Goal: Task Accomplishment & Management: Complete application form

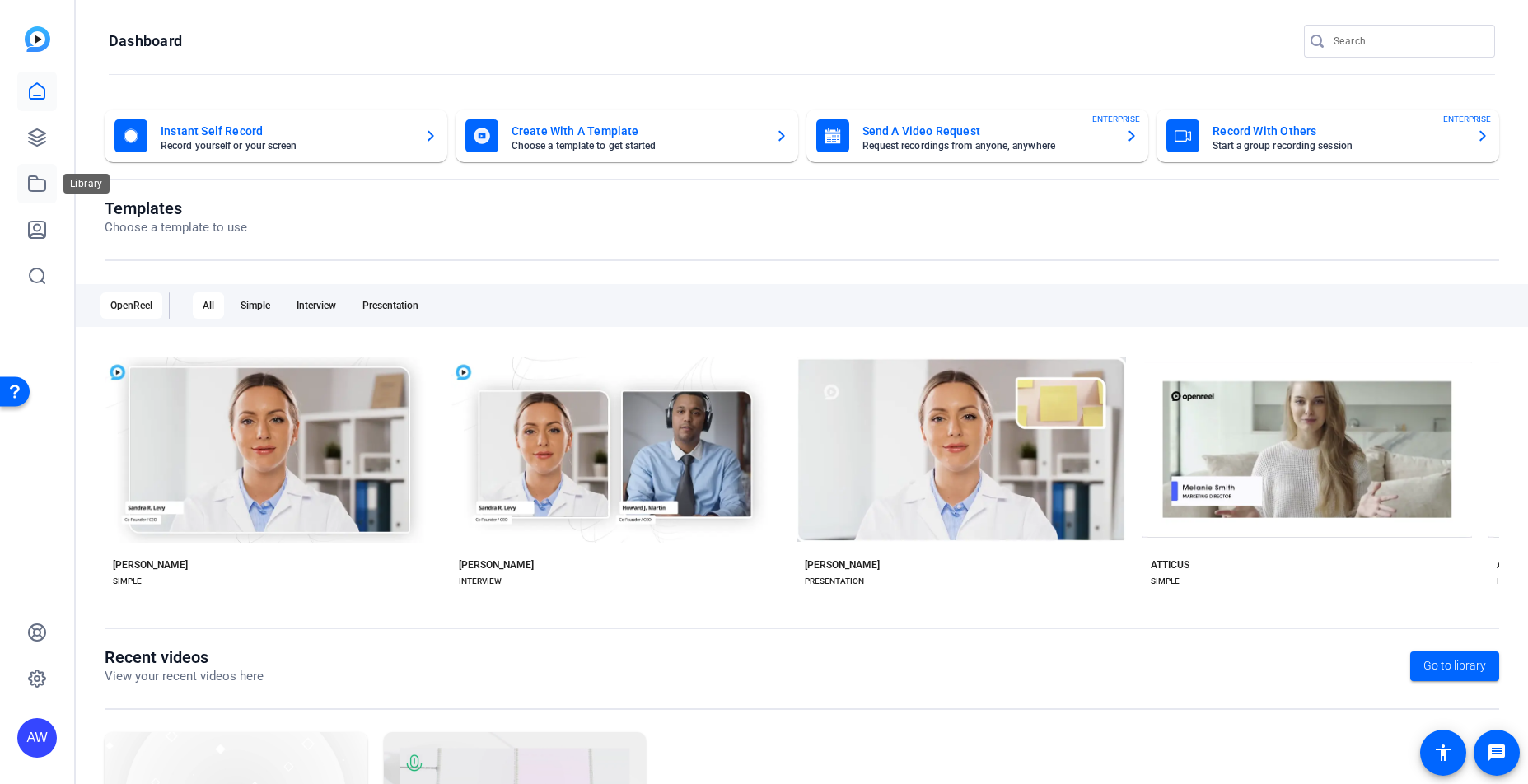
click at [36, 191] on icon at bounding box center [37, 183] width 16 height 15
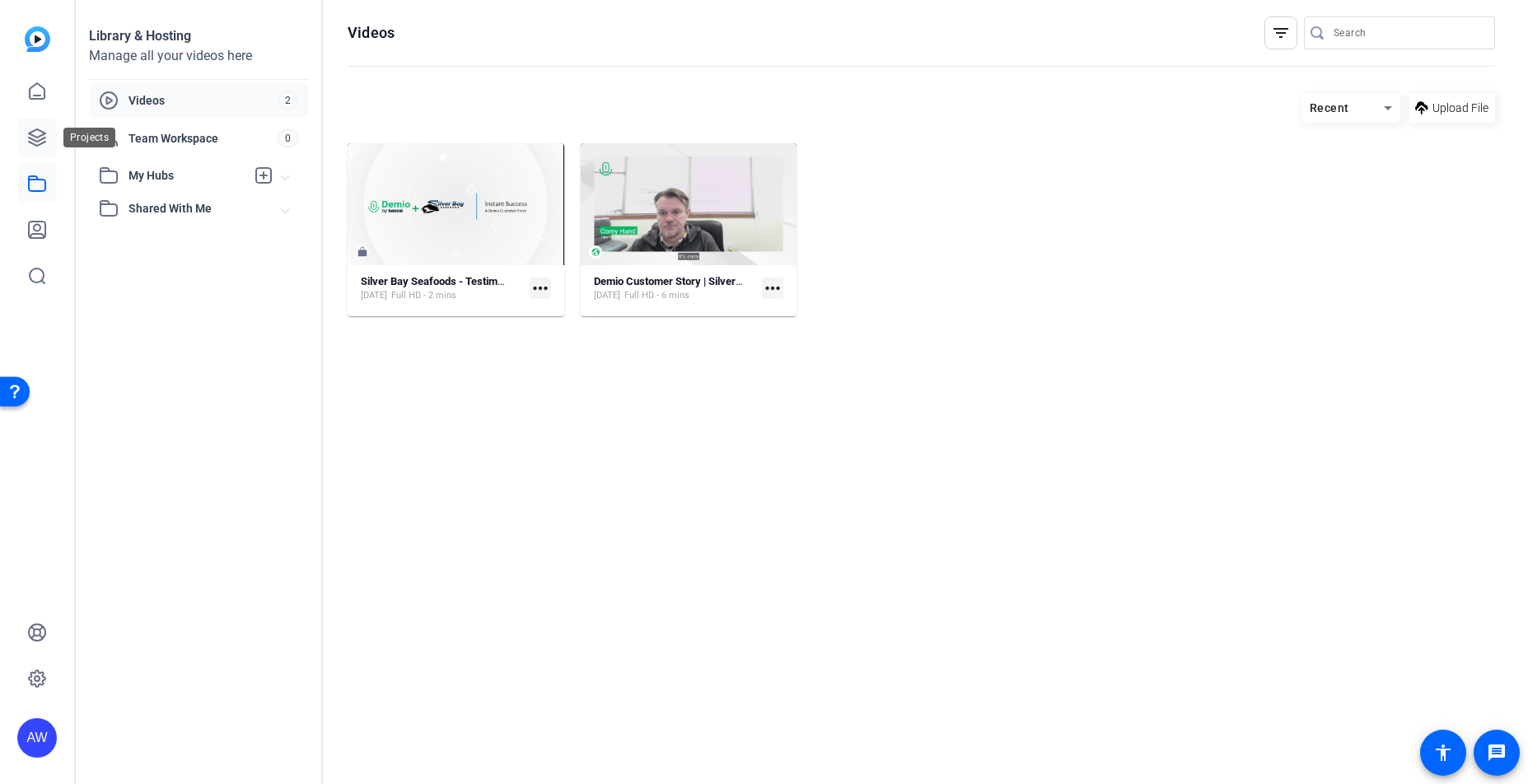
click at [47, 147] on link at bounding box center [37, 137] width 40 height 40
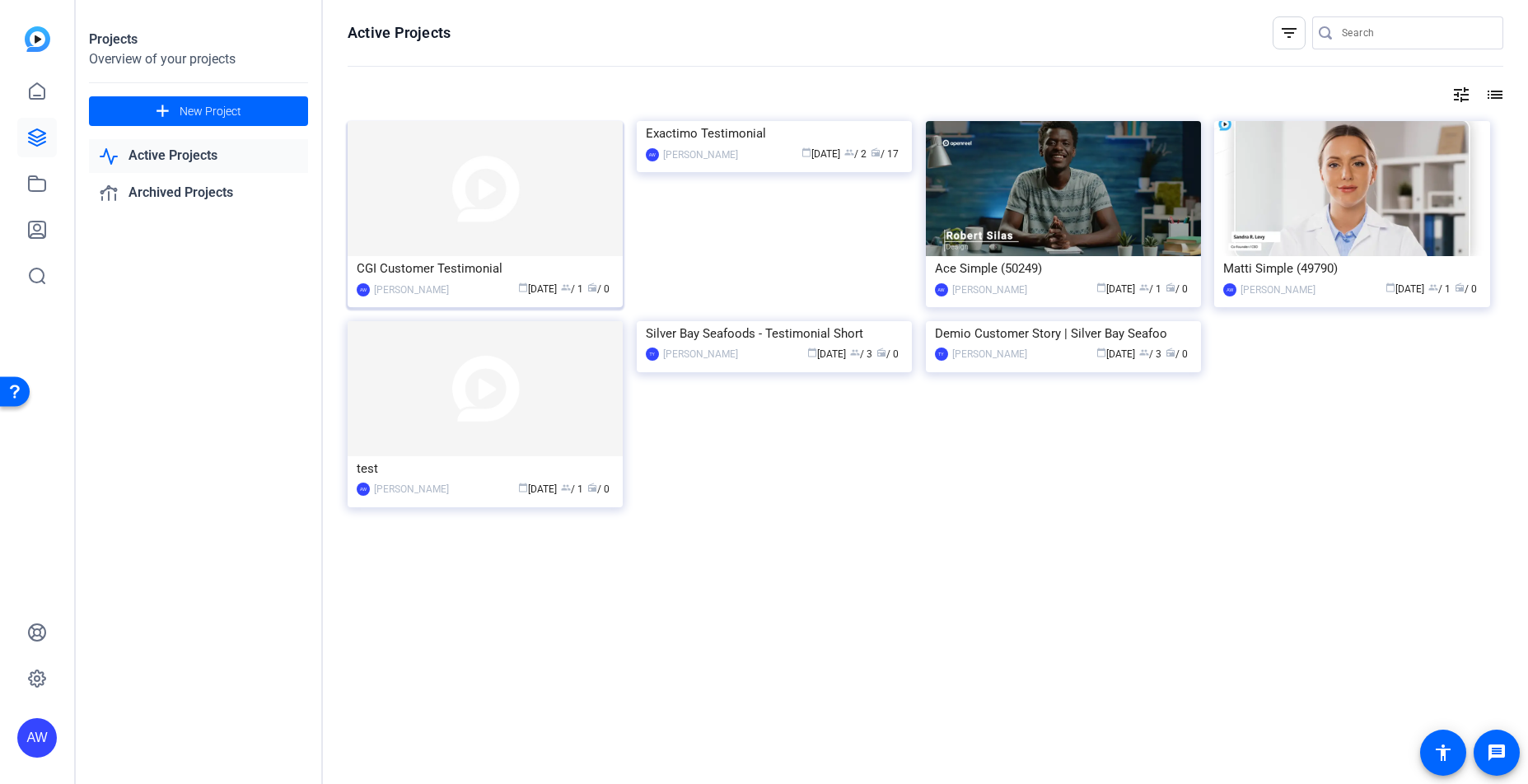
click at [481, 233] on img at bounding box center [485, 189] width 275 height 135
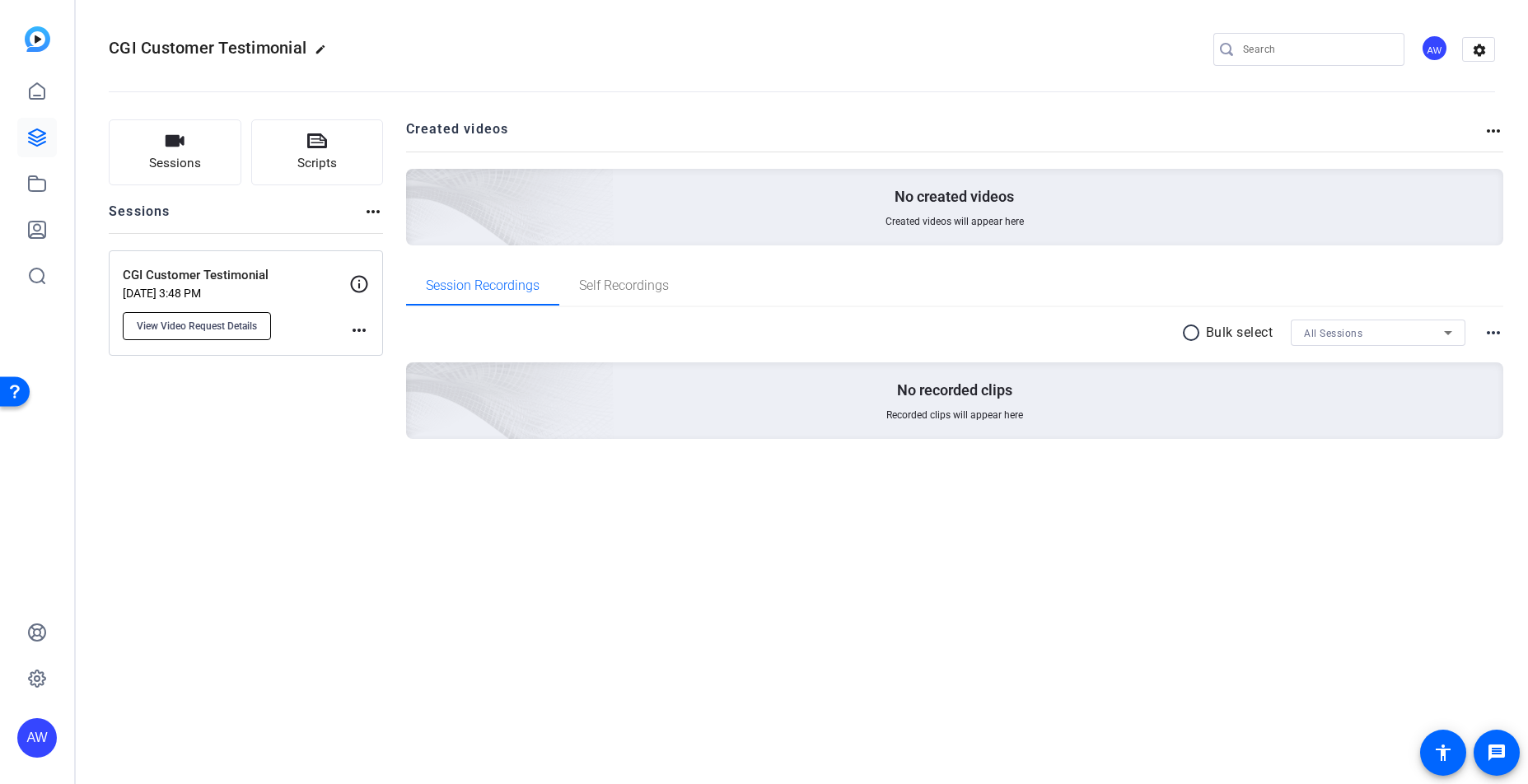
click at [201, 326] on span "View Video Request Details" at bounding box center [197, 326] width 120 height 13
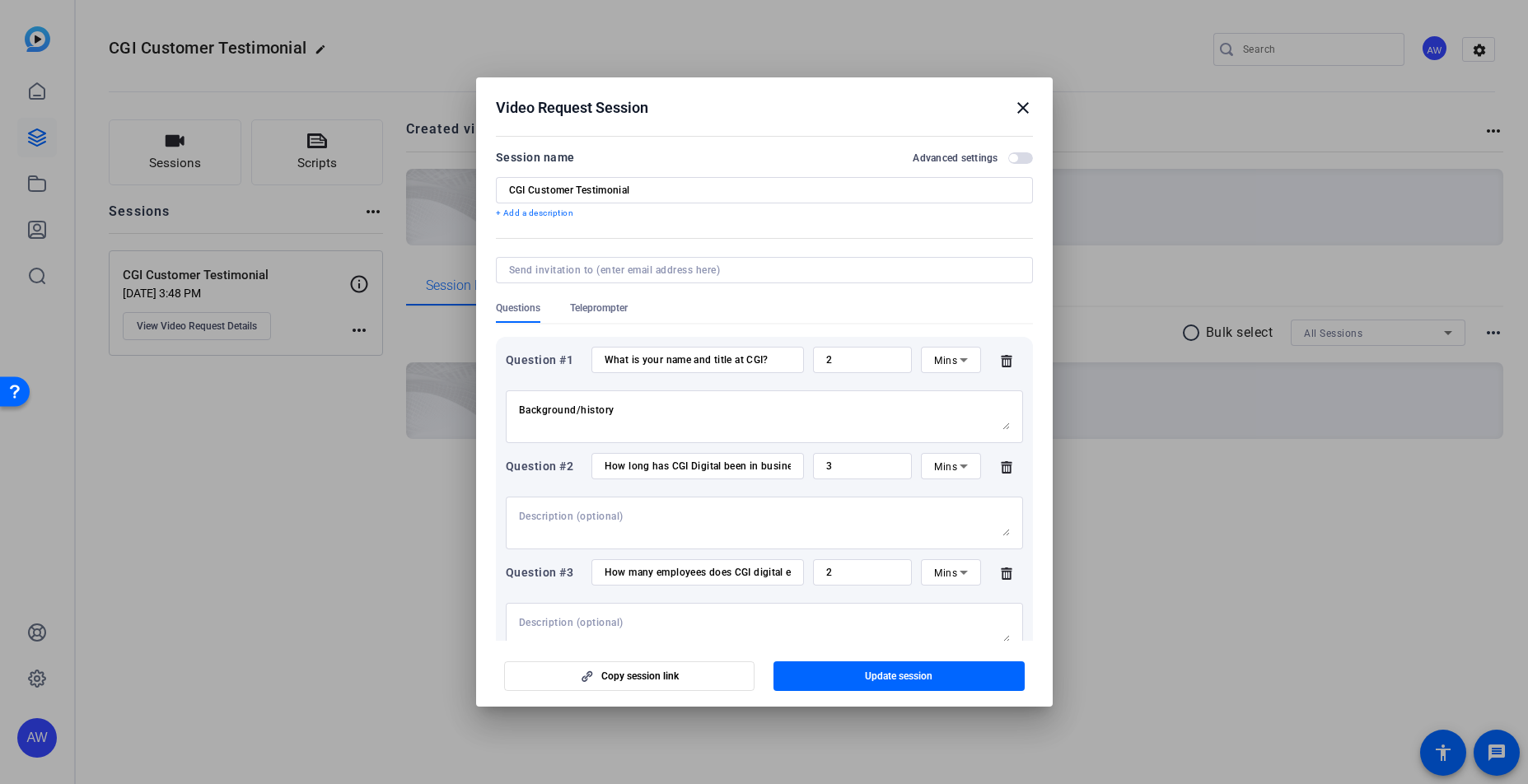
click at [640, 195] on input "CGI Customer Testimonial" at bounding box center [764, 189] width 510 height 13
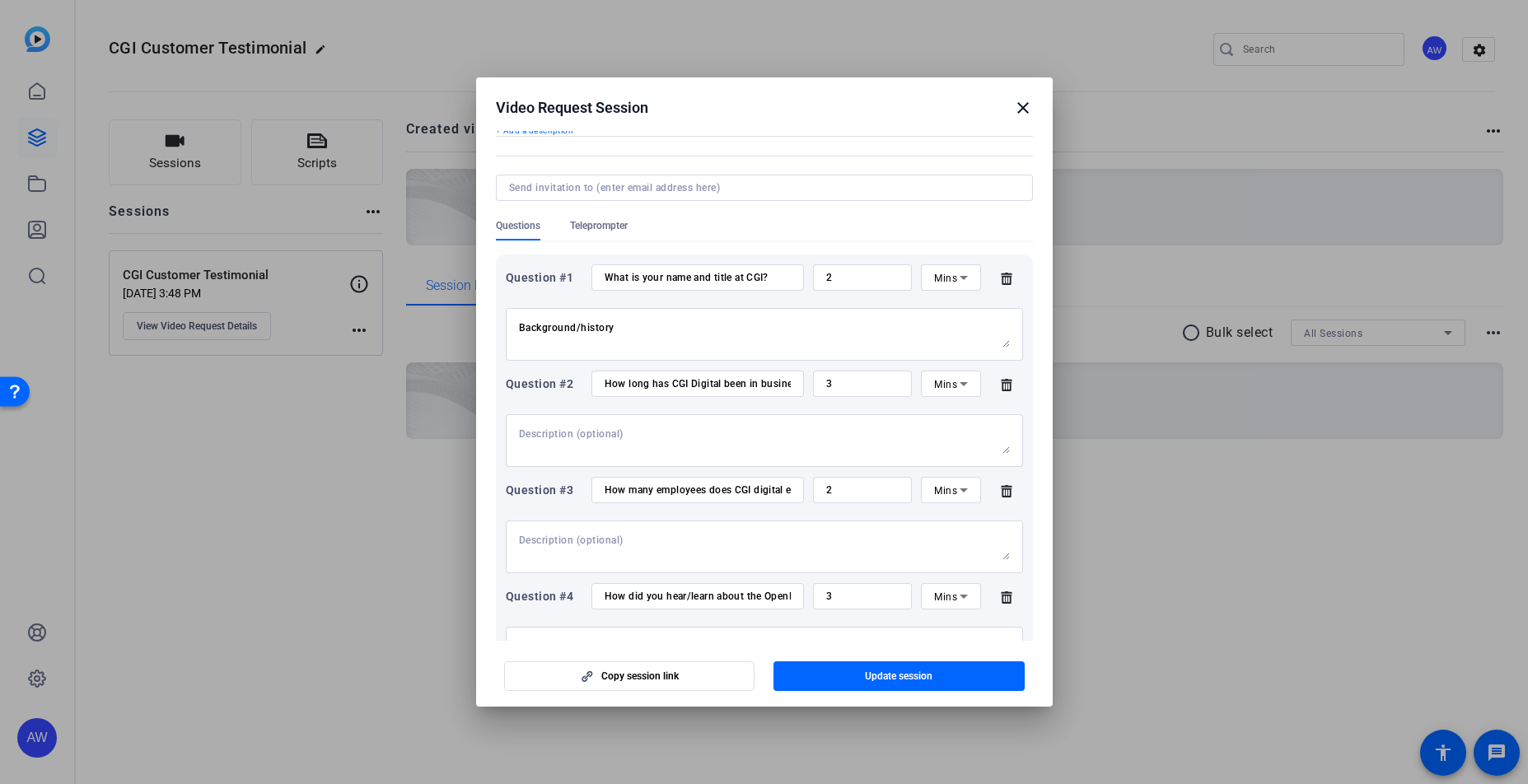
scroll to position [98, 0]
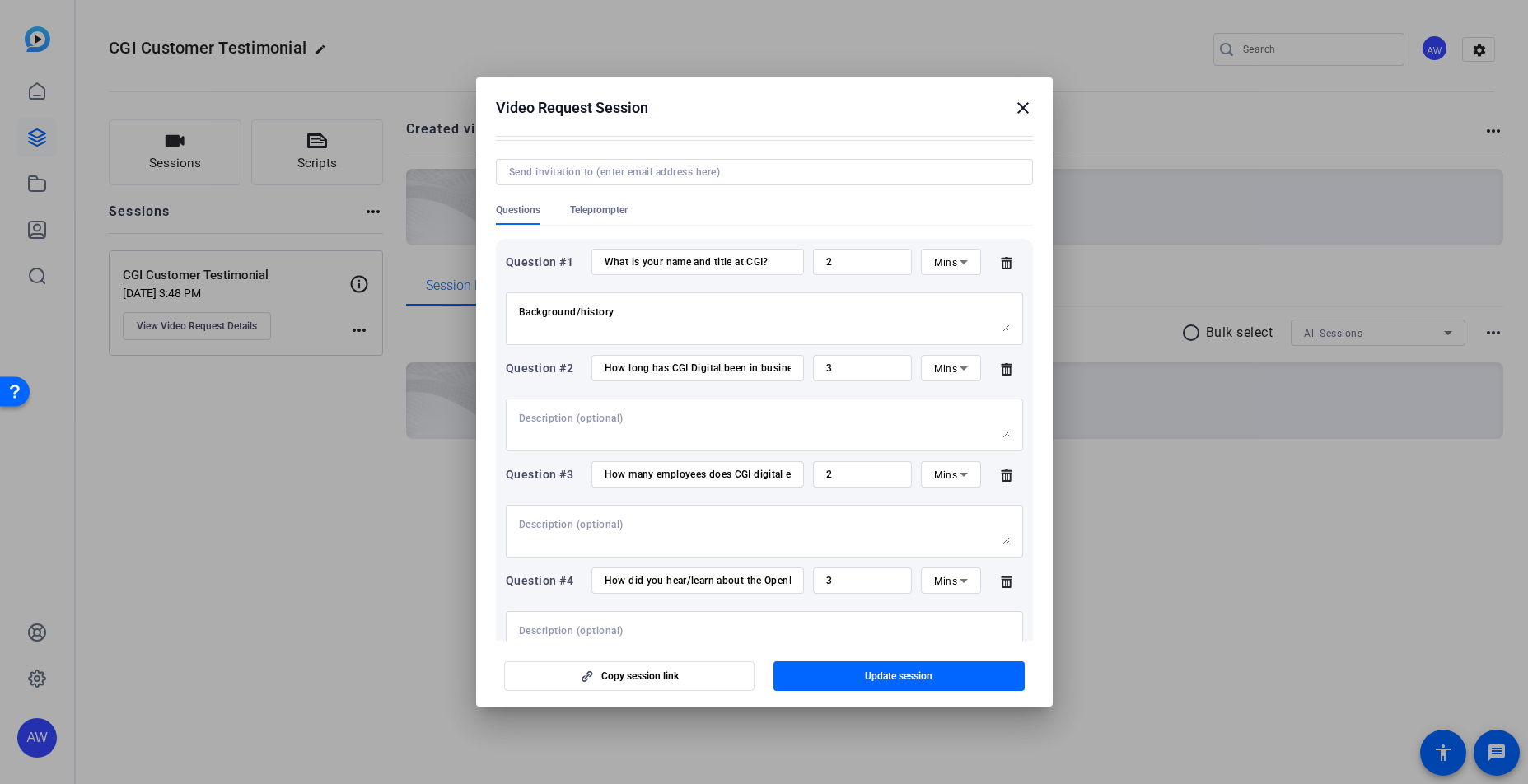
click at [668, 252] on div "What is your name and title at CGI?" at bounding box center [697, 261] width 186 height 26
click at [663, 262] on input "What is your name and title at CGI?" at bounding box center [697, 261] width 186 height 13
drag, startPoint x: 661, startPoint y: 262, endPoint x: 649, endPoint y: 260, distance: 12.2
click at [649, 260] on input "What is your name and title at CGI?" at bounding box center [697, 261] width 186 height 13
click at [642, 261] on input "What is your name and title at CGI?" at bounding box center [697, 261] width 186 height 13
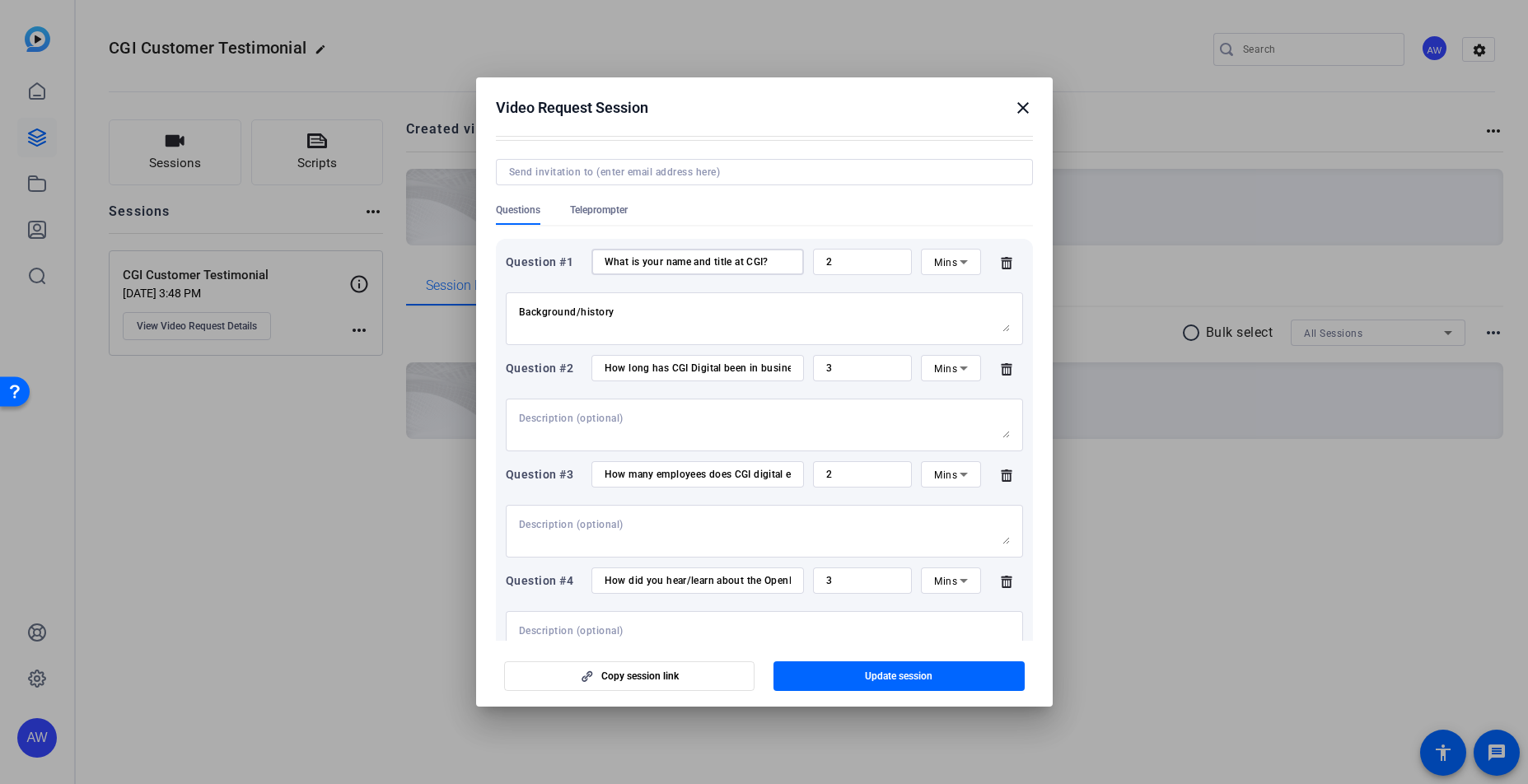
drag, startPoint x: 639, startPoint y: 262, endPoint x: 646, endPoint y: 267, distance: 8.6
click at [639, 262] on input "What is your name and title at CGI?" at bounding box center [697, 261] width 186 height 13
click at [684, 261] on input "What is/are your name and title at CGI?" at bounding box center [697, 261] width 186 height 13
click at [710, 263] on input "What is/are your name and title at CGI?" at bounding box center [697, 261] width 186 height 13
click at [764, 260] on input "What is/are your name(s) and title at CGI?" at bounding box center [697, 261] width 186 height 13
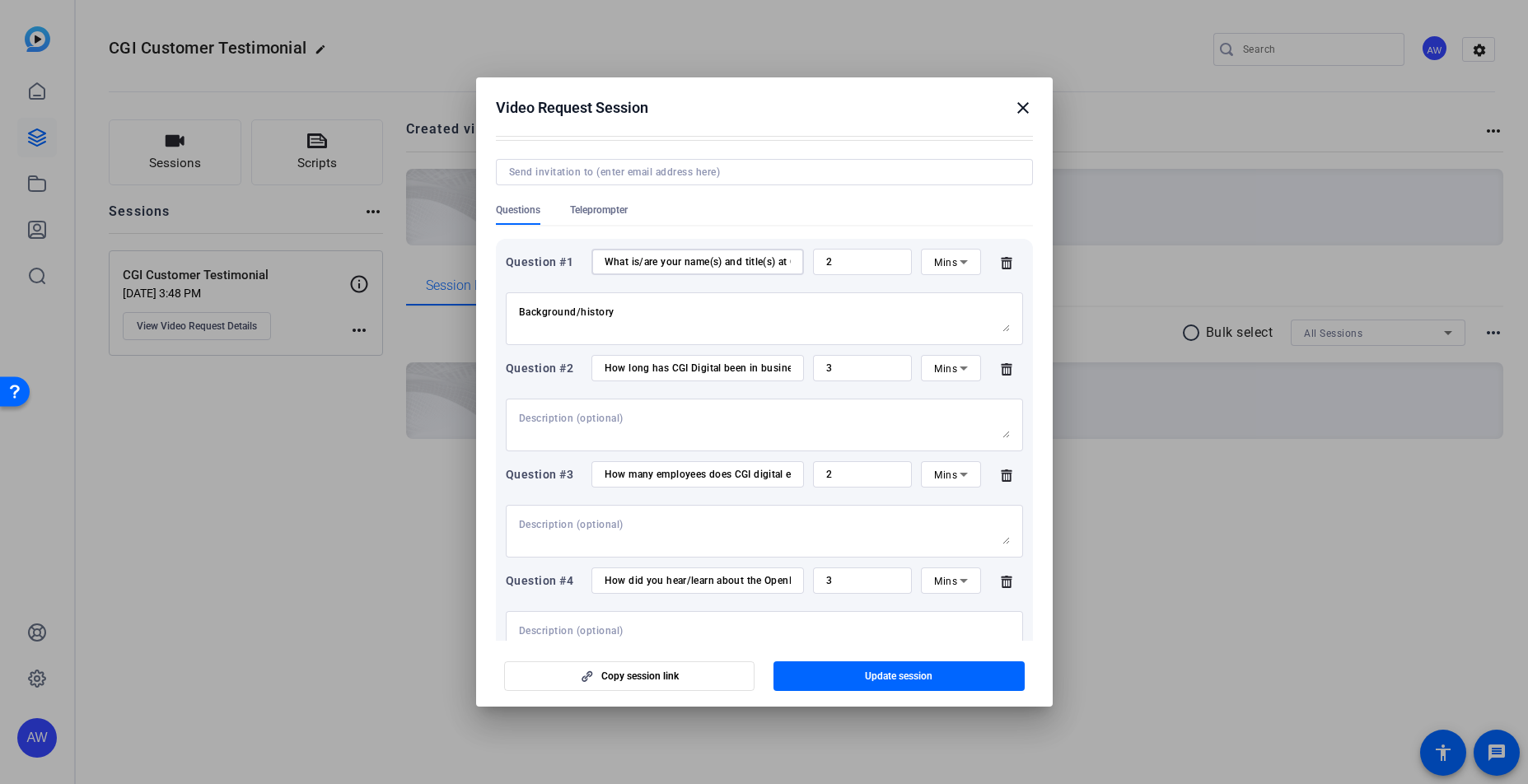
type input "What is/are your name(s) and title(s) at CGI?"
click at [765, 309] on textarea "Background/history" at bounding box center [764, 318] width 490 height 26
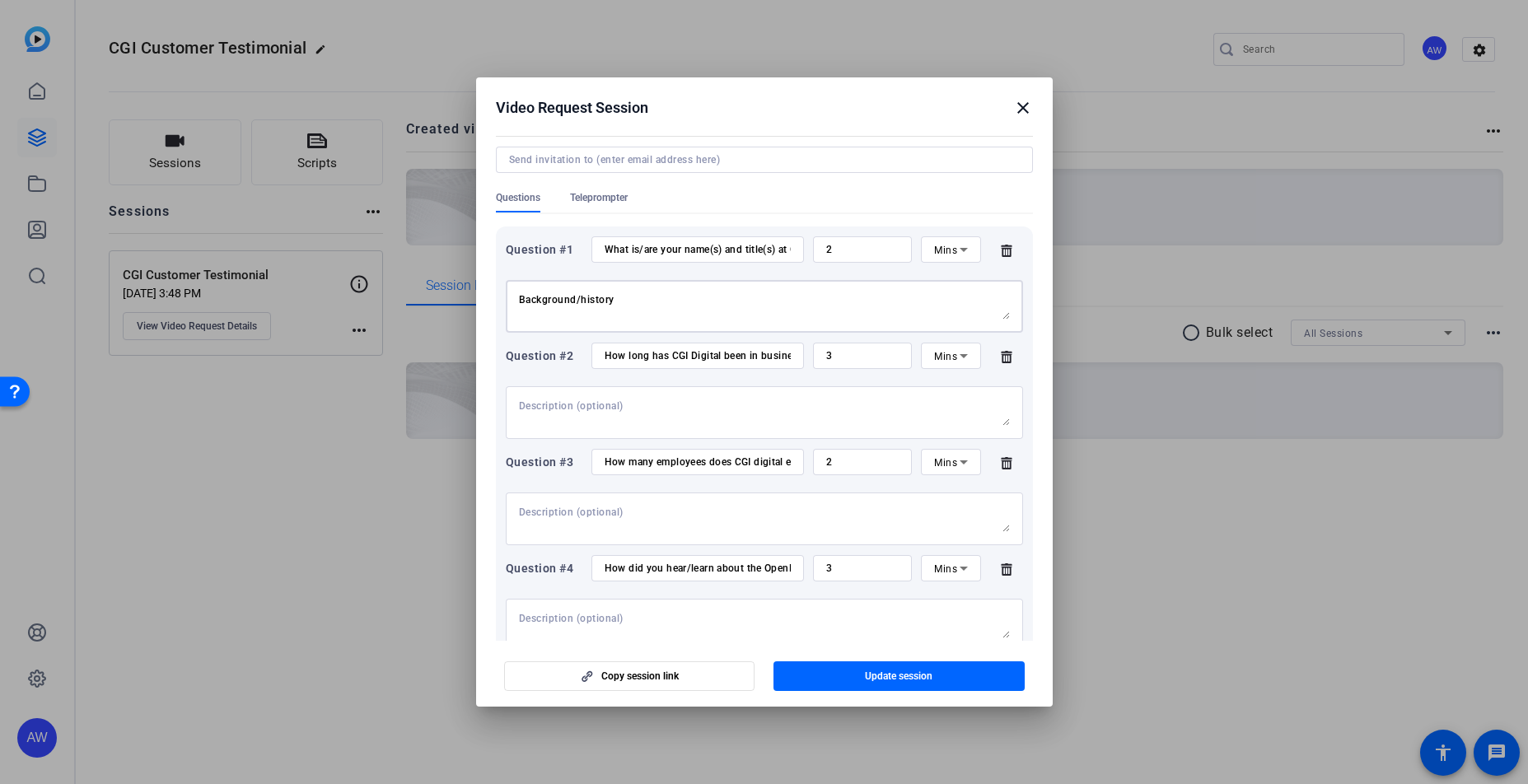
scroll to position [129, 0]
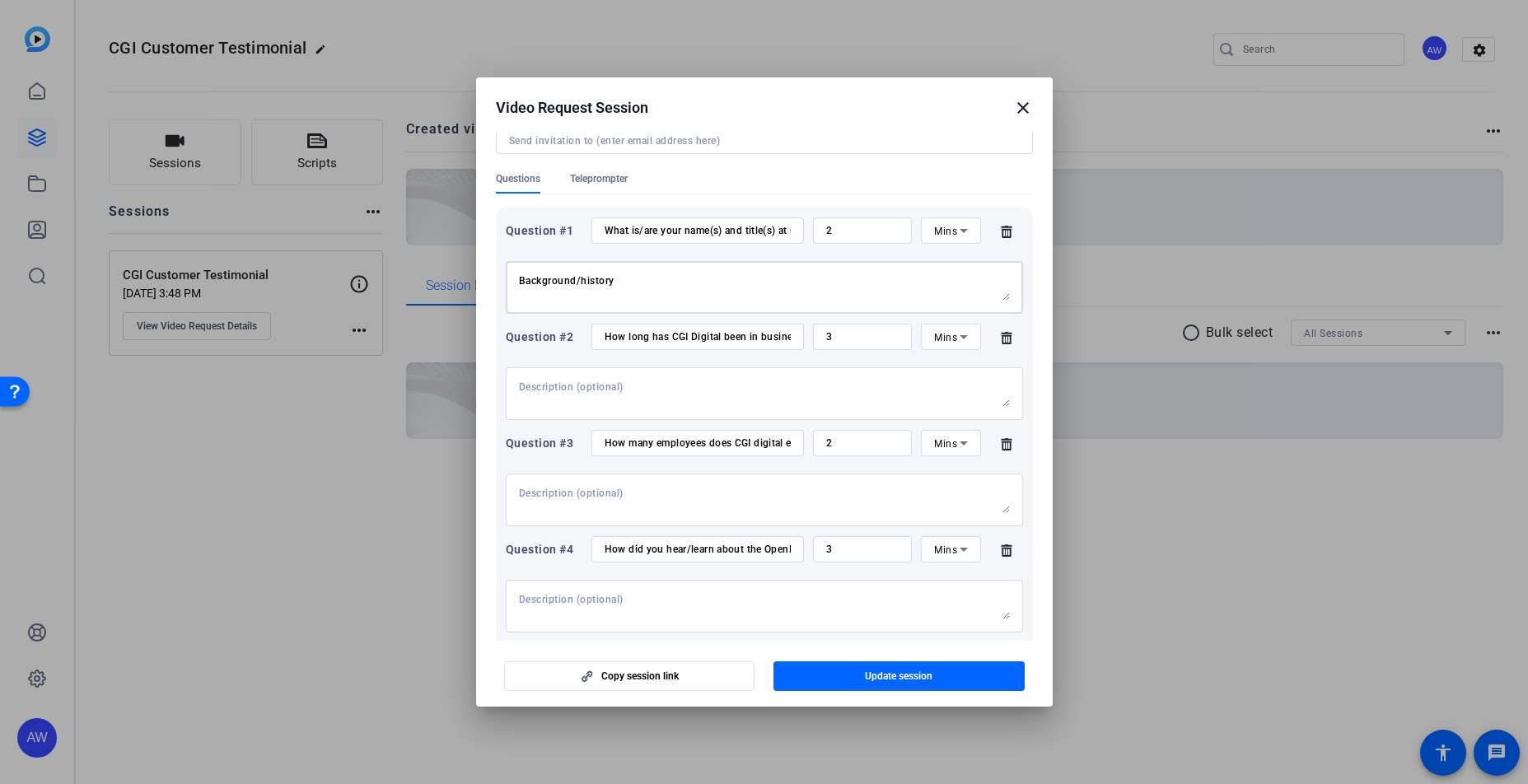
drag, startPoint x: 640, startPoint y: 284, endPoint x: 441, endPoint y: 283, distance: 199.0
click at [441, 283] on div "Video Request Session close Session name Advanced settings CGI Customer Testimo…" at bounding box center [764, 392] width 1528 height 784
click at [633, 388] on textarea at bounding box center [764, 393] width 490 height 26
paste textarea "Background/history"
type textarea "Background/history"
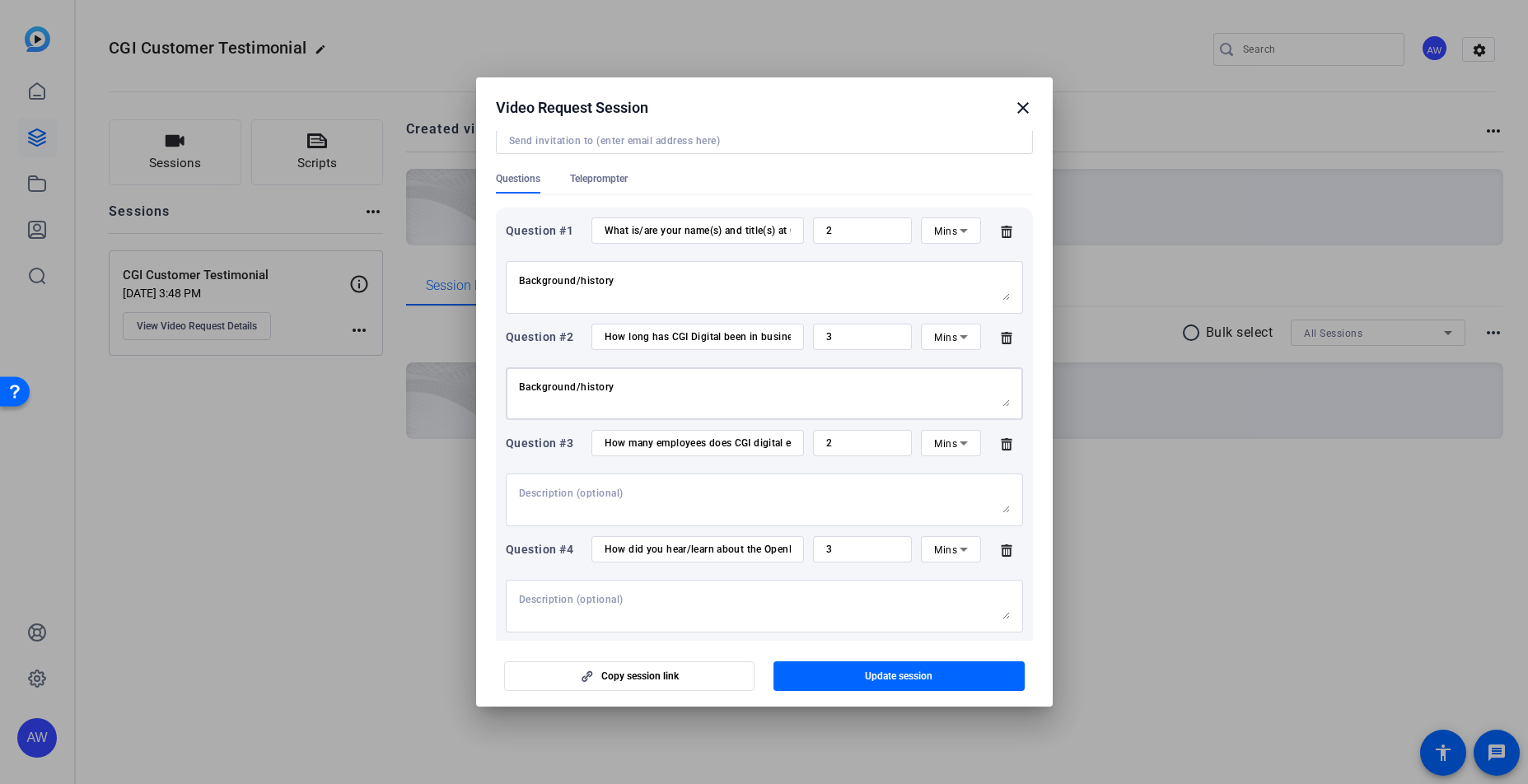
click at [683, 490] on textarea at bounding box center [764, 499] width 490 height 26
click at [720, 445] on input "How many employees does CGI digital employ?" at bounding box center [697, 443] width 186 height 13
click at [648, 489] on textarea at bounding box center [764, 499] width 490 height 26
paste textarea "Background/history"
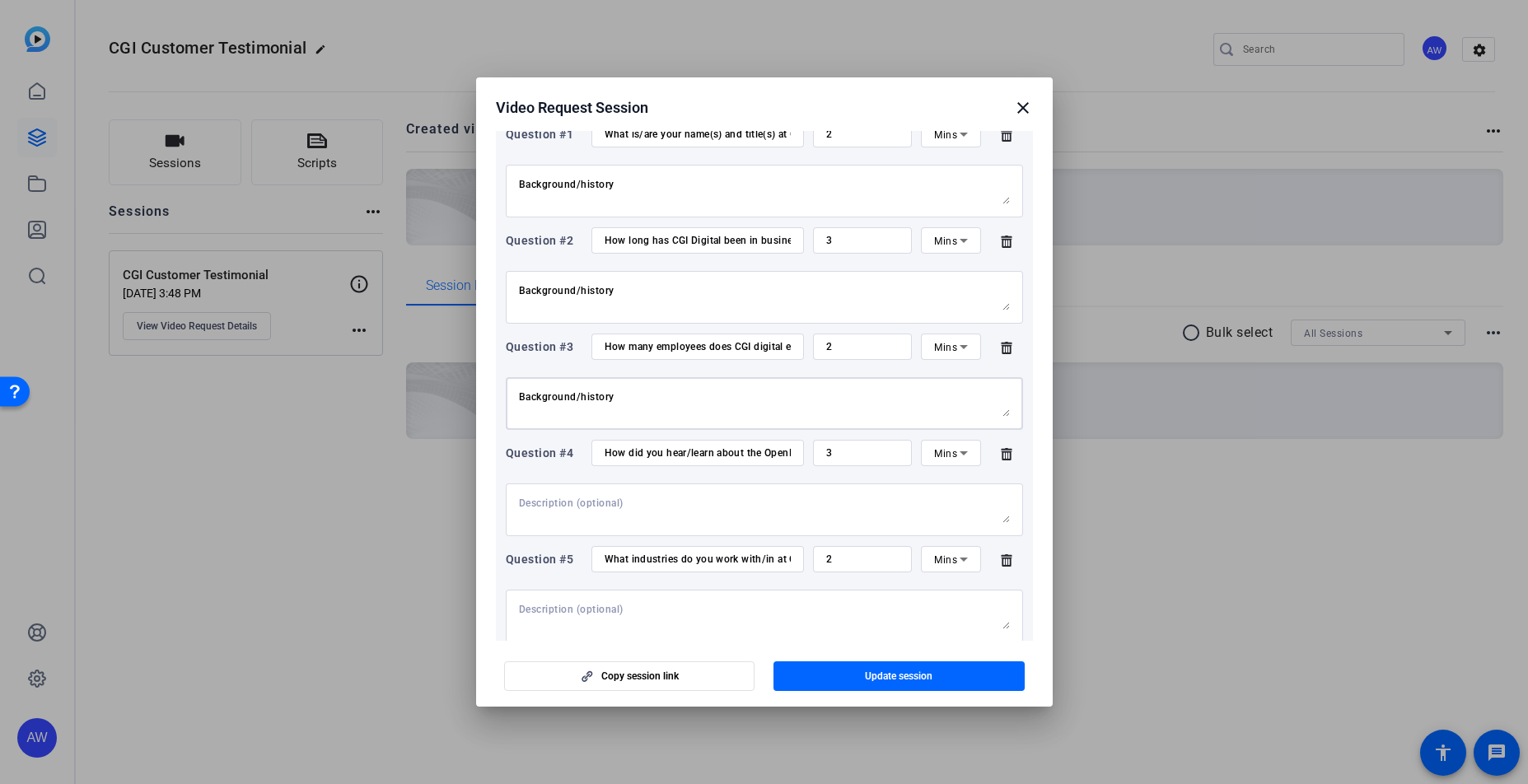
scroll to position [444, 0]
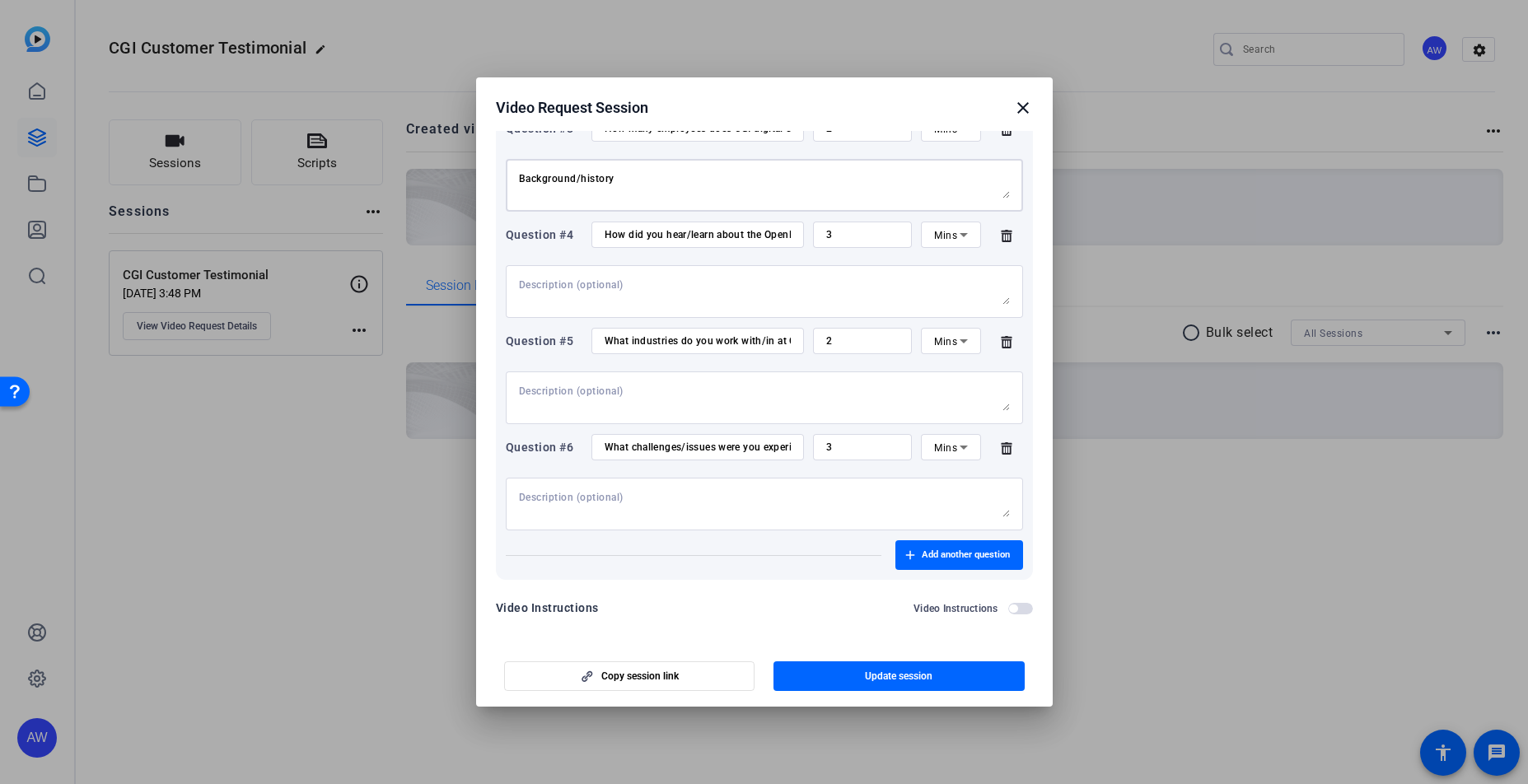
type textarea "Background/history"
click at [632, 401] on textarea at bounding box center [764, 397] width 490 height 26
paste textarea "Background/history"
type textarea "Background/history"
click at [723, 496] on textarea at bounding box center [764, 503] width 490 height 26
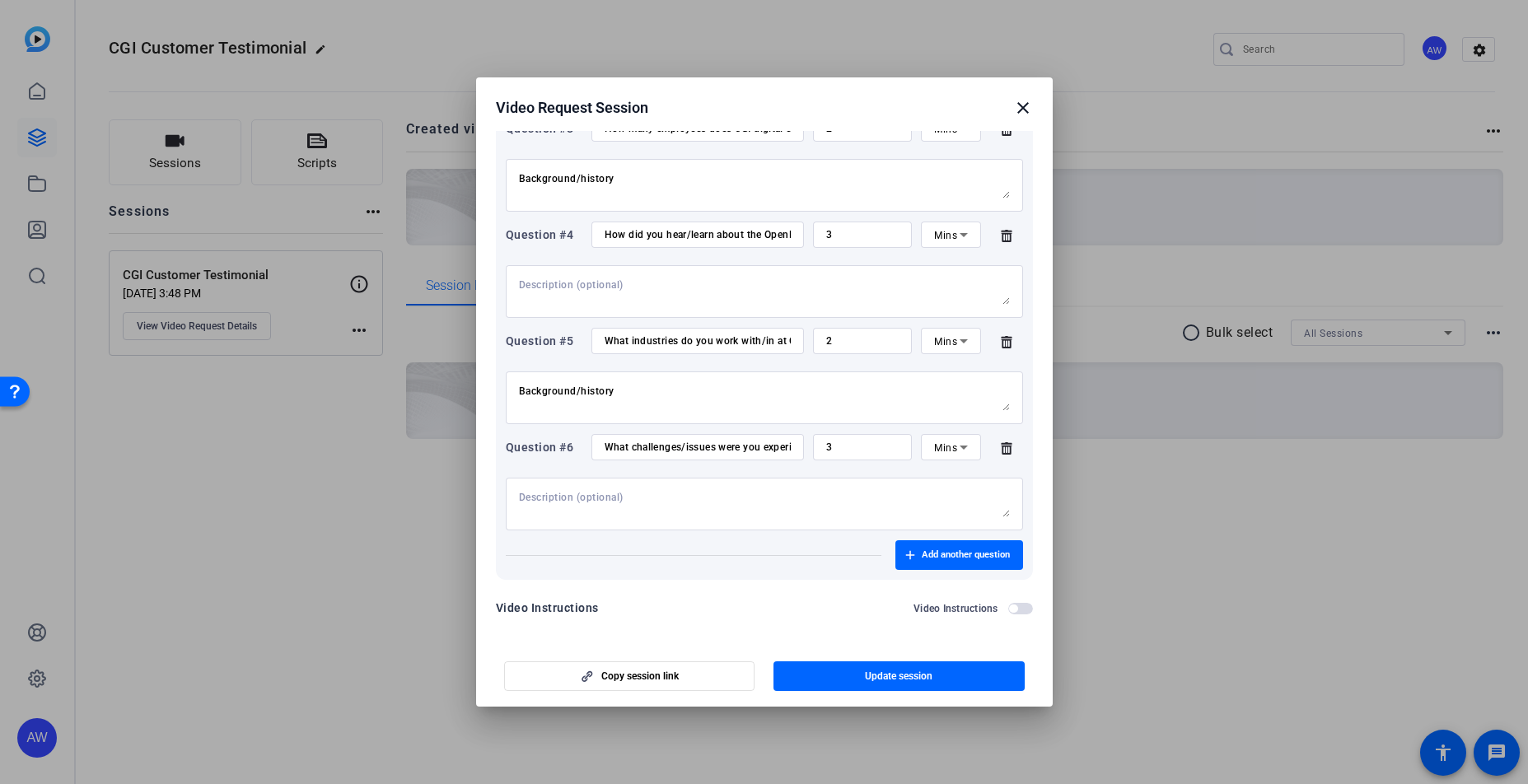
click at [1031, 107] on mat-icon "close" at bounding box center [1023, 108] width 20 height 20
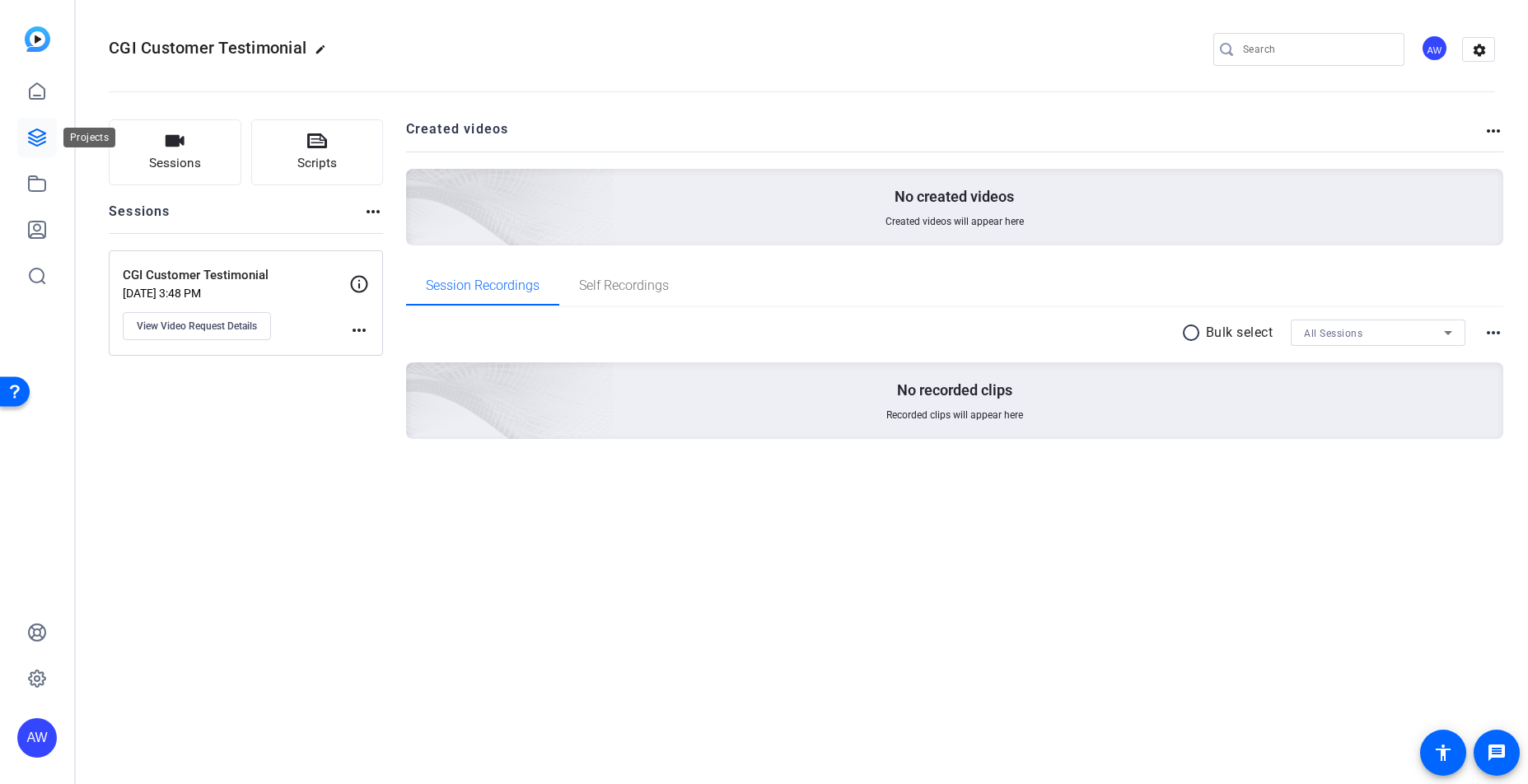
click at [50, 154] on link at bounding box center [37, 137] width 40 height 40
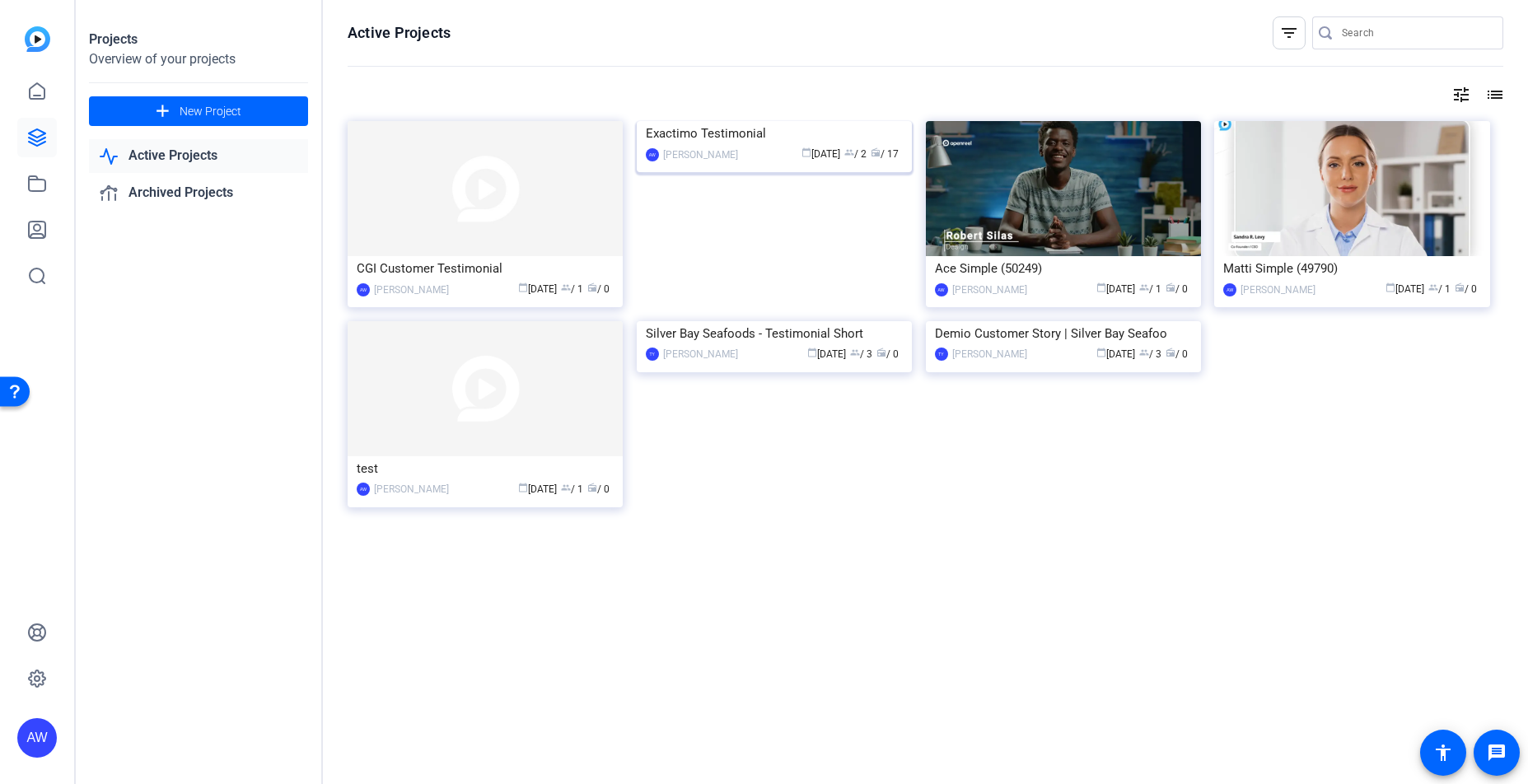
click at [729, 145] on div "Exactimo Testimonial" at bounding box center [774, 134] width 257 height 25
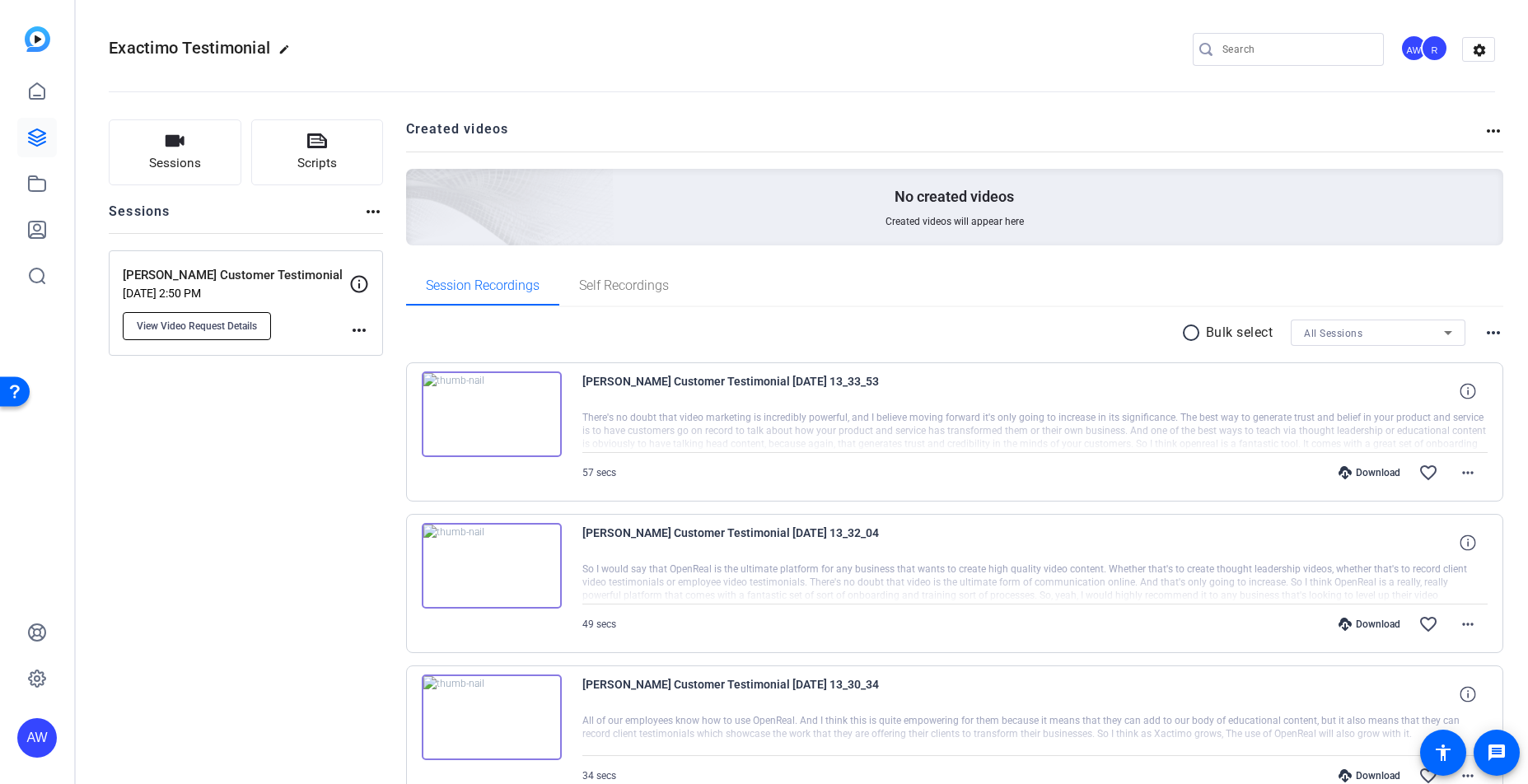
click at [151, 323] on span "View Video Request Details" at bounding box center [197, 326] width 120 height 13
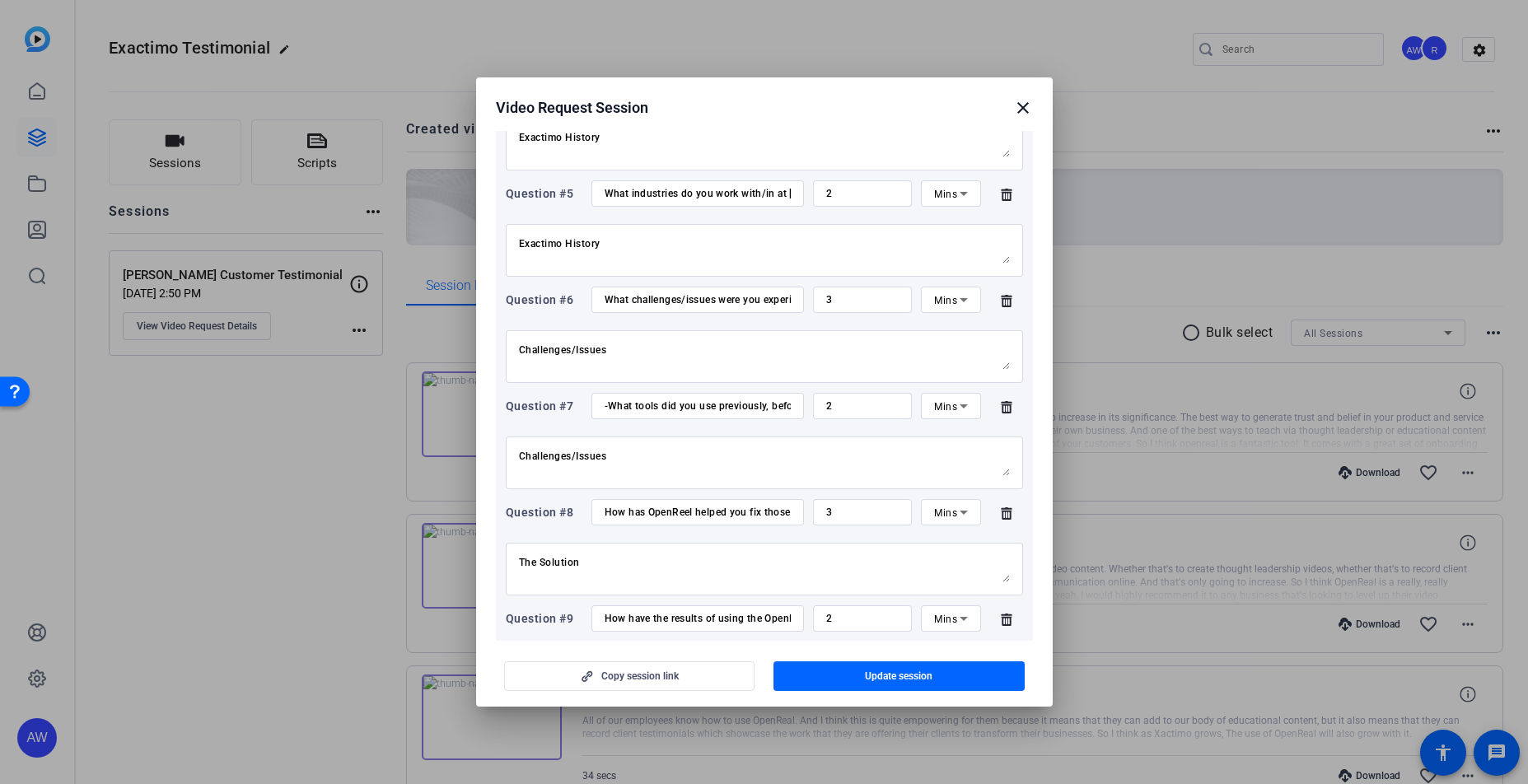
scroll to position [595, 0]
click at [658, 401] on input "-What tools did you use previously, before OpenReel?" at bounding box center [697, 401] width 186 height 13
click at [611, 401] on input "-What tools did you use previously, before OpenReel?" at bounding box center [697, 401] width 186 height 13
click at [608, 401] on input "-What tools did you use previously, before OpenReel?" at bounding box center [697, 401] width 186 height 13
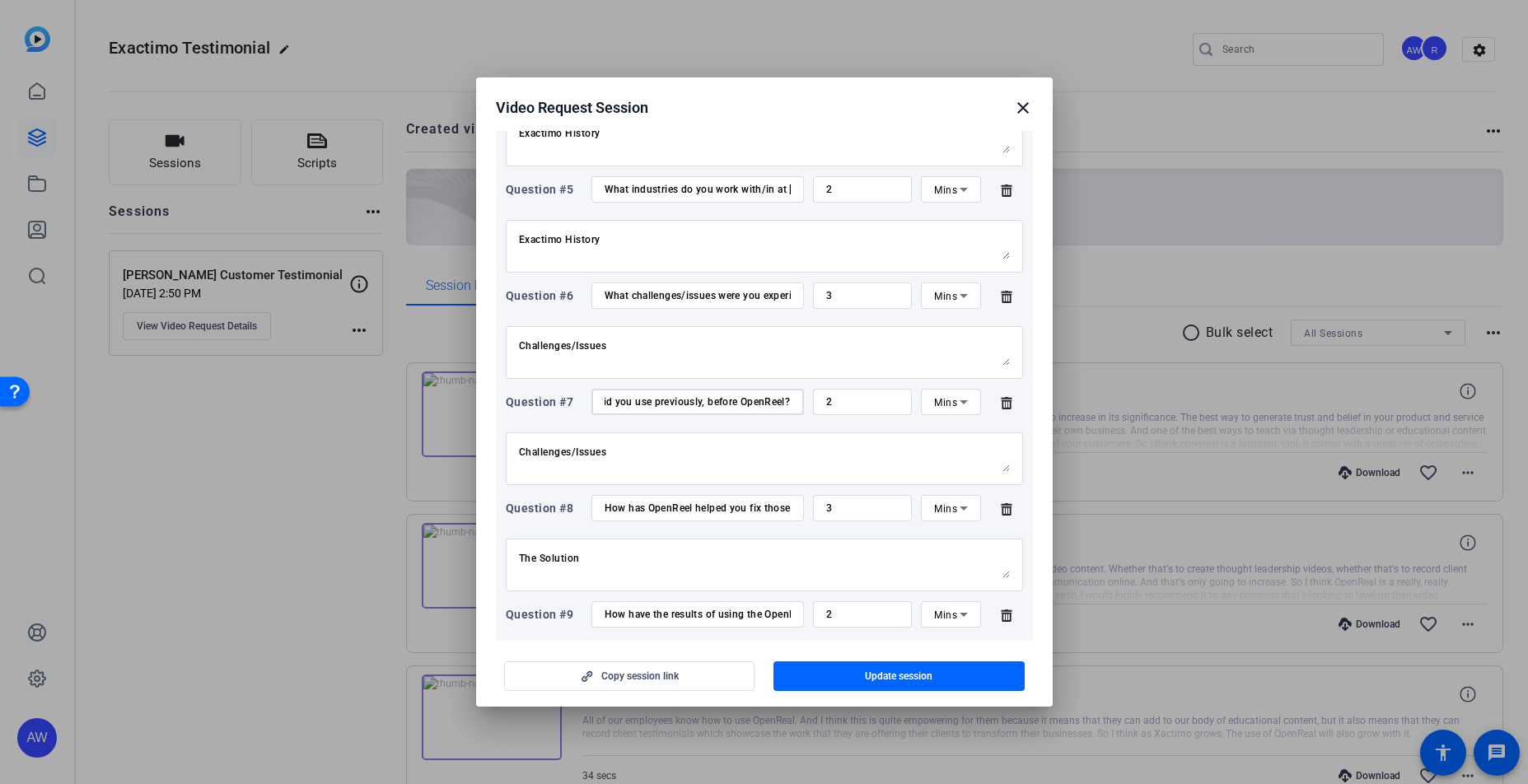
drag, startPoint x: 610, startPoint y: 400, endPoint x: 790, endPoint y: 401, distance: 180.0
click at [790, 401] on div "-What tools did you use previously, before OpenReel?" at bounding box center [697, 401] width 213 height 26
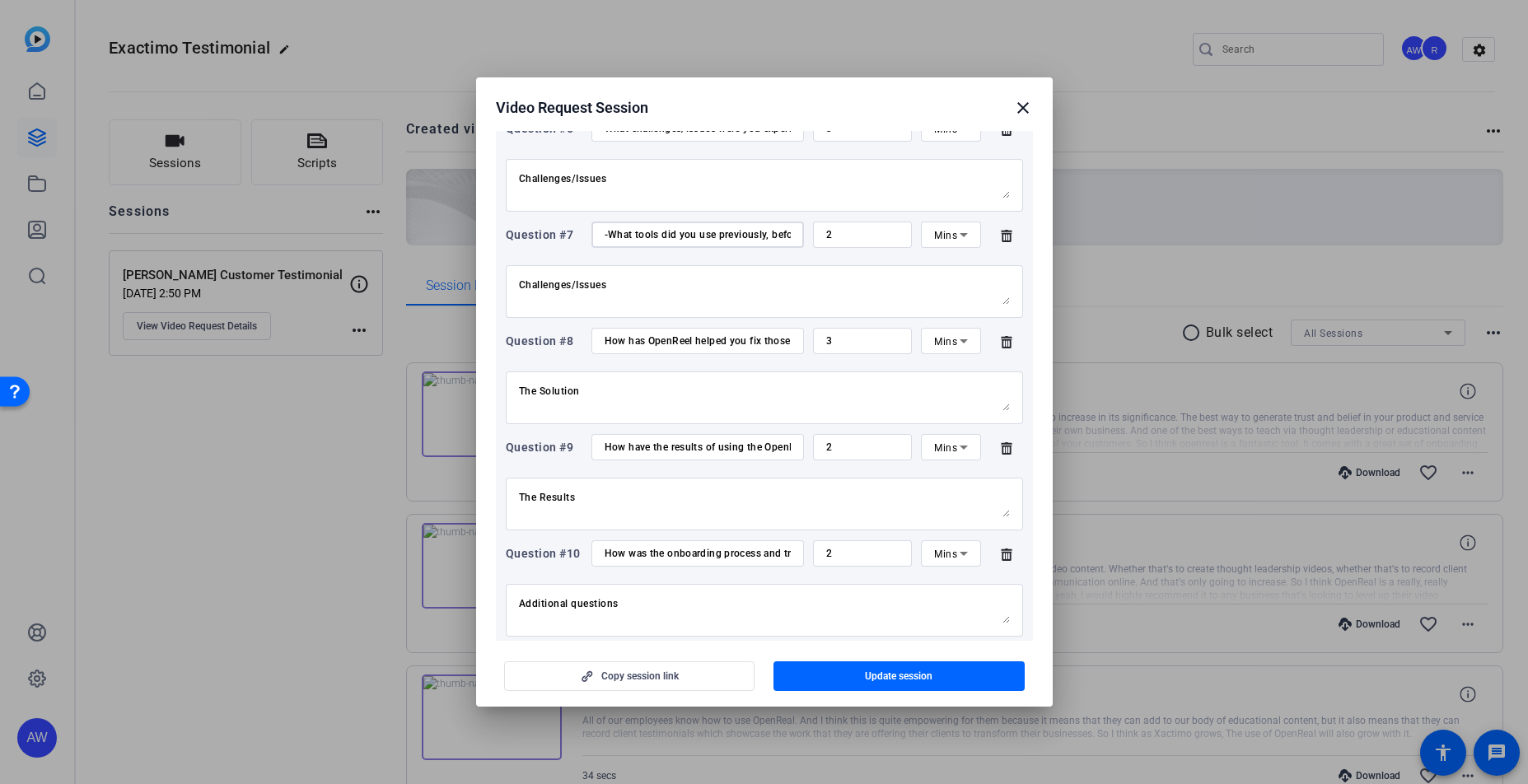
scroll to position [778, 0]
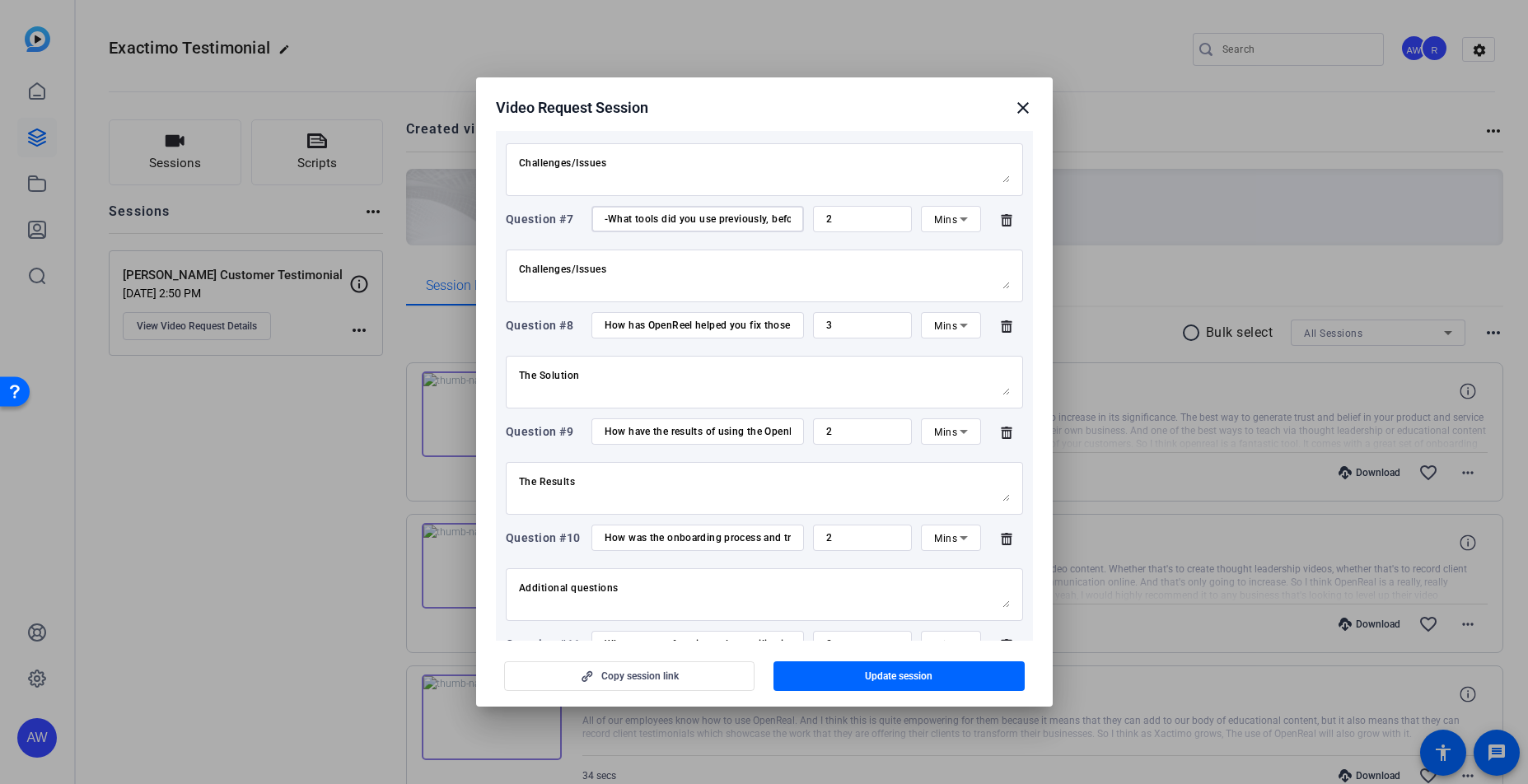
click at [614, 325] on input "How has OpenReel helped you fix those previous issues/ hurdles?" at bounding box center [697, 325] width 186 height 13
drag, startPoint x: 606, startPoint y: 325, endPoint x: 818, endPoint y: 323, distance: 212.0
click at [818, 323] on div "Question #8 How has OpenReel helped you fix those previous issues/ hurdles? 3 M…" at bounding box center [764, 325] width 517 height 26
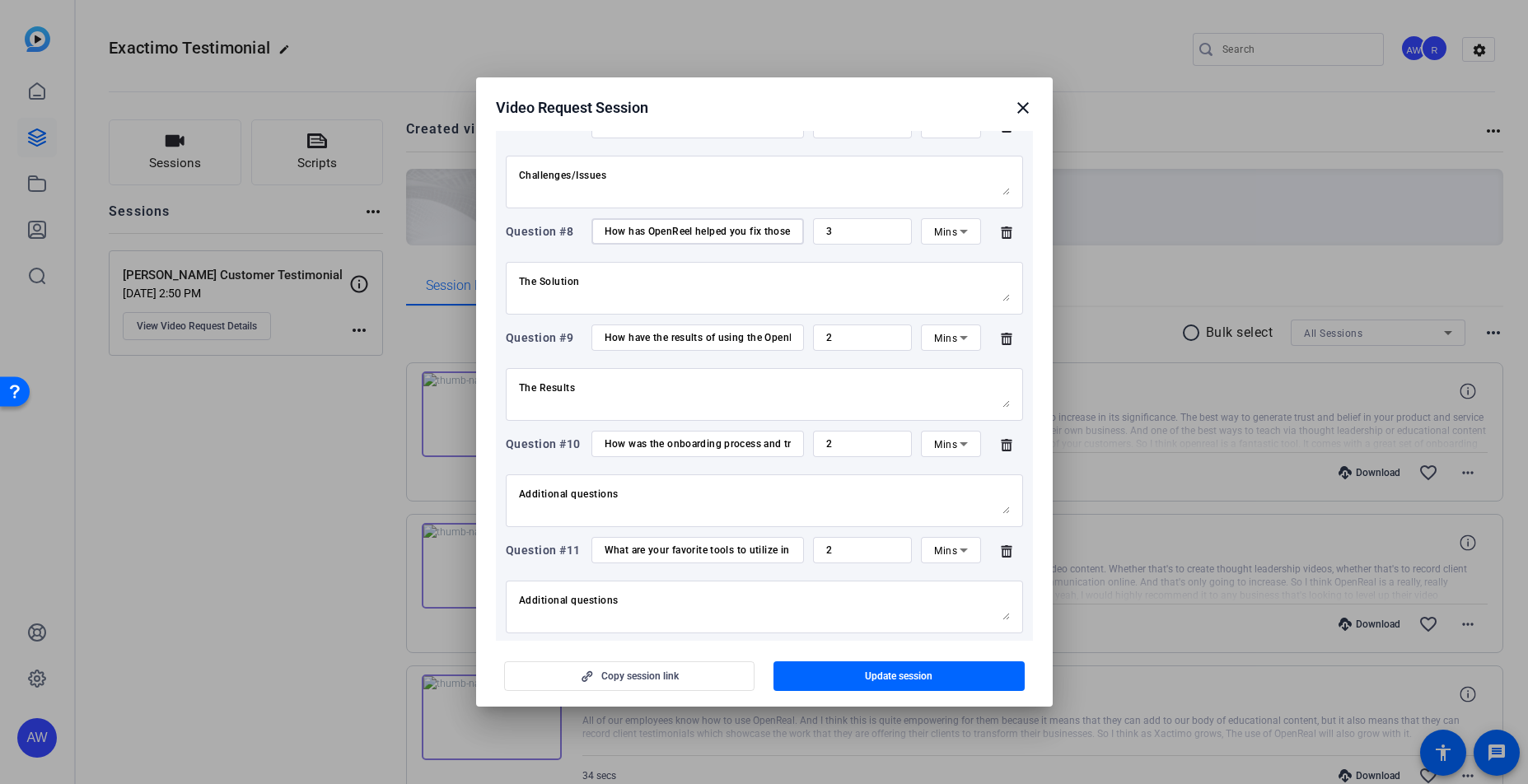
scroll to position [904, 0]
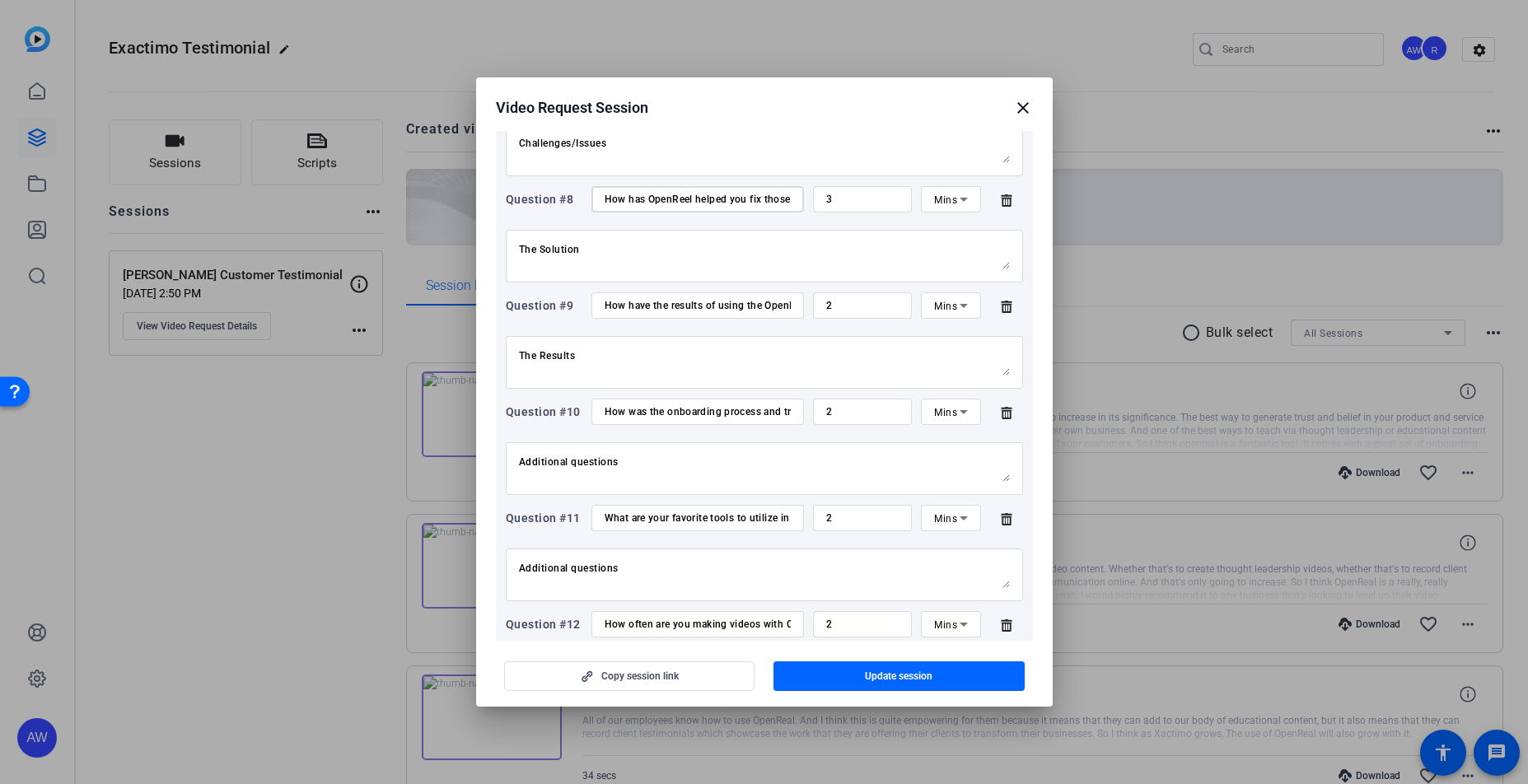
click at [640, 317] on div "How have the results of using the OpenReel platform made an impact at [GEOGRAPH…" at bounding box center [697, 305] width 186 height 26
click at [595, 305] on div "How have the results of using the OpenReel platform made an impact at [GEOGRAPH…" at bounding box center [697, 305] width 213 height 26
drag, startPoint x: 604, startPoint y: 306, endPoint x: 715, endPoint y: 304, distance: 111.0
click at [715, 304] on input "How have the results of using the OpenReel platform made an impact at [GEOGRAPH…" at bounding box center [697, 305] width 186 height 13
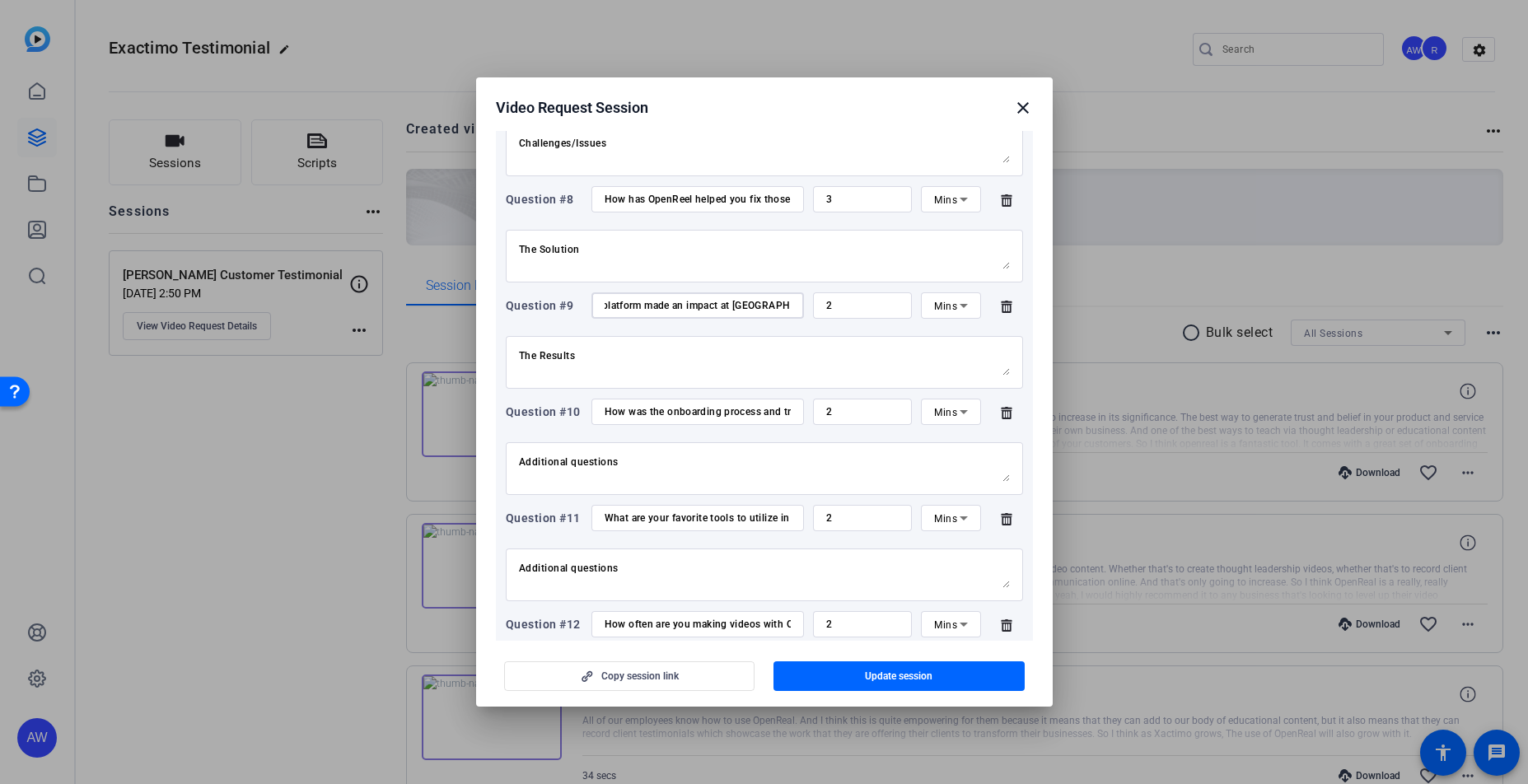
click at [713, 306] on input "How have the results of using the OpenReel platform made an impact at [GEOGRAPH…" at bounding box center [697, 305] width 186 height 13
drag, startPoint x: 609, startPoint y: 307, endPoint x: 761, endPoint y: 306, distance: 152.0
click at [761, 306] on input "How have the results of using the OpenReel platform made an impact at [GEOGRAPH…" at bounding box center [697, 305] width 186 height 13
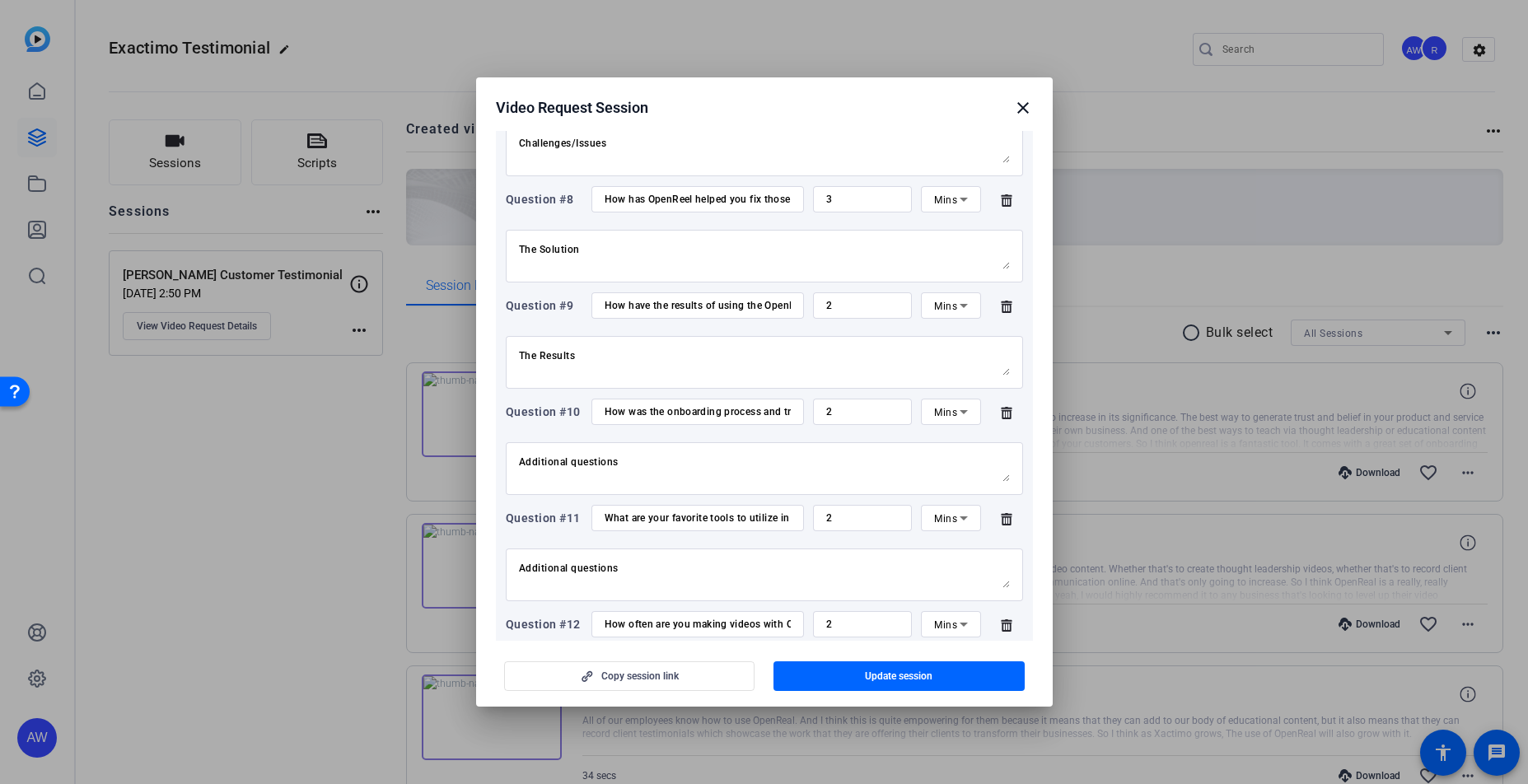
click at [593, 314] on div "How have the results of using the OpenReel platform made an impact at [GEOGRAPH…" at bounding box center [697, 305] width 213 height 26
drag, startPoint x: 605, startPoint y: 304, endPoint x: 806, endPoint y: 304, distance: 201.0
click at [806, 304] on div "Question #9 How have the results of using the OpenReel platform made an impact …" at bounding box center [764, 305] width 517 height 26
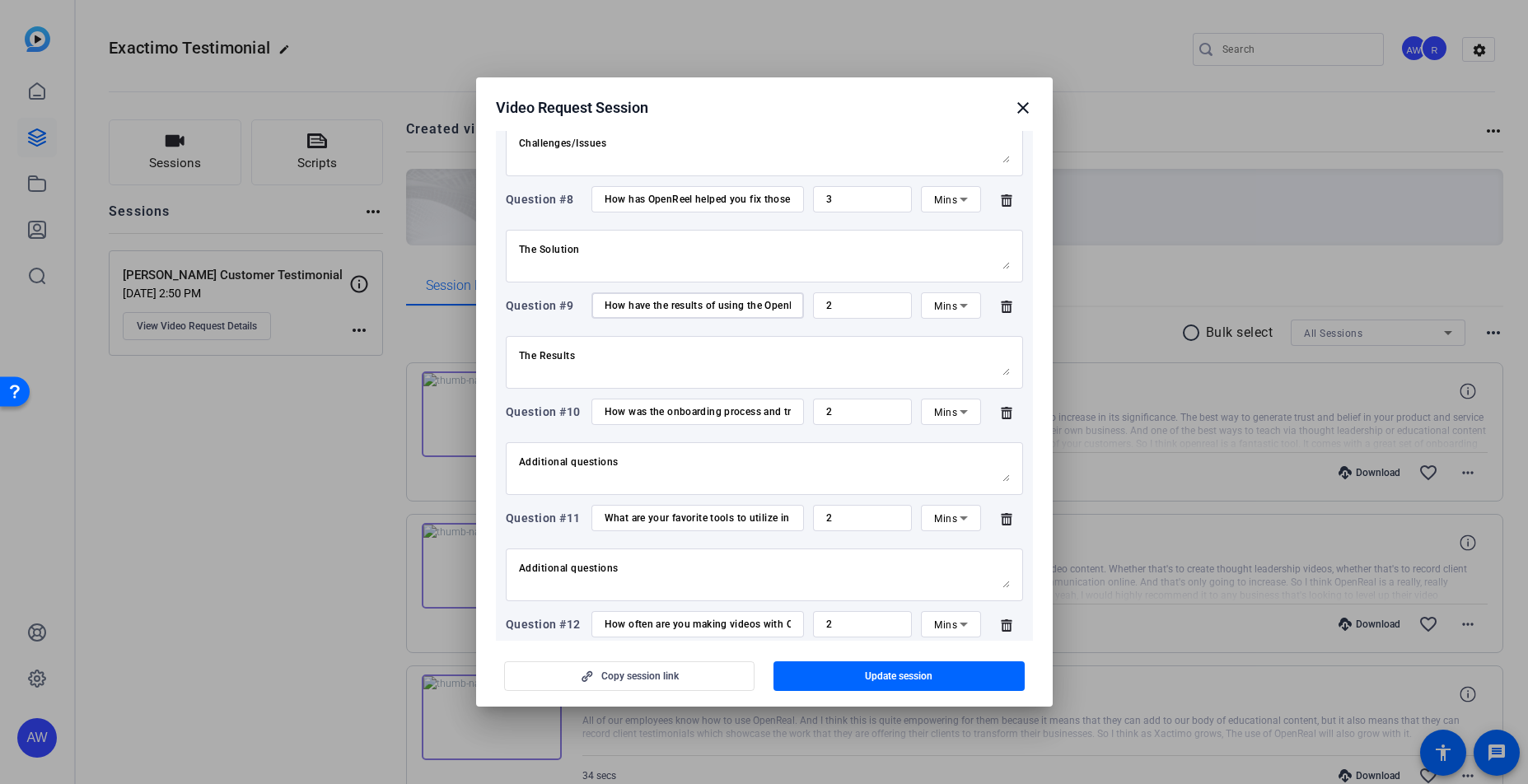
click at [663, 412] on input "How was the onboarding process and training process for using OpenReel?" at bounding box center [697, 411] width 186 height 13
drag, startPoint x: 603, startPoint y: 410, endPoint x: 817, endPoint y: 406, distance: 214.0
click at [817, 406] on div "Question #10 How was the onboarding process and training process for using Open…" at bounding box center [764, 411] width 517 height 26
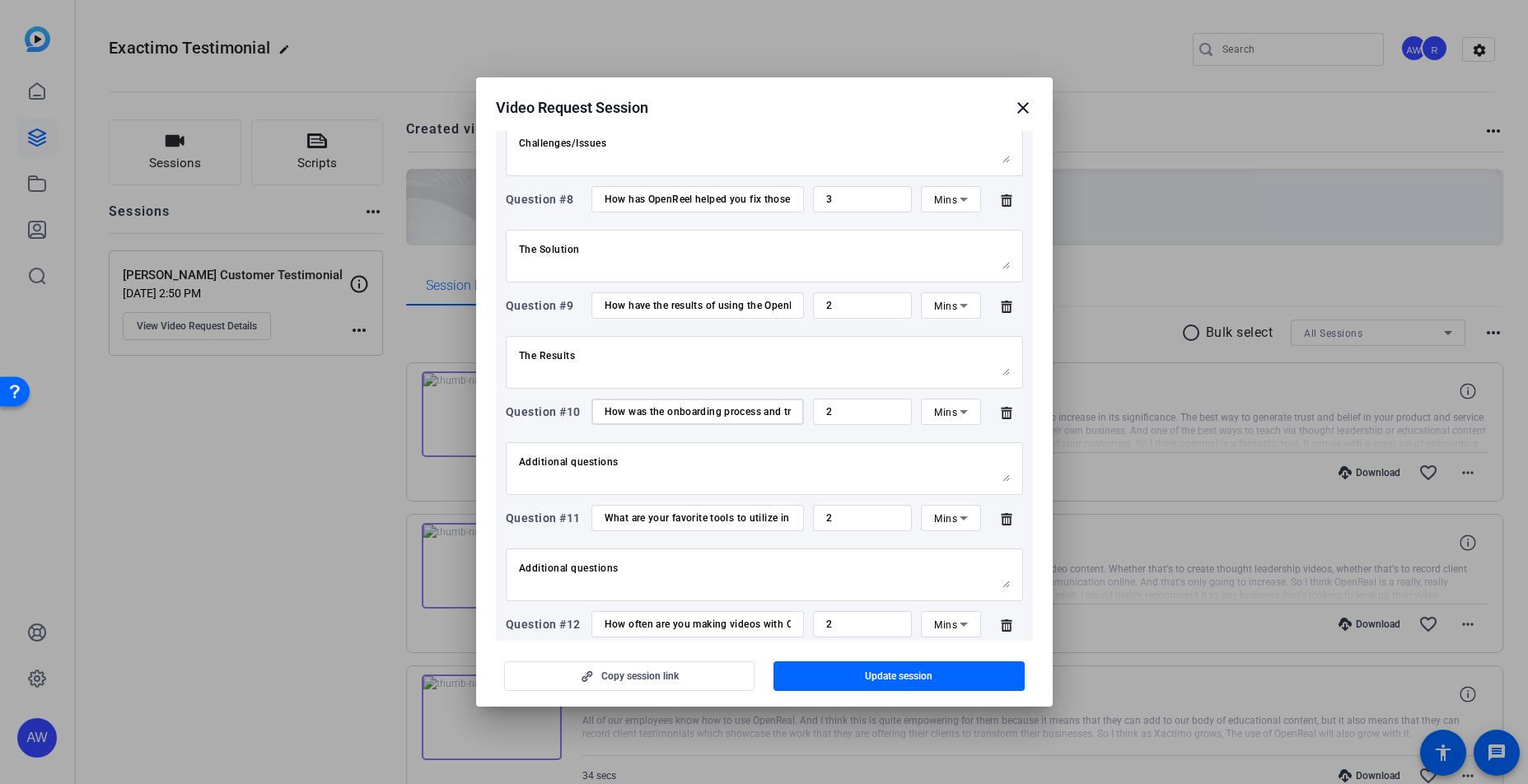
click at [724, 468] on textarea "Additional questions" at bounding box center [764, 468] width 490 height 26
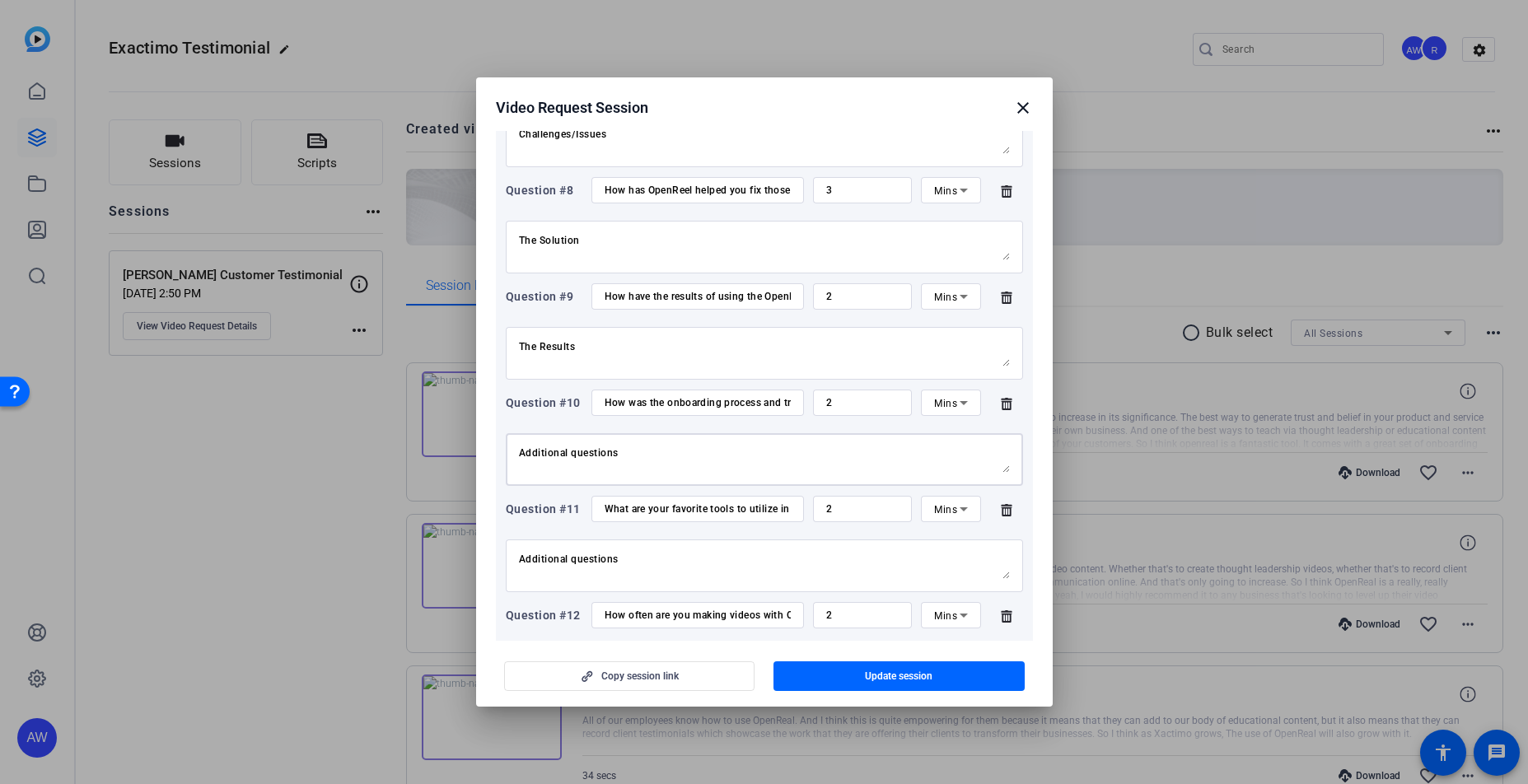
scroll to position [1007, 0]
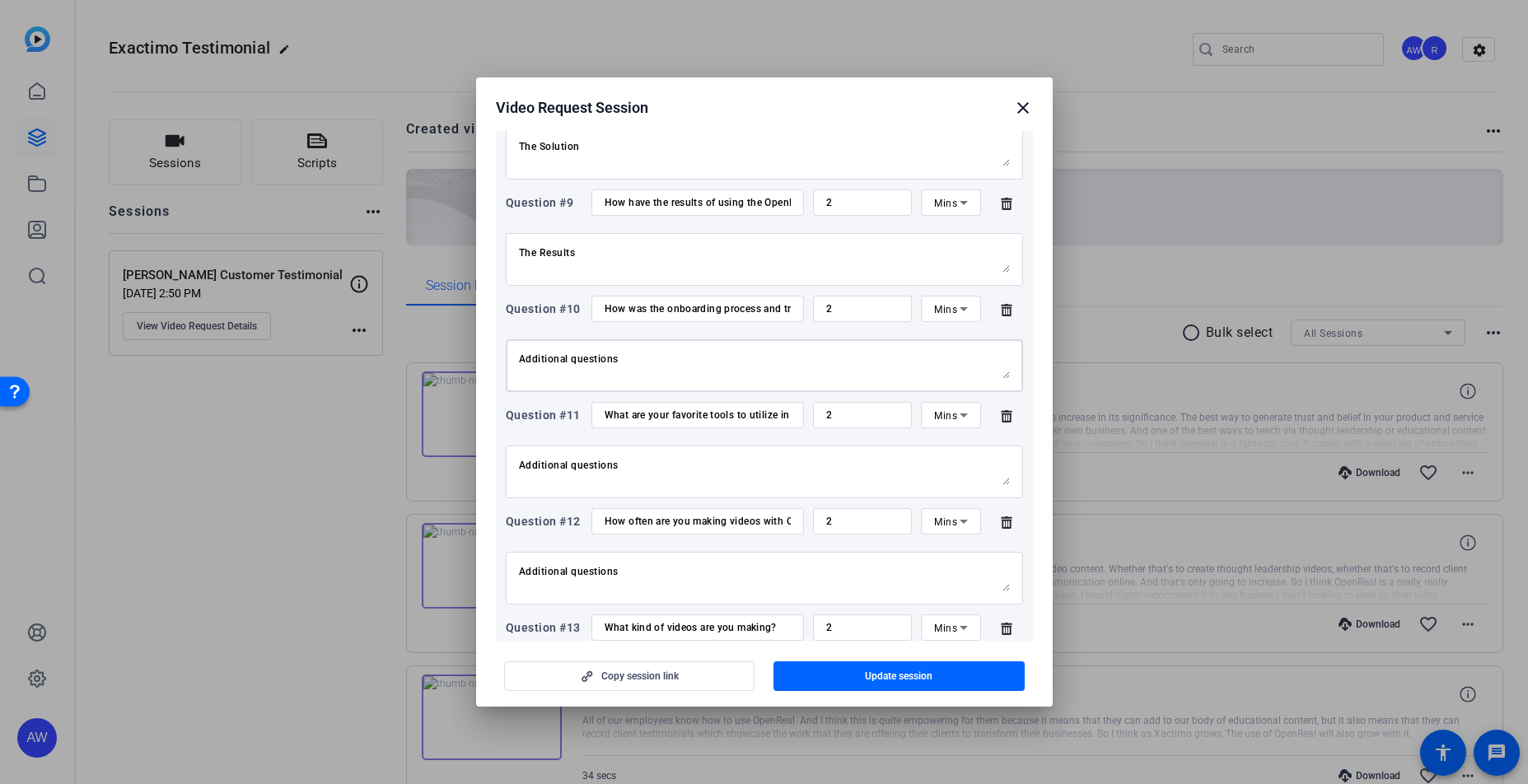
click at [602, 411] on div "What are your favorite tools to utilize in the OpenReel platform?" at bounding box center [697, 414] width 213 height 26
click at [601, 413] on div "What are your favorite tools to utilize in the OpenReel platform?" at bounding box center [697, 414] width 213 height 26
click at [615, 414] on input "What are your favorite tools to utilize in the OpenReel platform?" at bounding box center [697, 415] width 186 height 13
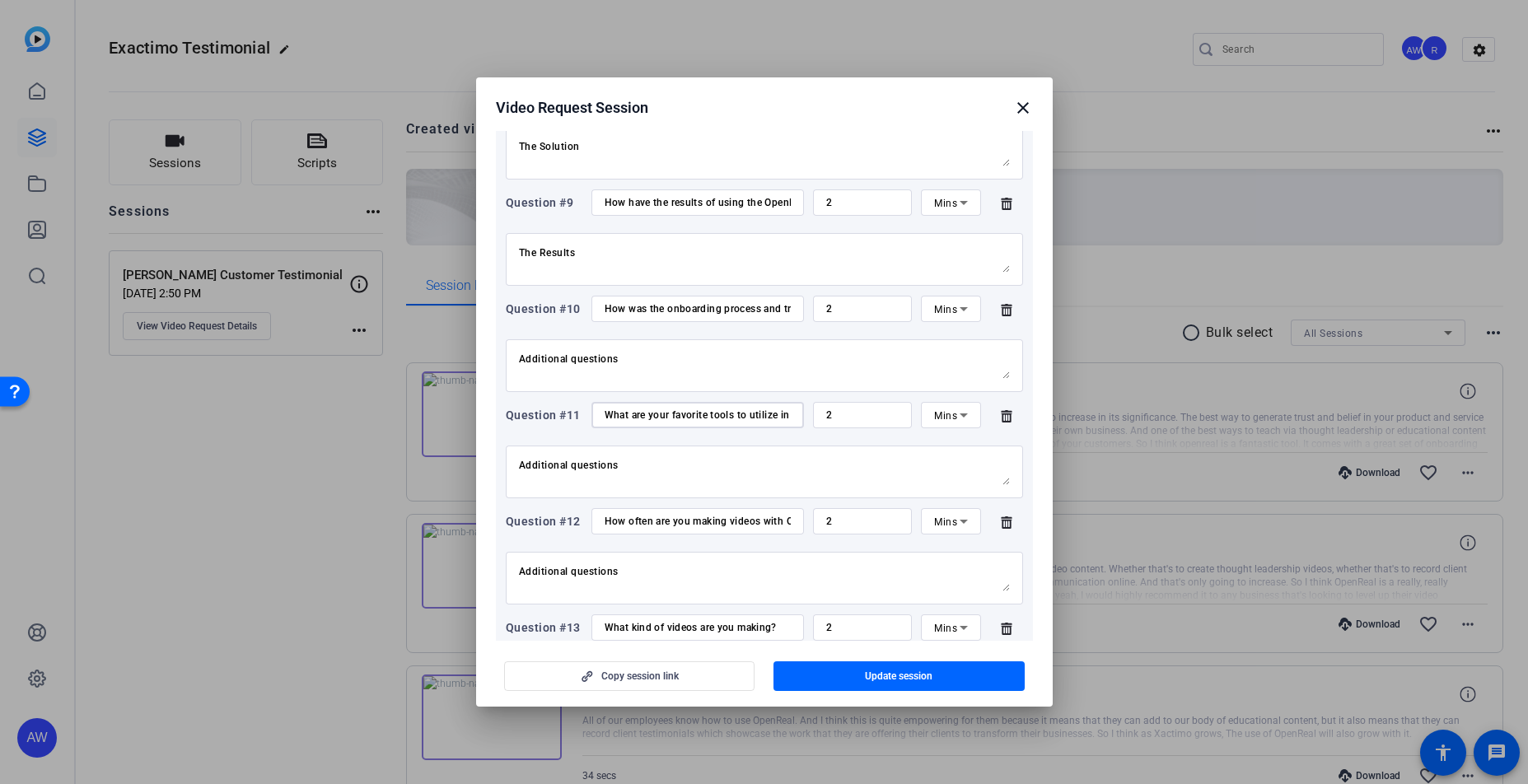
drag, startPoint x: 649, startPoint y: 412, endPoint x: 549, endPoint y: 413, distance: 100.0
click at [549, 413] on div "Question #11 What are your favorite tools to utilize in the OpenReel platform? …" at bounding box center [764, 414] width 517 height 26
click at [622, 412] on input "What are your favorite tools to utilize in the OpenReel platform?" at bounding box center [697, 415] width 186 height 13
drag, startPoint x: 606, startPoint y: 413, endPoint x: 792, endPoint y: 412, distance: 186.0
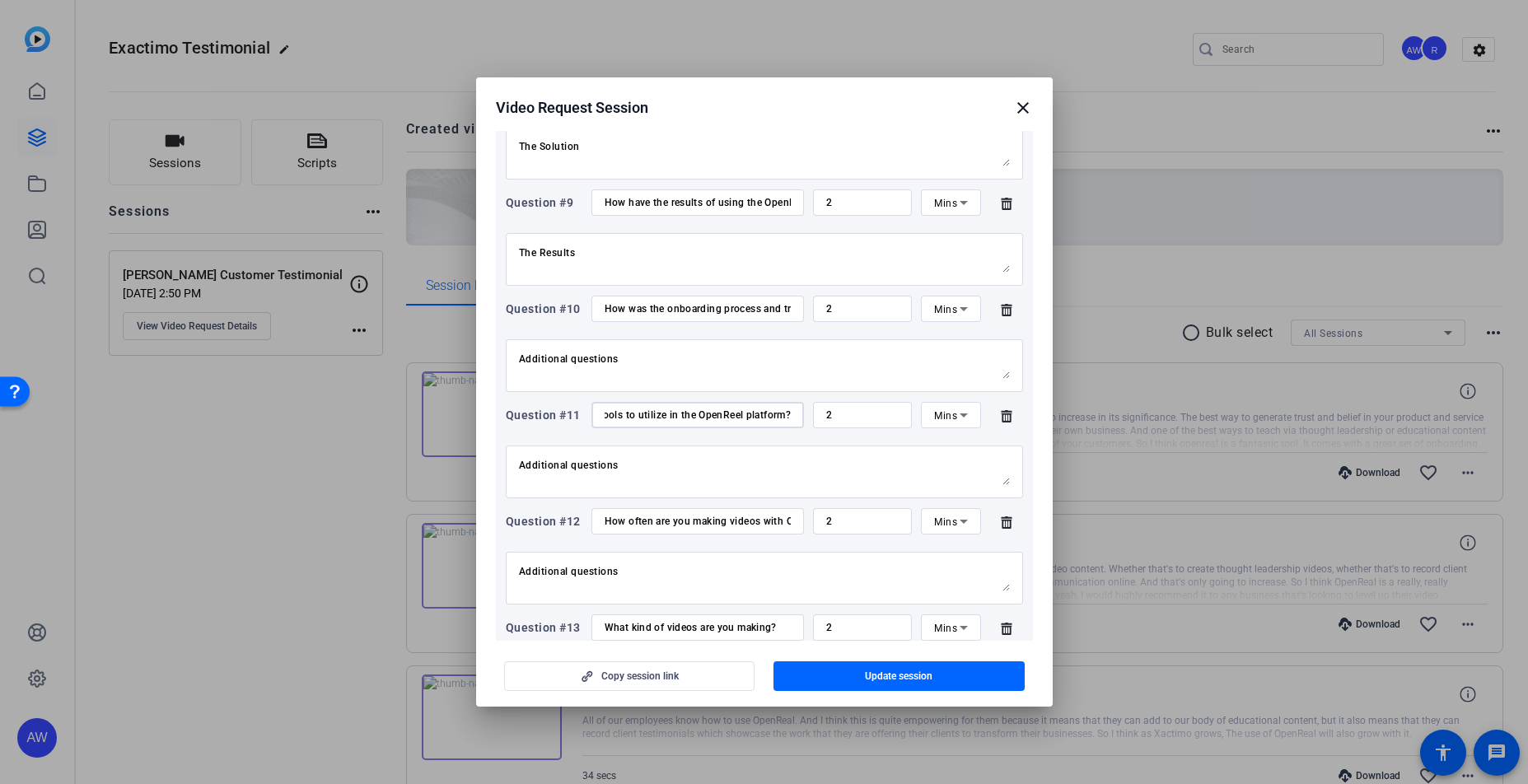
click at [792, 412] on div "What are your favorite tools to utilize in the OpenReel platform?" at bounding box center [697, 414] width 213 height 26
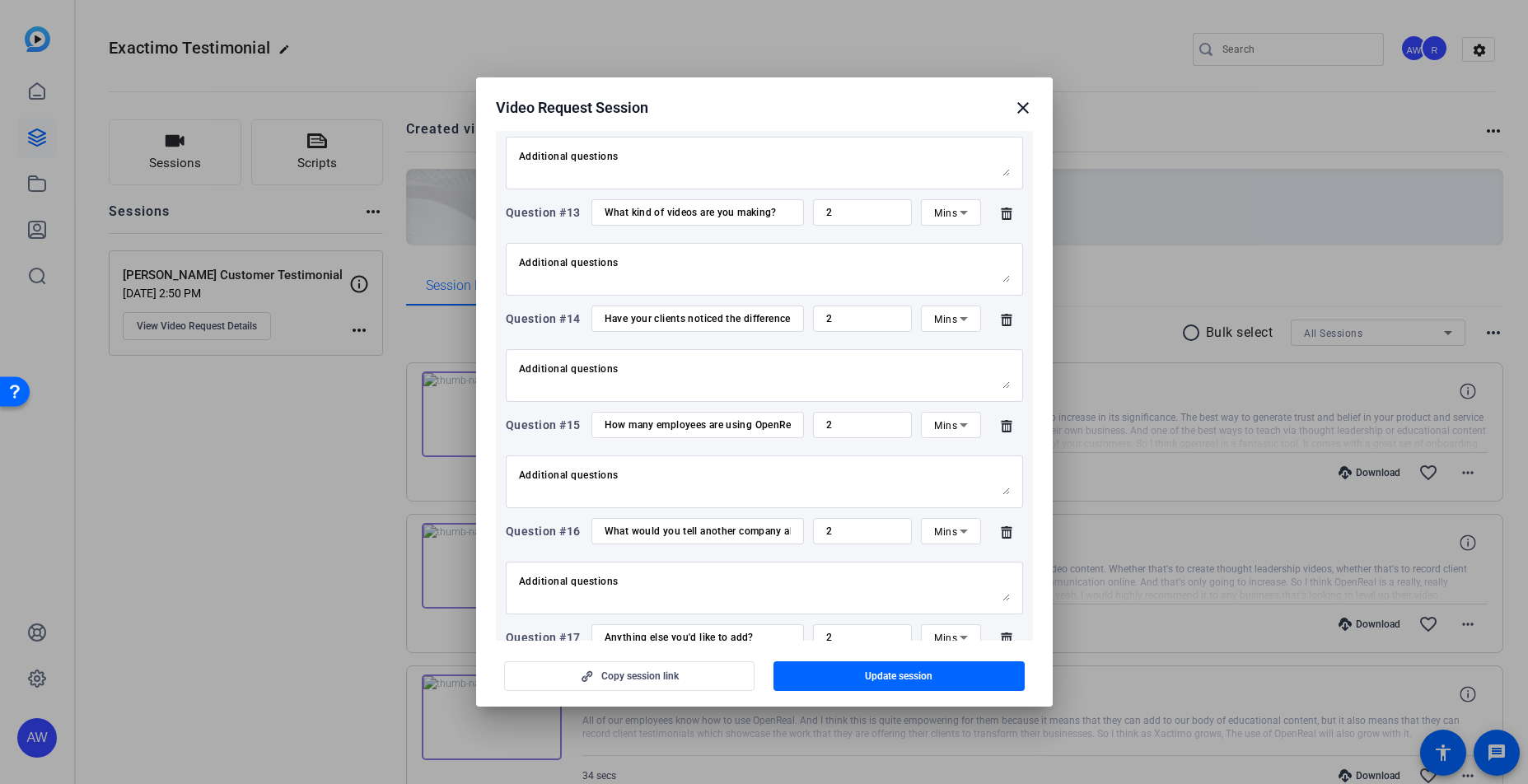
scroll to position [1617, 0]
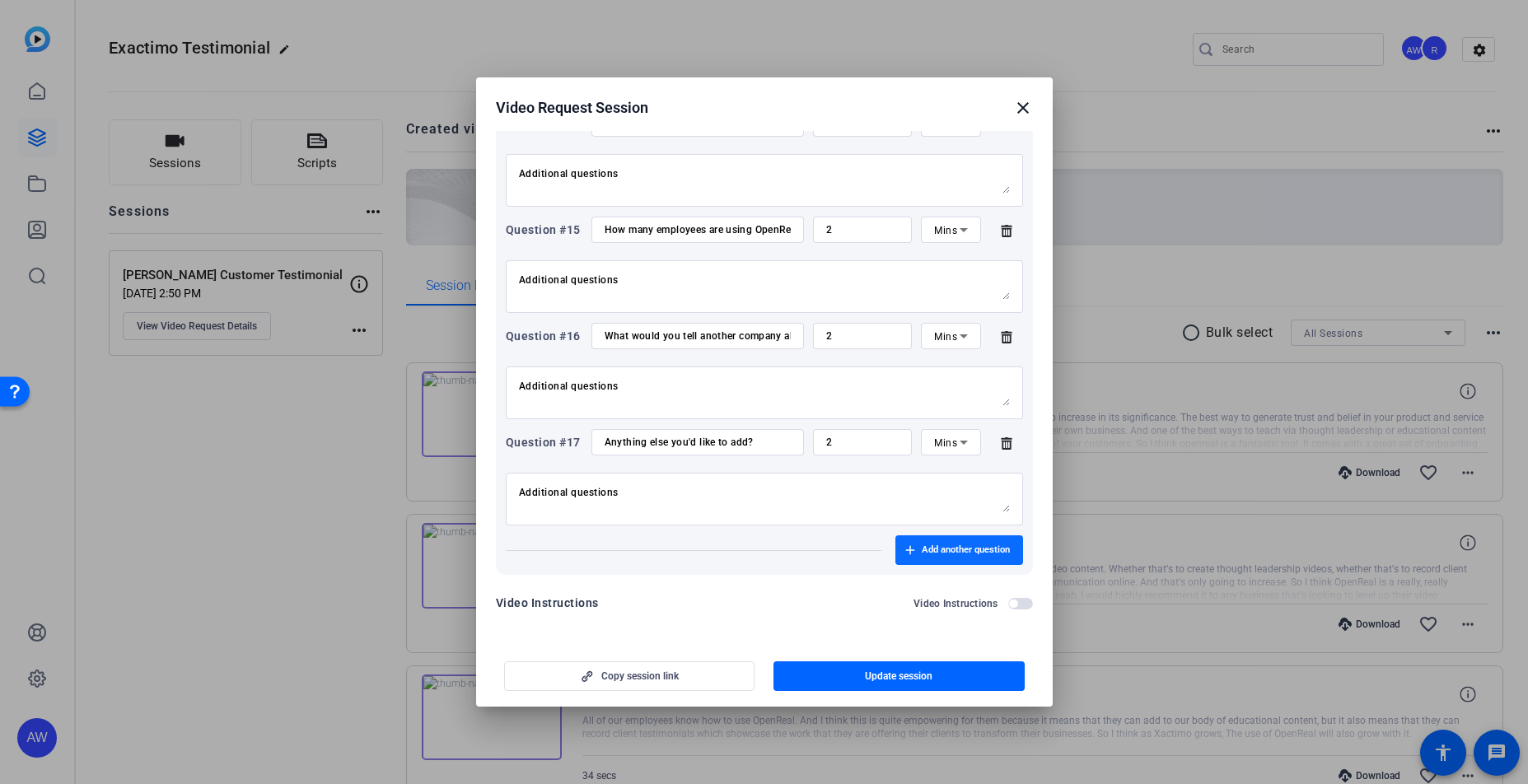
click at [925, 545] on span "Add another question" at bounding box center [966, 550] width 88 height 13
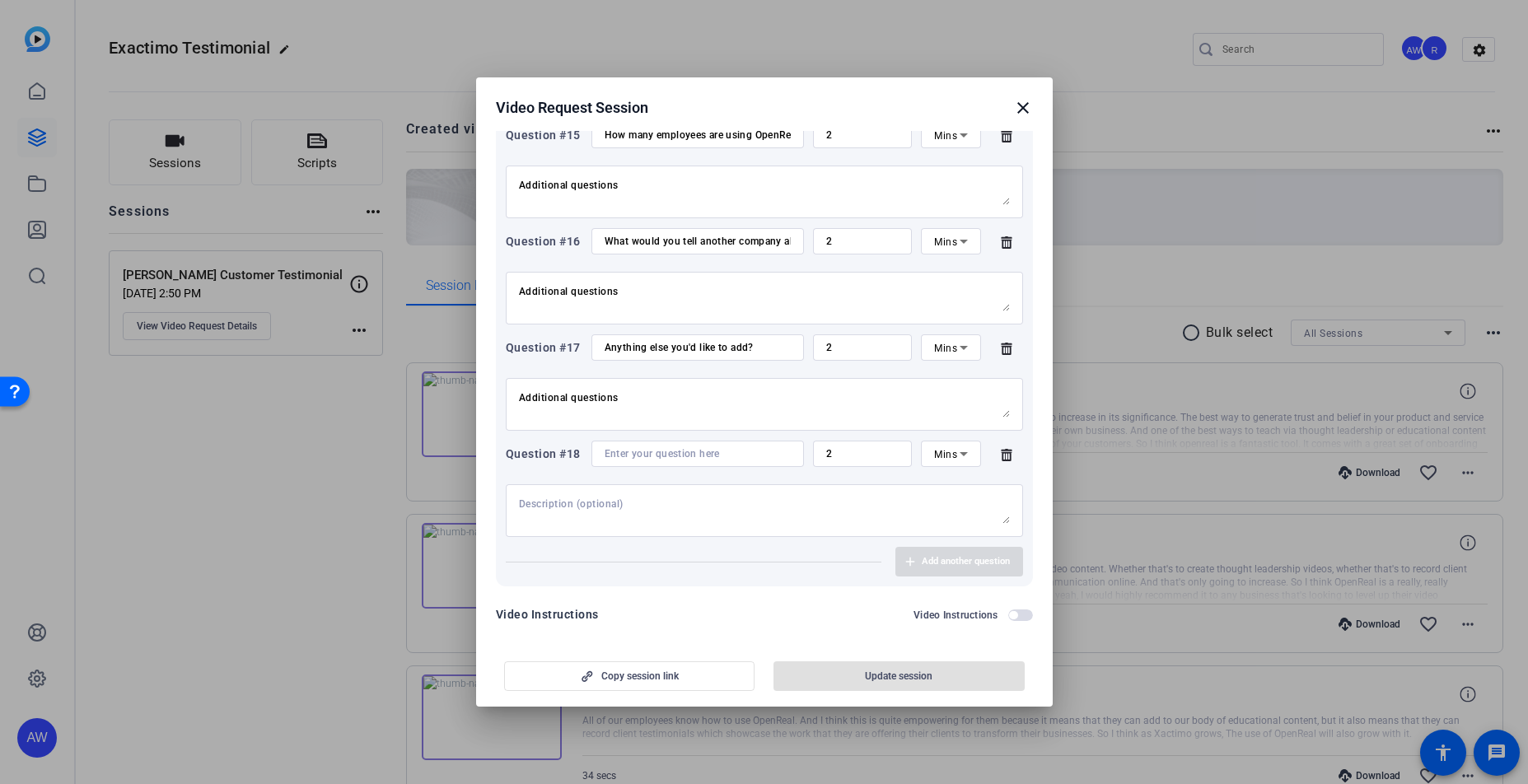
scroll to position [1714, 0]
click at [1000, 459] on div "Question #18 2 Mins" at bounding box center [764, 451] width 517 height 26
click at [1001, 455] on icon at bounding box center [1006, 452] width 11 height 13
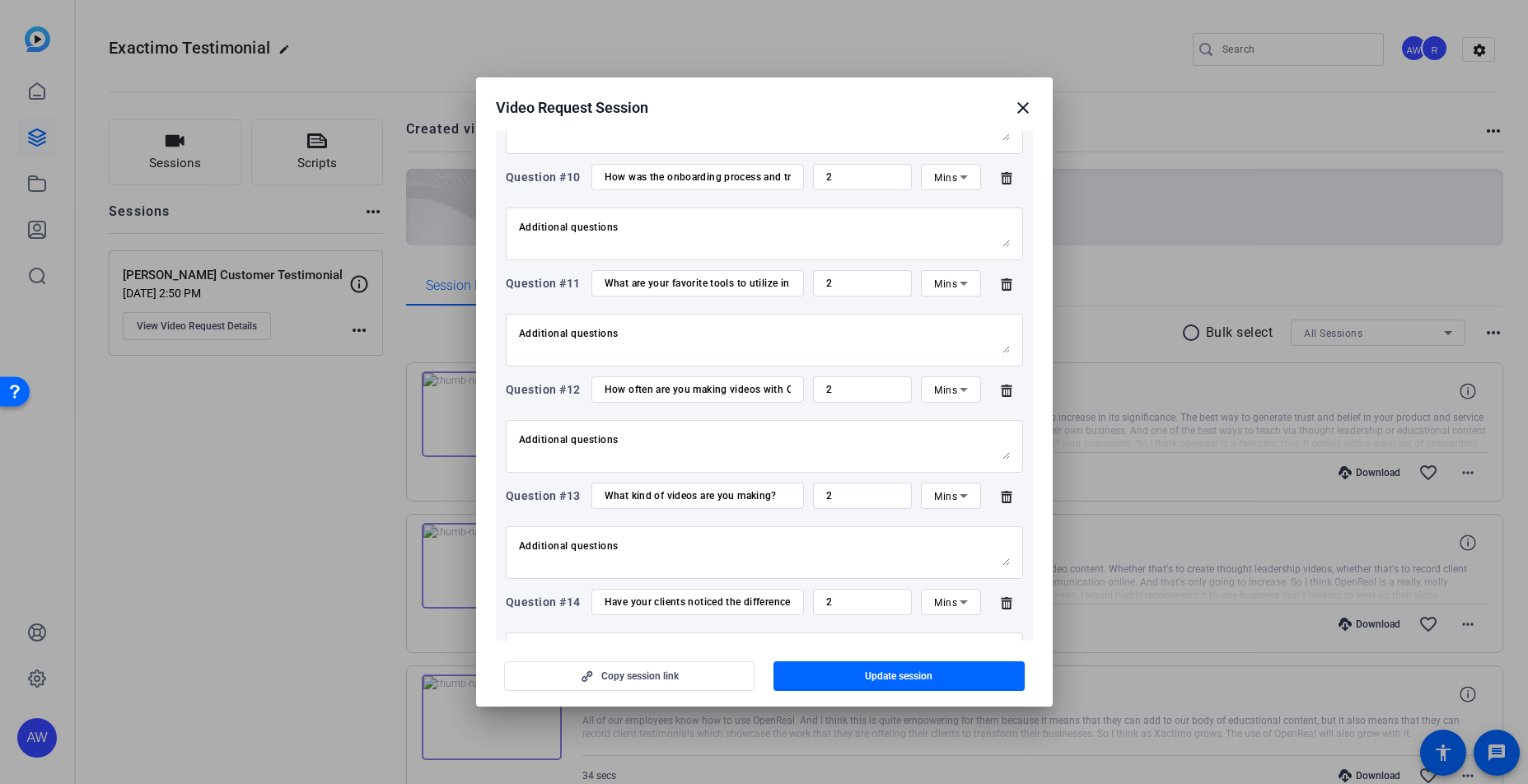
scroll to position [1033, 0]
click at [600, 494] on div "How often are you making videos with OpenReel?" at bounding box center [697, 495] width 213 height 26
drag, startPoint x: 602, startPoint y: 495, endPoint x: 640, endPoint y: 492, distance: 38.1
click at [640, 491] on div "How often are you making videos with OpenReel?" at bounding box center [697, 495] width 213 height 26
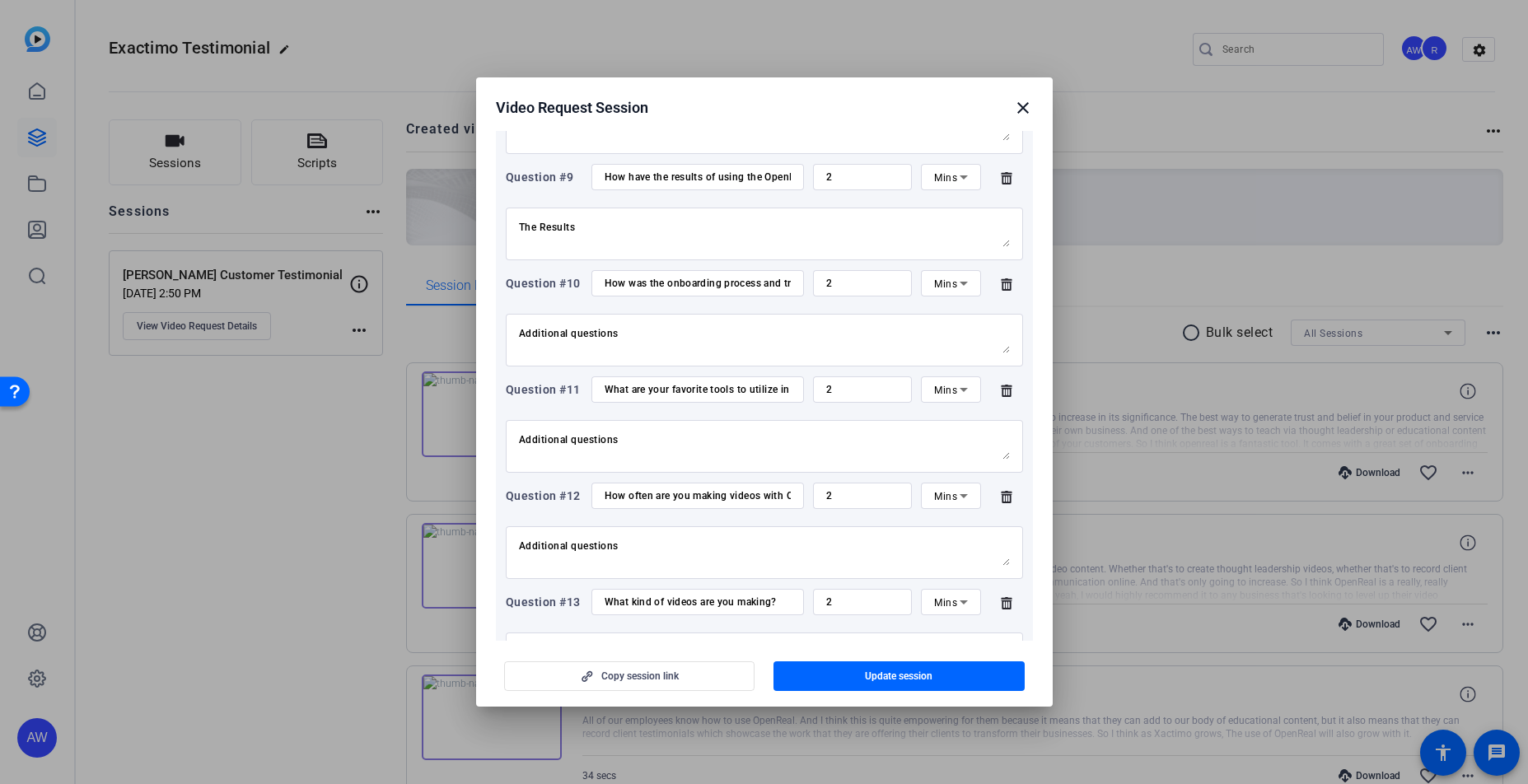
scroll to position [0, 53]
click at [640, 493] on input "How often are you making videos with OpenReel?" at bounding box center [697, 496] width 186 height 13
click at [696, 541] on textarea "Additional questions" at bounding box center [764, 552] width 490 height 26
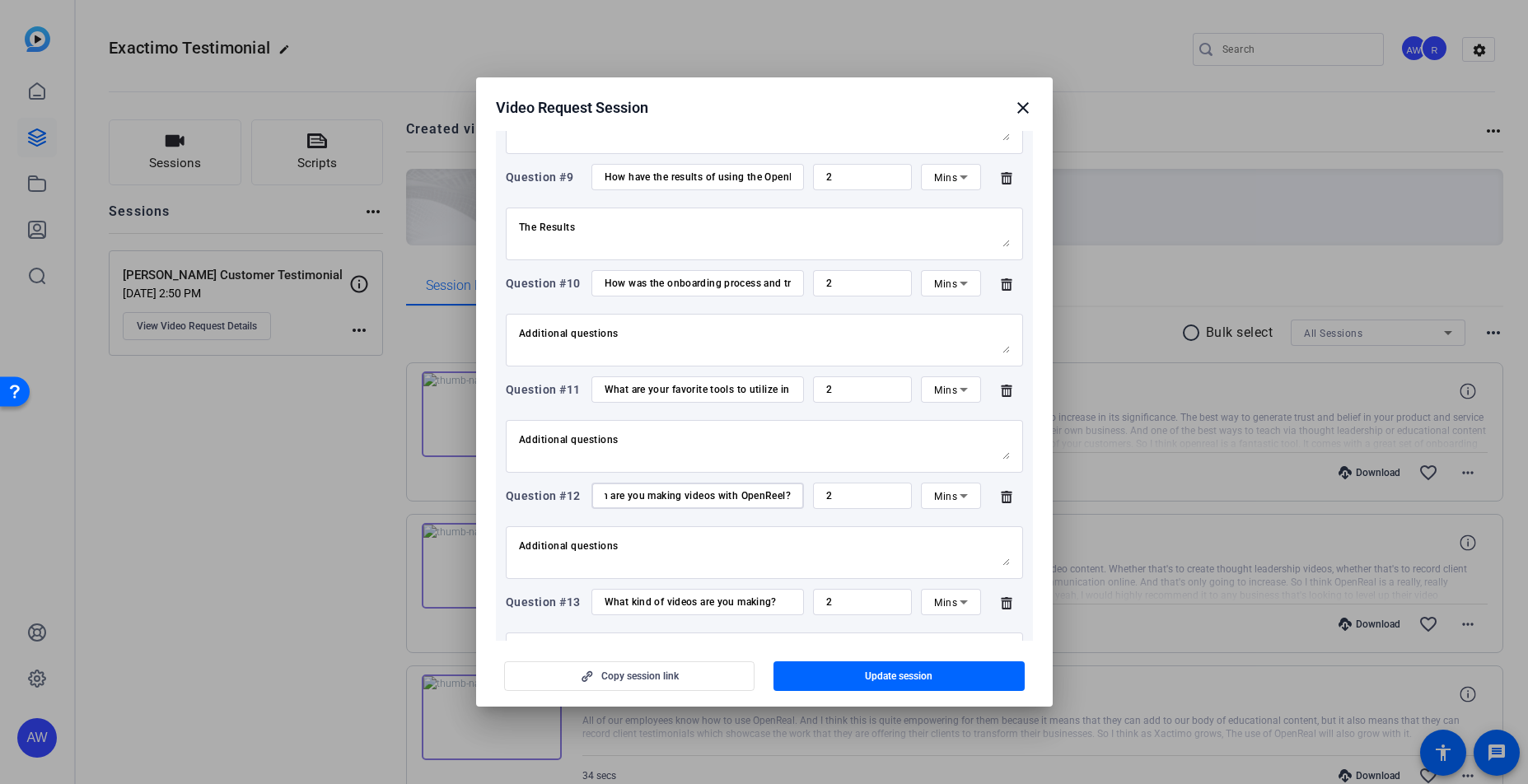
drag, startPoint x: 605, startPoint y: 495, endPoint x: 800, endPoint y: 499, distance: 195.0
click at [800, 499] on div "Question #12 How often are you making videos with OpenReel? 2 Mins" at bounding box center [764, 495] width 517 height 26
click at [764, 526] on div "Additional questions" at bounding box center [764, 552] width 490 height 53
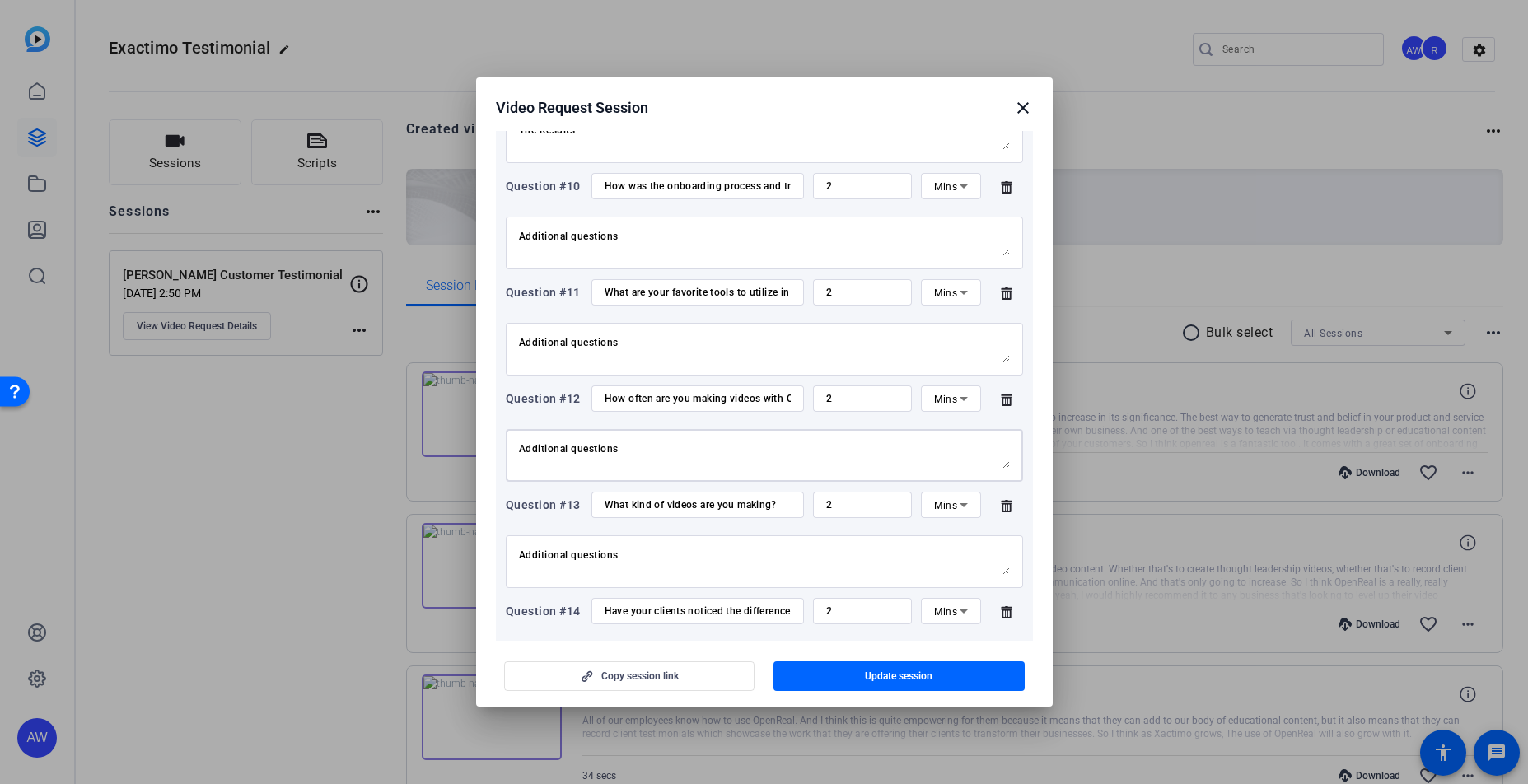
scroll to position [1132, 0]
click at [595, 505] on div "What kind of videos are you making?" at bounding box center [697, 502] width 213 height 26
drag, startPoint x: 623, startPoint y: 503, endPoint x: 782, endPoint y: 501, distance: 159.0
click at [782, 501] on input "What kind of videos are you making?" at bounding box center [697, 502] width 186 height 13
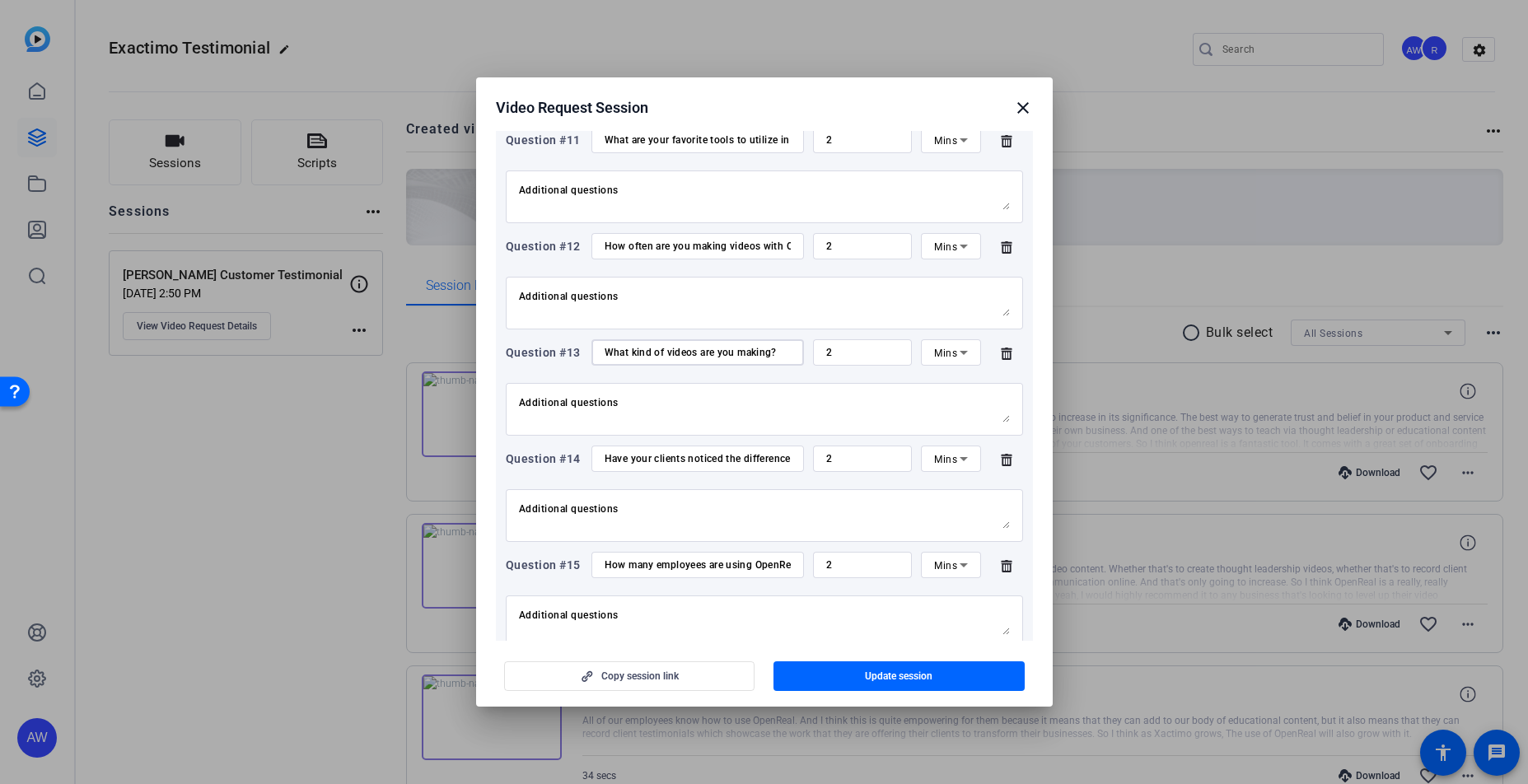
scroll to position [1534, 0]
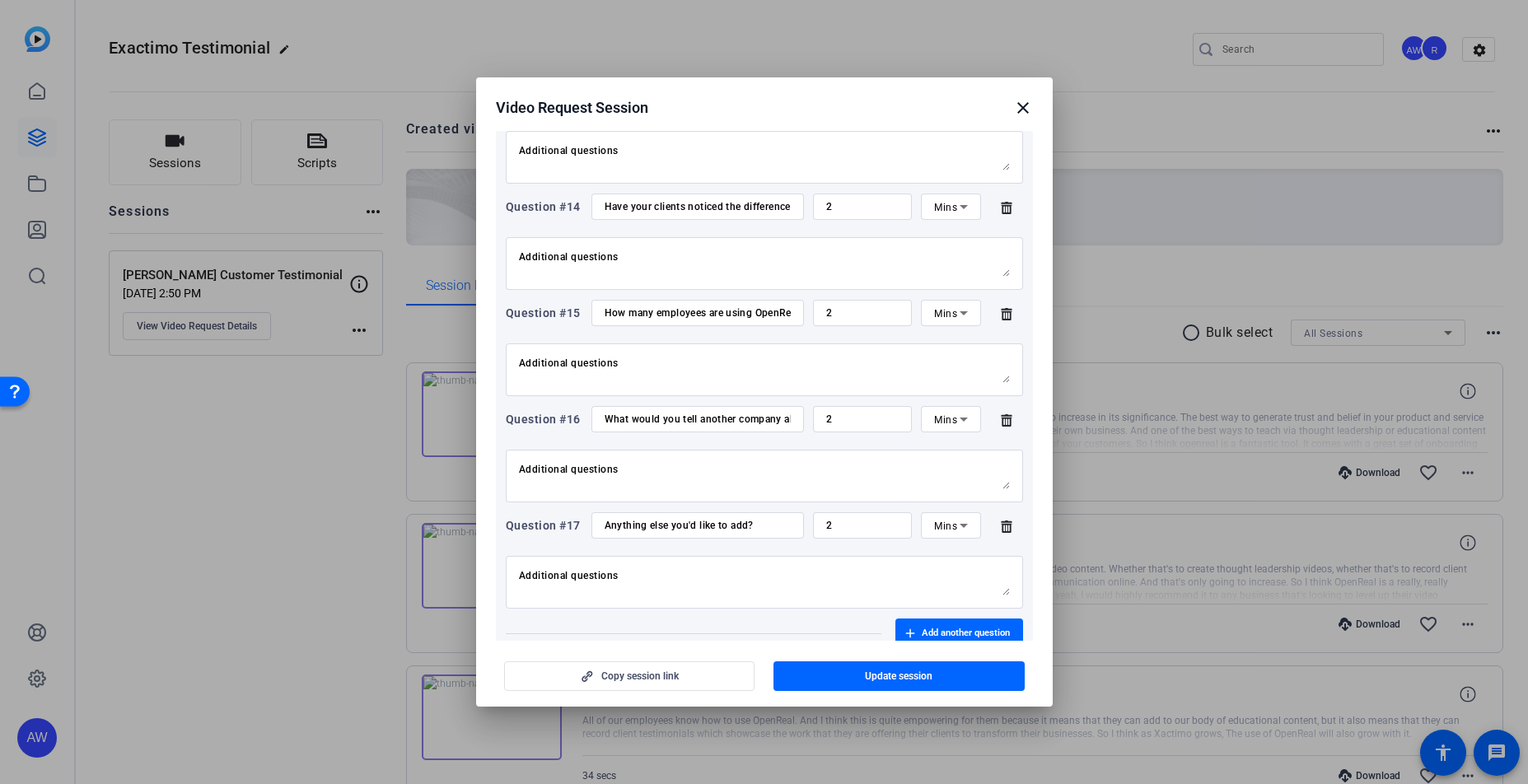
click at [629, 203] on input "Have your clients noticed the difference between the OpenReel video quality vs.…" at bounding box center [697, 207] width 186 height 13
drag, startPoint x: 603, startPoint y: 207, endPoint x: 795, endPoint y: 212, distance: 192.1
click at [795, 212] on div "Have your clients noticed the difference between the OpenReel video quality vs.…" at bounding box center [697, 206] width 213 height 26
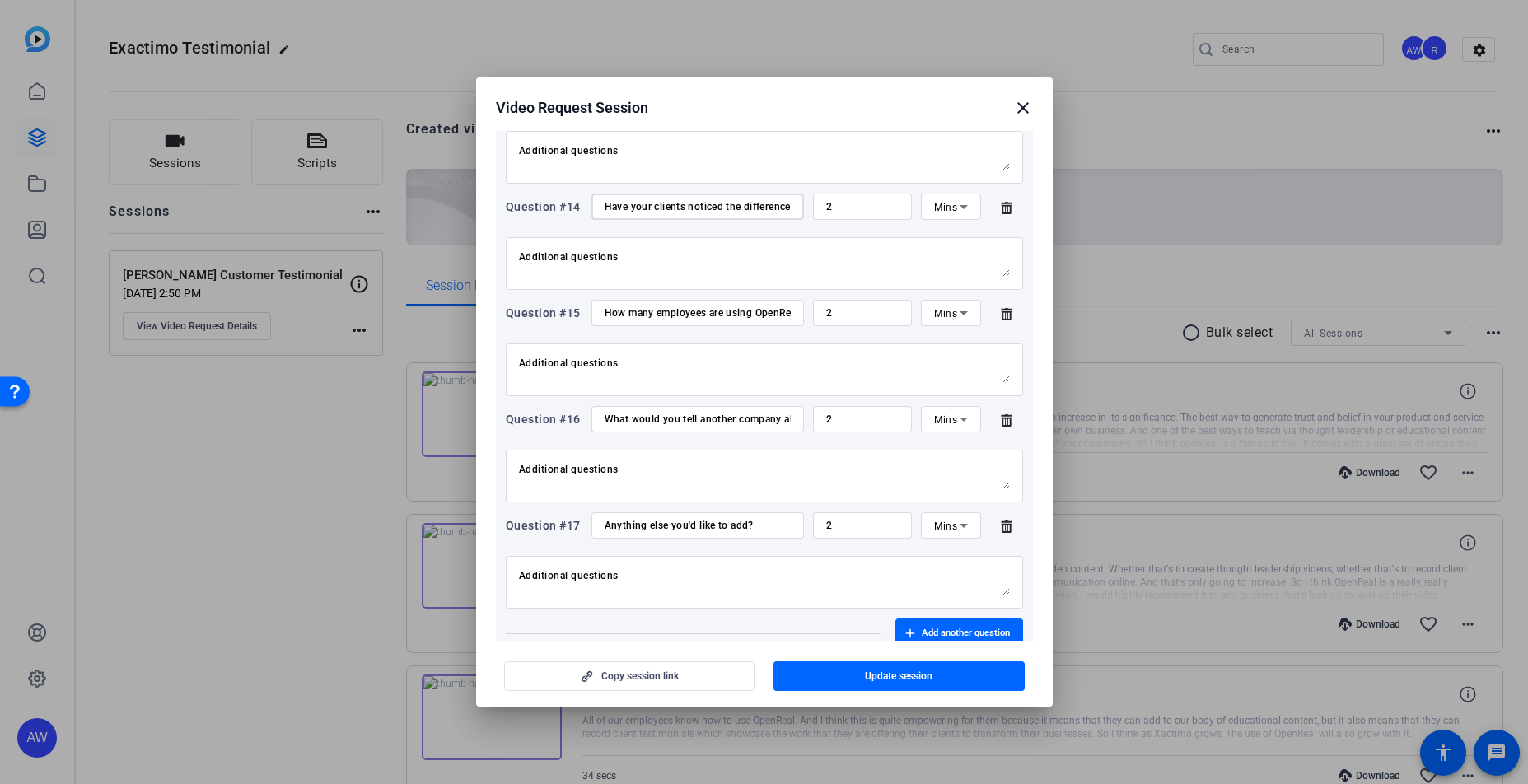
click at [605, 422] on input "What would you tell another company about OpenReel’s capabilities to help their…" at bounding box center [697, 418] width 186 height 13
drag, startPoint x: 605, startPoint y: 419, endPoint x: 802, endPoint y: 420, distance: 197.0
click at [802, 420] on div "Question #16 What would you tell another company about OpenReel’s capabilities …" at bounding box center [764, 418] width 517 height 26
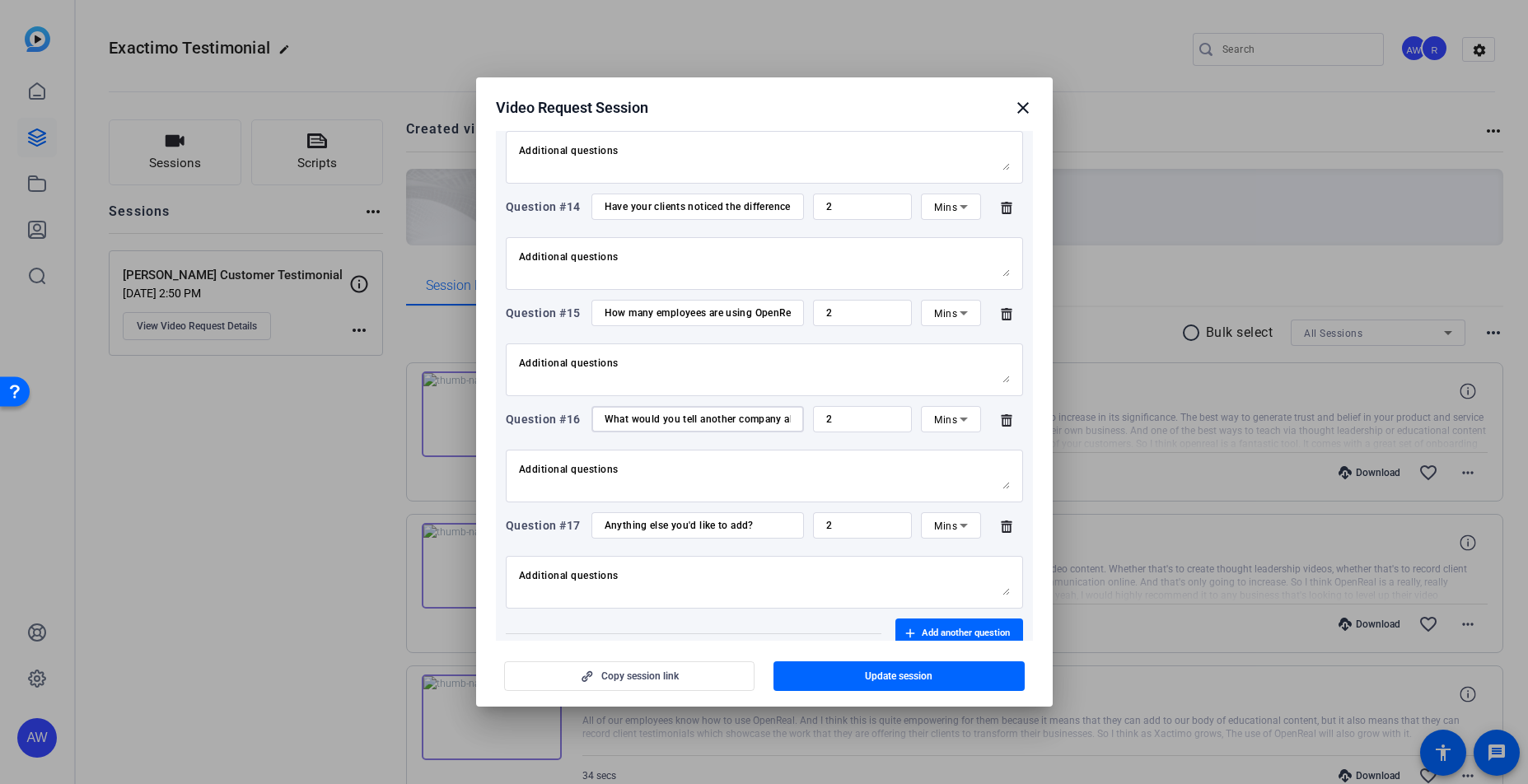
click at [621, 456] on div "Additional questions" at bounding box center [764, 476] width 490 height 53
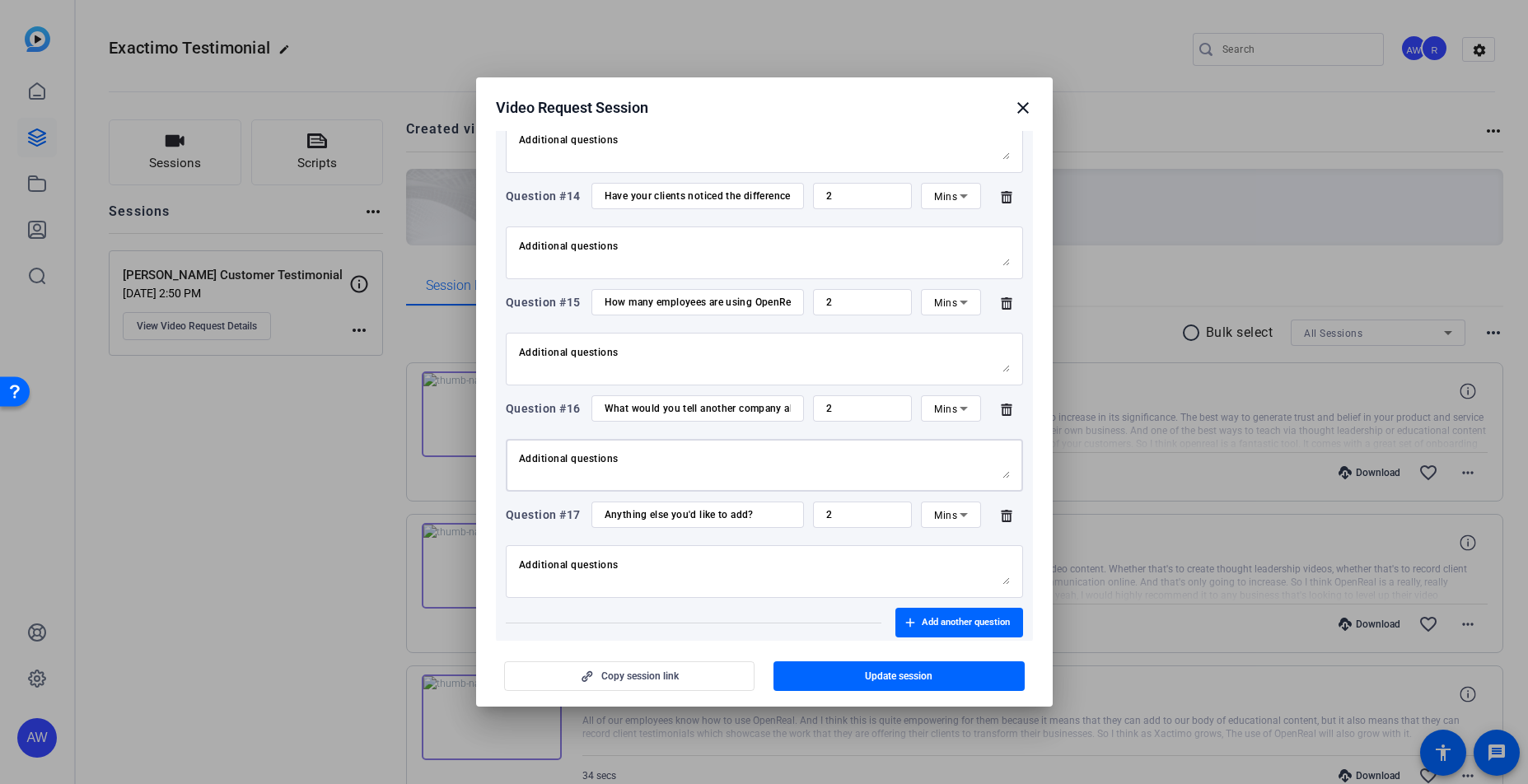
scroll to position [1617, 0]
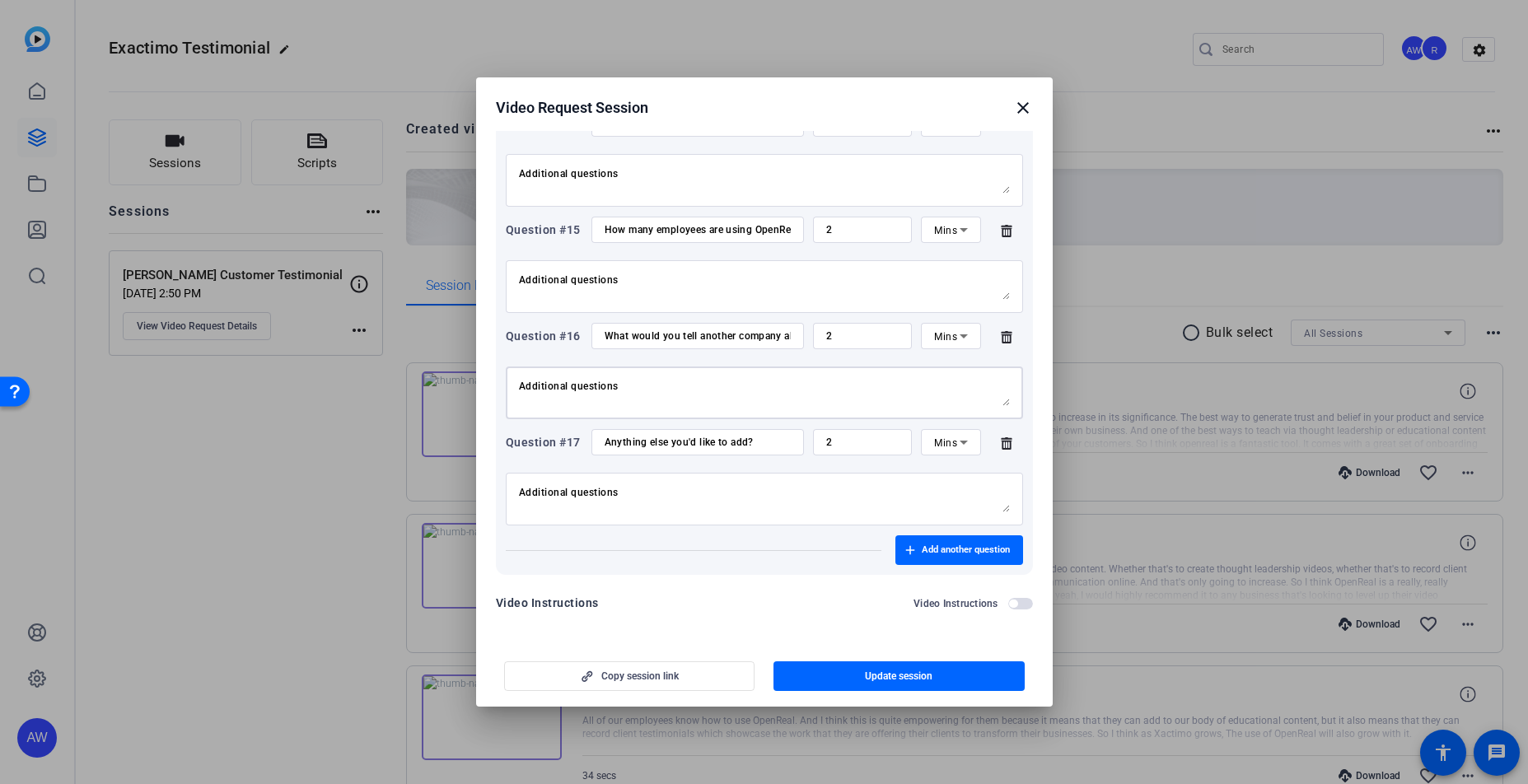
click at [605, 442] on input "Anything else you'd like to add?" at bounding box center [697, 442] width 186 height 13
drag, startPoint x: 604, startPoint y: 443, endPoint x: 758, endPoint y: 441, distance: 154.0
click at [758, 441] on input "Anything else you'd like to add?" at bounding box center [697, 442] width 186 height 13
click at [1020, 111] on mat-icon "close" at bounding box center [1023, 108] width 20 height 20
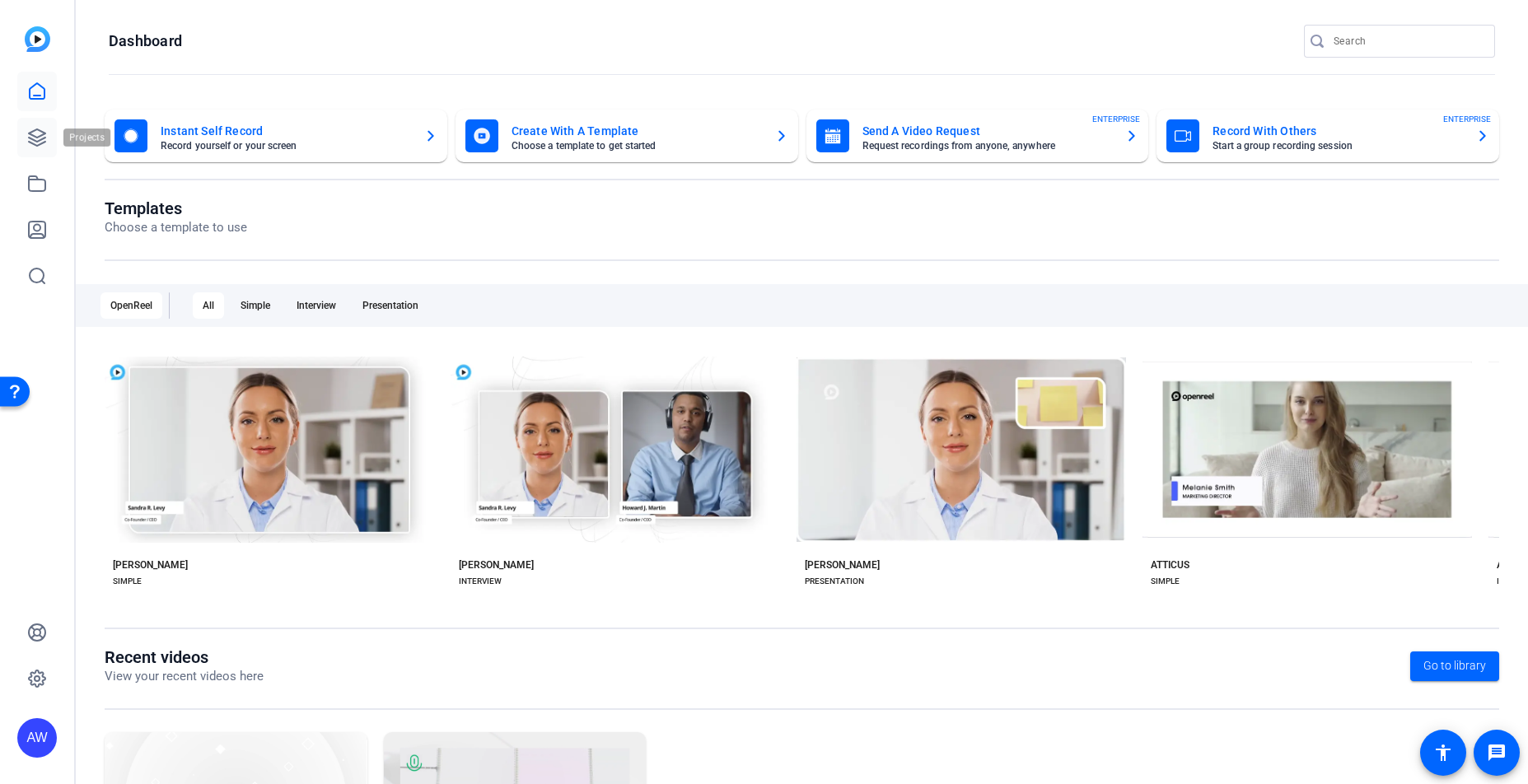
click at [34, 143] on icon at bounding box center [37, 137] width 20 height 20
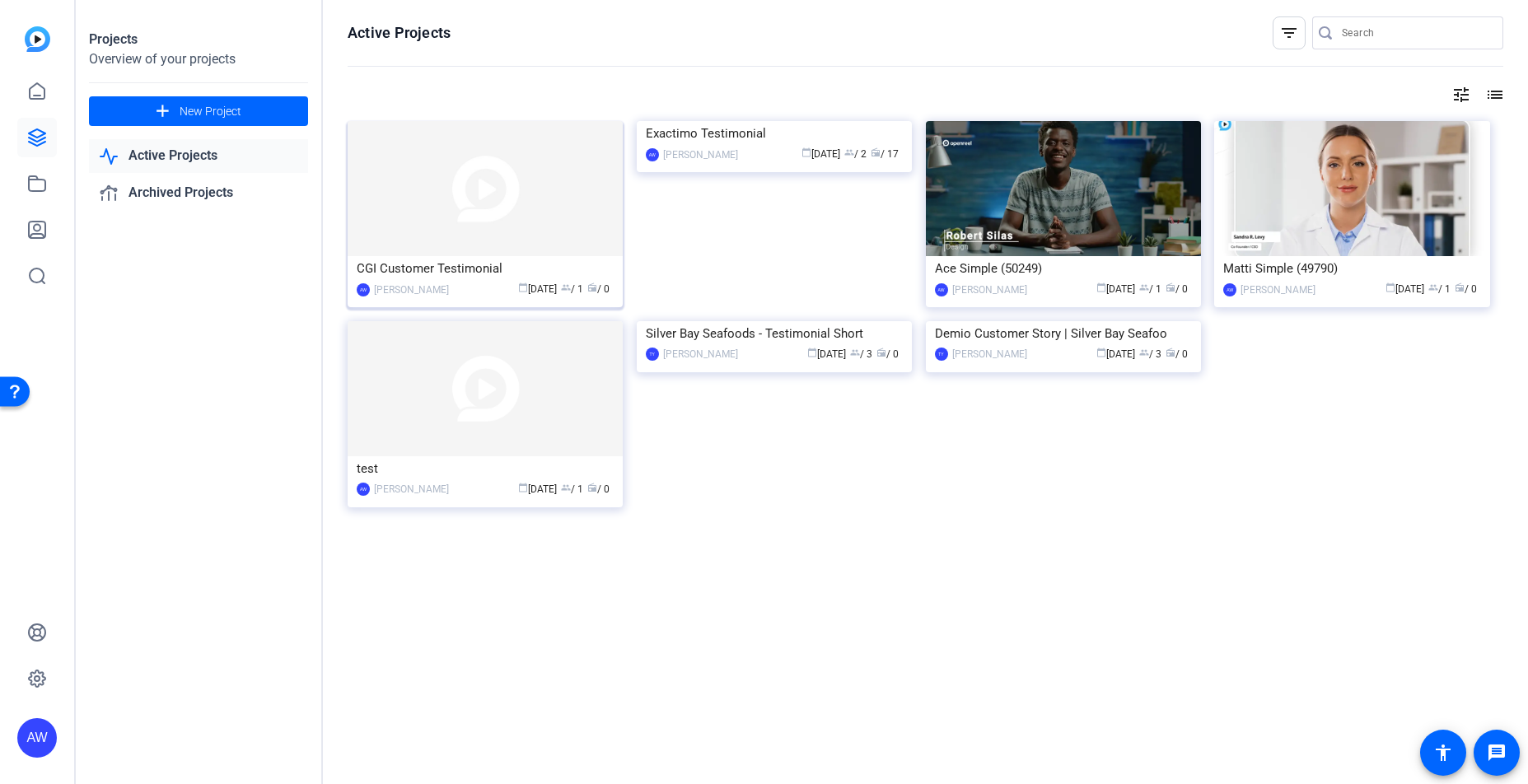
click at [460, 177] on img at bounding box center [485, 189] width 275 height 135
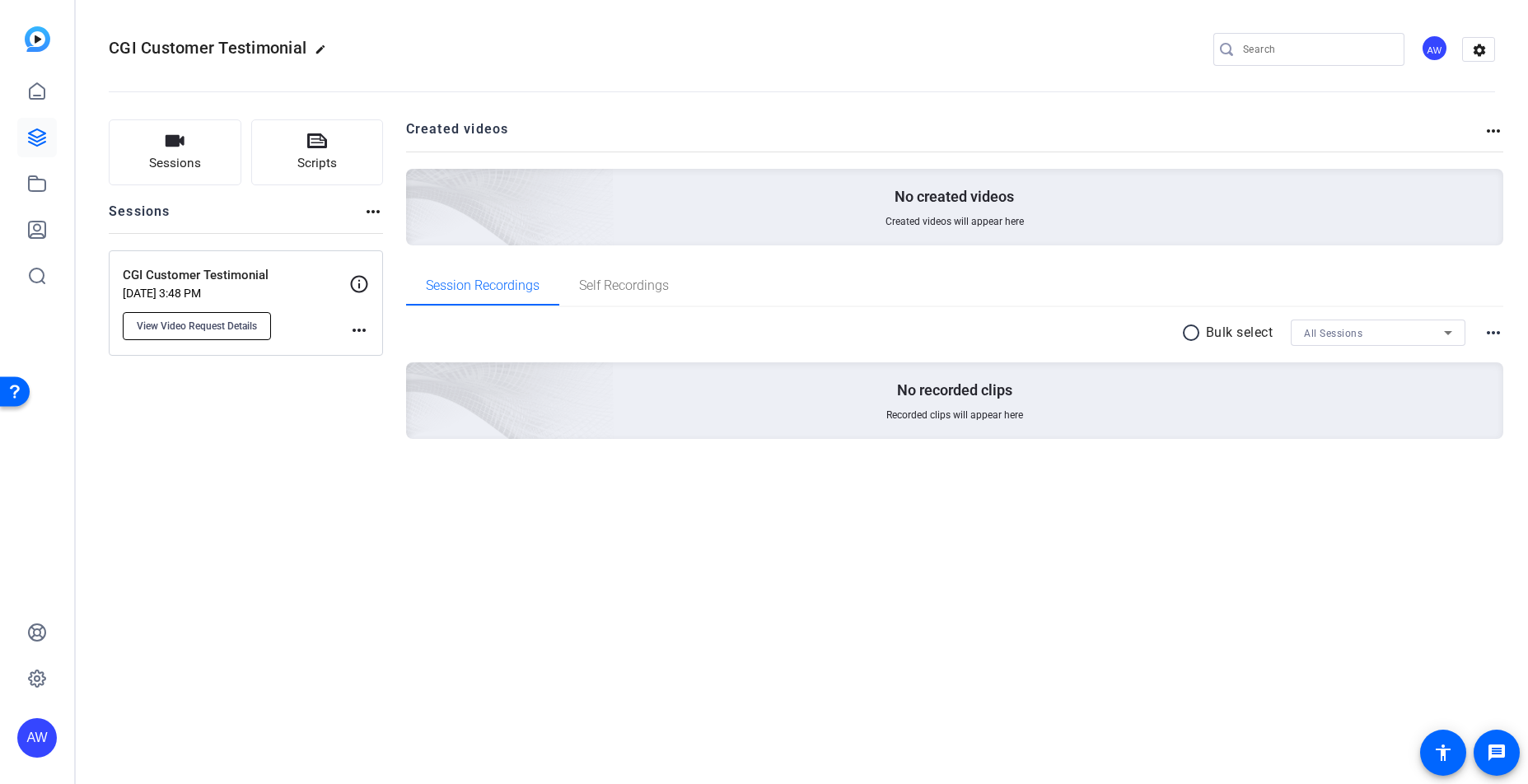
click at [212, 331] on span "View Video Request Details" at bounding box center [197, 326] width 120 height 13
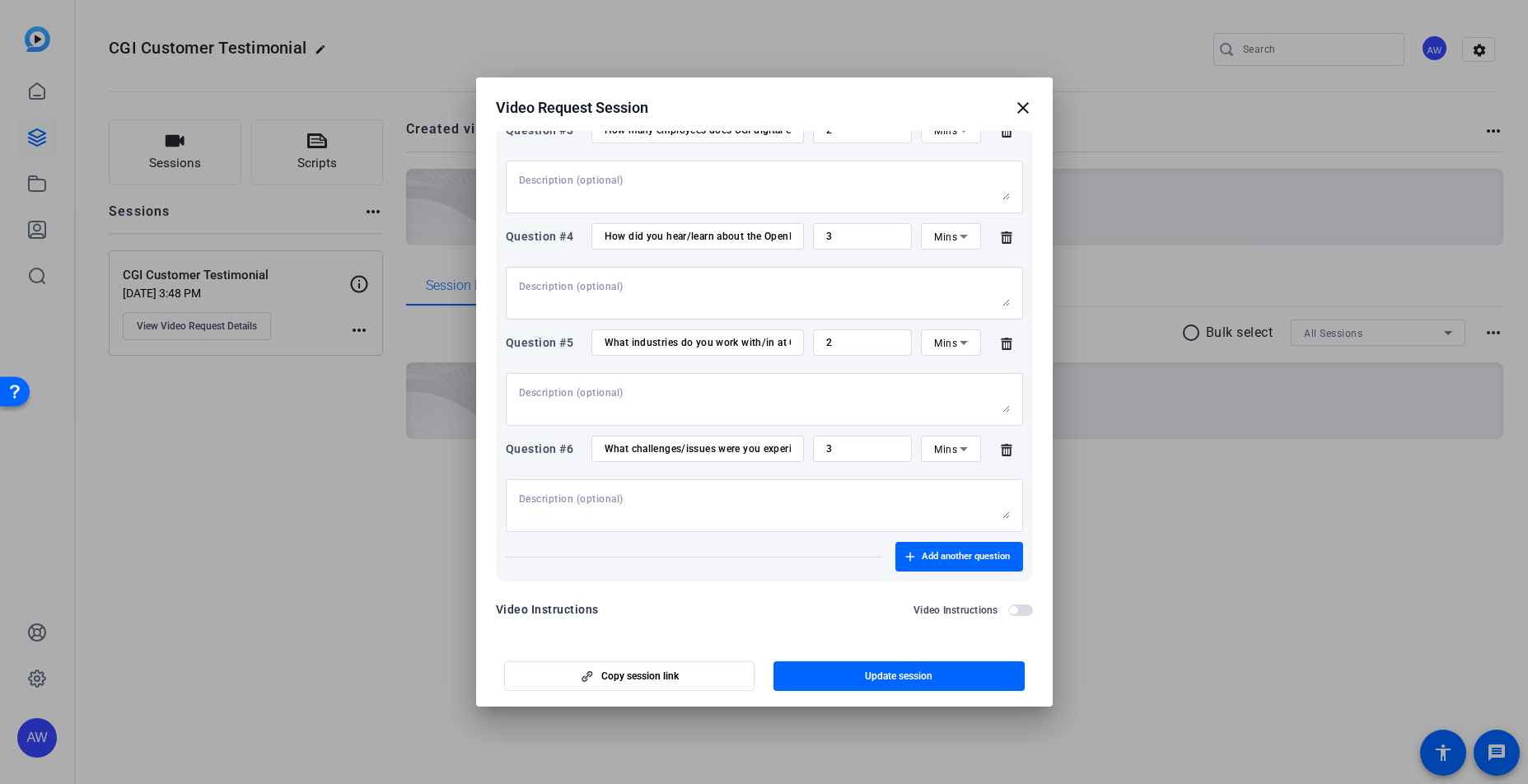
scroll to position [449, 0]
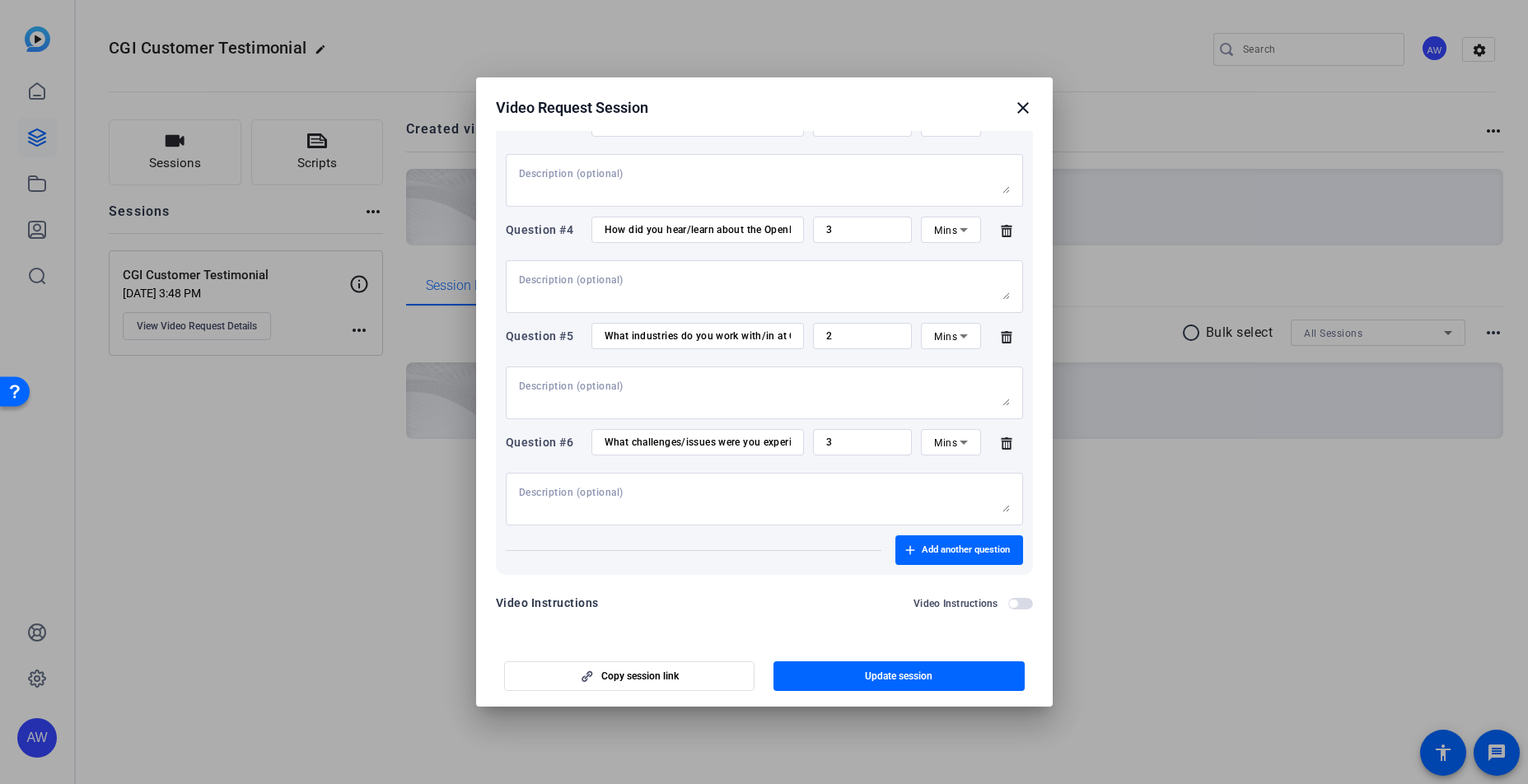
click at [704, 491] on textarea at bounding box center [764, 498] width 490 height 26
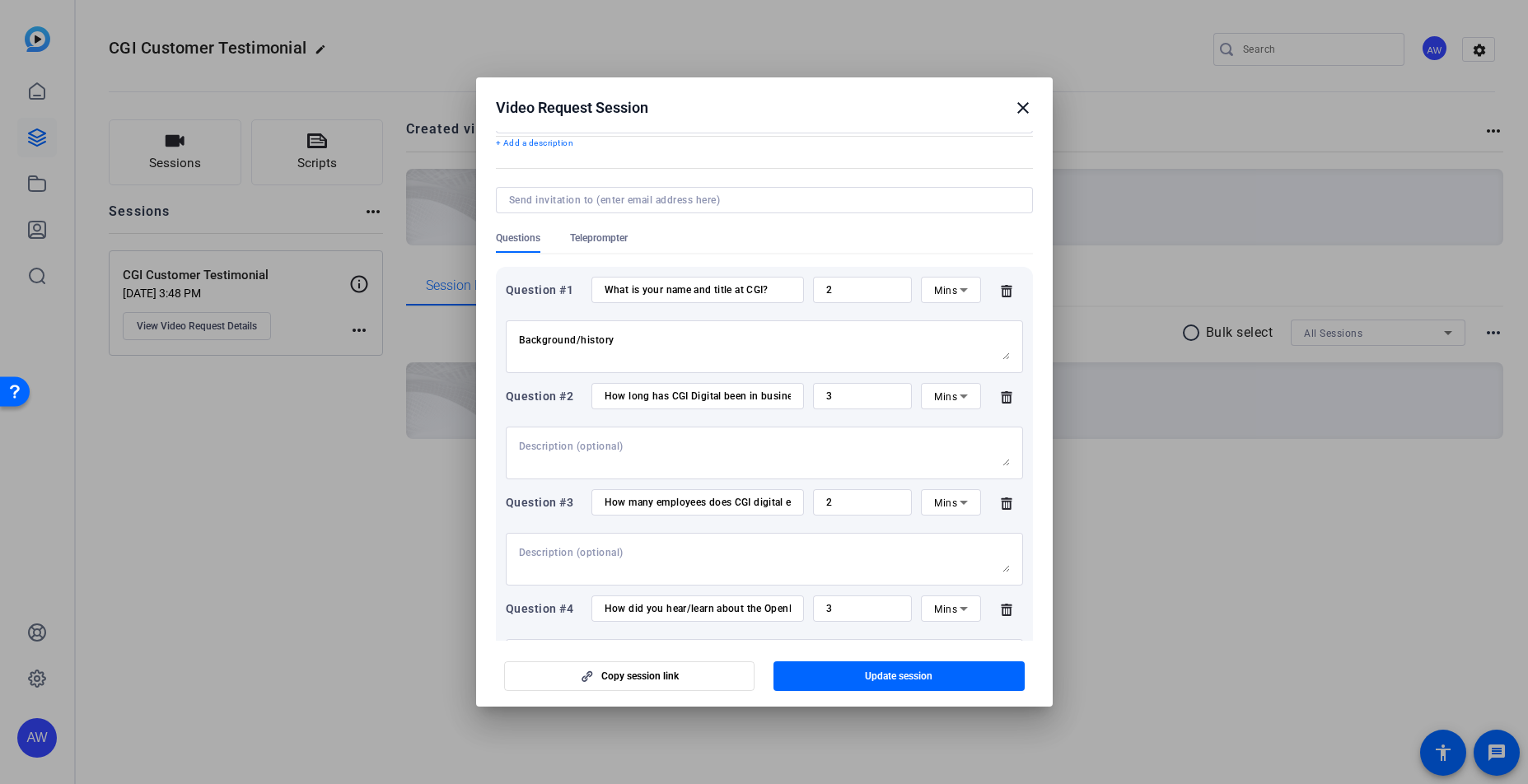
scroll to position [40, 0]
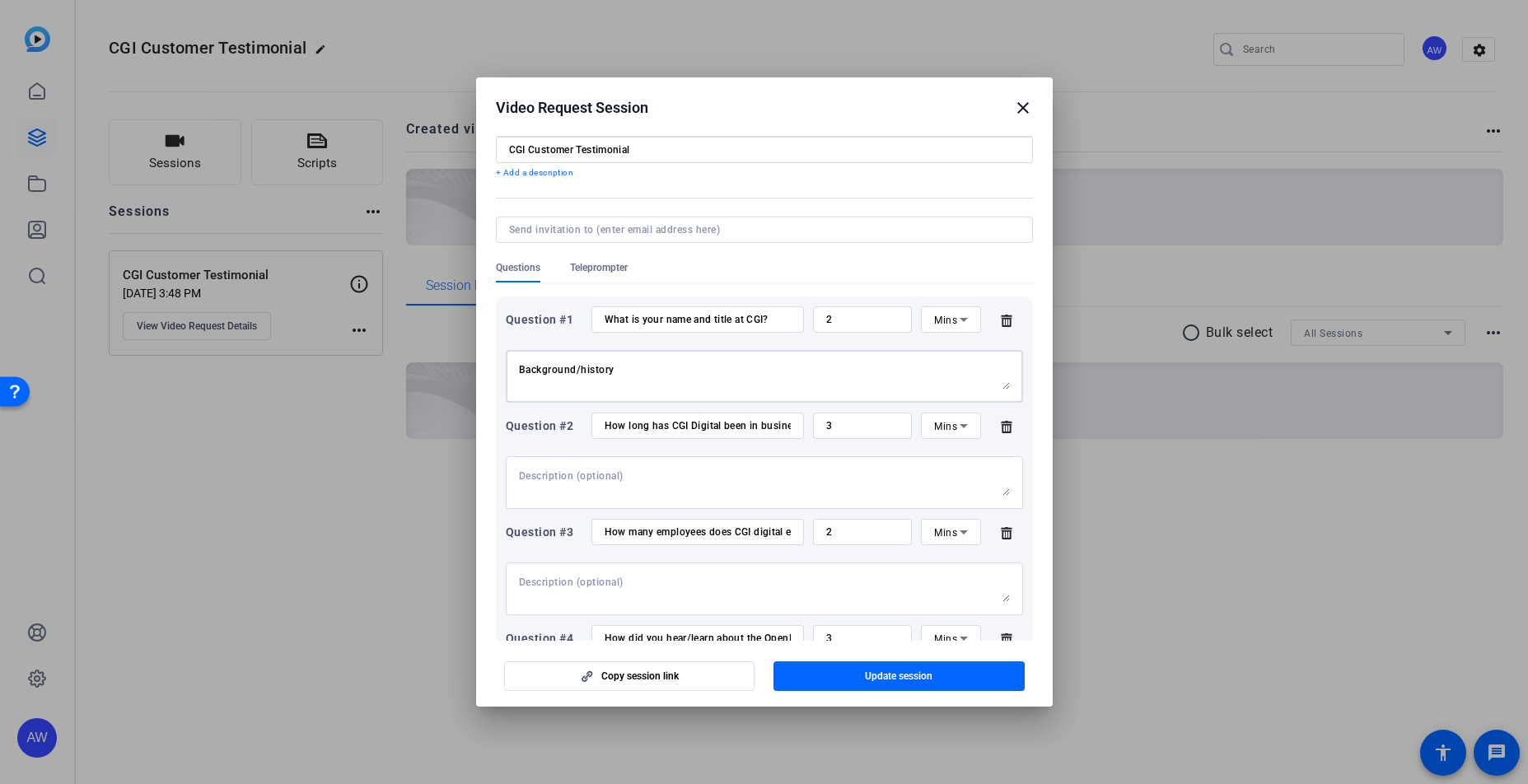
drag, startPoint x: 570, startPoint y: 368, endPoint x: 444, endPoint y: 379, distance: 126.5
click at [444, 379] on div "Video Request Session close Session name Advanced settings CGI Customer Testimo…" at bounding box center [764, 392] width 1528 height 784
click at [544, 374] on textarea "Background/history" at bounding box center [764, 375] width 490 height 26
drag, startPoint x: 634, startPoint y: 368, endPoint x: 470, endPoint y: 370, distance: 164.0
click at [470, 370] on div "Video Request Session close Session name Advanced settings CGI Customer Testimo…" at bounding box center [764, 392] width 1528 height 784
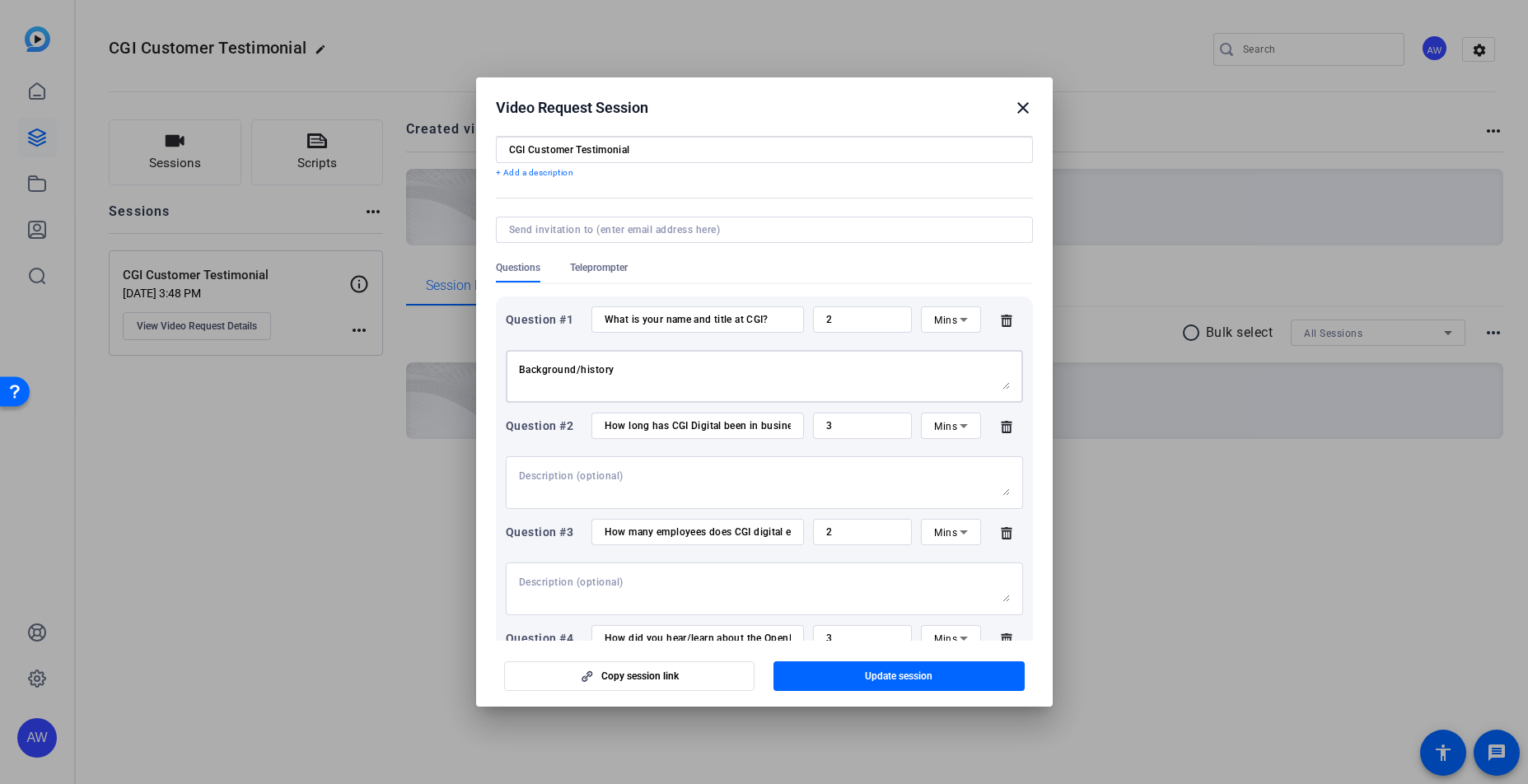
click at [561, 473] on textarea at bounding box center [764, 482] width 490 height 26
paste textarea "Background/history"
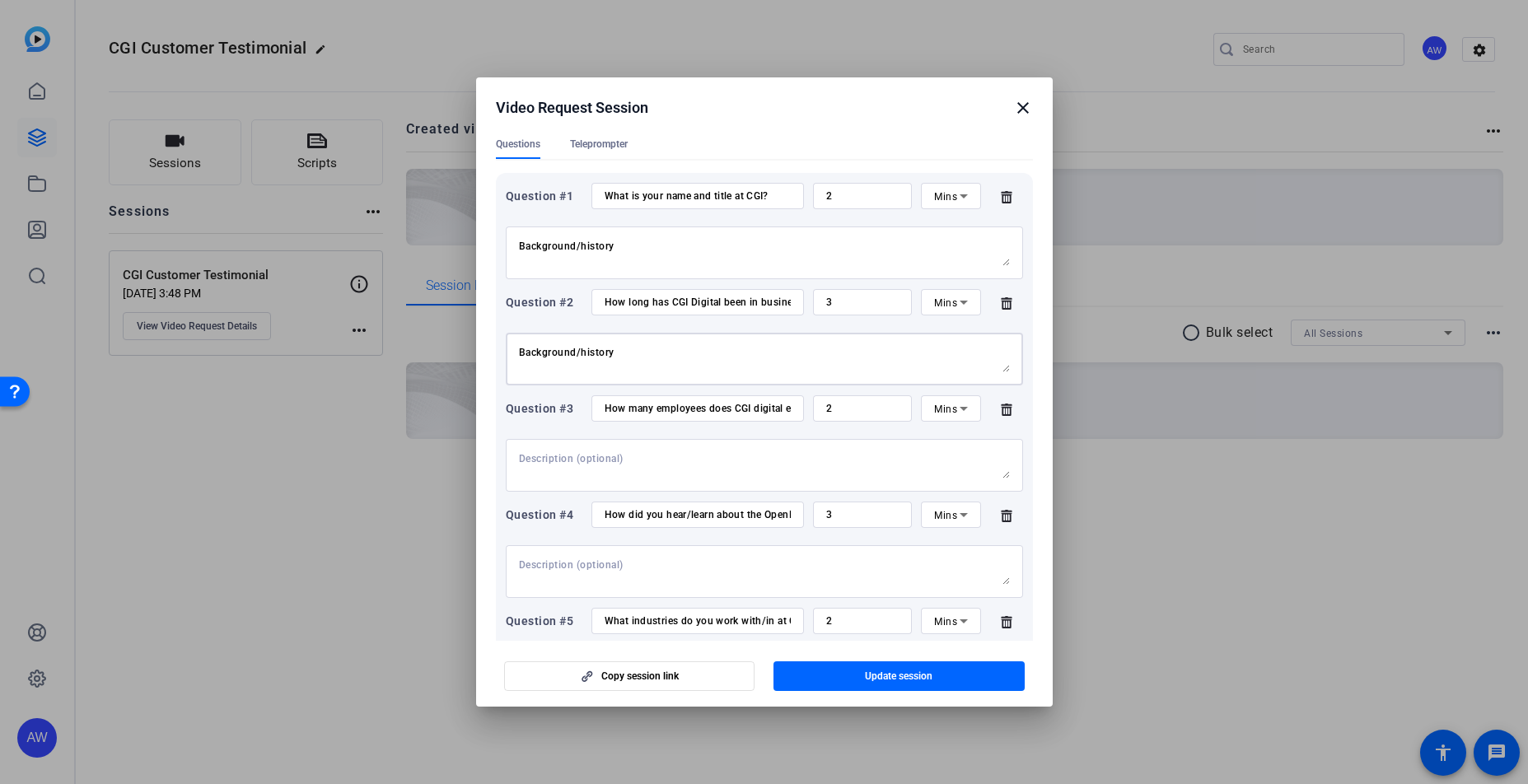
scroll to position [181, 0]
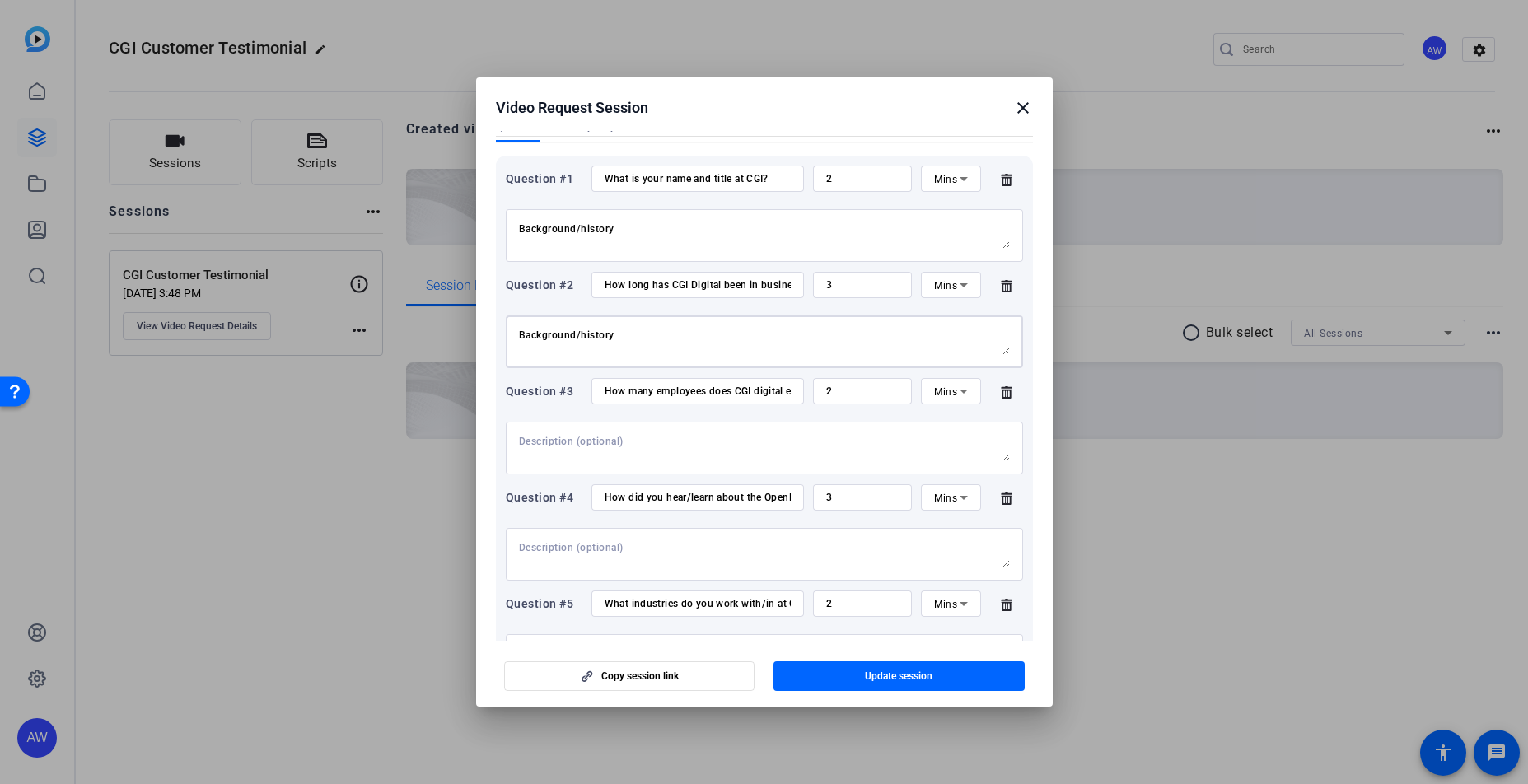
type textarea "Background/history"
click at [587, 457] on textarea at bounding box center [764, 447] width 490 height 26
paste textarea "Background/history"
type textarea "Background/history"
click at [576, 541] on textarea at bounding box center [764, 553] width 490 height 26
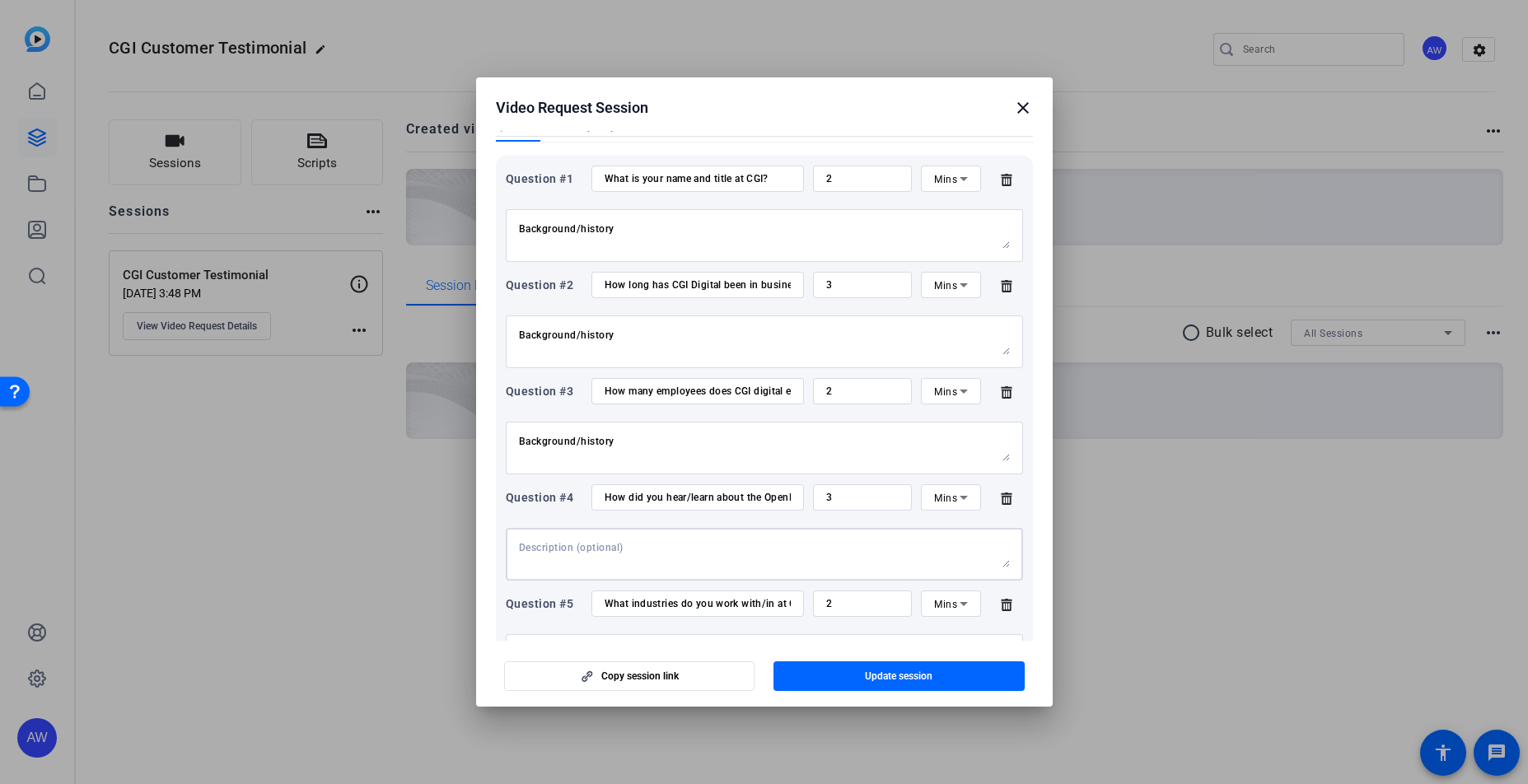
paste textarea "Background/history"
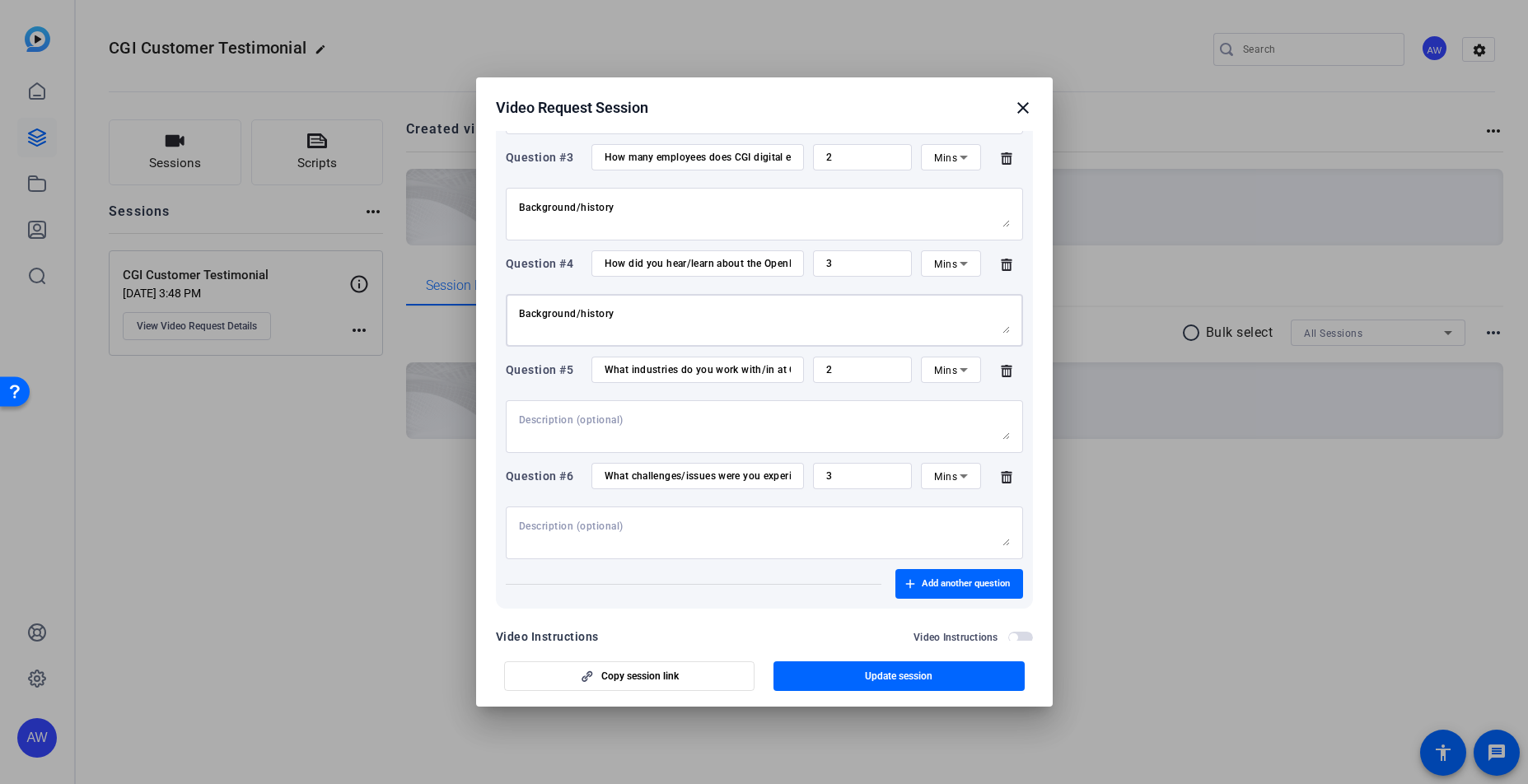
scroll to position [439, 0]
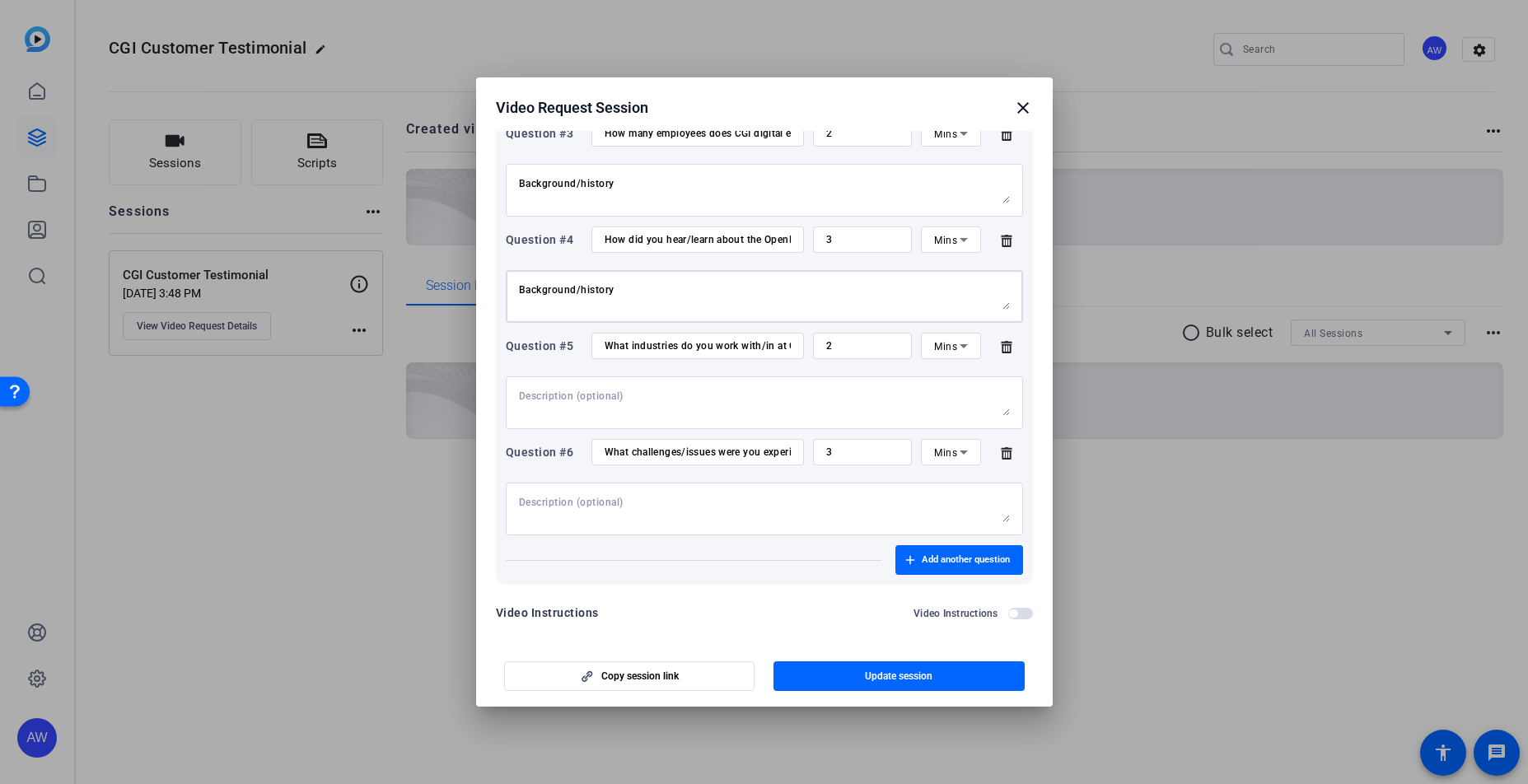
type textarea "Background/history"
click at [596, 404] on textarea at bounding box center [764, 402] width 490 height 26
paste textarea "Background/history"
type textarea "Background/history"
click at [584, 494] on div at bounding box center [764, 508] width 490 height 53
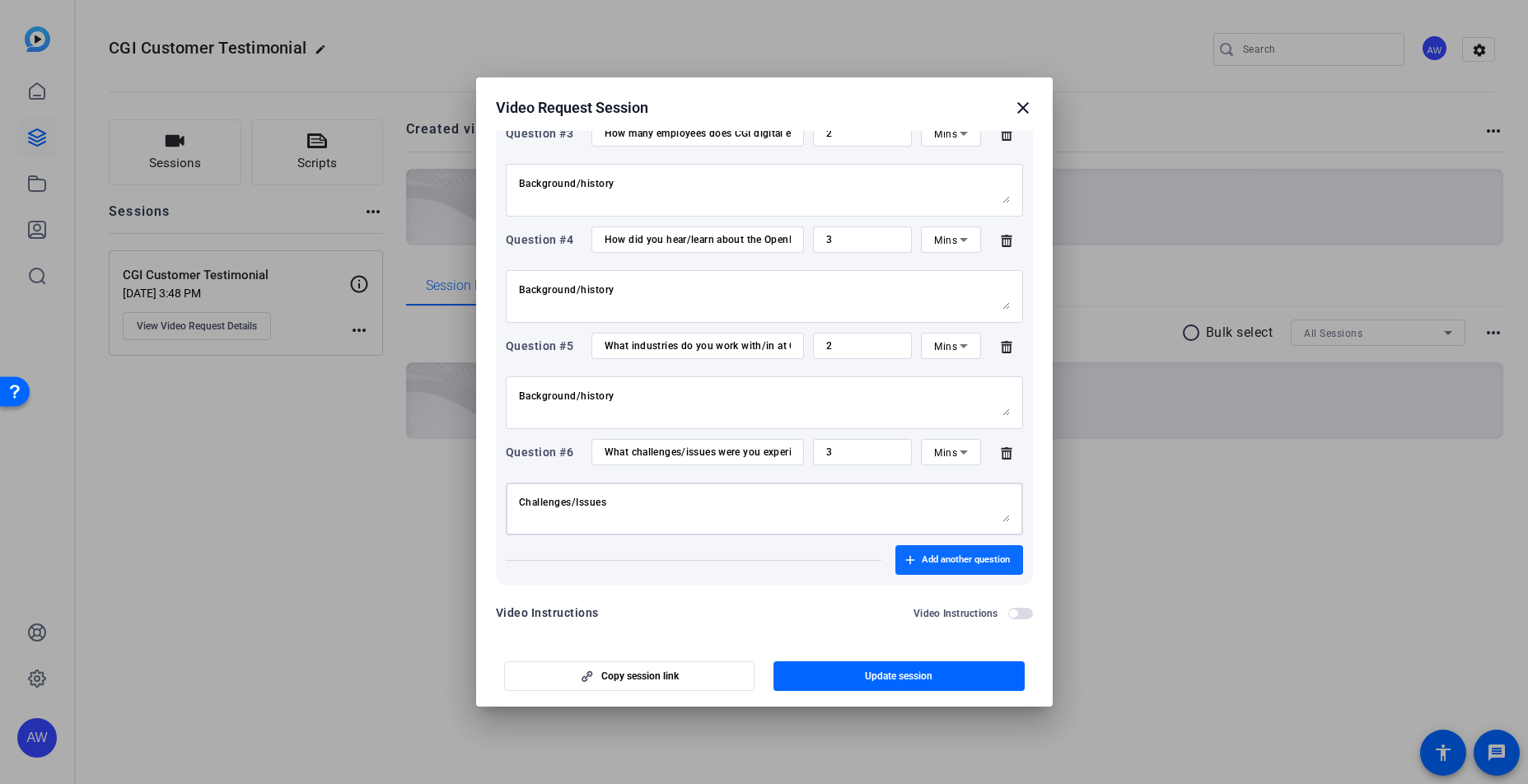
type textarea "Challenges/Issues"
click at [935, 559] on span "Add another question" at bounding box center [966, 559] width 88 height 13
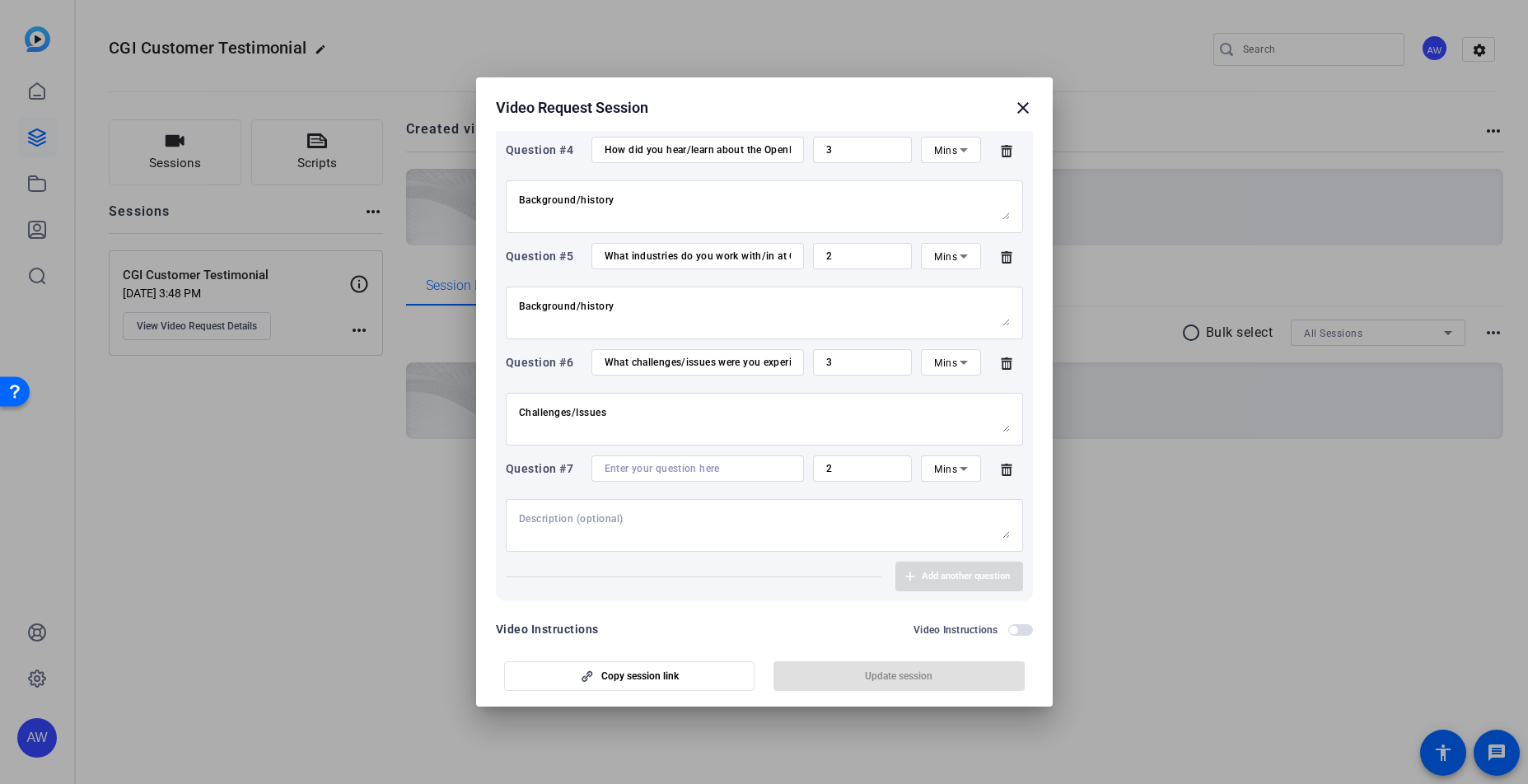
scroll to position [555, 0]
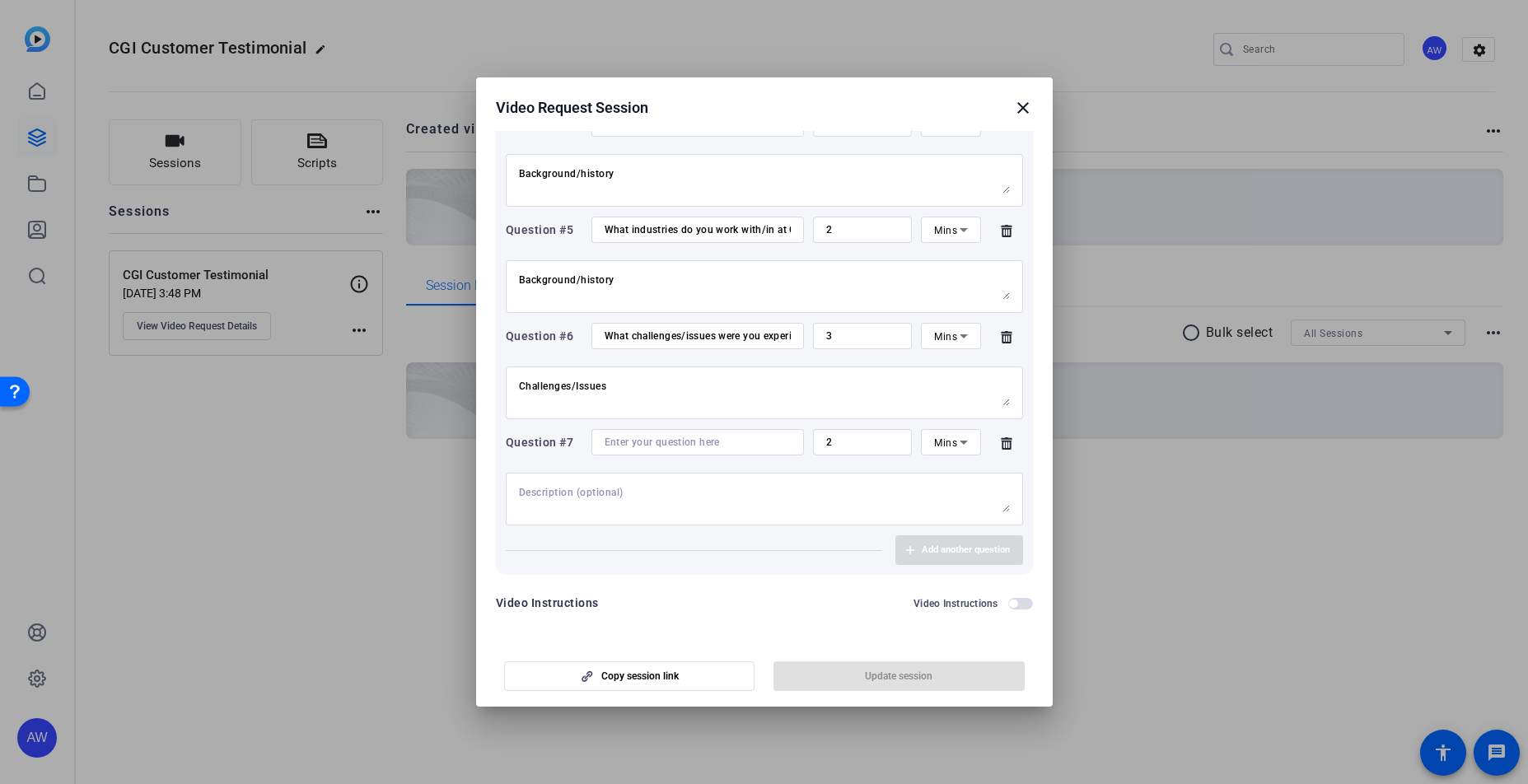
click at [693, 444] on input at bounding box center [697, 442] width 186 height 13
drag, startPoint x: 831, startPoint y: 439, endPoint x: 808, endPoint y: 441, distance: 23.1
click at [813, 441] on div "2" at bounding box center [862, 442] width 100 height 26
type input "3"
click at [692, 429] on div at bounding box center [697, 442] width 186 height 26
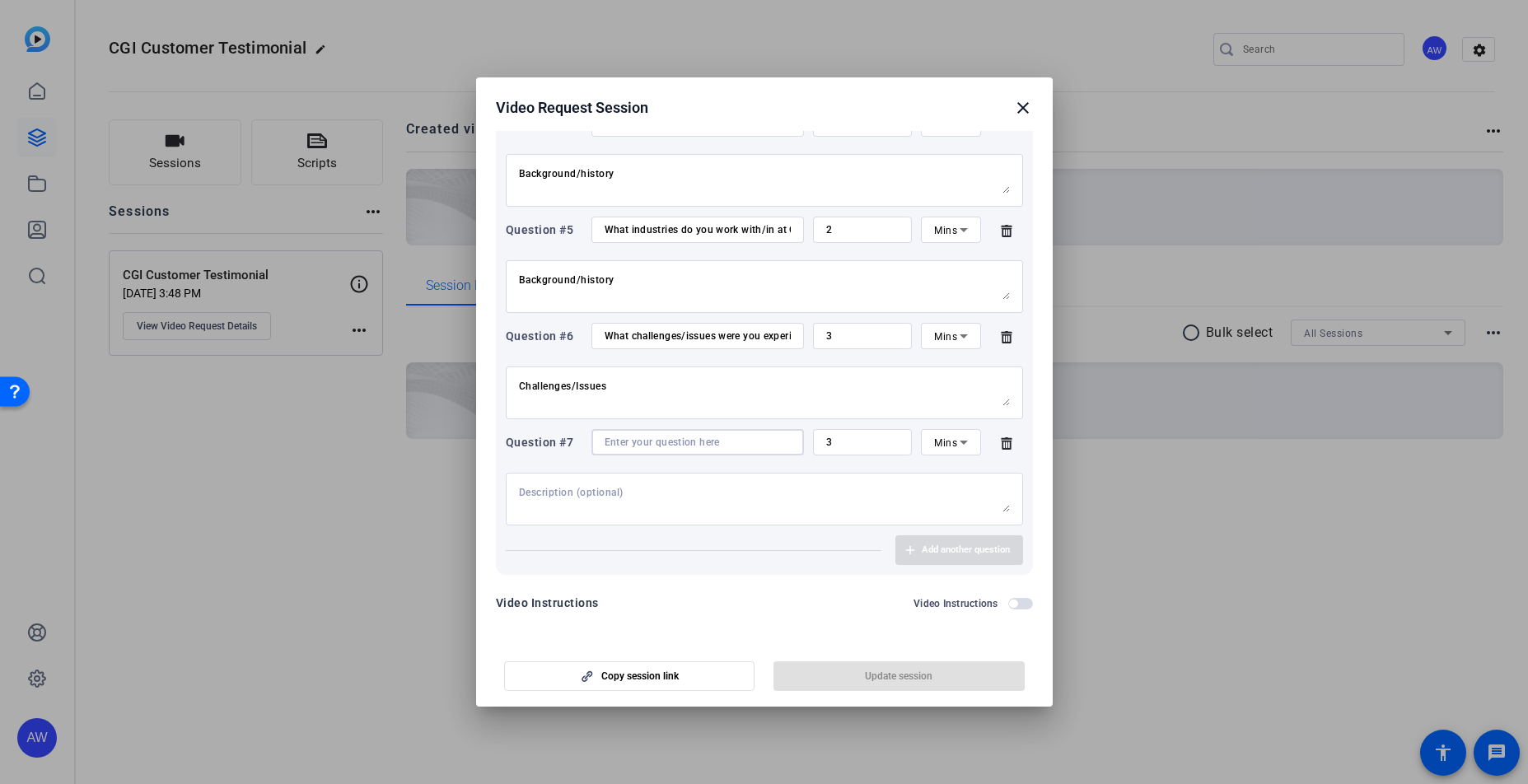
click at [689, 445] on input at bounding box center [697, 442] width 186 height 13
click at [622, 447] on input at bounding box center [697, 442] width 186 height 13
paste input "What tools did you use previously, before OpenReel?"
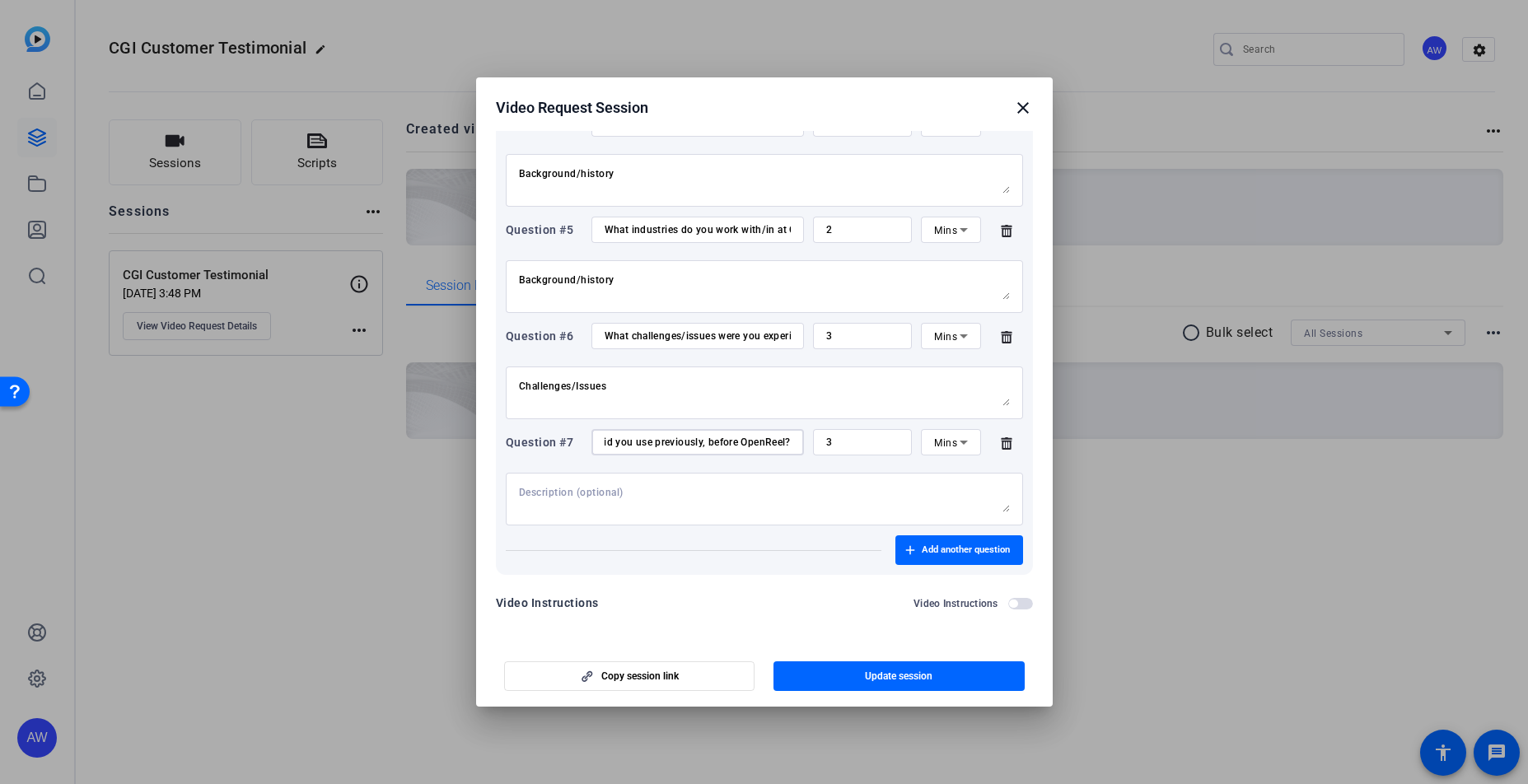
type input "What tools did you use previously, before OpenReel?"
click at [590, 481] on div at bounding box center [764, 498] width 490 height 53
type textarea "Challenges/Issues"
click at [922, 556] on span "Add another question" at bounding box center [966, 550] width 88 height 13
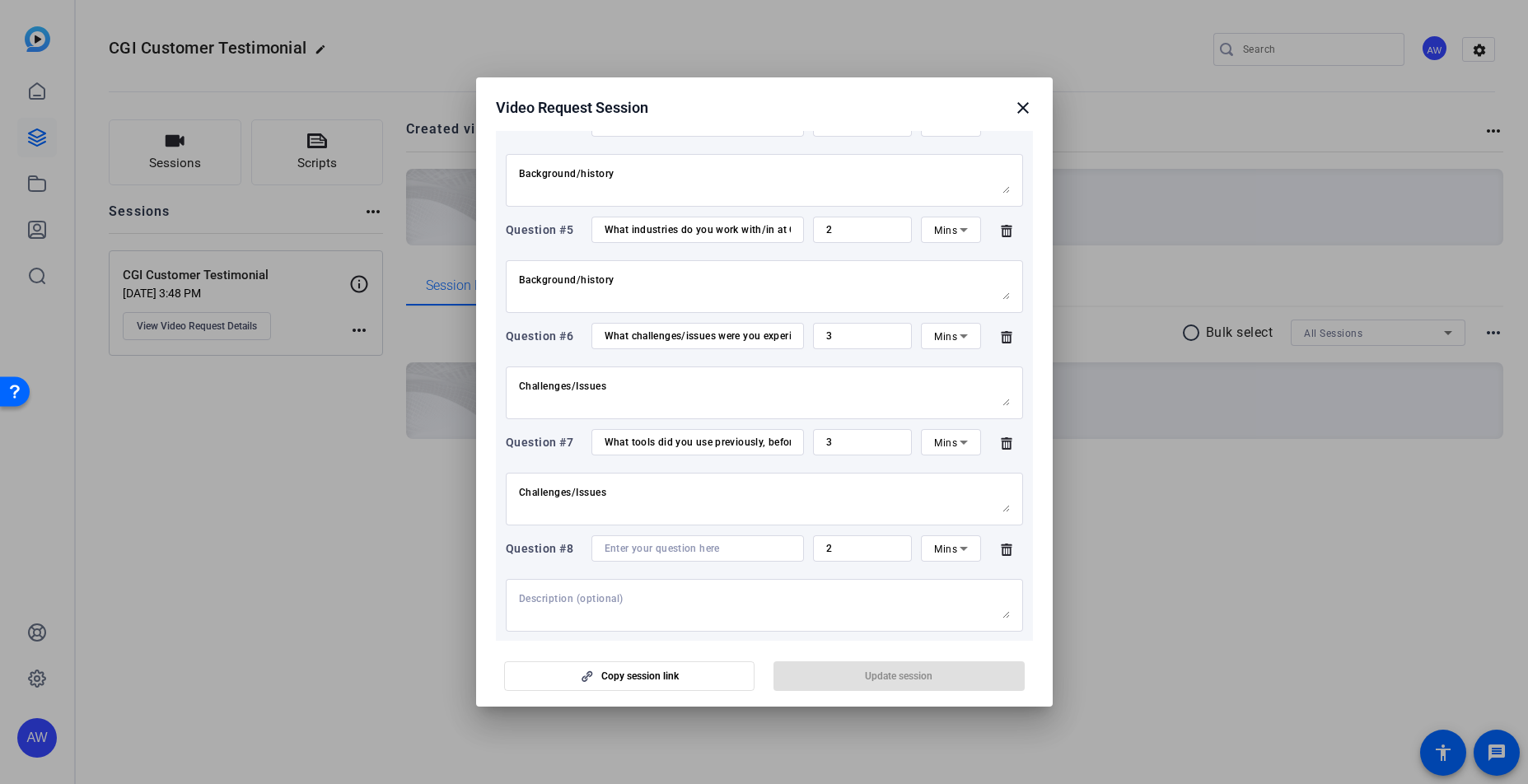
click at [662, 556] on div at bounding box center [697, 548] width 186 height 26
paste input "How has OpenReel helped you fix those previous issues/ hurdles?"
type input "How has OpenReel helped you fix those previous issues/ hurdles?"
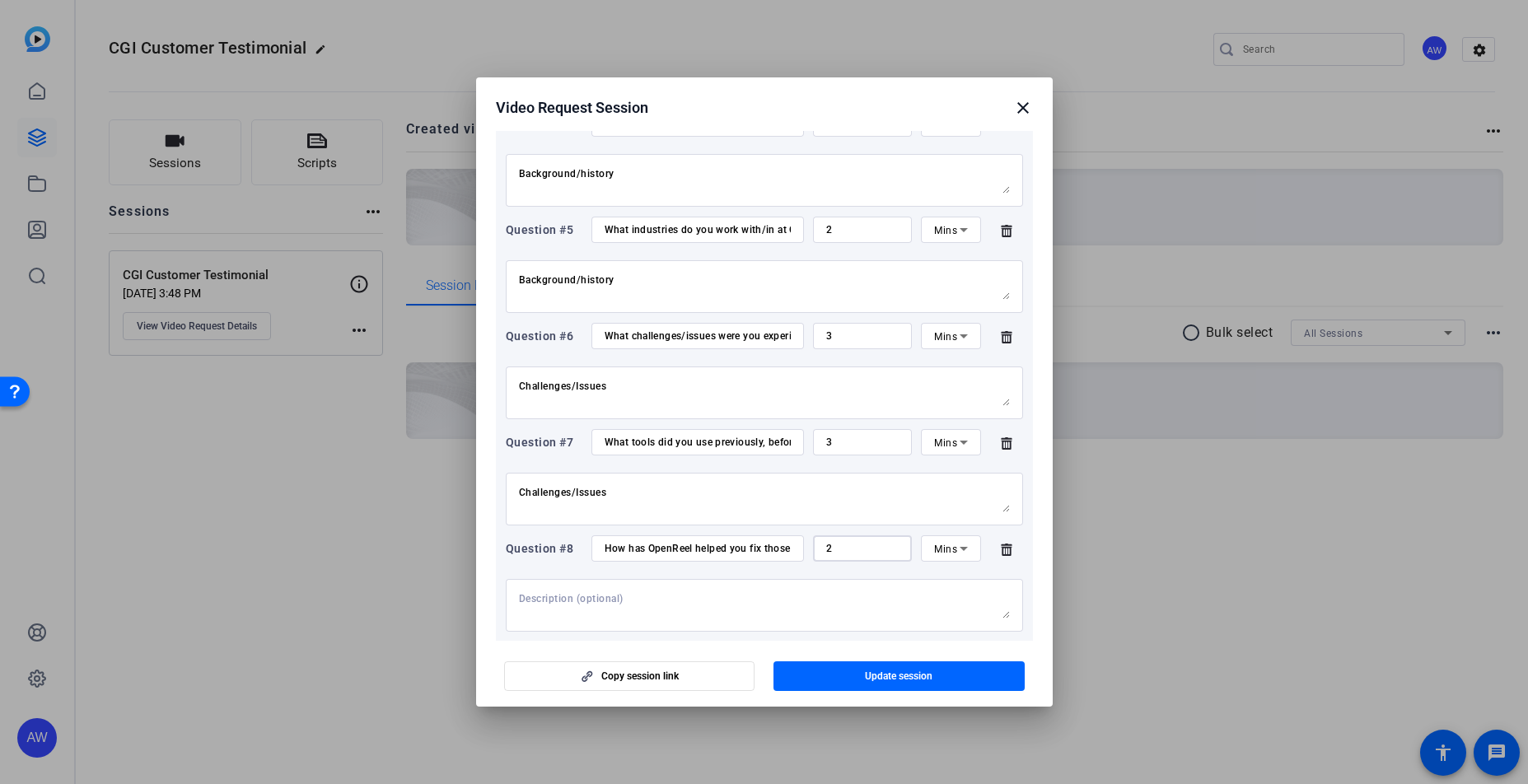
drag, startPoint x: 833, startPoint y: 550, endPoint x: 802, endPoint y: 550, distance: 31.0
click at [802, 550] on div "Question #8 How has OpenReel helped you fix those previous issues/ hurdles? 2 M…" at bounding box center [764, 548] width 517 height 26
type input "3"
click at [706, 596] on textarea at bounding box center [764, 604] width 490 height 26
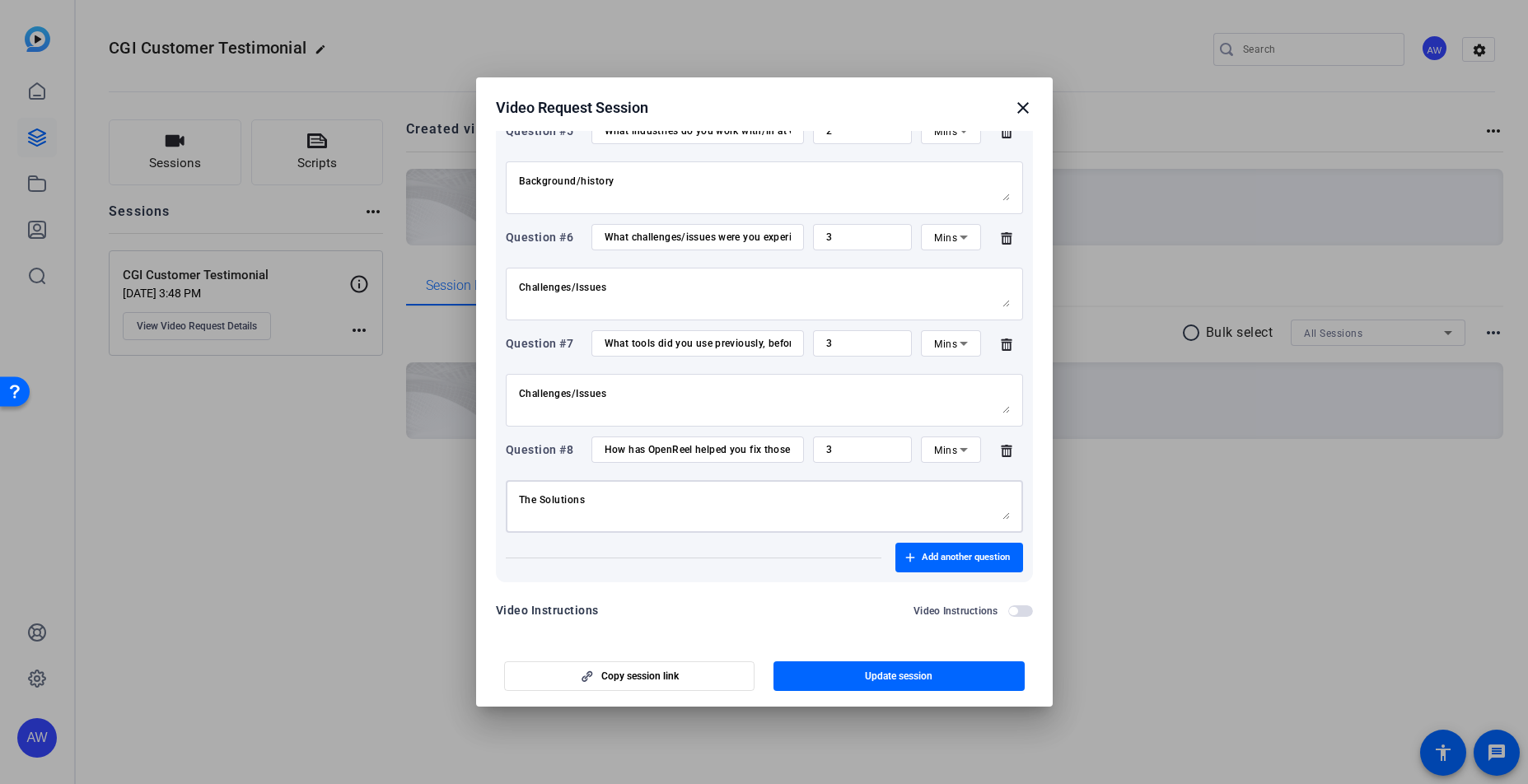
scroll to position [661, 0]
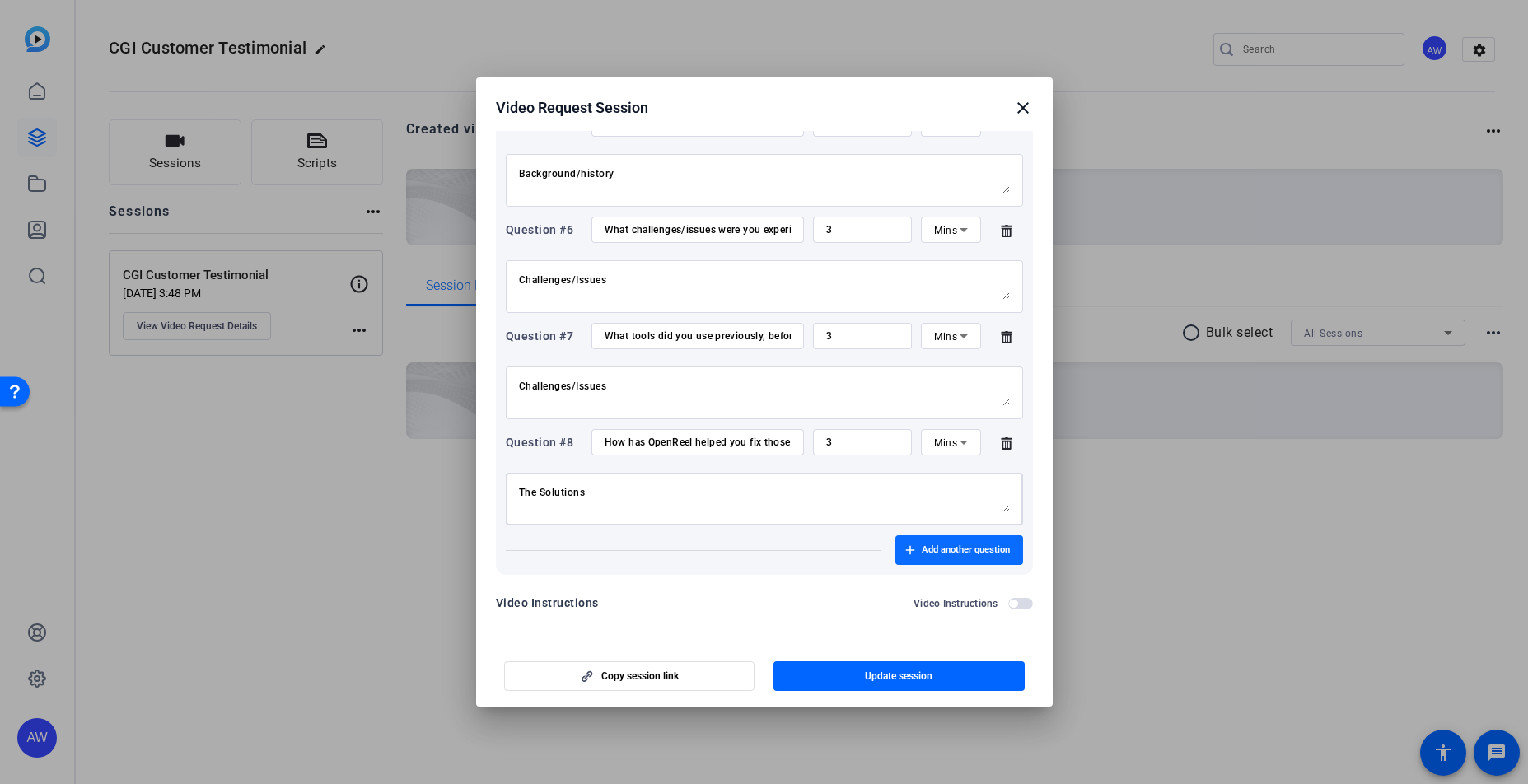
type textarea "The Solutions"
click at [946, 559] on span "button" at bounding box center [959, 550] width 128 height 40
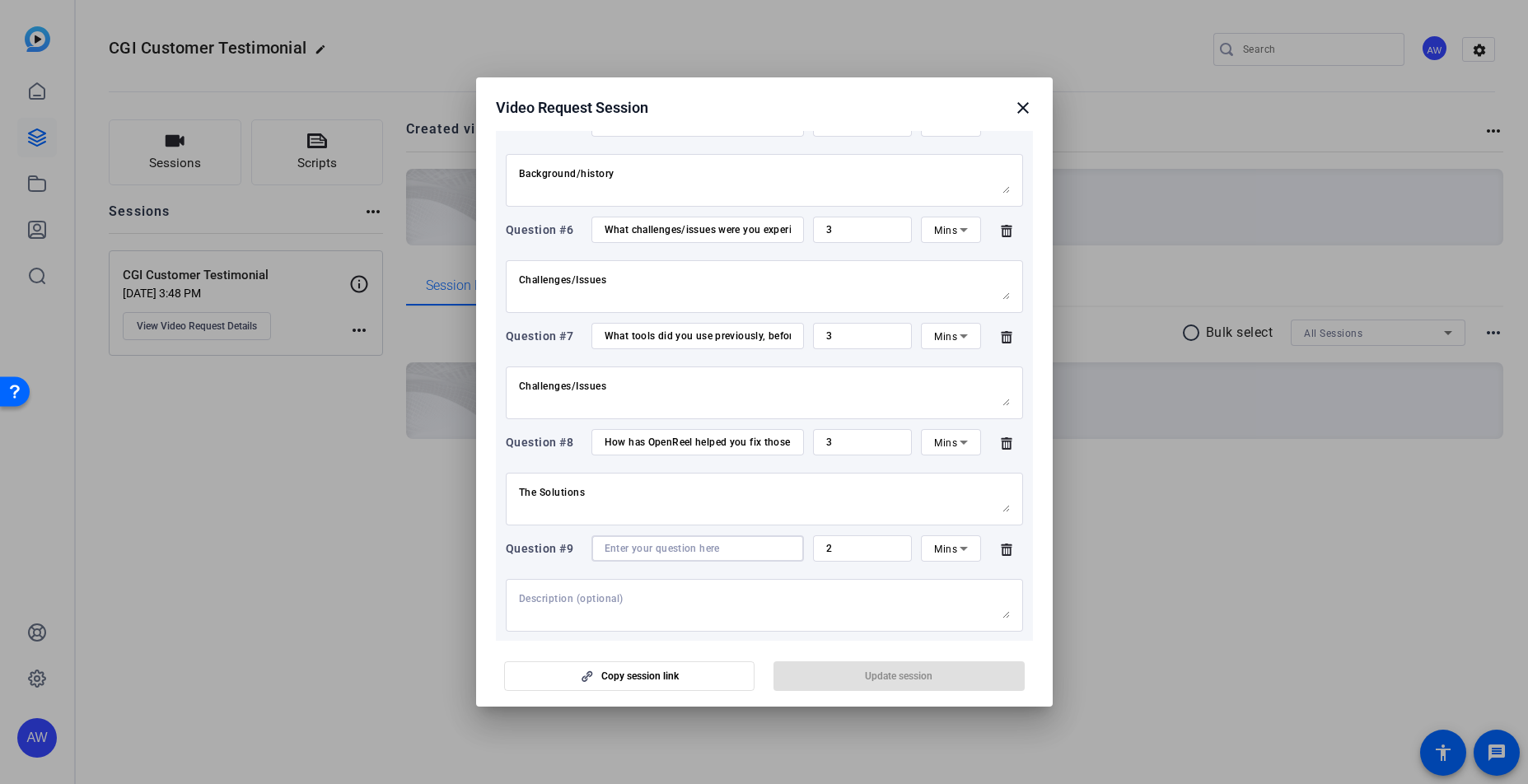
click at [702, 545] on input at bounding box center [697, 548] width 186 height 13
type input "Tell us more about Hello Nation and how the OpenReel platform is being used?"
drag, startPoint x: 836, startPoint y: 550, endPoint x: 804, endPoint y: 550, distance: 32.0
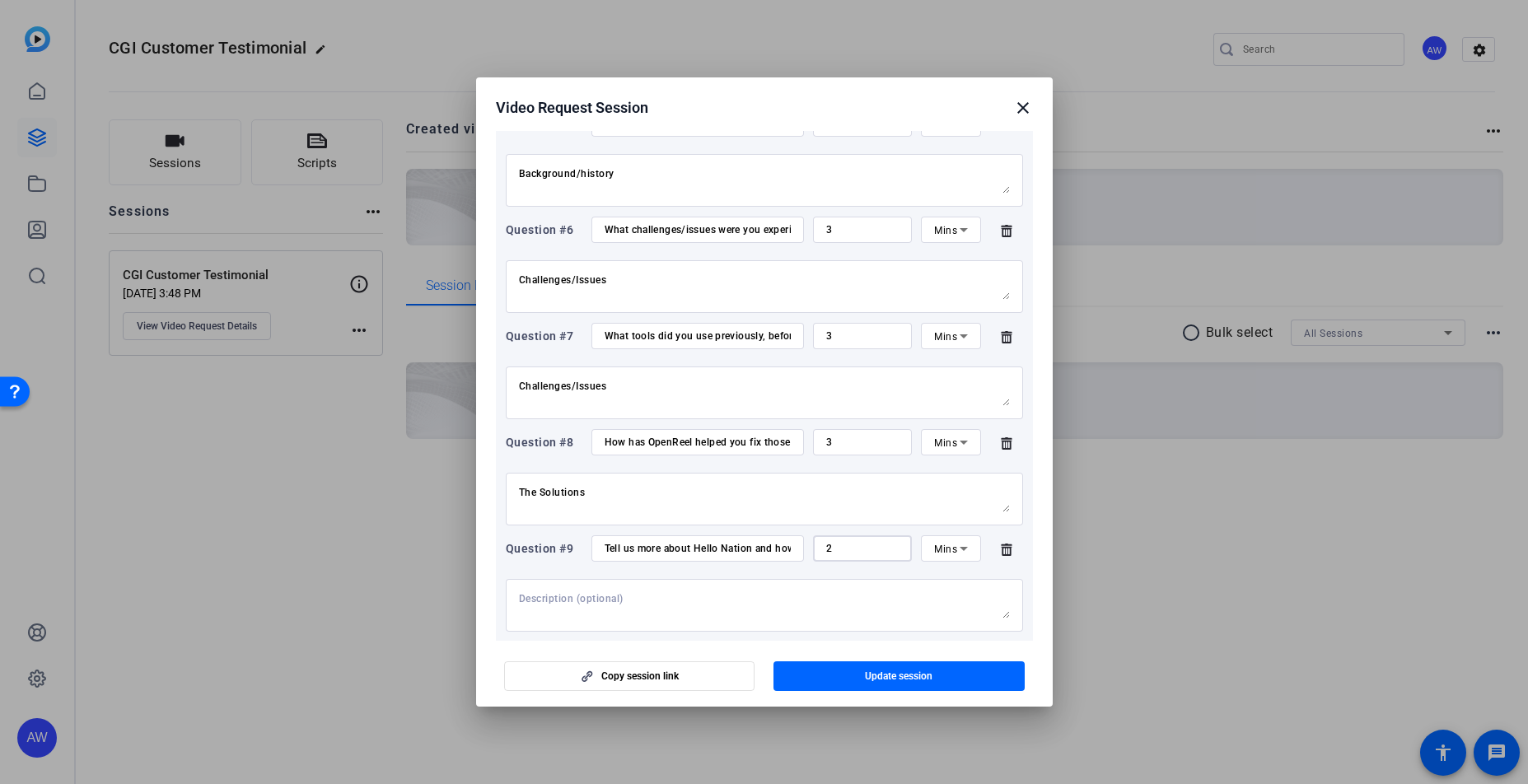
click at [804, 550] on div "Question #9 Tell us more about Hello Nation and how the OpenReel platform is be…" at bounding box center [764, 548] width 517 height 26
type input "3"
click at [742, 577] on div at bounding box center [764, 601] width 517 height 61
click at [679, 587] on div at bounding box center [764, 605] width 490 height 53
type textarea "The Solutions"
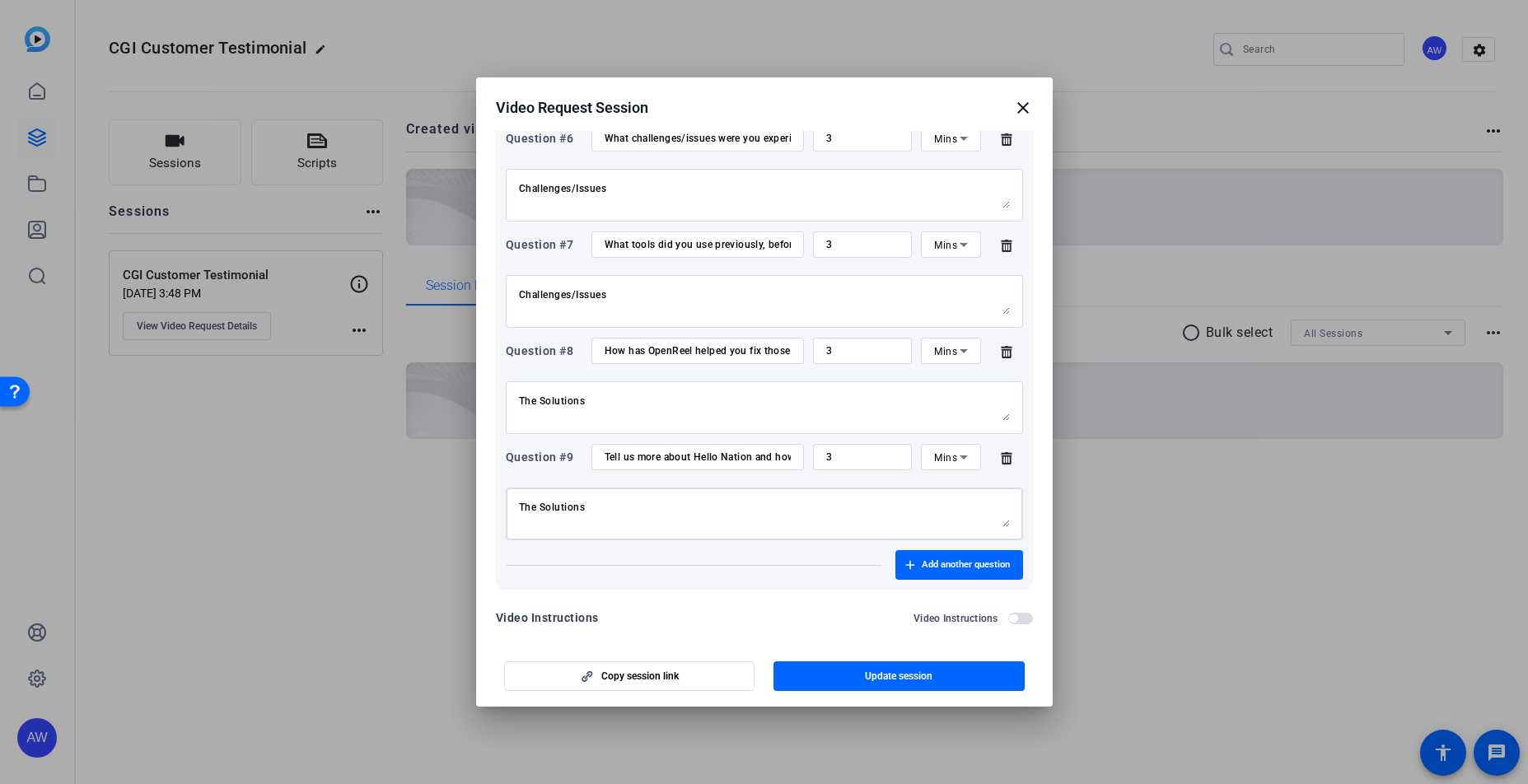
scroll to position [768, 0]
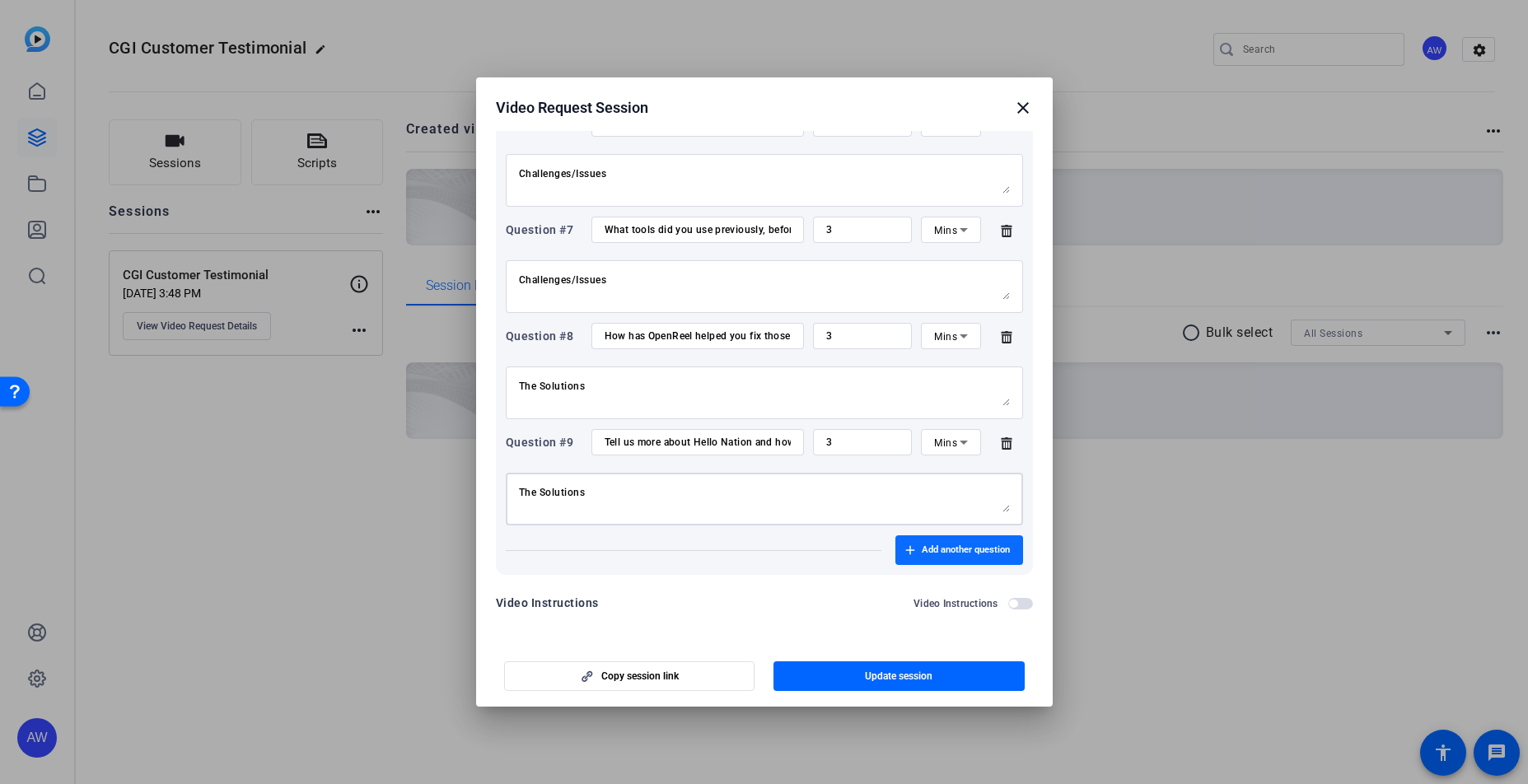
click at [923, 554] on span "Add another question" at bounding box center [966, 550] width 88 height 13
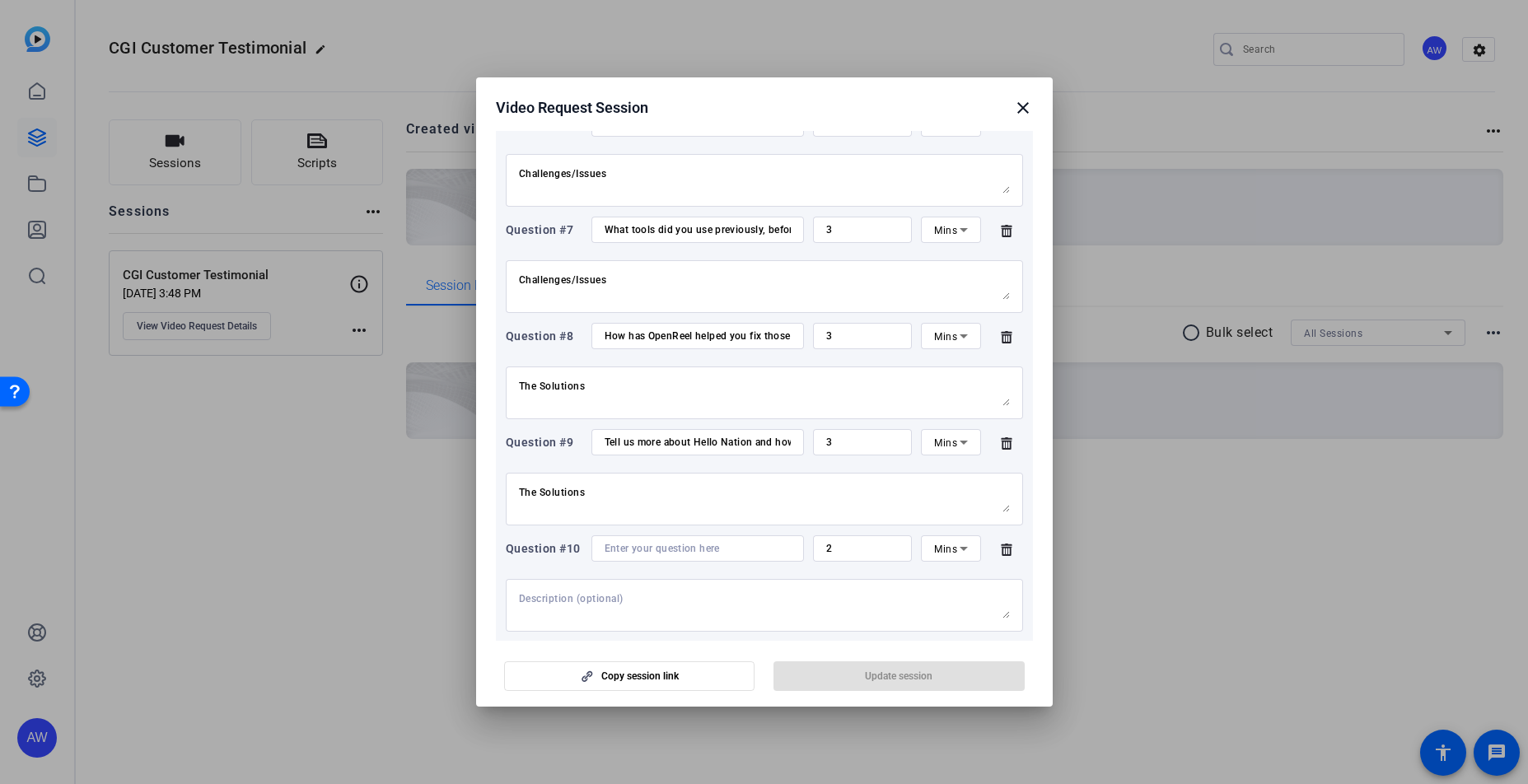
click at [669, 556] on div at bounding box center [697, 548] width 186 height 26
click at [668, 550] on input at bounding box center [697, 548] width 186 height 13
paste input "How have the results of using the OpenReel platform made an impact at [GEOGRAPH…"
type input "How have the results of using the OpenReel platform made an impact at [GEOGRAPH…"
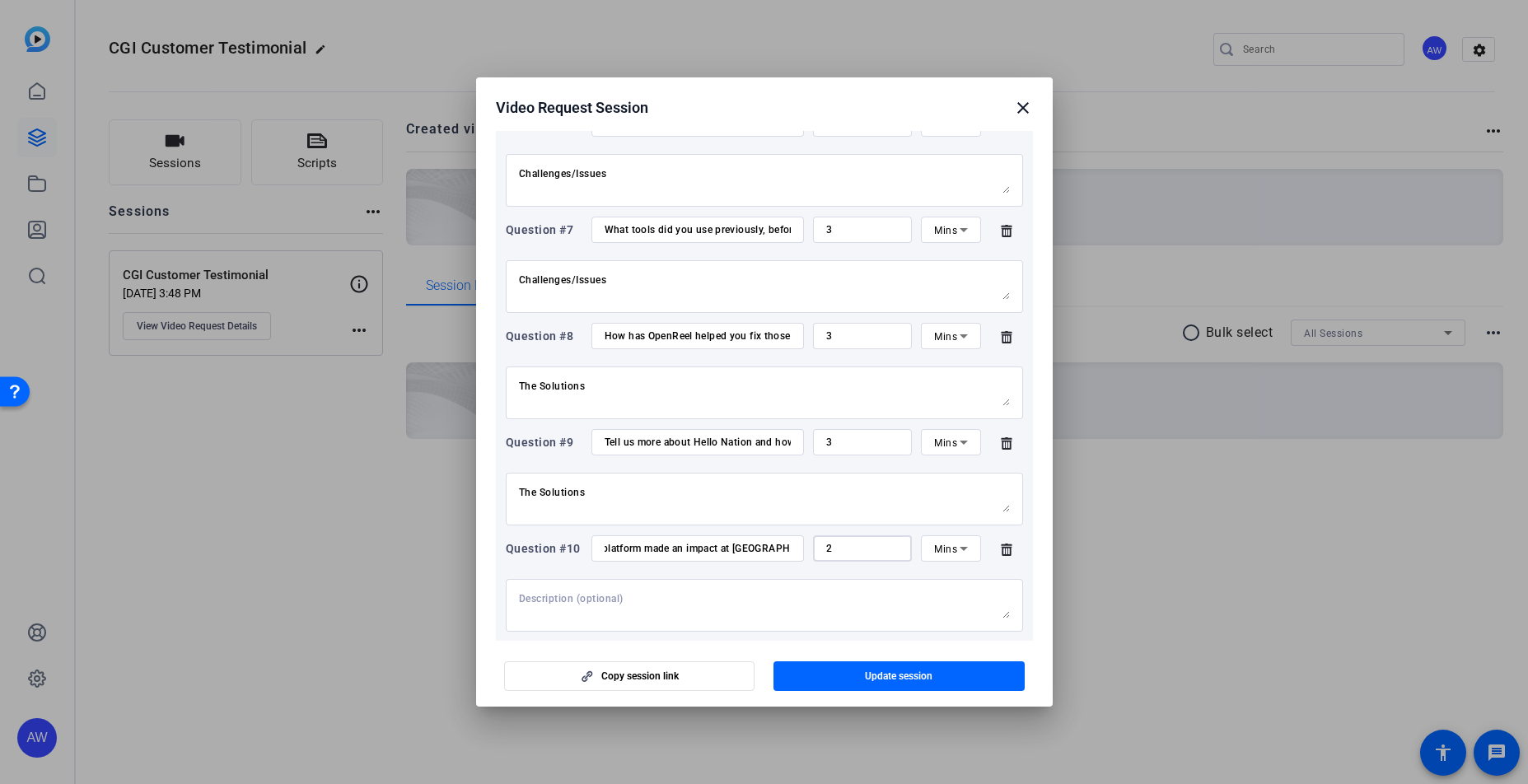
scroll to position [0, 0]
drag, startPoint x: 846, startPoint y: 549, endPoint x: 794, endPoint y: 550, distance: 52.0
click at [794, 550] on div "Question #10 How have the results of using the OpenReel platform made an impact…" at bounding box center [764, 548] width 517 height 26
type input "3"
click at [698, 550] on input "How have the results of using the OpenReel platform made an impact at [GEOGRAPH…" at bounding box center [697, 548] width 186 height 13
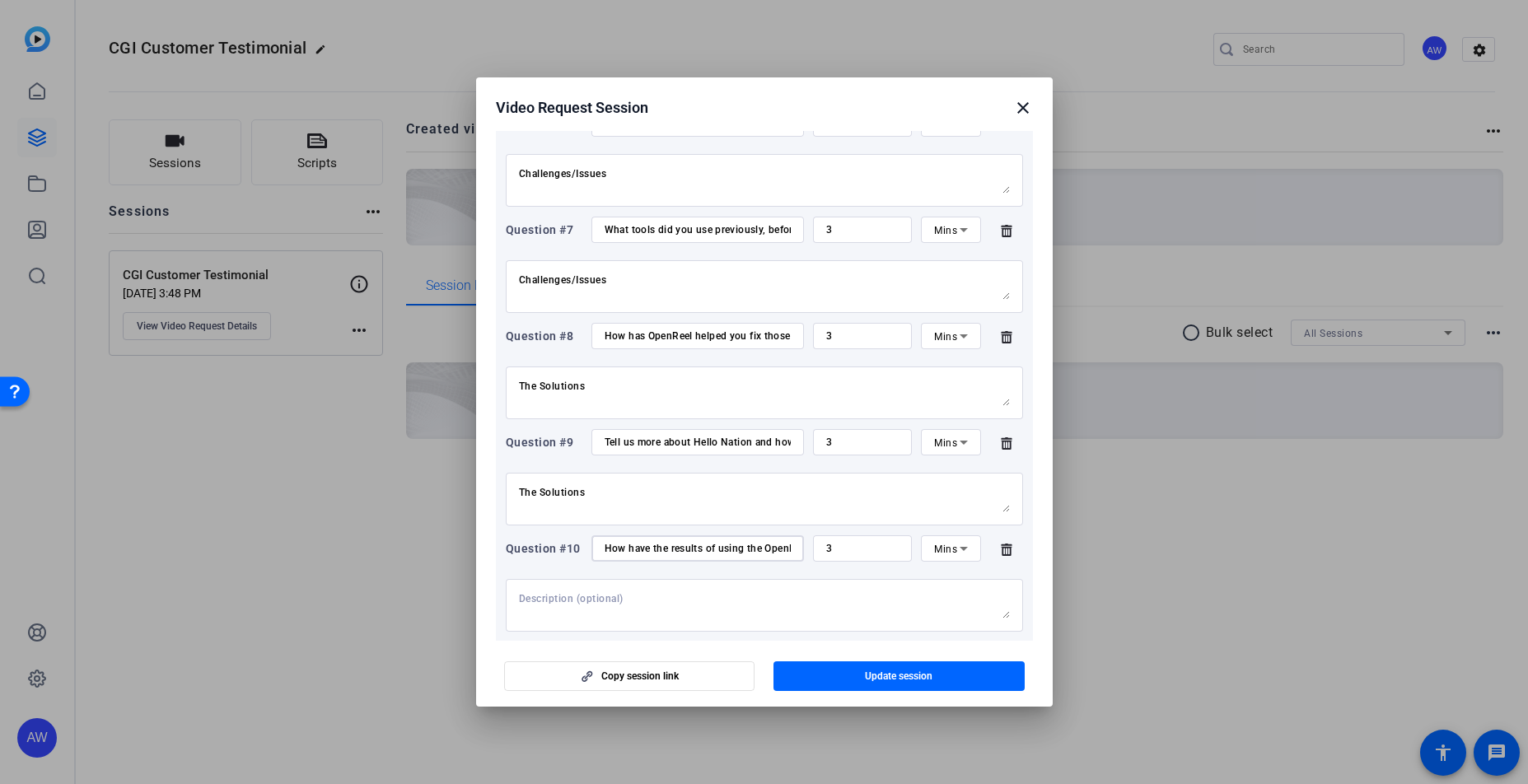
click at [756, 544] on input "How have the results of using the OpenReel platform made an impact at [GEOGRAPH…" at bounding box center [697, 548] width 186 height 13
drag, startPoint x: 774, startPoint y: 545, endPoint x: 785, endPoint y: 546, distance: 11.0
click at [785, 546] on div "How have the results of using the OpenReel platform made an impact at [GEOGRAPH…" at bounding box center [697, 548] width 213 height 26
click at [768, 547] on input "How have the results of using the OpenReel platform made an impact at [GEOGRAPH…" at bounding box center [697, 548] width 186 height 13
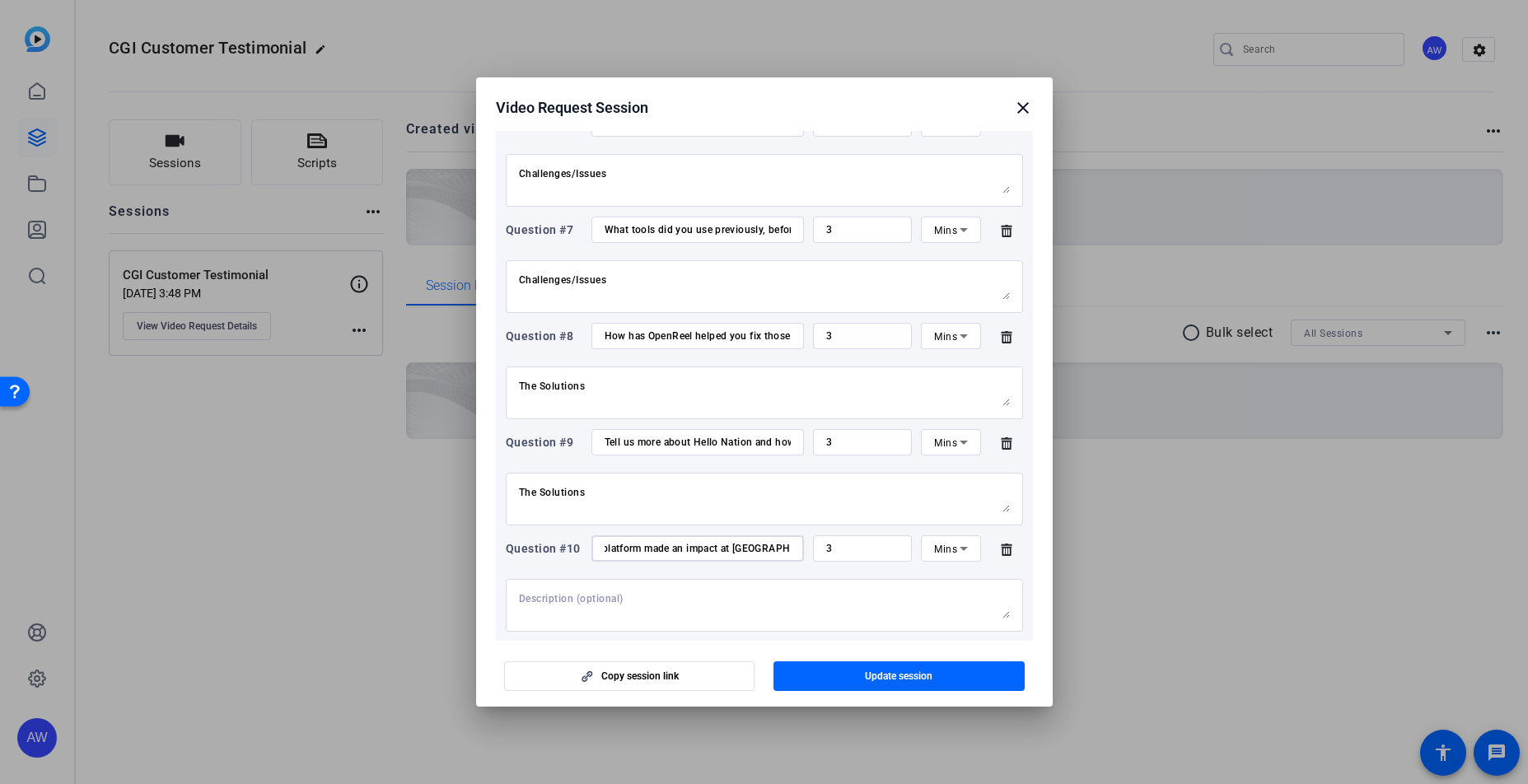
drag, startPoint x: 738, startPoint y: 548, endPoint x: 768, endPoint y: 548, distance: 30.0
click at [764, 547] on input "How have the results of using the OpenReel platform made an impact at [GEOGRAPH…" at bounding box center [697, 548] width 186 height 13
drag, startPoint x: 775, startPoint y: 550, endPoint x: 736, endPoint y: 549, distance: 39.0
click at [736, 549] on input "How have the results of using the OpenReel platform made an impact at [GEOGRAPH…" at bounding box center [697, 548] width 186 height 13
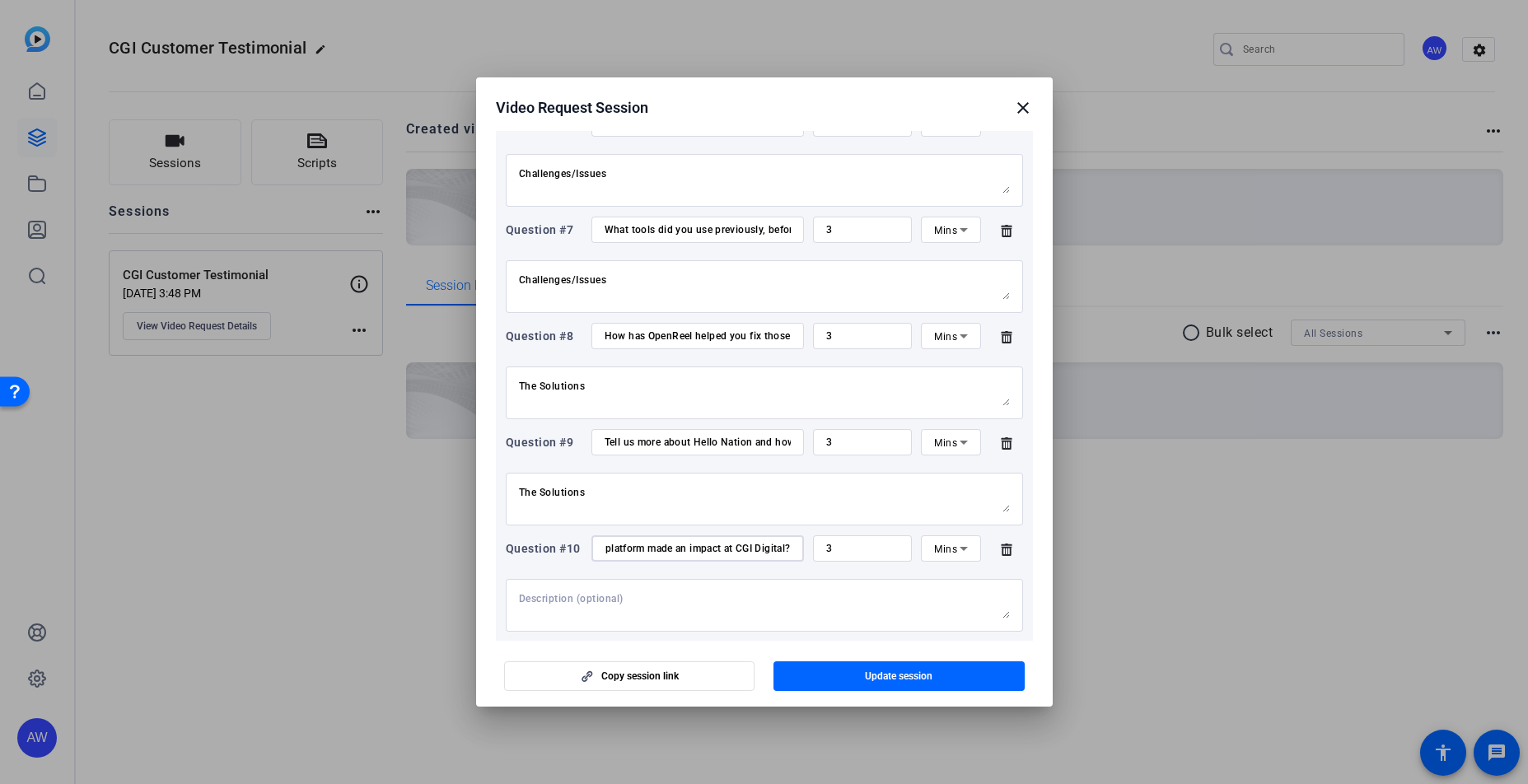
type input "How have the results of using the OpenReel platform made an impact at CGI Digit…"
click at [764, 617] on textarea at bounding box center [764, 604] width 490 height 26
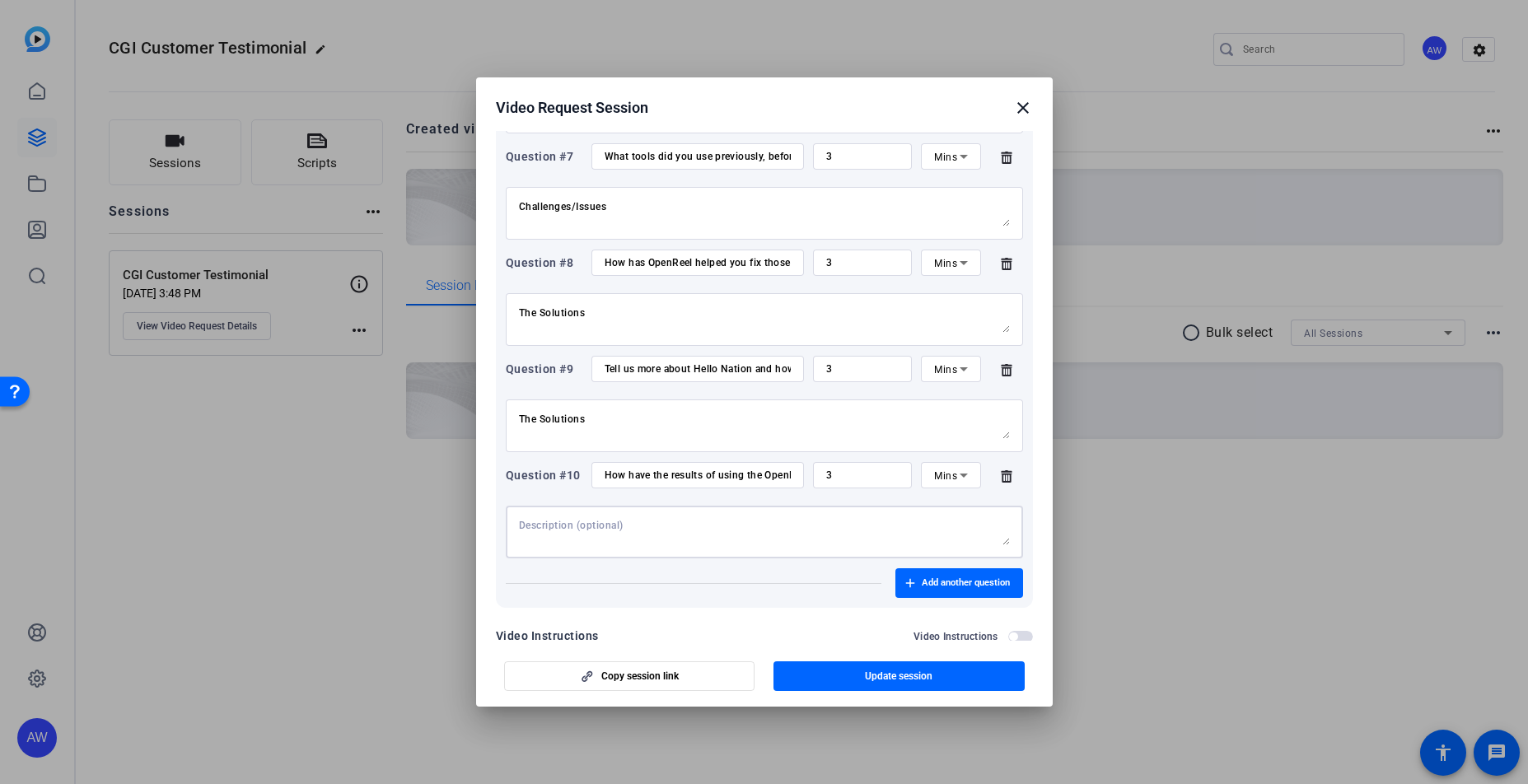
scroll to position [874, 0]
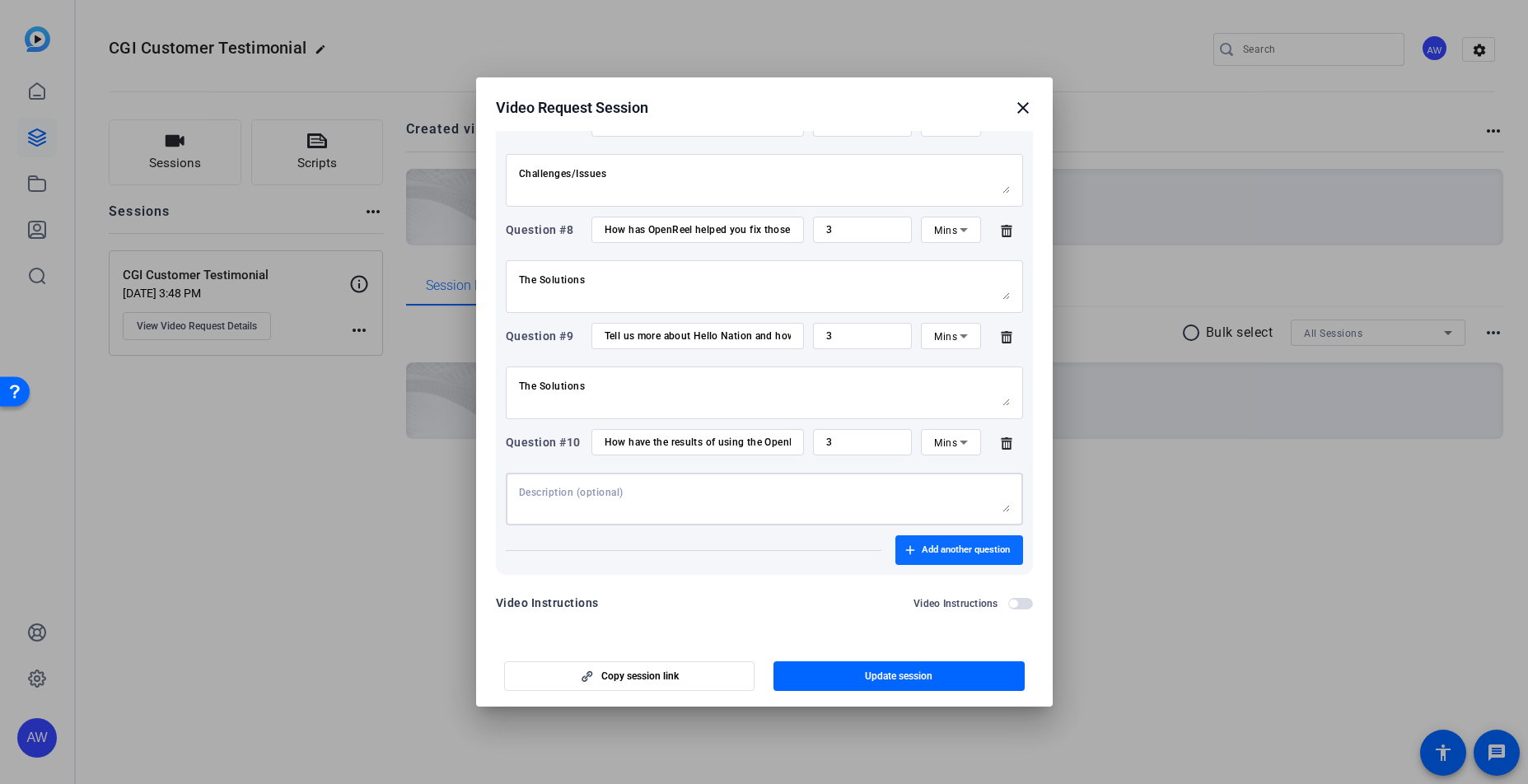
click at [953, 554] on span "Add another question" at bounding box center [966, 550] width 88 height 13
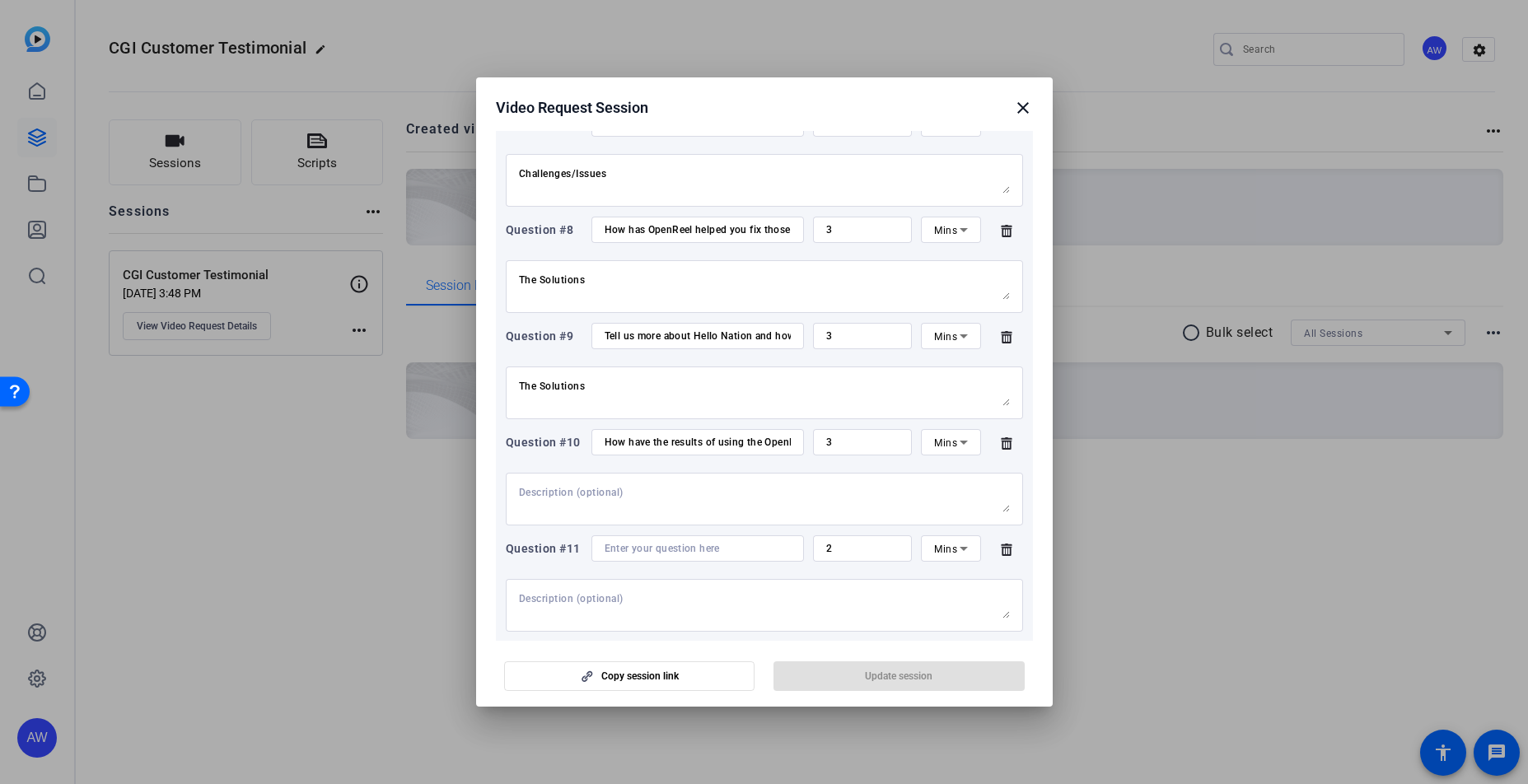
click at [637, 540] on div at bounding box center [697, 548] width 186 height 26
click at [640, 546] on input at bounding box center [697, 548] width 186 height 13
paste input "How was the onboarding process and training process for using OpenReel?"
type input "How was the onboarding process and training process for using OpenReel?"
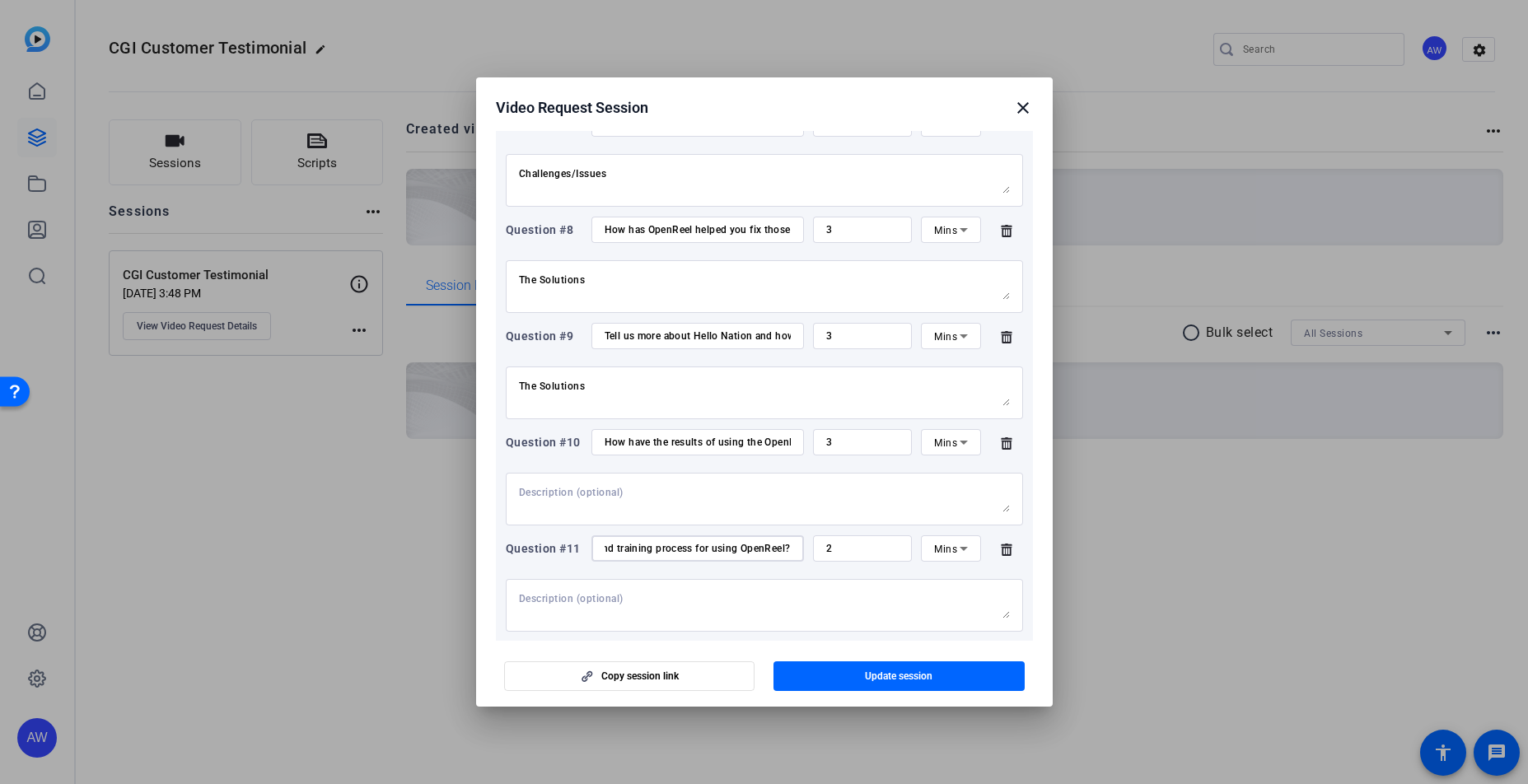
scroll to position [0, 0]
drag, startPoint x: 826, startPoint y: 552, endPoint x: 816, endPoint y: 550, distance: 10.2
click at [816, 550] on div "2" at bounding box center [862, 548] width 100 height 26
type input "3"
click at [832, 586] on div at bounding box center [764, 605] width 490 height 53
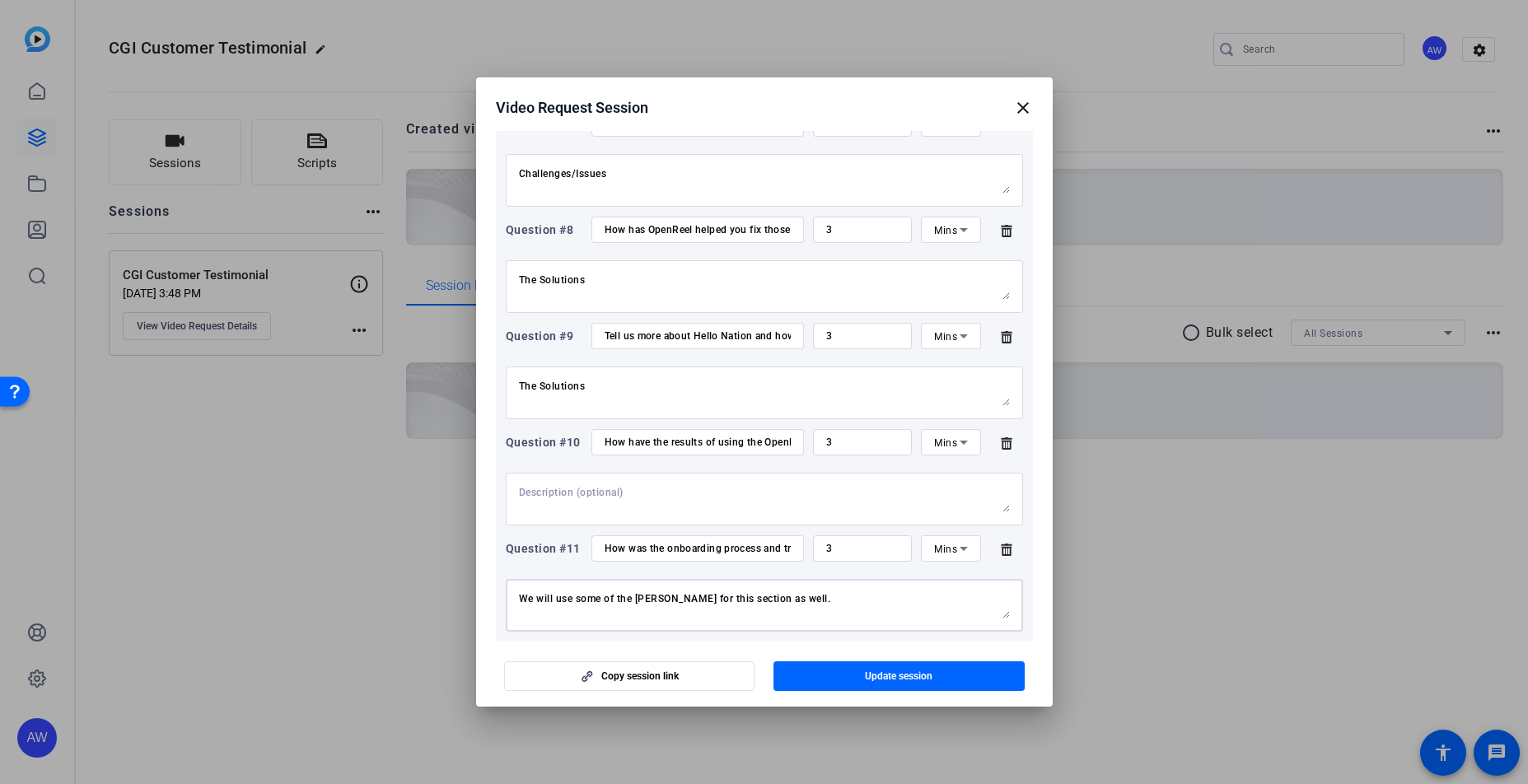
click at [639, 600] on textarea "We will use some of the Broll for this section as well." at bounding box center [764, 604] width 490 height 26
click at [643, 600] on textarea "We will use some of the Broll for this section as well." at bounding box center [764, 604] width 490 height 26
click at [634, 598] on textarea "We will use some of the B-roll for this section as well." at bounding box center [764, 604] width 490 height 26
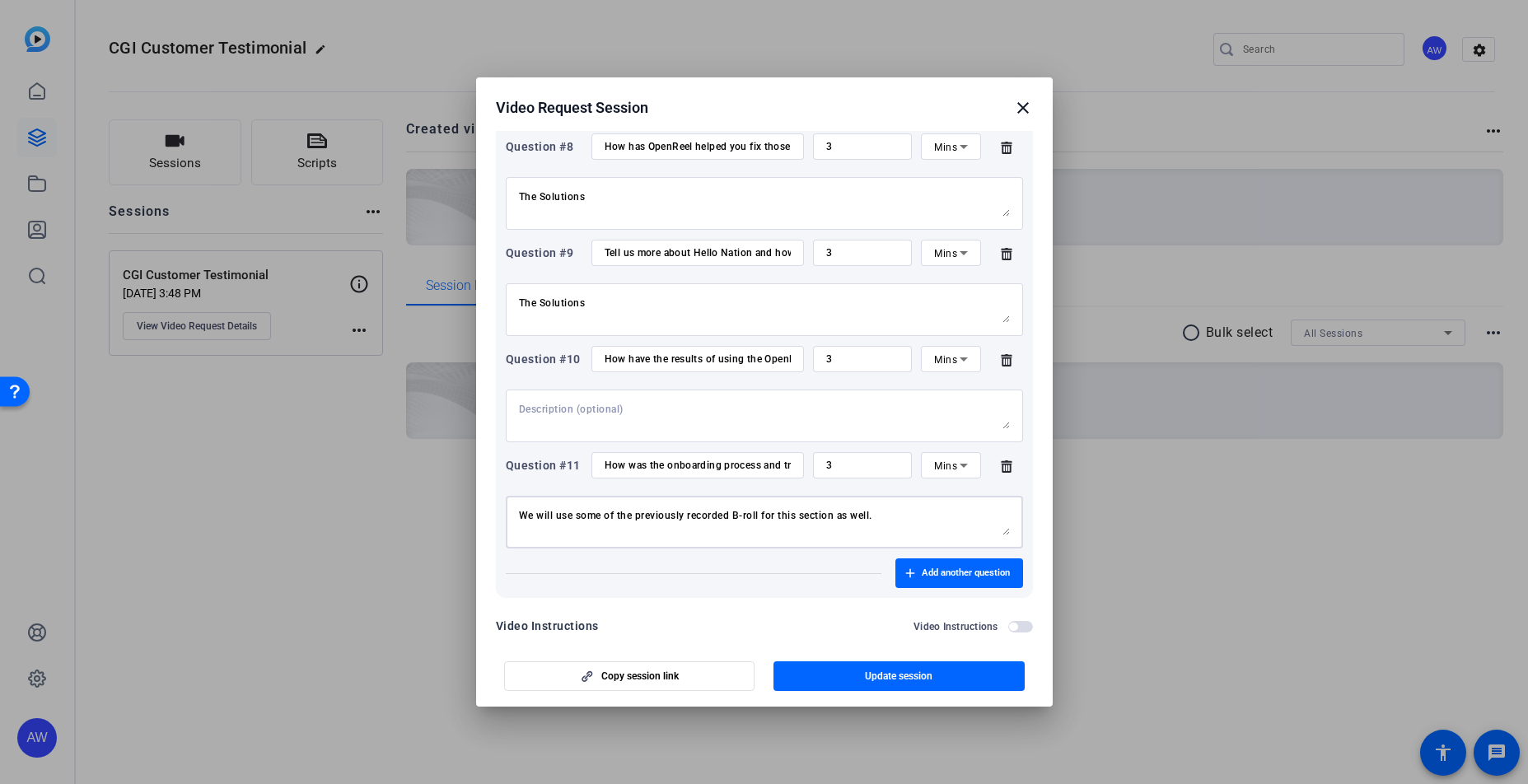
scroll to position [980, 0]
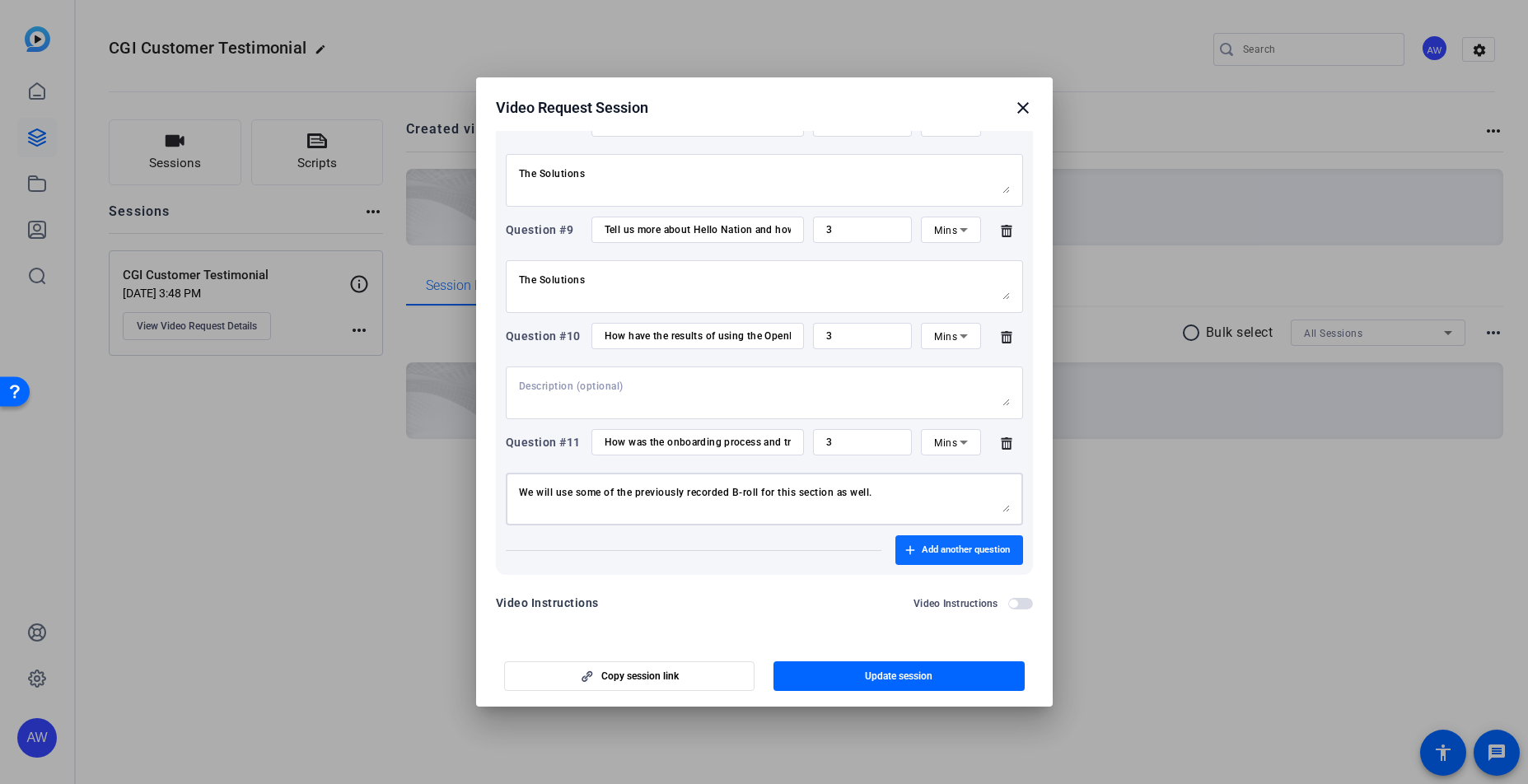
type textarea "We will use some of the previously recorded B-roll for this section as well."
click at [954, 550] on span "Add another question" at bounding box center [966, 550] width 88 height 13
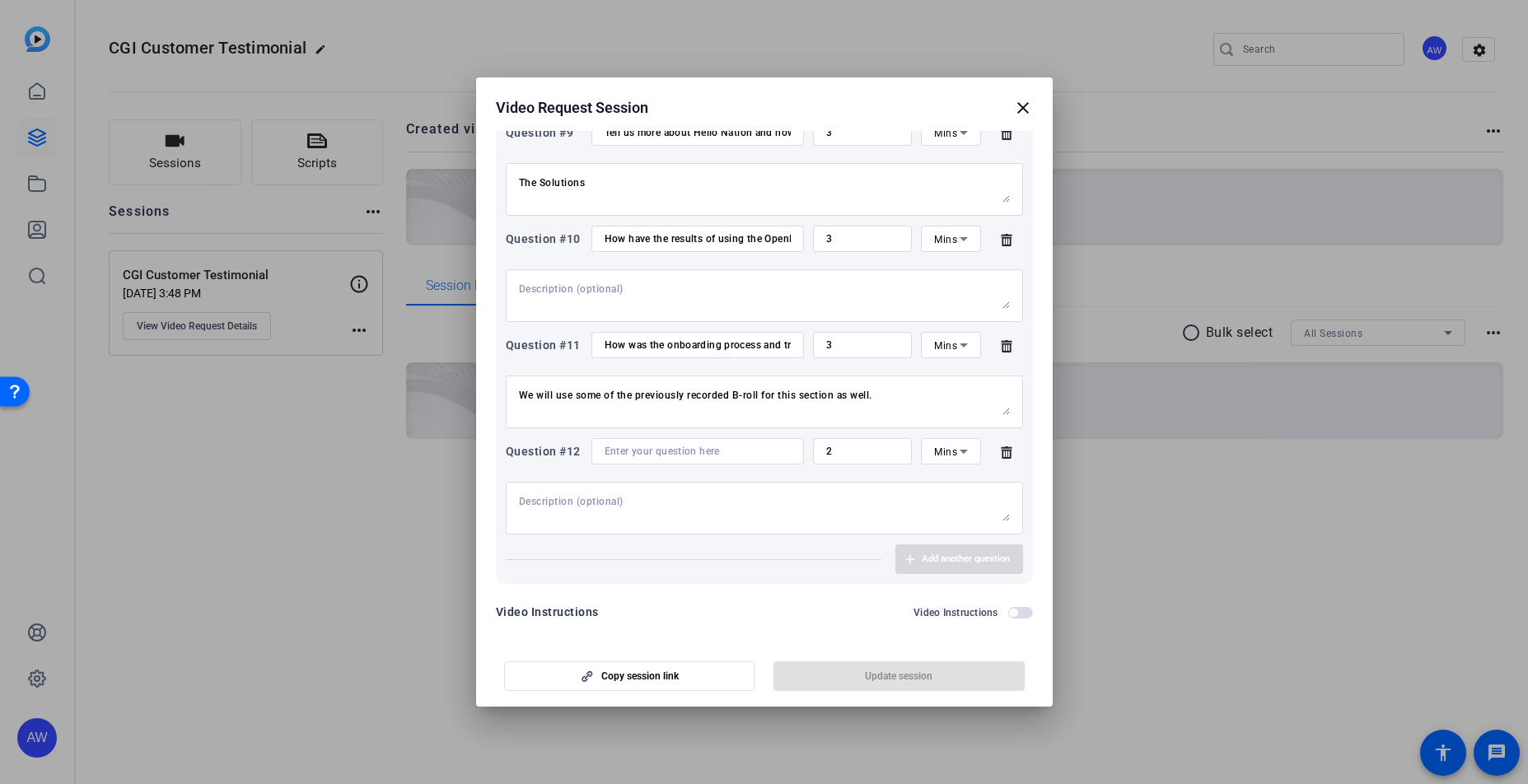
scroll to position [1086, 0]
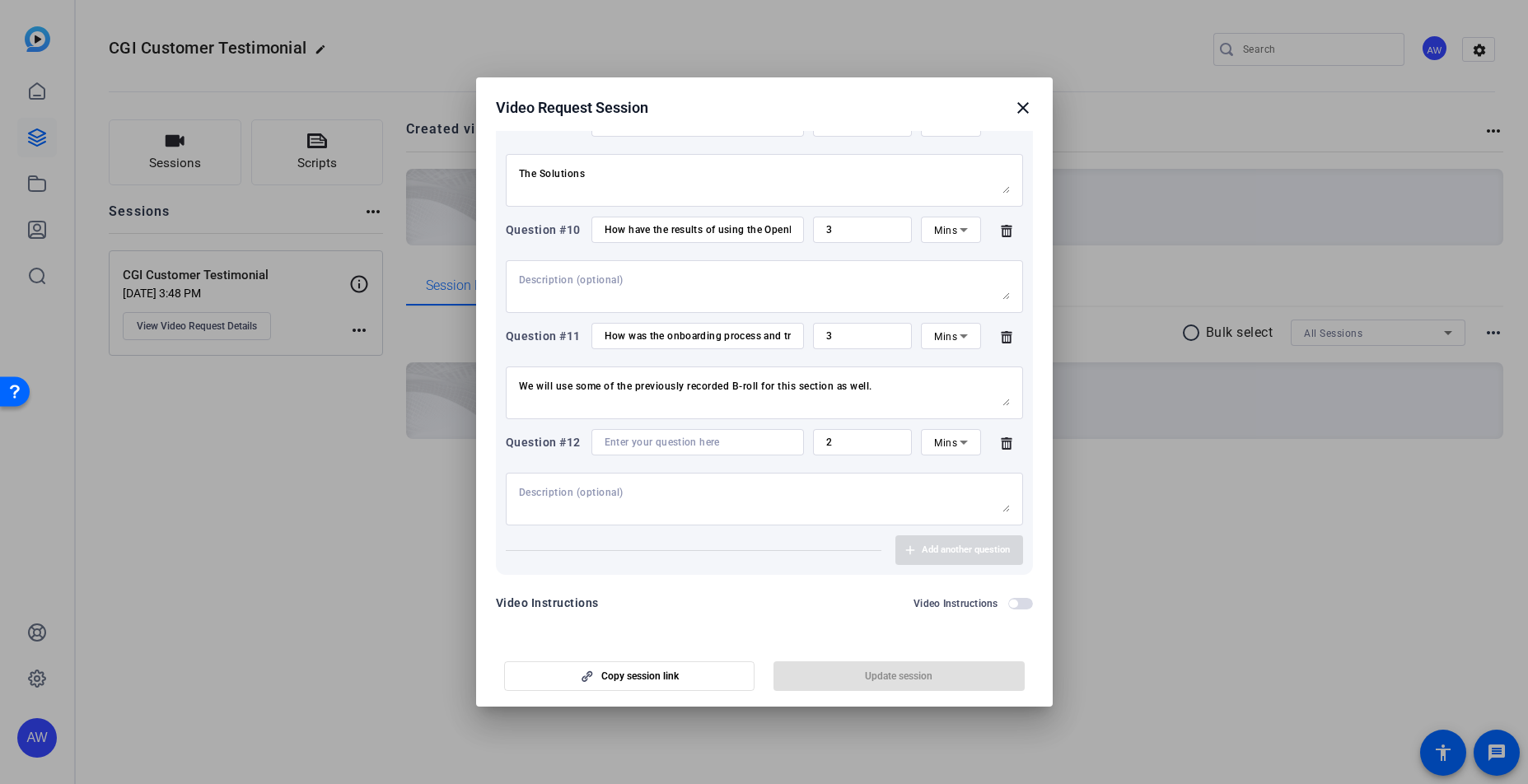
click at [718, 444] on input at bounding box center [697, 442] width 186 height 13
paste input "What are your favorite tools to utilize in the OpenReel platform?"
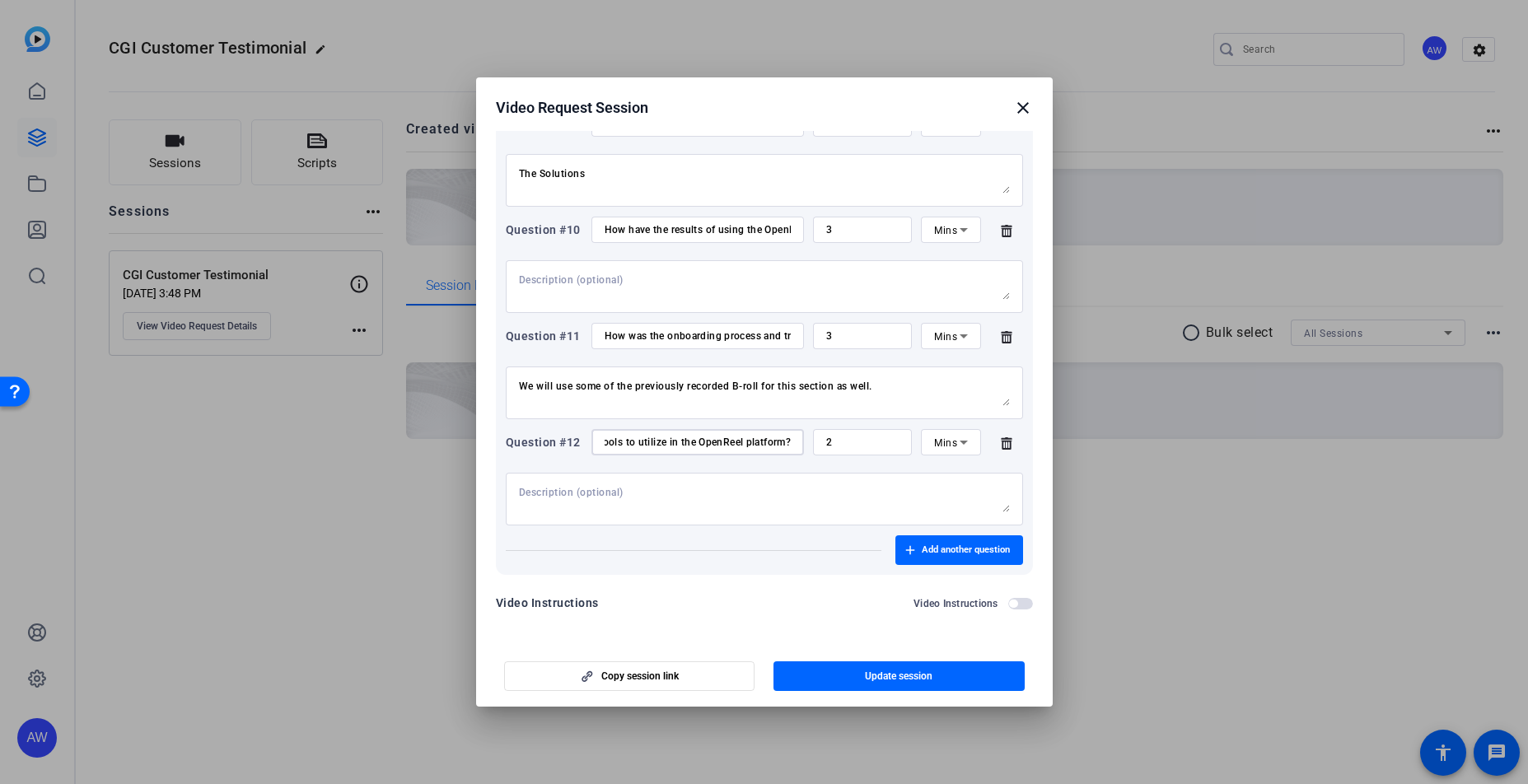
type input "What are your favorite tools to utilize in the OpenReel platform?"
drag, startPoint x: 843, startPoint y: 445, endPoint x: 788, endPoint y: 445, distance: 55.0
click at [788, 445] on div "Question #12 What are your favorite tools to utilize in the OpenReel platform? …" at bounding box center [764, 442] width 517 height 26
type input "3"
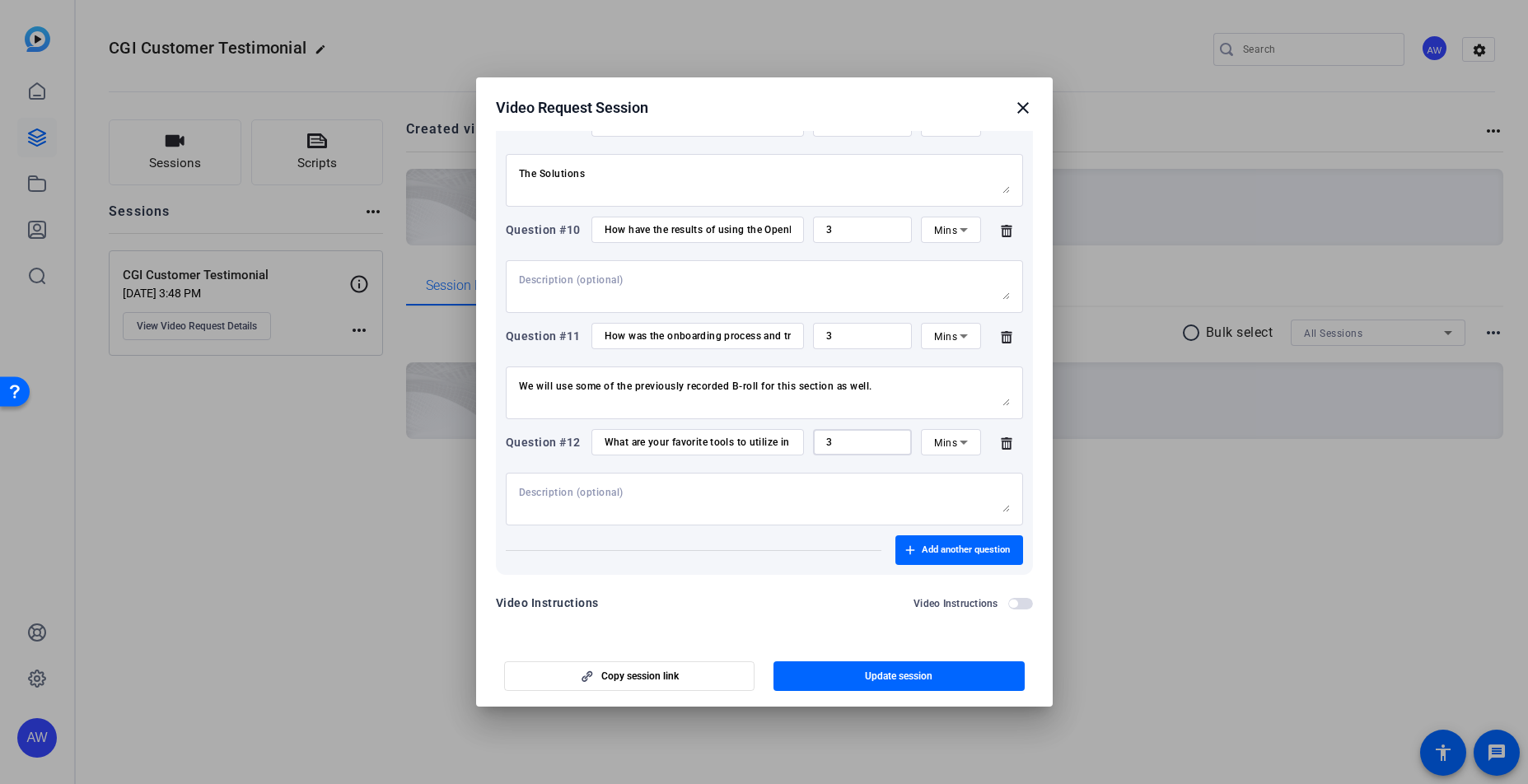
click at [919, 460] on div "Question #12 What are your favorite tools to utilize in the OpenReel platform? …" at bounding box center [764, 477] width 517 height 96
click at [907, 548] on span "button" at bounding box center [959, 550] width 128 height 40
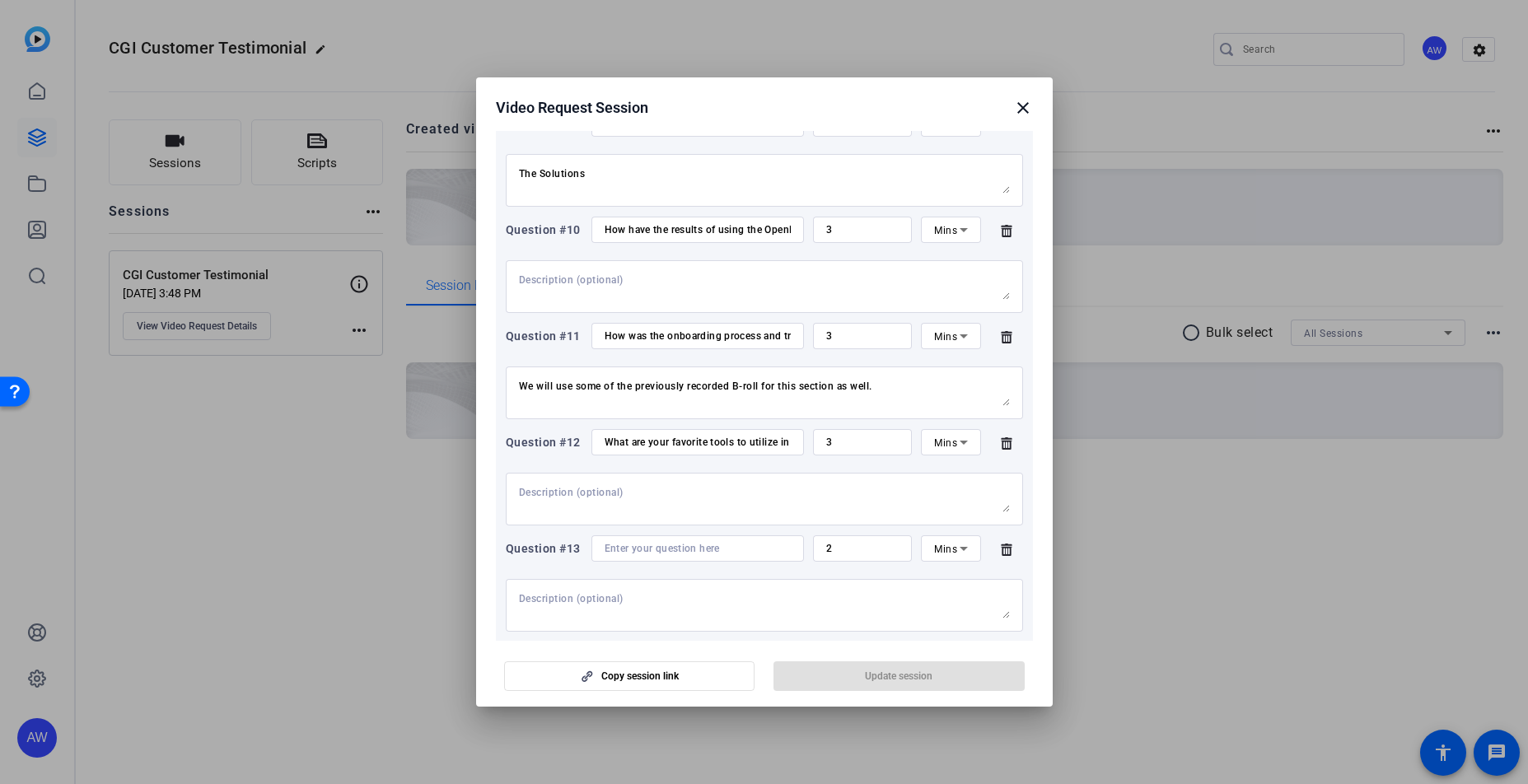
click at [673, 550] on input at bounding box center [697, 548] width 186 height 13
paste input "How often are you making videos with OpenReel?"
type input "How often are you making videos with OpenReel?"
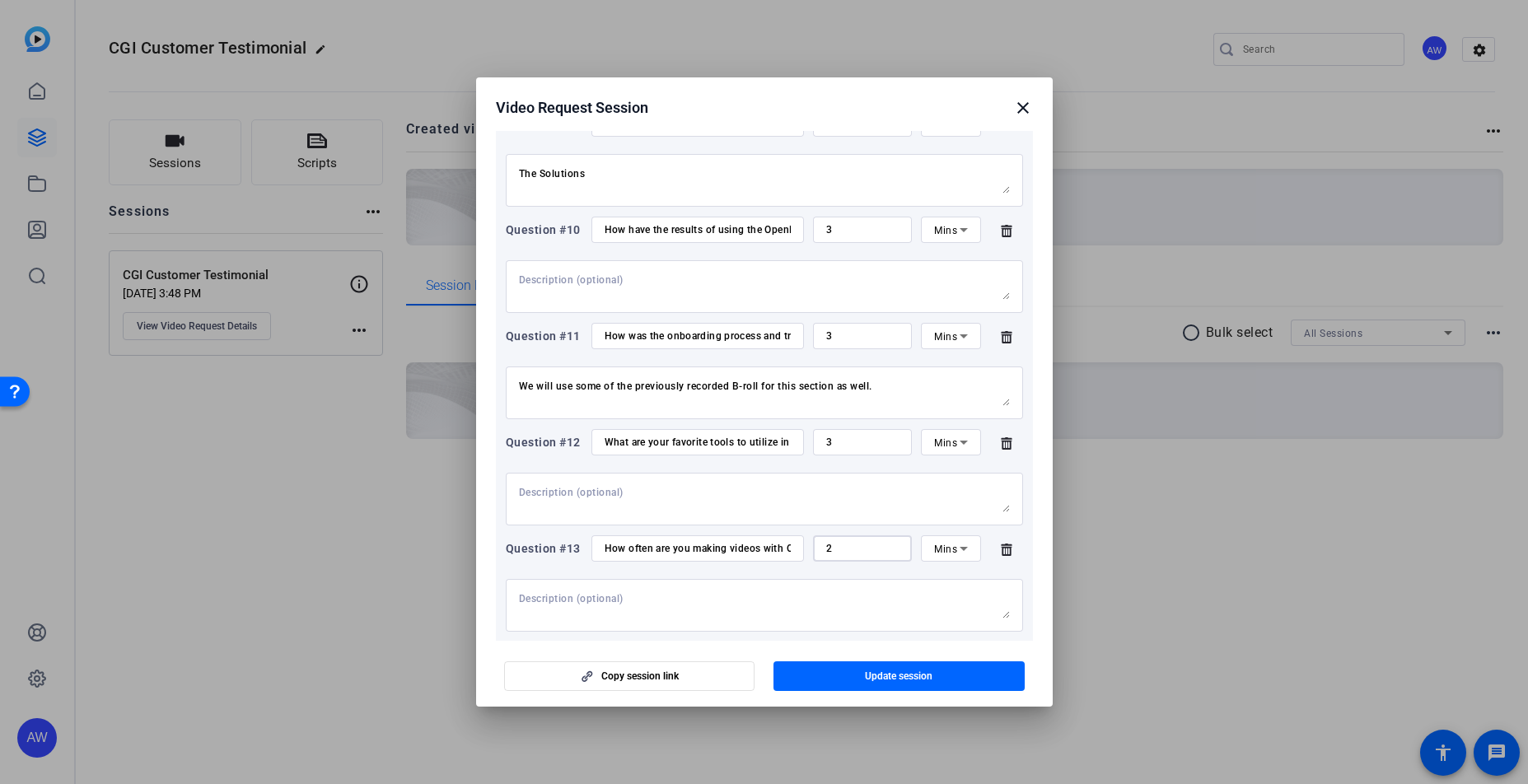
click at [826, 547] on input "2" at bounding box center [863, 548] width 74 height 13
type input "3"
click at [884, 571] on div at bounding box center [764, 601] width 517 height 61
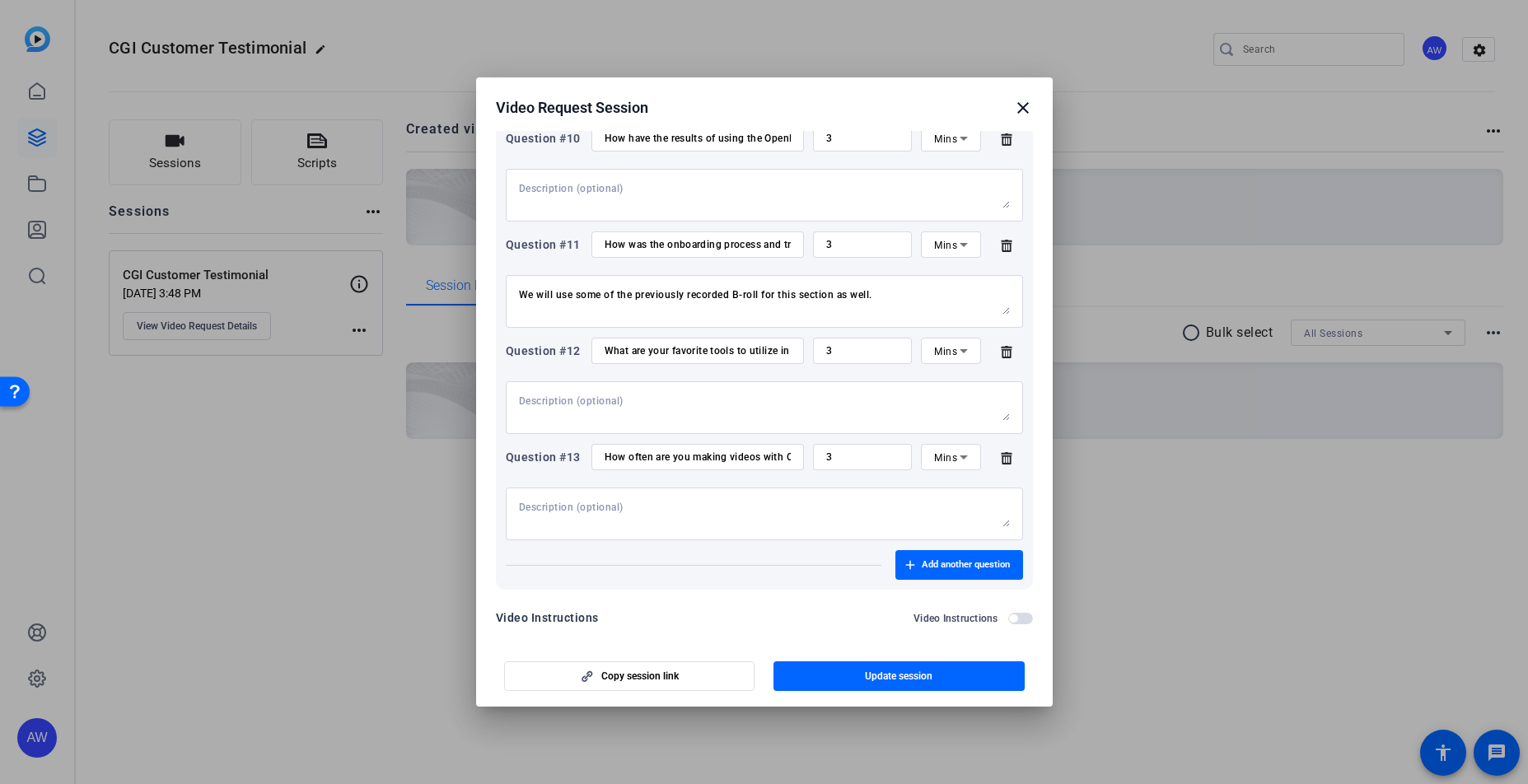
scroll to position [1193, 0]
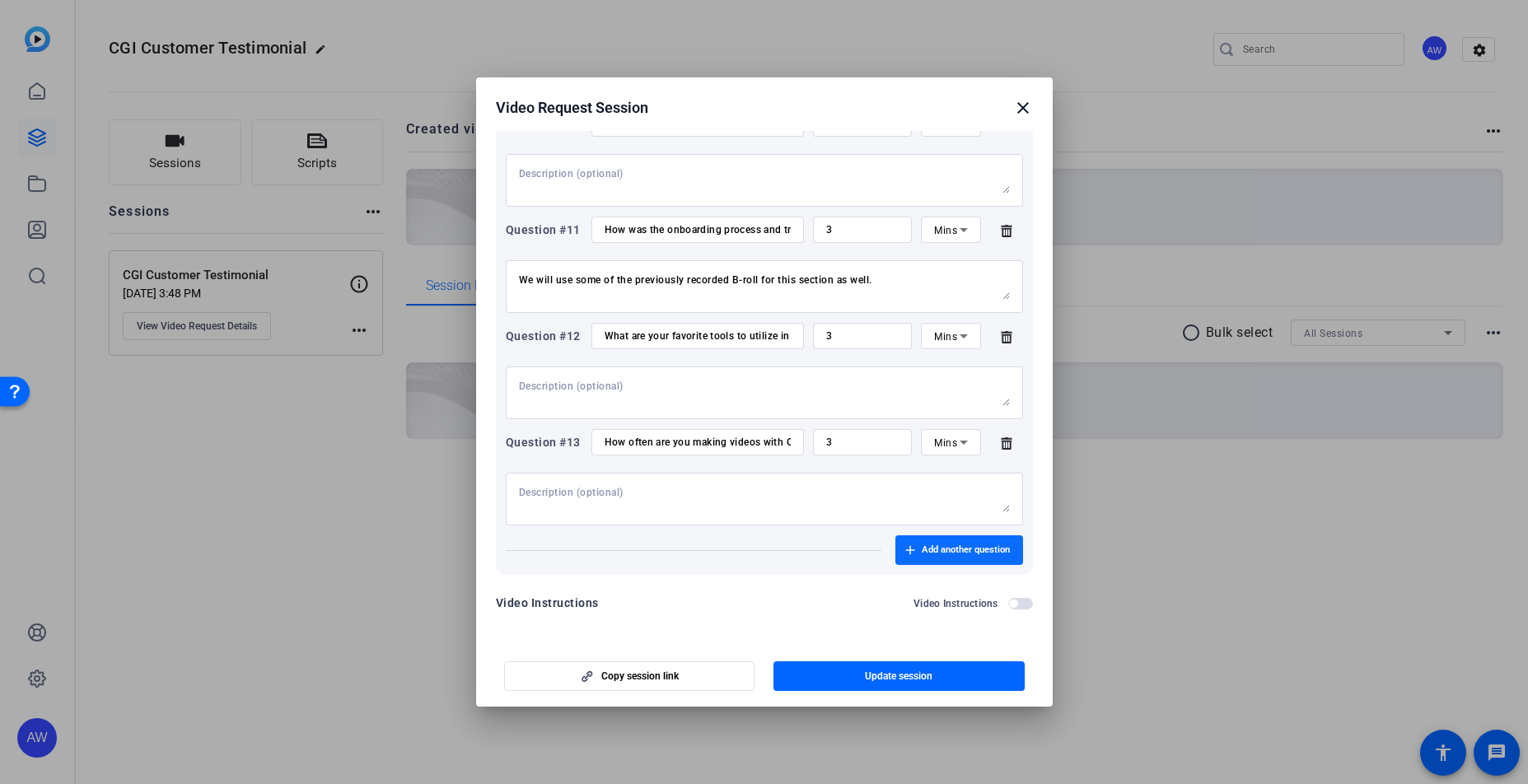
click at [932, 557] on span "button" at bounding box center [959, 550] width 128 height 40
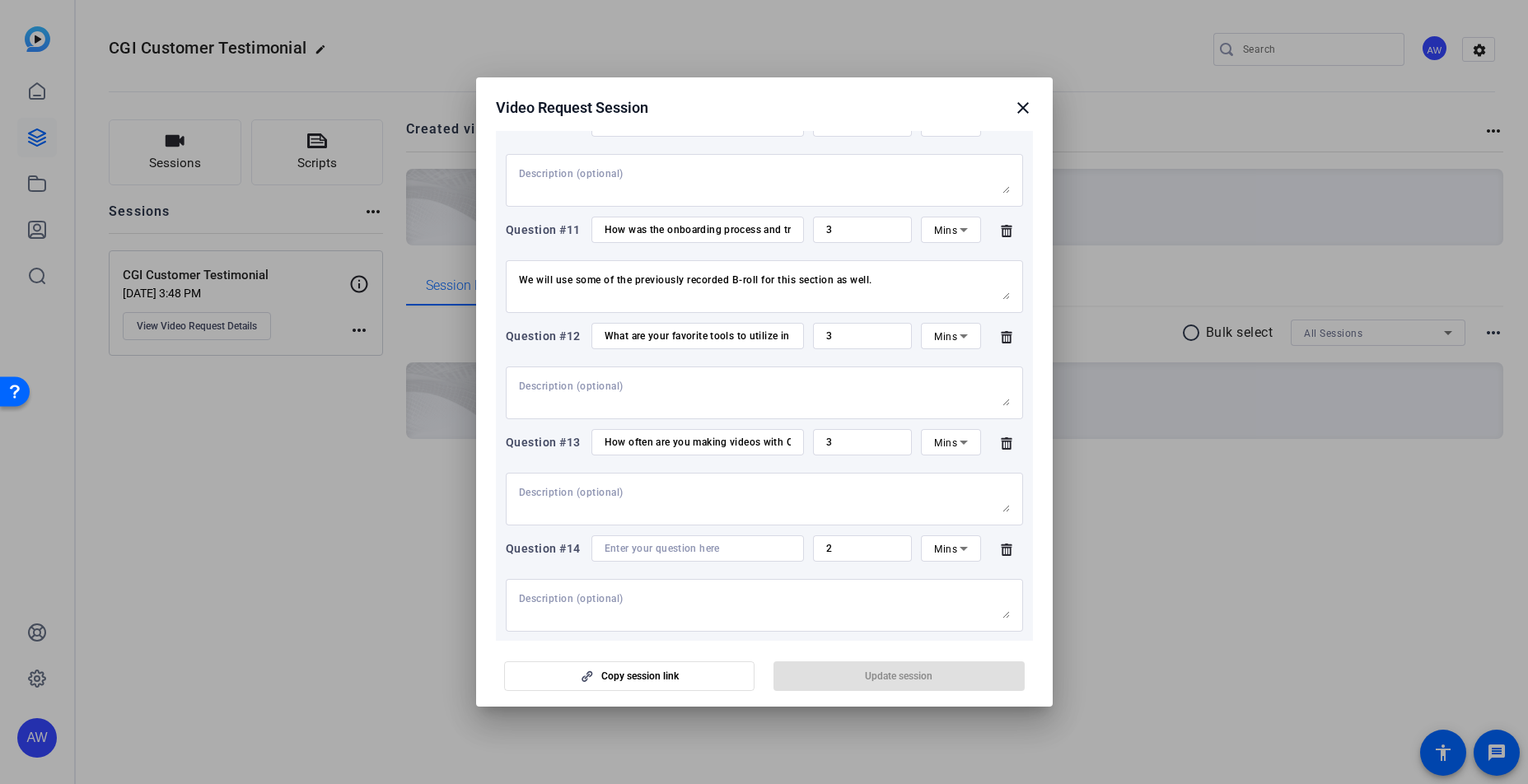
click at [614, 488] on textarea at bounding box center [764, 498] width 490 height 26
type textarea "You can make this questions specific for projects with Hello Nation"
click at [806, 570] on div at bounding box center [764, 601] width 517 height 61
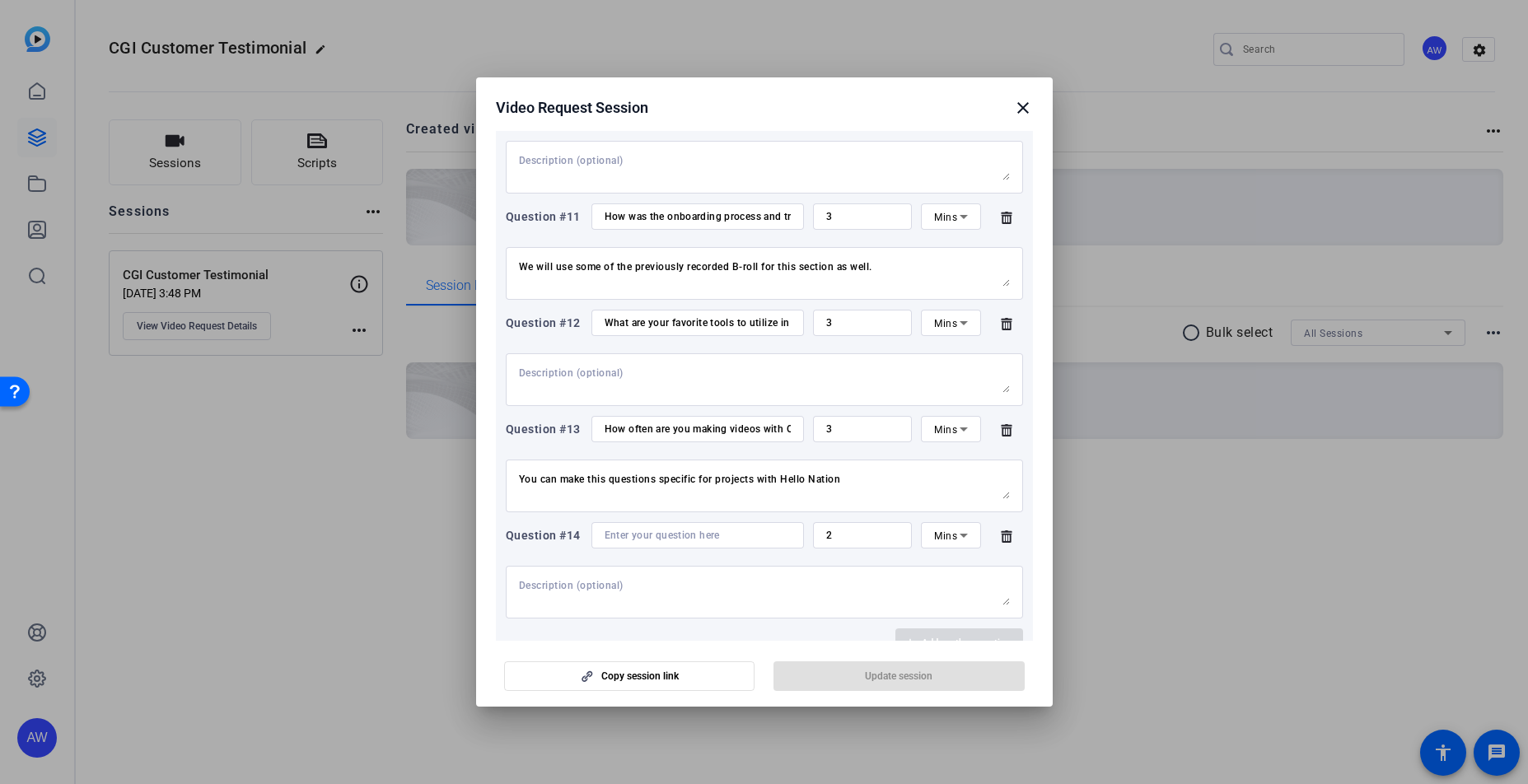
scroll to position [1299, 0]
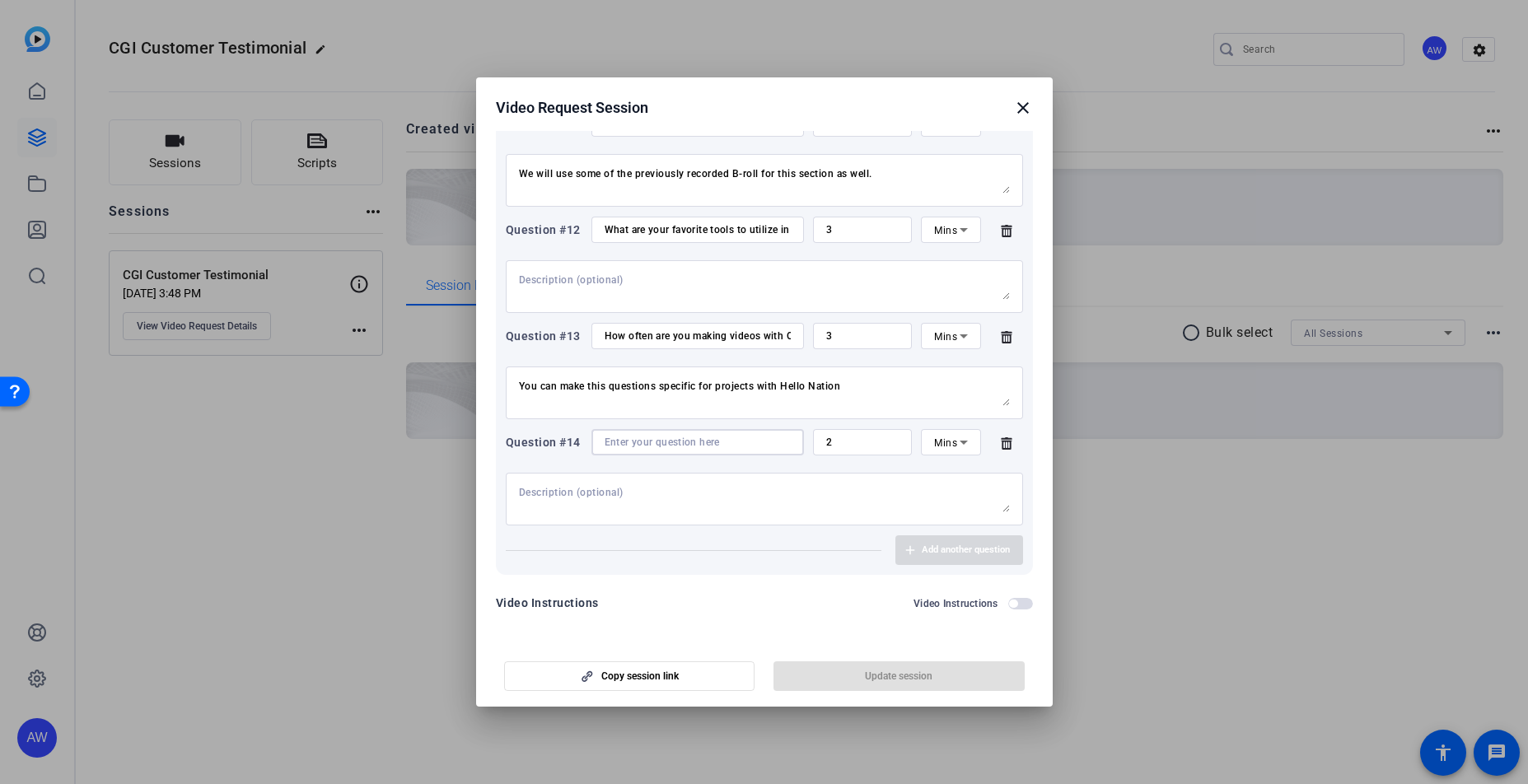
click at [640, 439] on input at bounding box center [697, 442] width 186 height 13
paste input "What kind of videos are you making?"
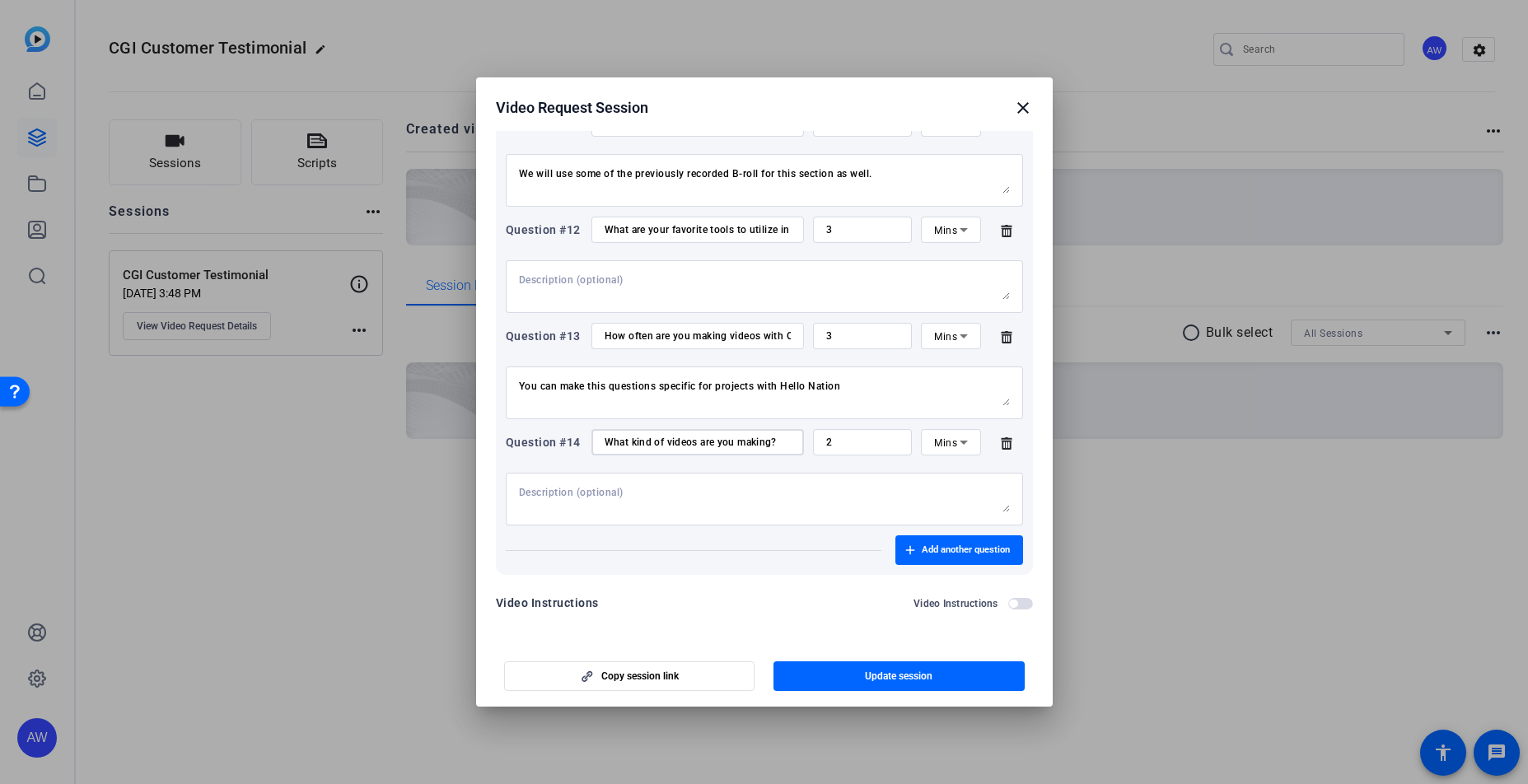
type input "What kind of videos are you making?"
drag, startPoint x: 827, startPoint y: 445, endPoint x: 809, endPoint y: 441, distance: 18.4
click at [813, 441] on div "2" at bounding box center [862, 442] width 100 height 26
type input "3"
click at [610, 383] on textarea "You can make this questions specific for projects with Hello Nation" at bounding box center [764, 392] width 490 height 26
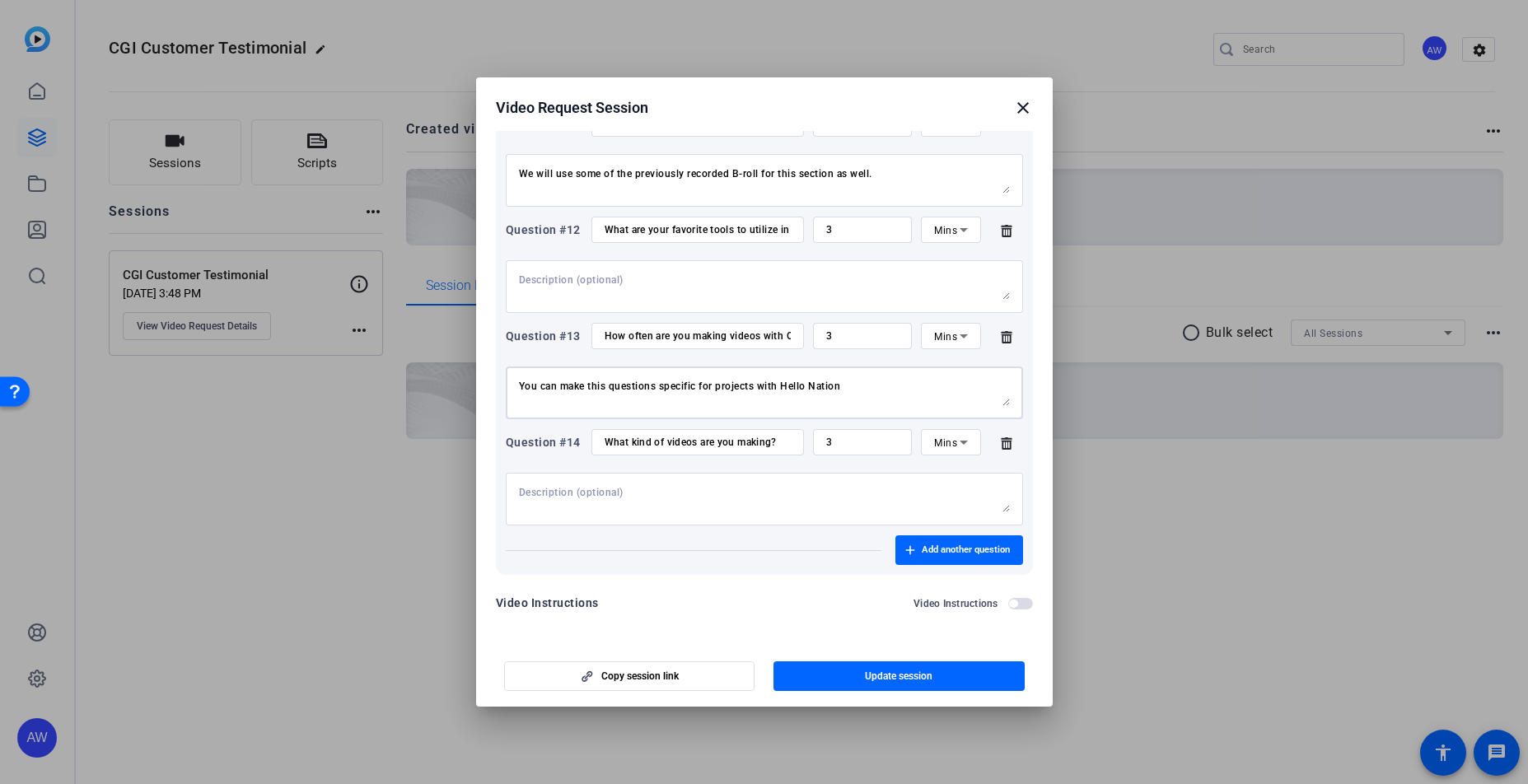
drag, startPoint x: 852, startPoint y: 385, endPoint x: 512, endPoint y: 392, distance: 340.1
click at [512, 392] on div "You can make this questions specific for projects with Hello Nation" at bounding box center [764, 392] width 517 height 53
click at [596, 500] on textarea at bounding box center [764, 498] width 490 height 26
paste textarea "You can make this questions specific for projects with Hello Nation"
type textarea "You can make this questions specific for projects with Hello Nation"
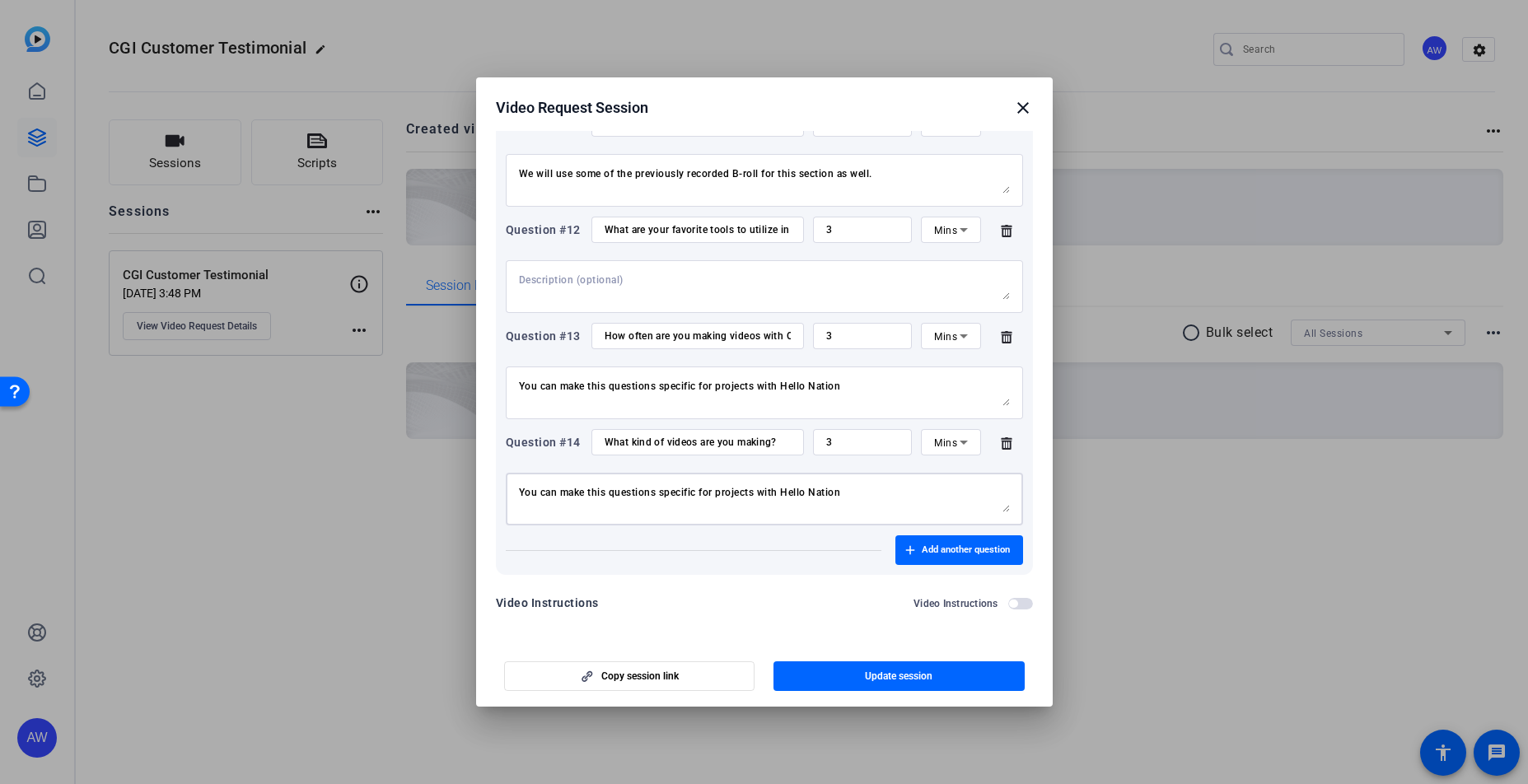
click at [794, 551] on div "Add another question" at bounding box center [764, 550] width 517 height 30
click at [922, 551] on span "Add another question" at bounding box center [966, 550] width 88 height 13
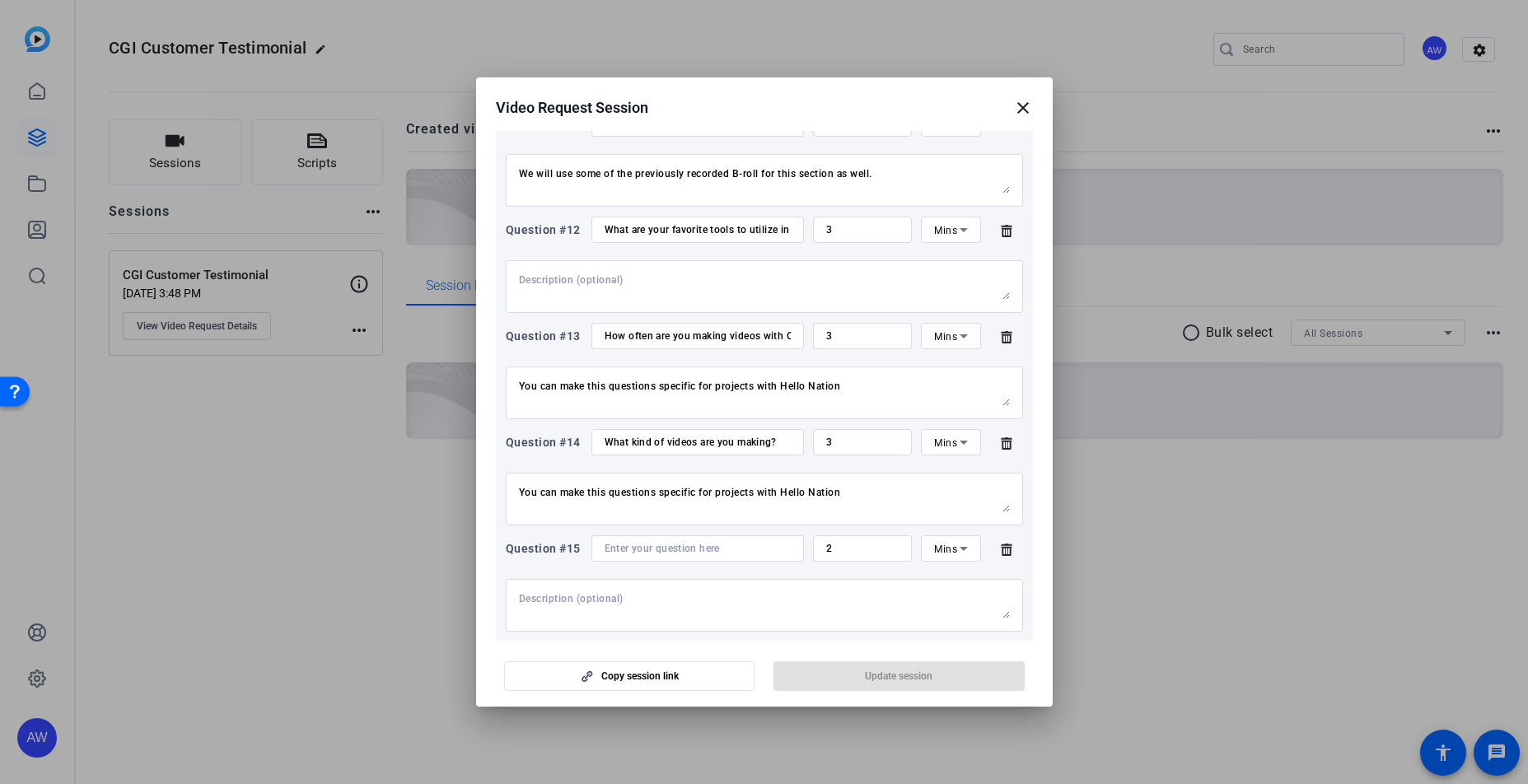
click at [697, 544] on input at bounding box center [697, 548] width 186 height 13
paste input "Have your clients noticed the difference between the OpenReel video quality vs.…"
type input "Have your clients noticed the difference between the OpenReel video quality vs.…"
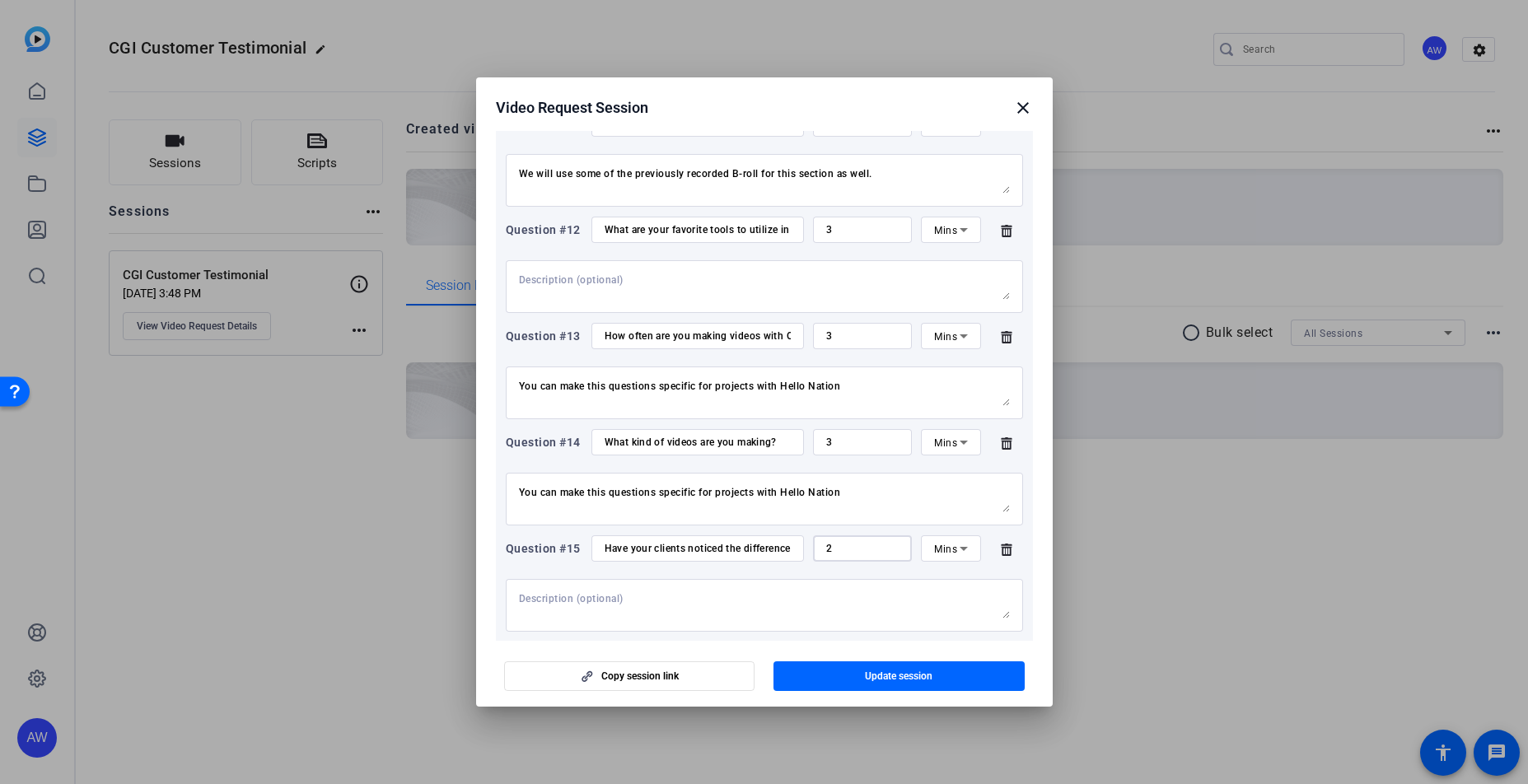
click at [826, 545] on input "2" at bounding box center [863, 548] width 74 height 13
type input "3"
click at [832, 576] on div at bounding box center [764, 601] width 517 height 61
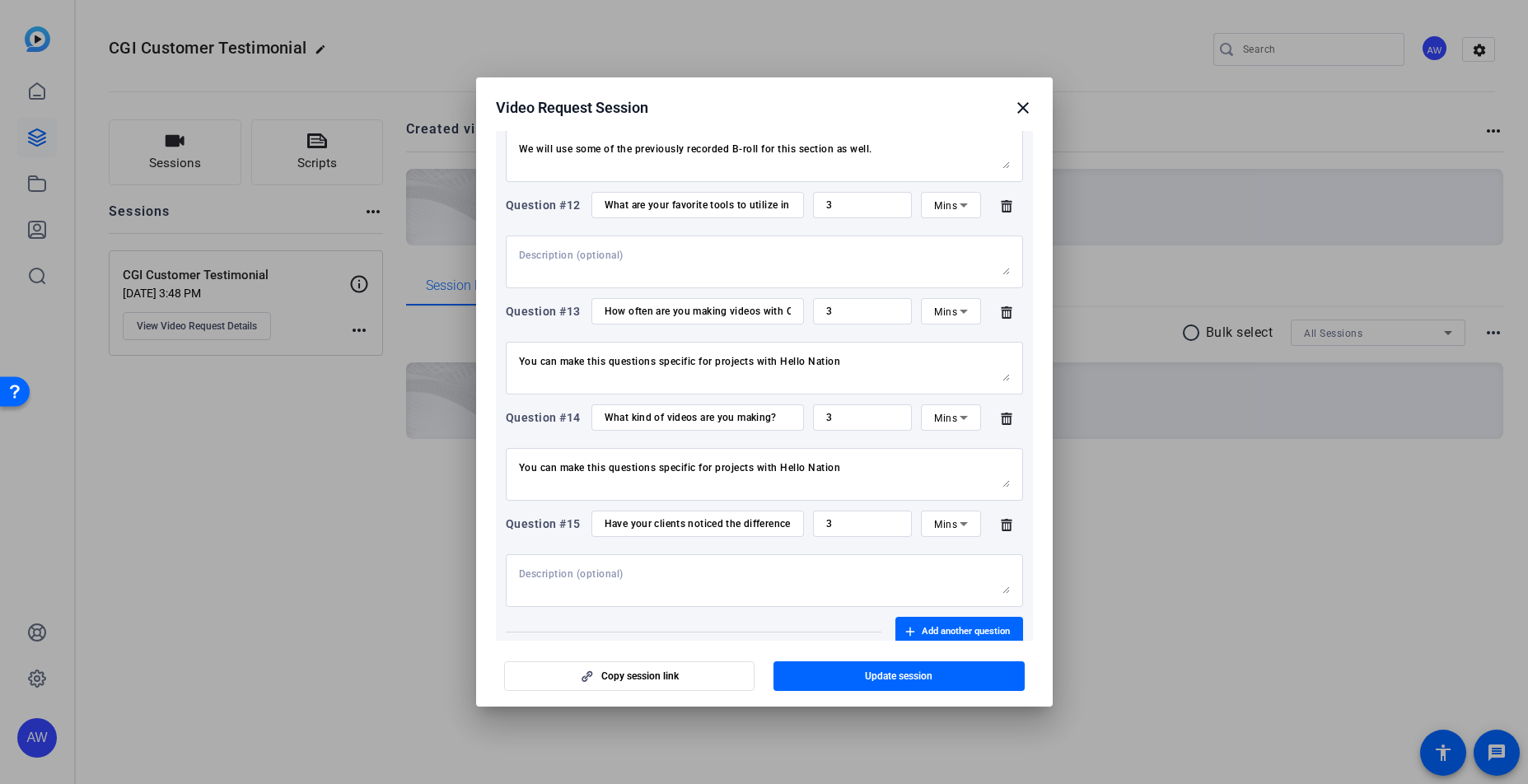
scroll to position [1405, 0]
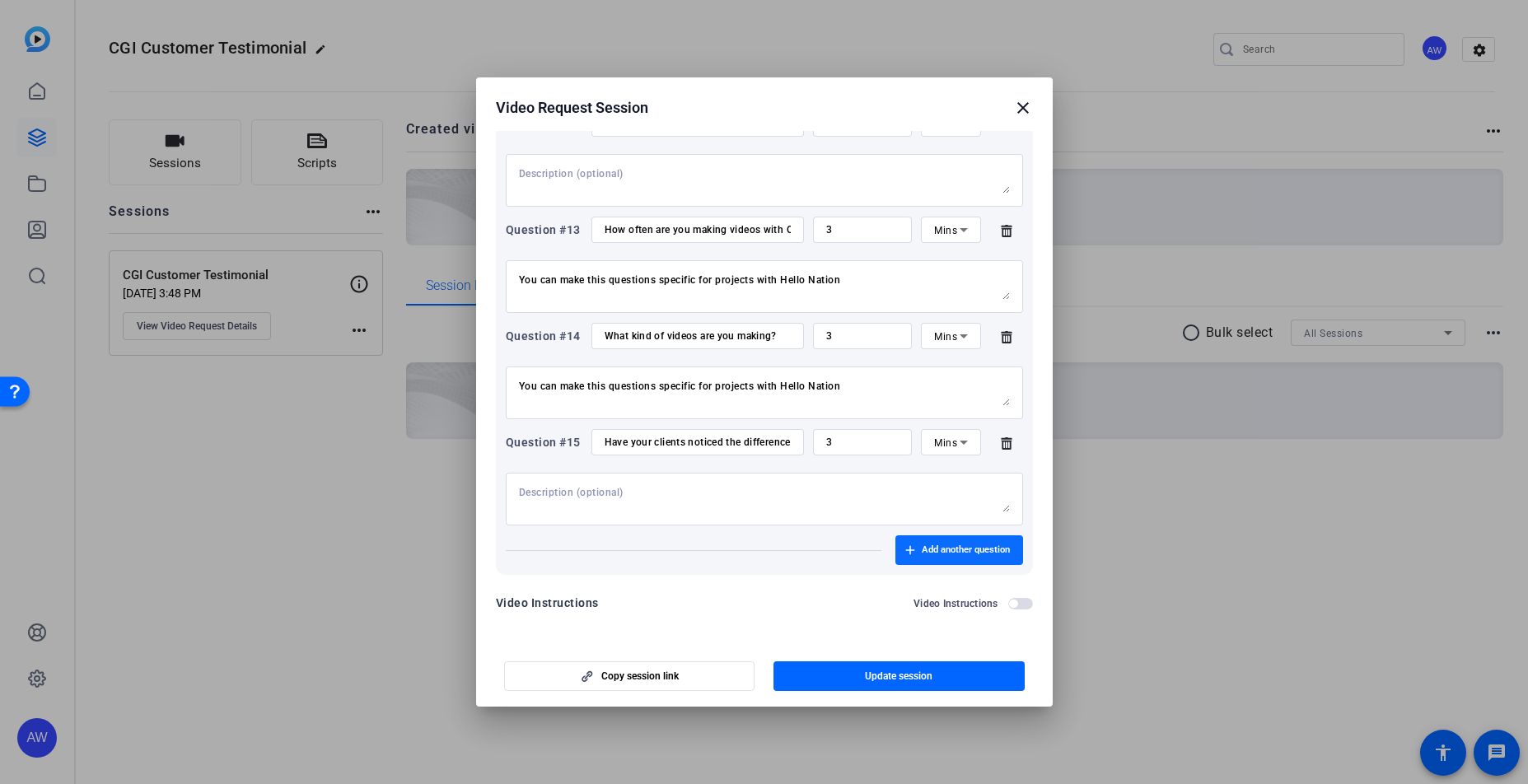
click at [922, 546] on span "Add another question" at bounding box center [966, 550] width 88 height 13
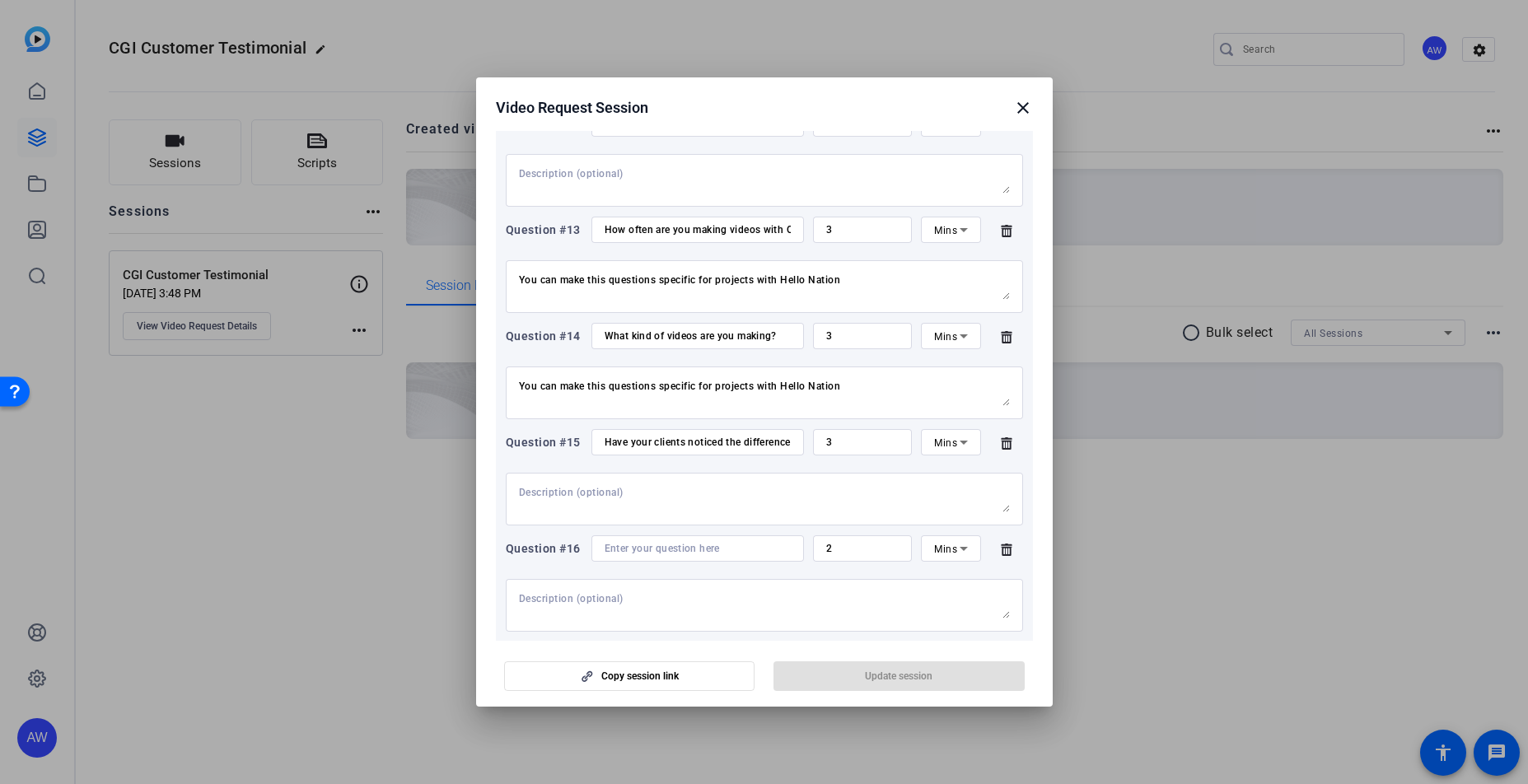
click at [658, 543] on input at bounding box center [697, 548] width 186 height 13
paste input "What would you tell another company about OpenReel’s capabilities to help their…"
type input "What would you tell another company about OpenReel’s capabilities to help their…"
click at [817, 542] on div "2" at bounding box center [862, 548] width 100 height 26
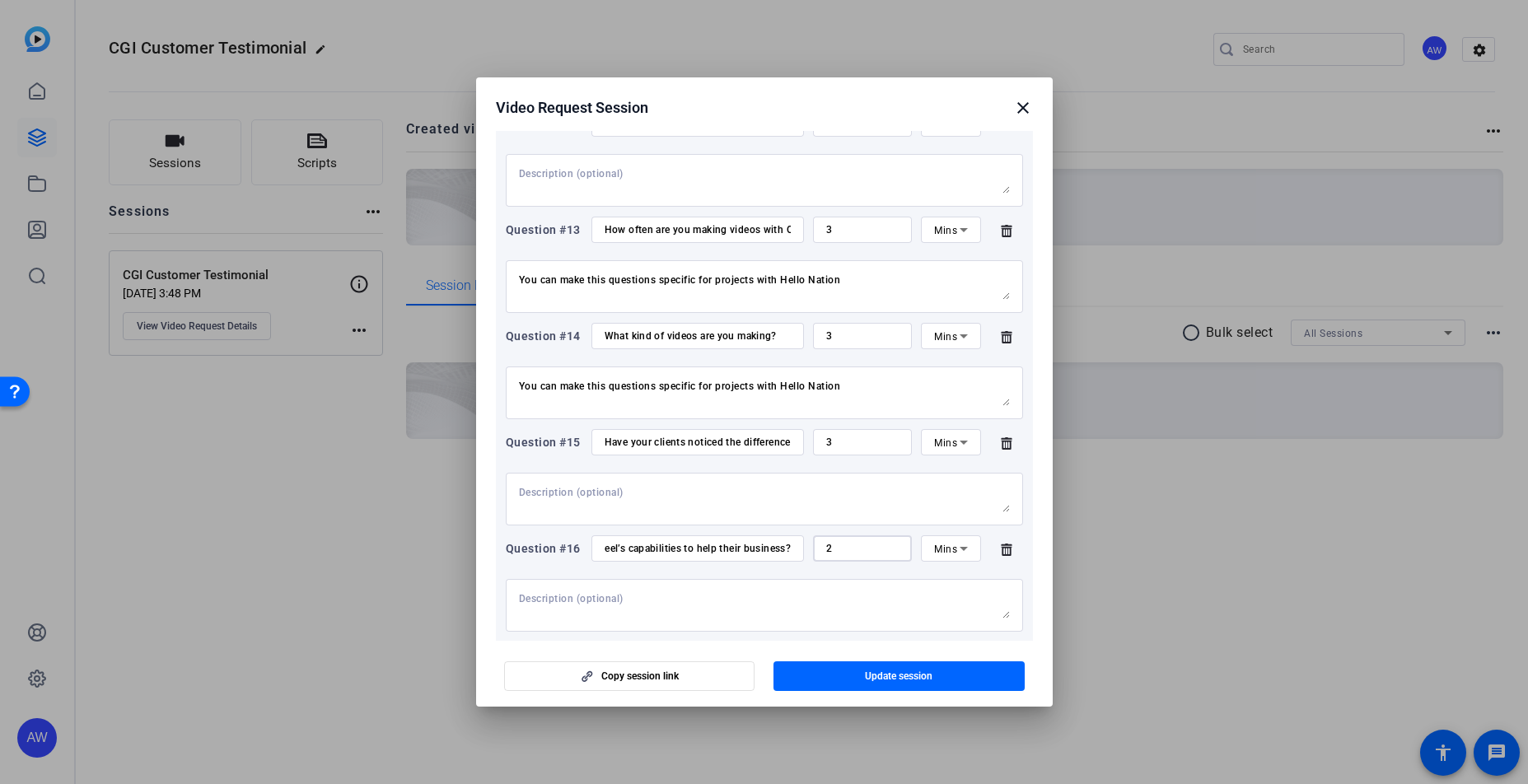
scroll to position [0, 0]
click at [817, 544] on div "2" at bounding box center [862, 548] width 100 height 26
type input "3"
click at [826, 570] on div at bounding box center [764, 601] width 517 height 61
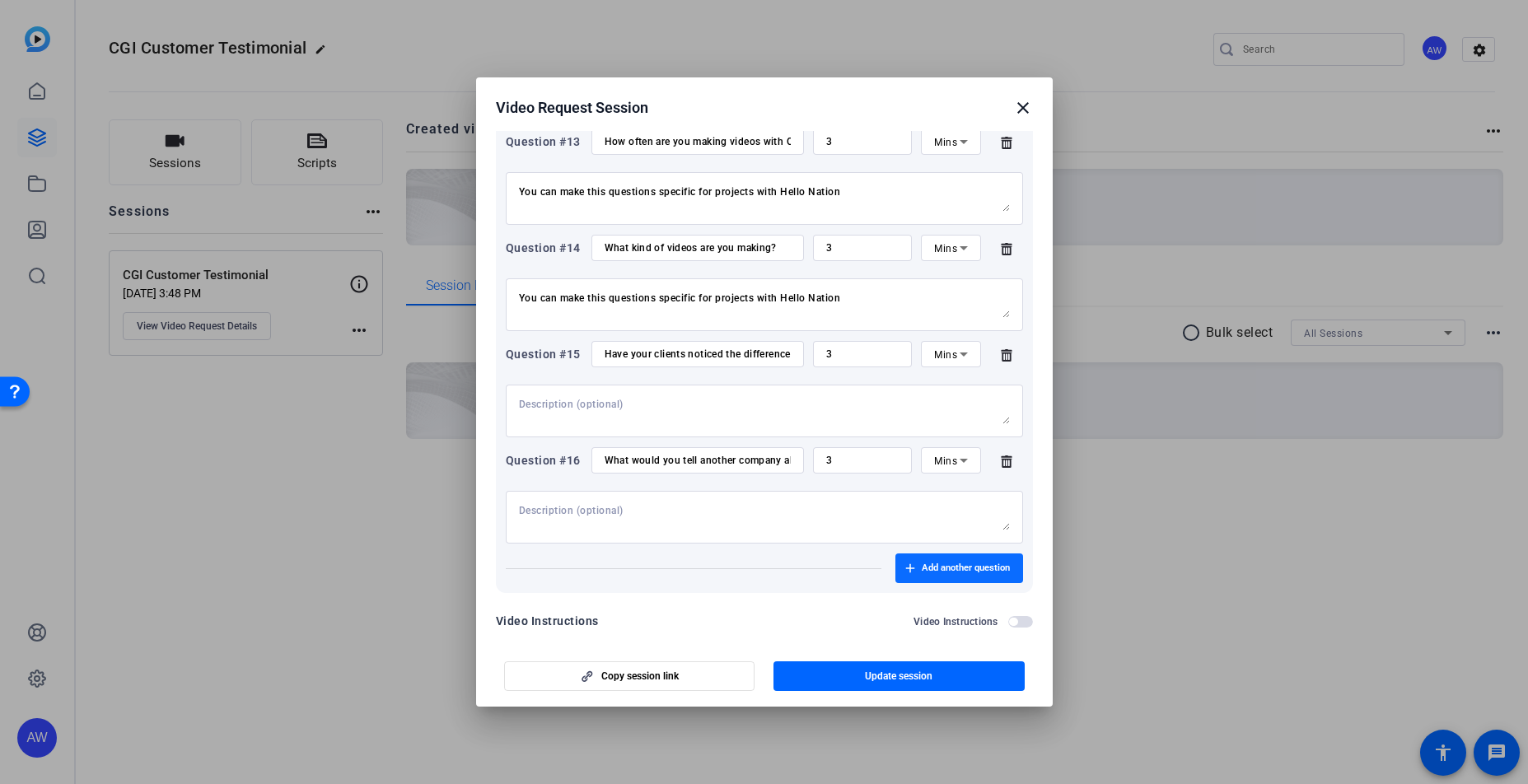
scroll to position [1511, 0]
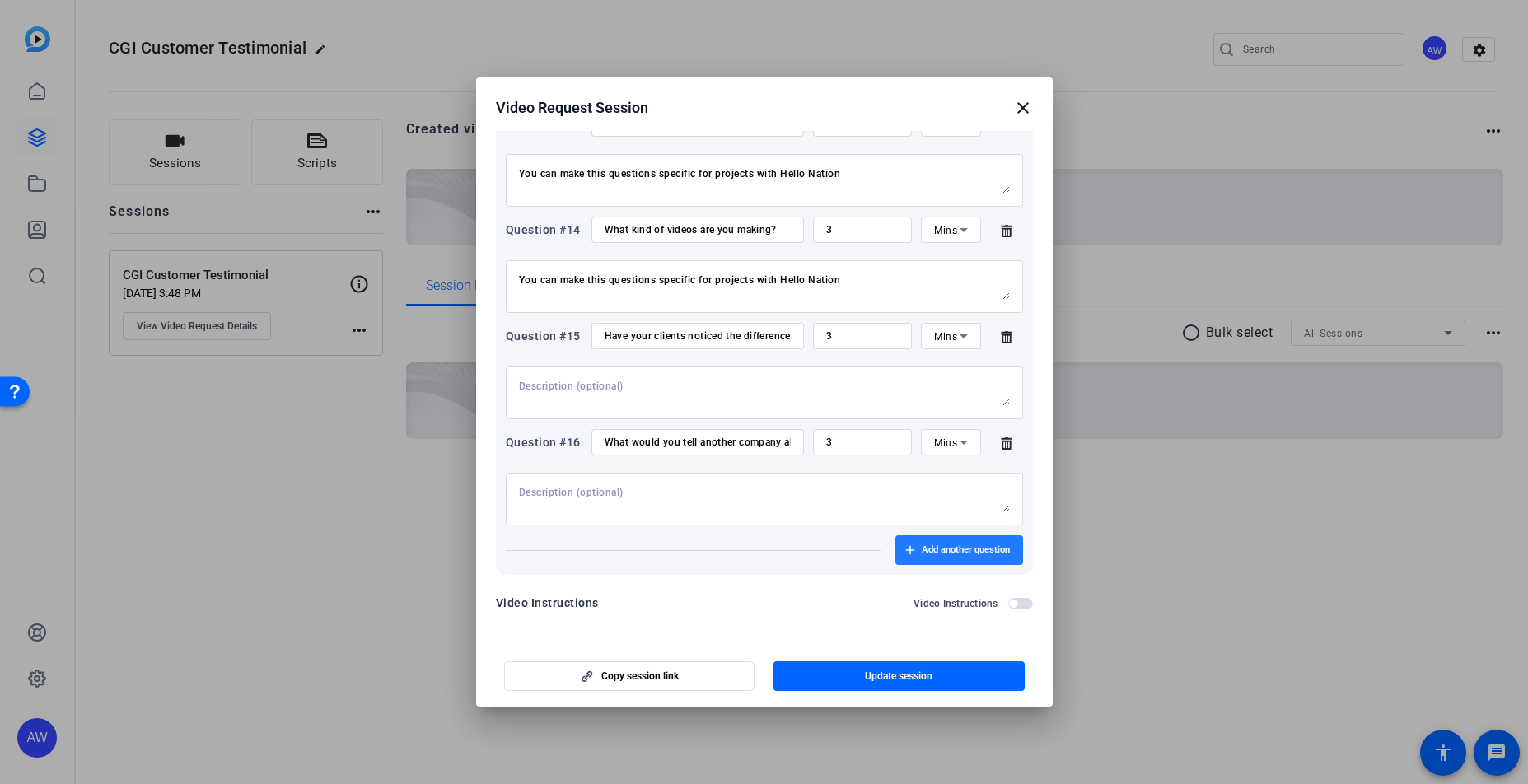
click at [905, 551] on icon "button" at bounding box center [910, 550] width 10 height 10
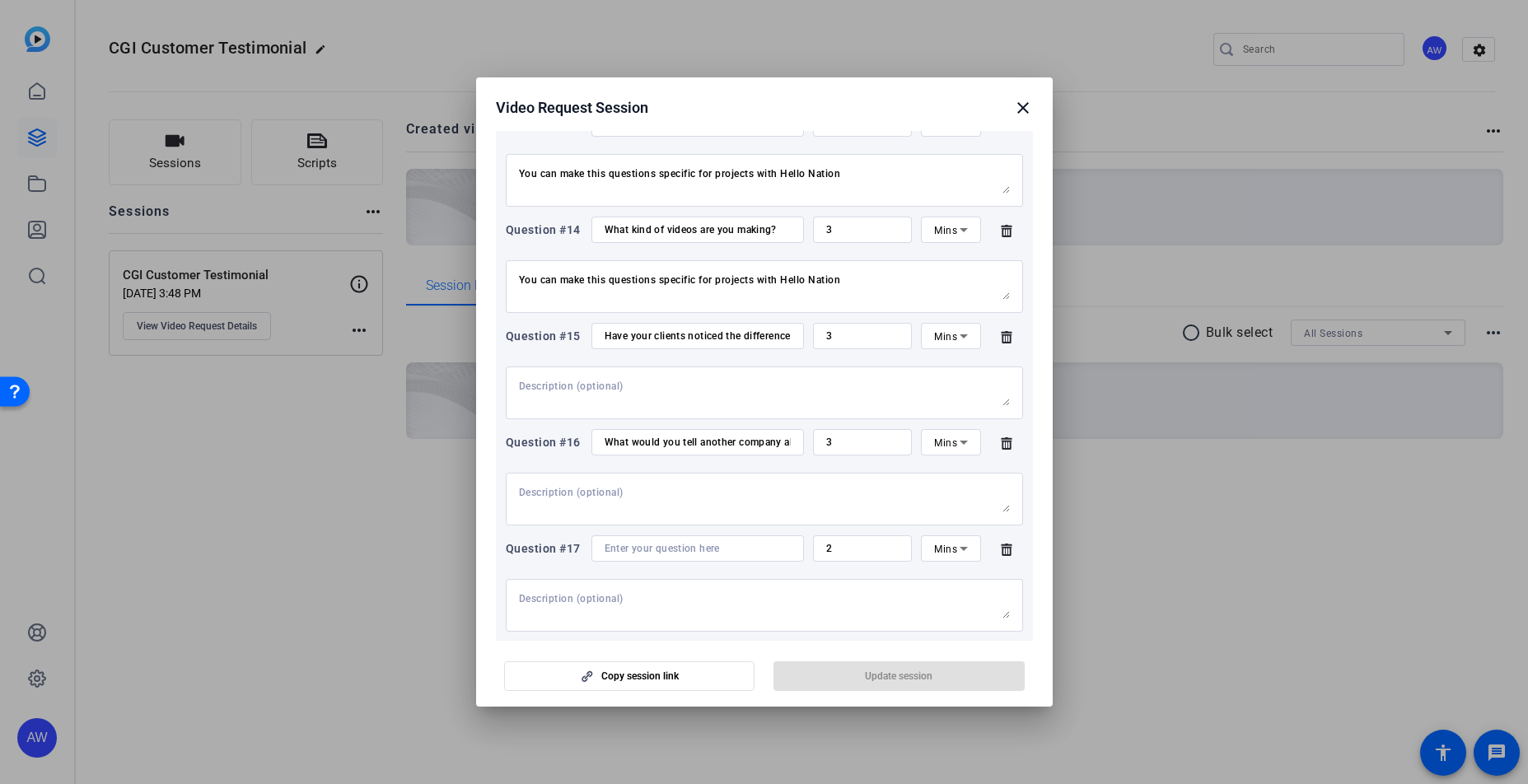
click at [710, 554] on input at bounding box center [697, 548] width 186 height 13
paste input "Anything else you'd like to add?"
type input "Anything else you'd like to add?"
click at [727, 565] on div "Question #17 Anything else you'd like to add? 2 Mins" at bounding box center [764, 583] width 517 height 96
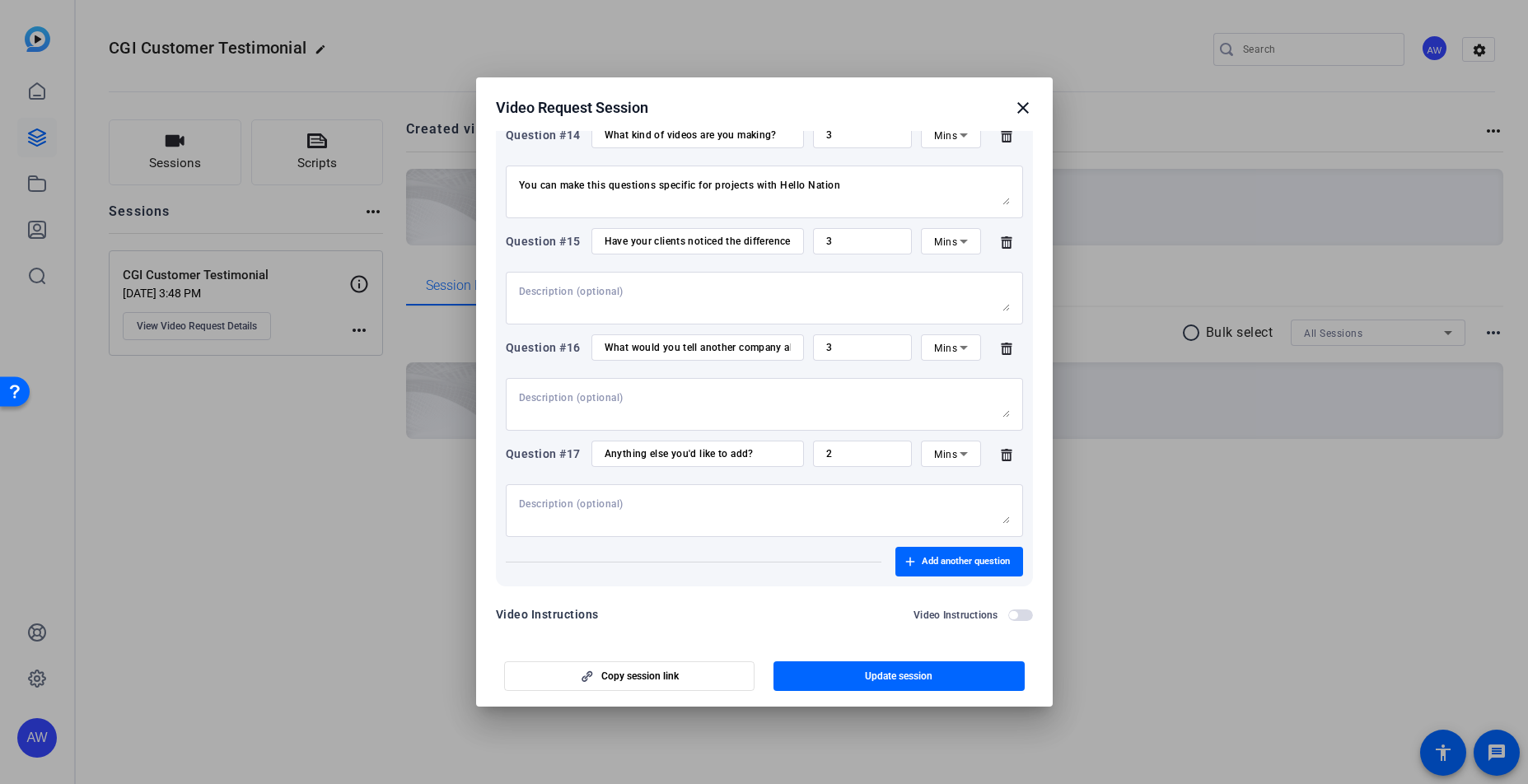
scroll to position [1617, 0]
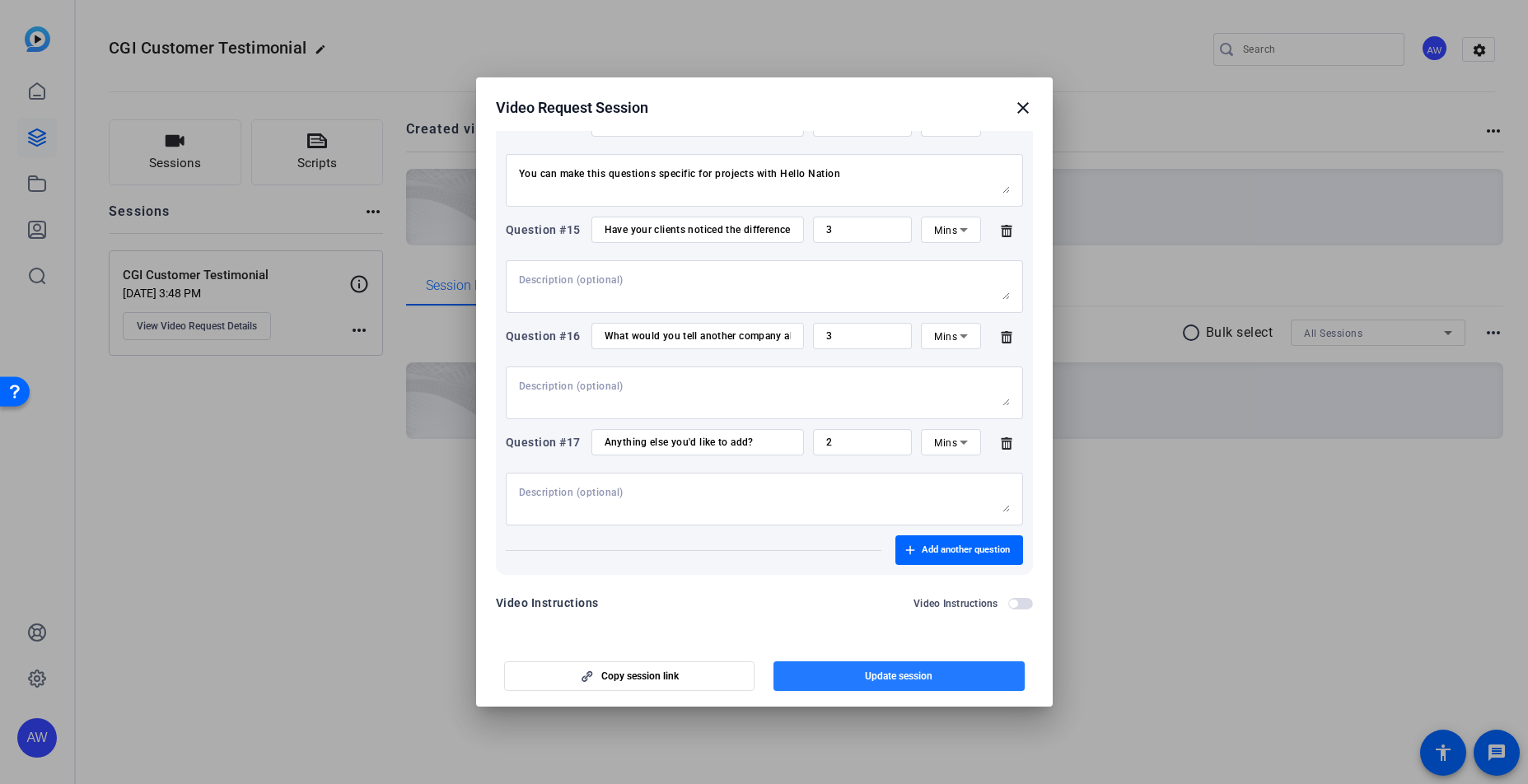
click at [889, 678] on span "Update session" at bounding box center [898, 675] width 67 height 13
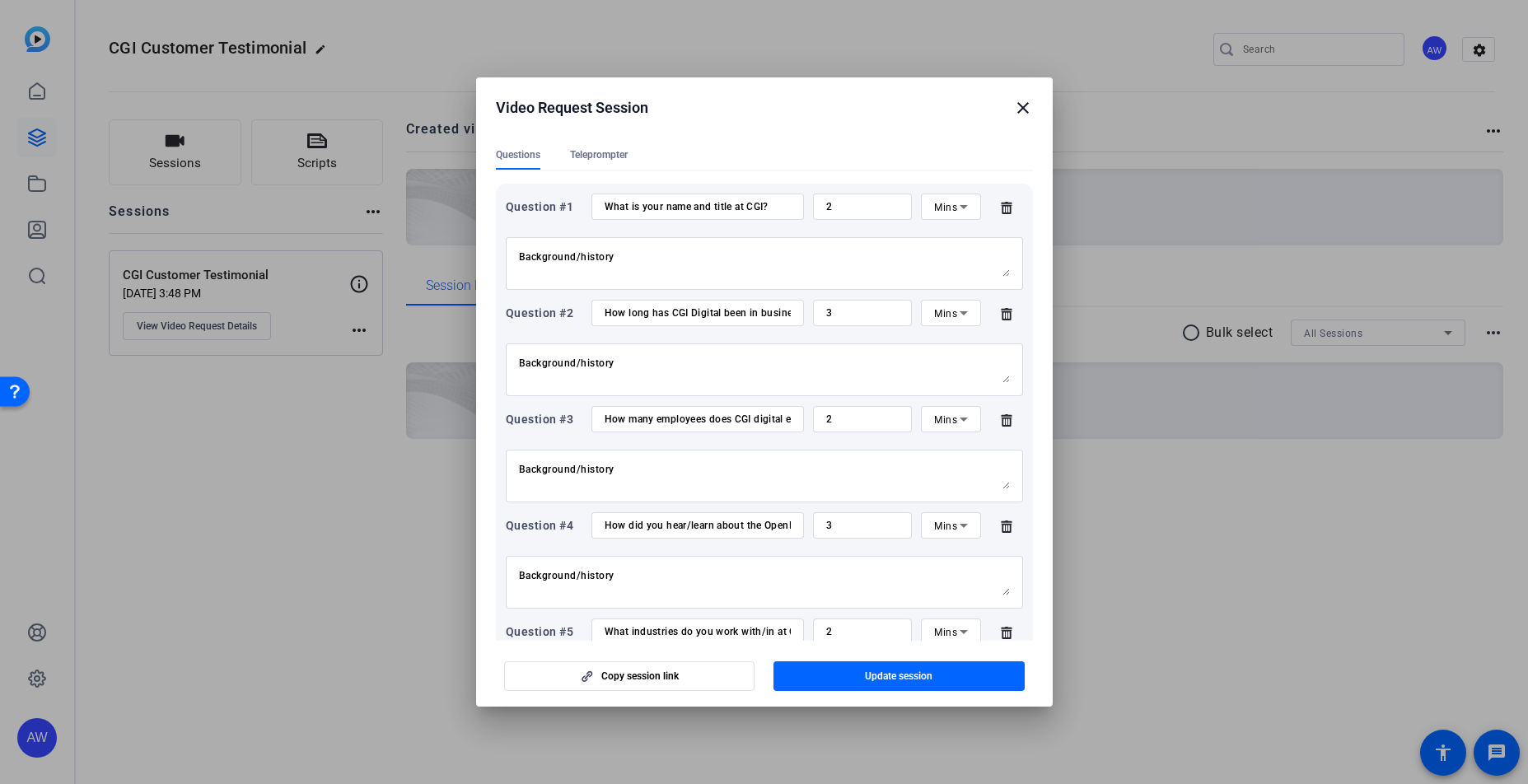
scroll to position [0, 0]
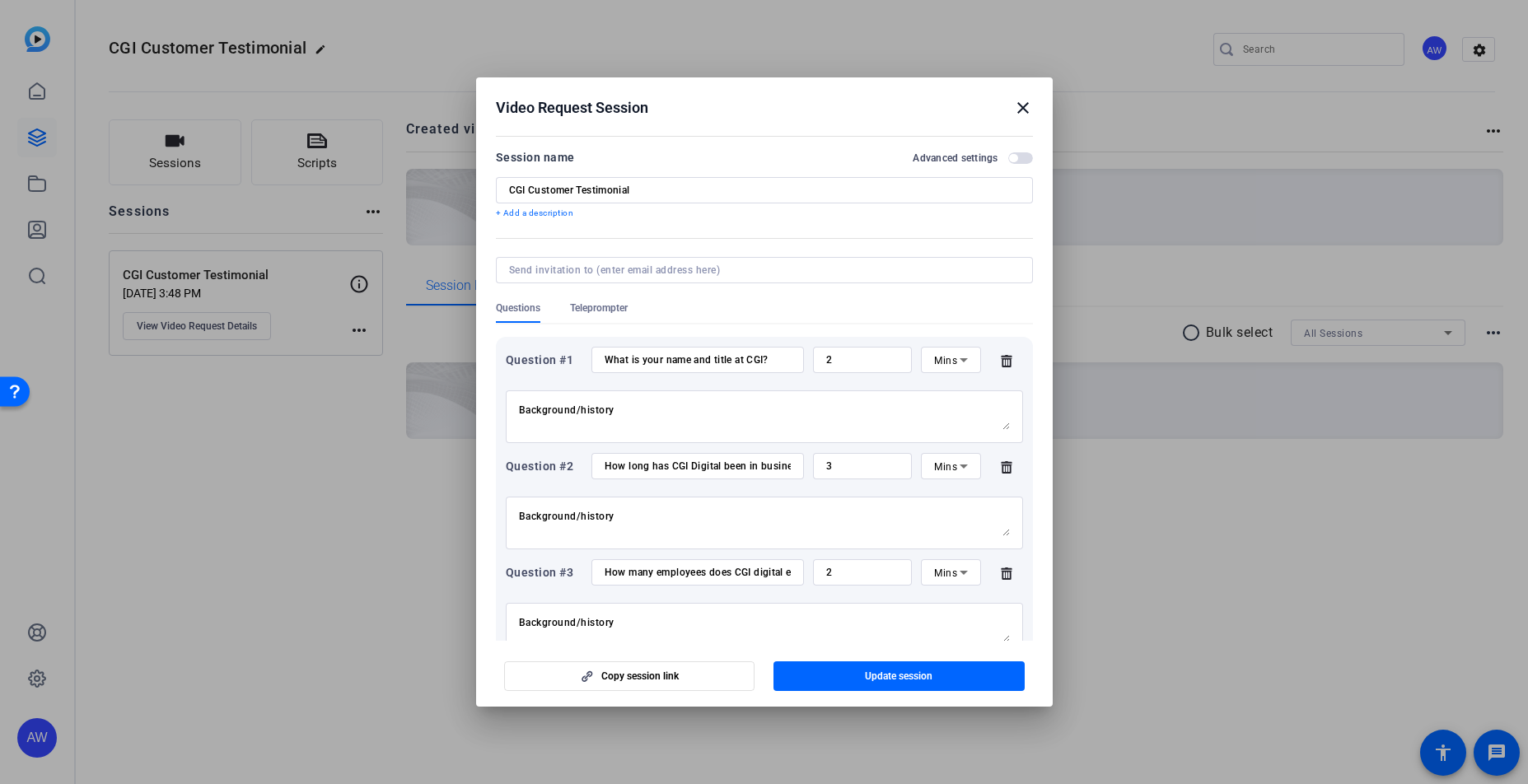
click at [606, 355] on input "What is your name and title at CGI?" at bounding box center [697, 359] width 186 height 13
drag, startPoint x: 605, startPoint y: 357, endPoint x: 804, endPoint y: 362, distance: 199.1
click at [804, 362] on div "Question #1 What is your name and title at CGI? 2 Mins" at bounding box center [764, 359] width 517 height 26
click at [635, 364] on input "What is your name and title at CGI?" at bounding box center [697, 359] width 186 height 13
click at [632, 360] on input "What is your name and title at CGI?" at bounding box center [697, 359] width 186 height 13
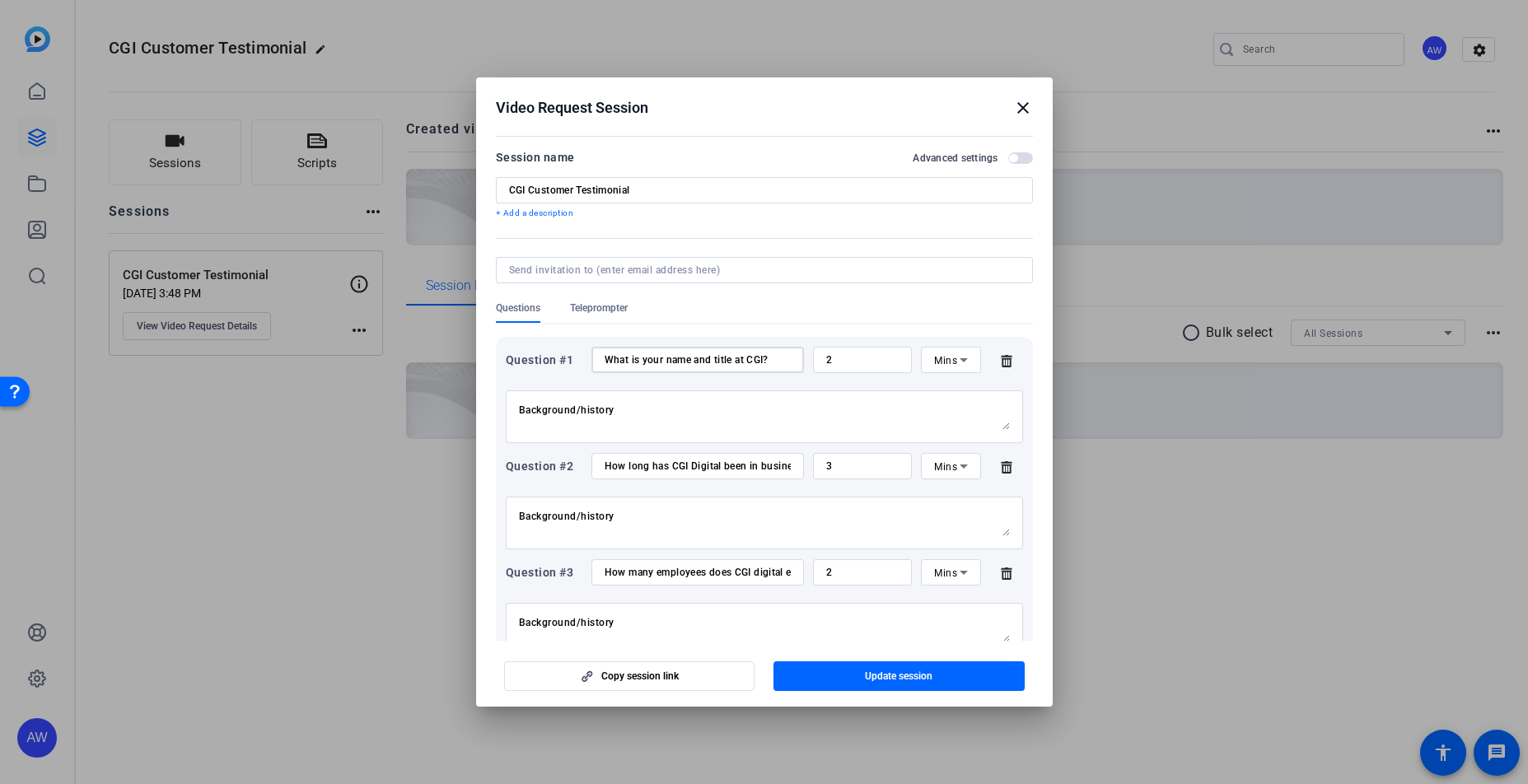
click at [641, 359] on input "What is your name and title at CGI?" at bounding box center [697, 359] width 186 height 13
click at [640, 359] on input "What is your name and title at CGI?" at bounding box center [697, 359] width 186 height 13
click at [710, 360] on input "What is/are your name and title at CGI?" at bounding box center [697, 359] width 186 height 13
click at [764, 363] on input "What is/are your name(s) and title at CGI?" at bounding box center [697, 359] width 186 height 13
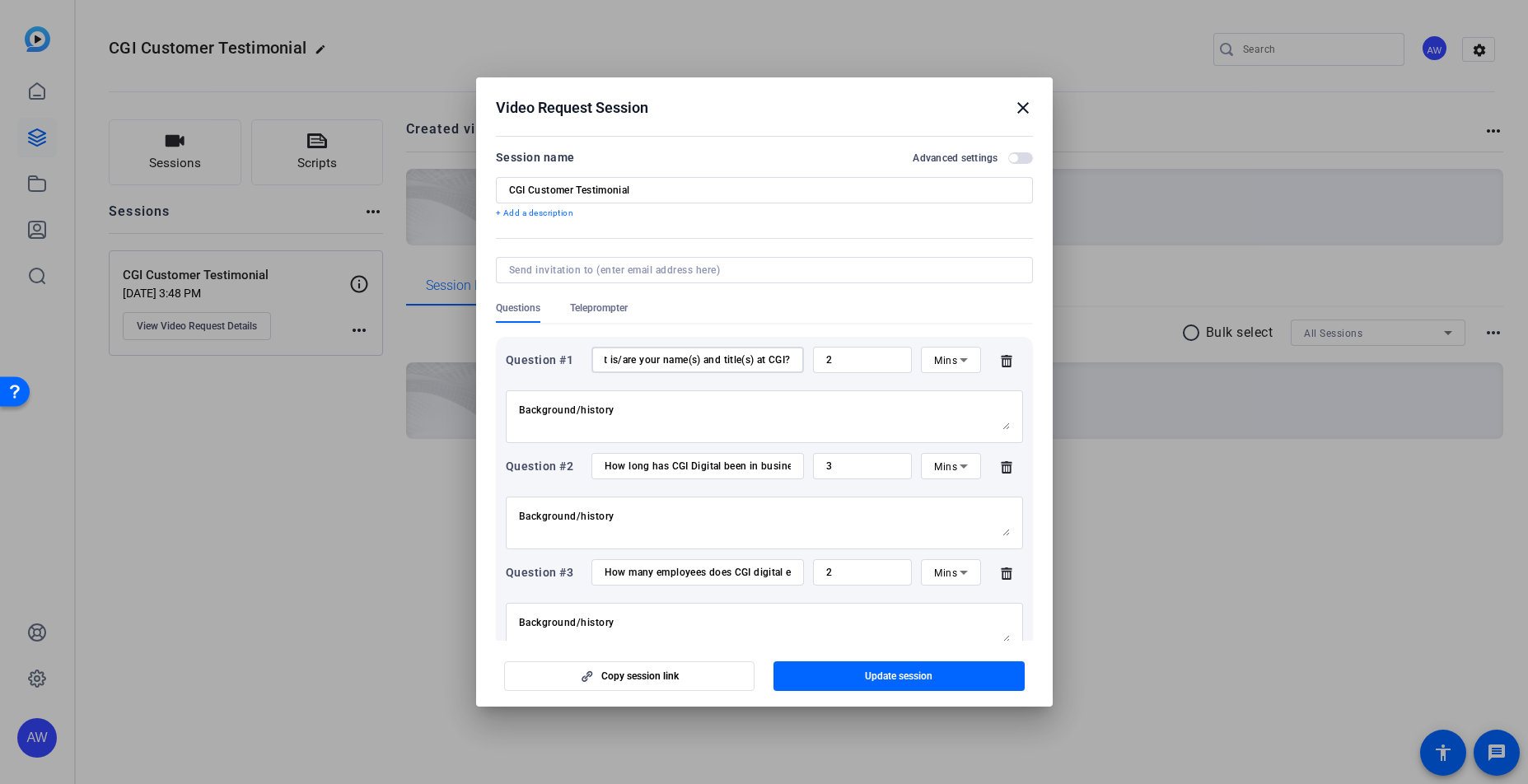
drag, startPoint x: 603, startPoint y: 358, endPoint x: 803, endPoint y: 361, distance: 200.0
click at [803, 361] on div "Question #1 What is/are your name(s) and title(s) at CGI? 2 Mins" at bounding box center [764, 359] width 517 height 26
type input "What is/are your name(s) and title(s) at CGI?"
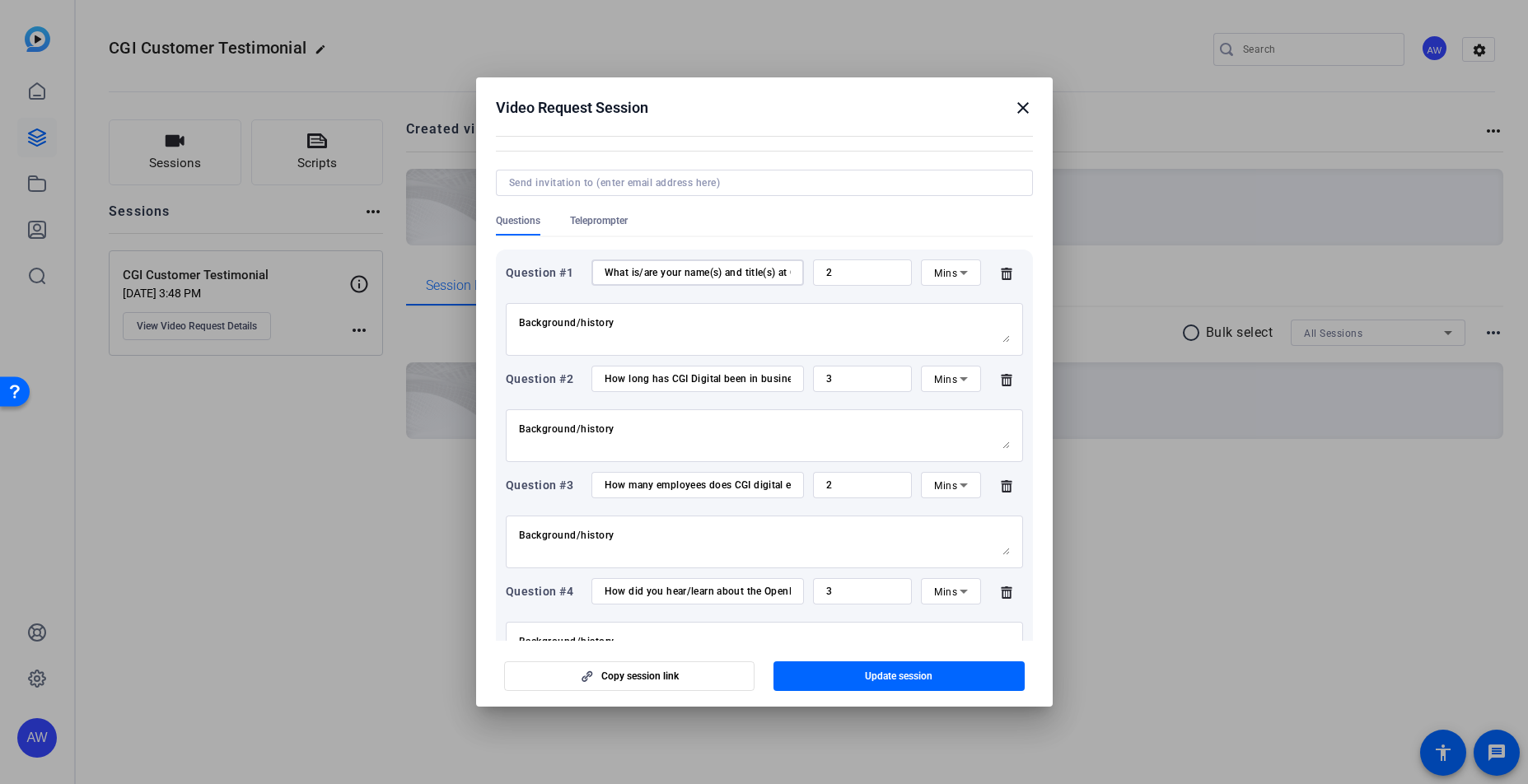
scroll to position [117, 0]
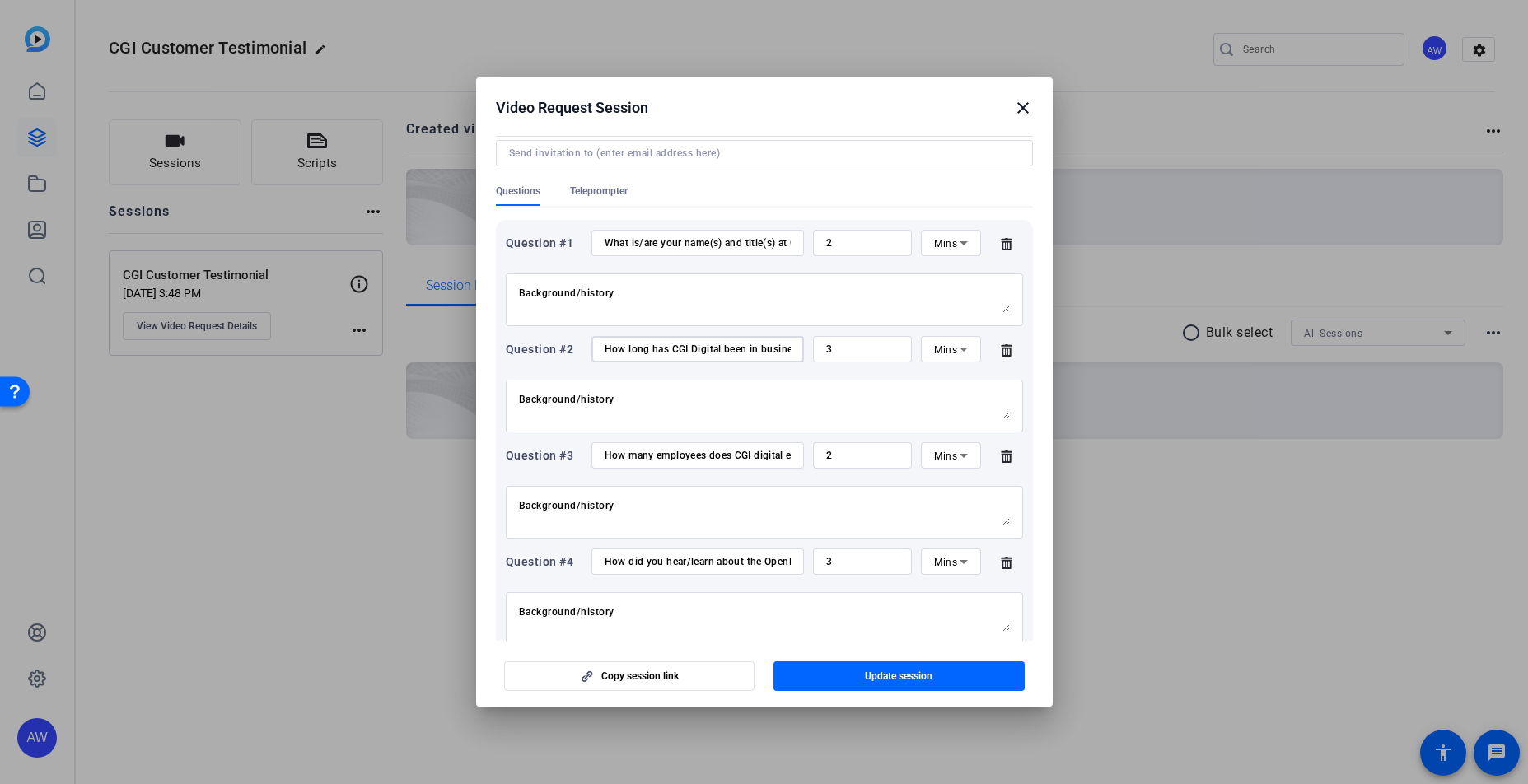
click at [607, 348] on input "How long has CGI Digital been in business?" at bounding box center [697, 348] width 186 height 13
drag, startPoint x: 603, startPoint y: 348, endPoint x: 798, endPoint y: 348, distance: 195.0
click at [798, 348] on div "Question #2 How long has CGI Digital been in business? 3 Mins" at bounding box center [764, 348] width 517 height 26
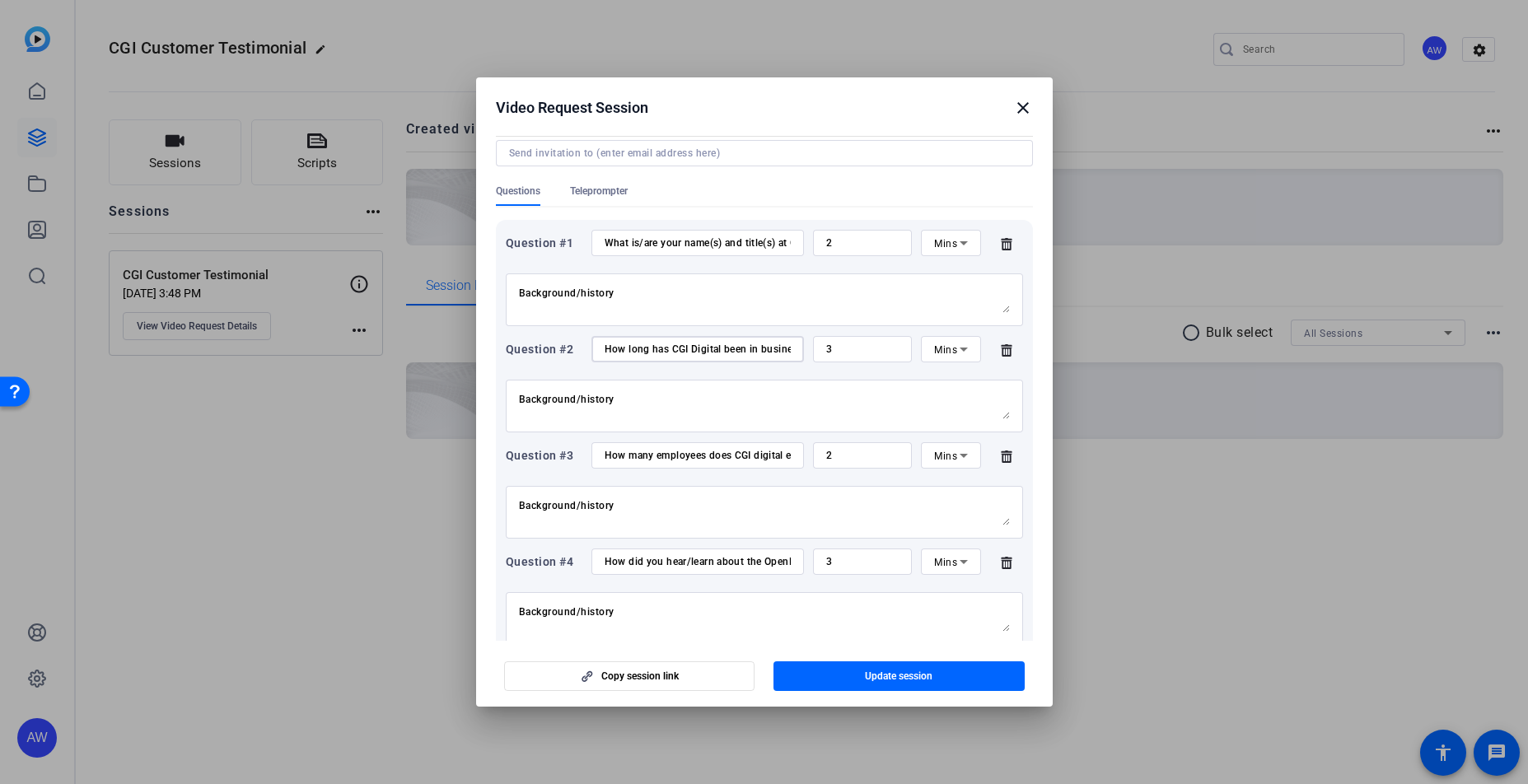
click at [650, 405] on textarea "Background/history" at bounding box center [764, 405] width 490 height 26
drag, startPoint x: 602, startPoint y: 455, endPoint x: 794, endPoint y: 454, distance: 192.0
click at [794, 454] on div "How many employees does CGI digital employ?" at bounding box center [697, 454] width 213 height 26
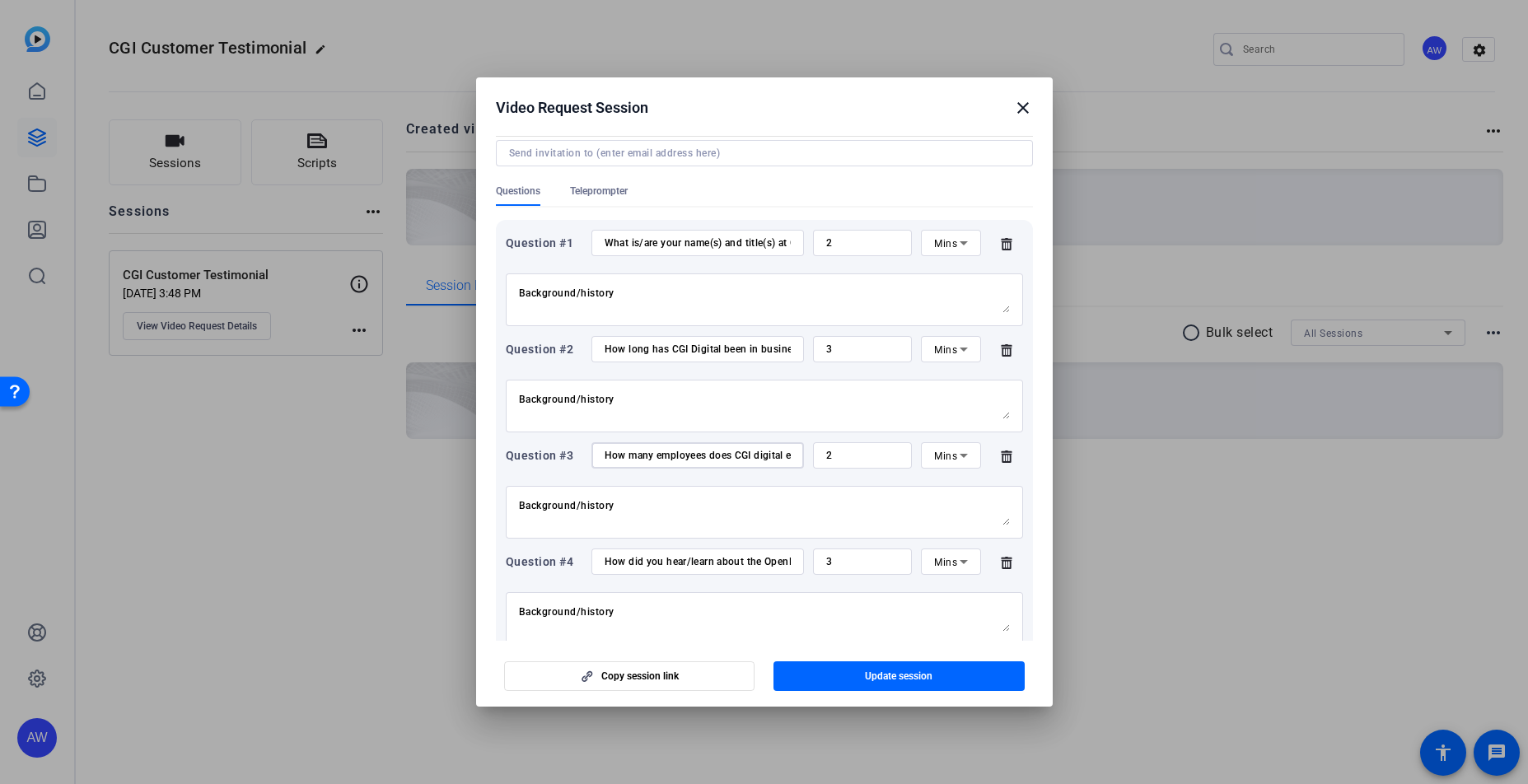
click at [598, 573] on div "How did you hear/learn about the OpenReel platform?" at bounding box center [697, 561] width 213 height 26
click at [599, 561] on div "How did you hear/learn about the OpenReel platform?" at bounding box center [697, 561] width 213 height 26
click at [605, 559] on input "How did you hear/learn about the OpenReel platform?" at bounding box center [697, 561] width 186 height 13
drag, startPoint x: 605, startPoint y: 560, endPoint x: 786, endPoint y: 560, distance: 181.0
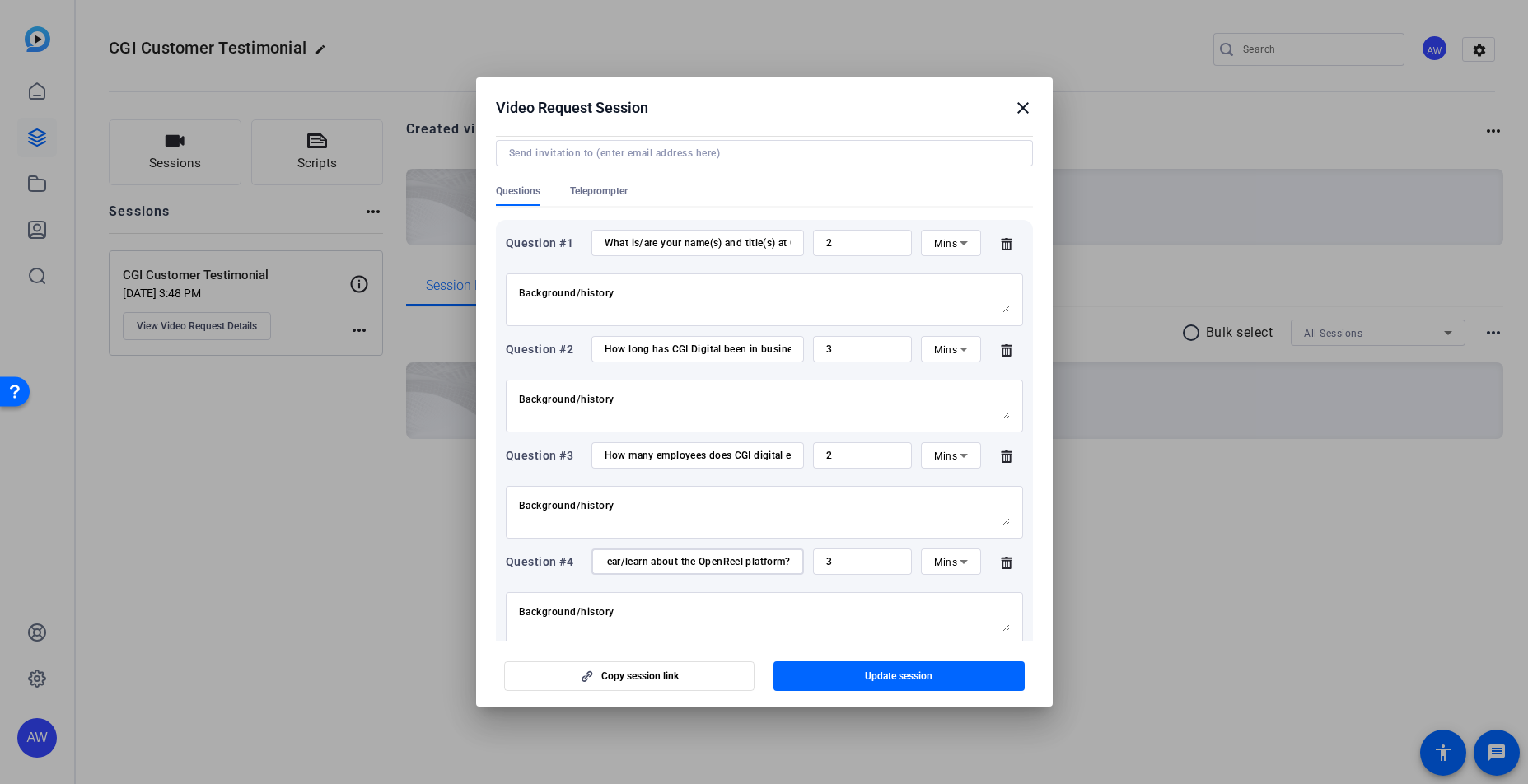
click at [786, 559] on div "How did you hear/learn about the OpenReel platform?" at bounding box center [697, 561] width 213 height 26
click at [784, 563] on div "How did you hear/learn about the OpenReel platform?" at bounding box center [697, 561] width 213 height 26
drag, startPoint x: 786, startPoint y: 562, endPoint x: 607, endPoint y: 563, distance: 179.0
click at [607, 563] on div "How did you hear/learn about the OpenReel platform?" at bounding box center [697, 561] width 213 height 26
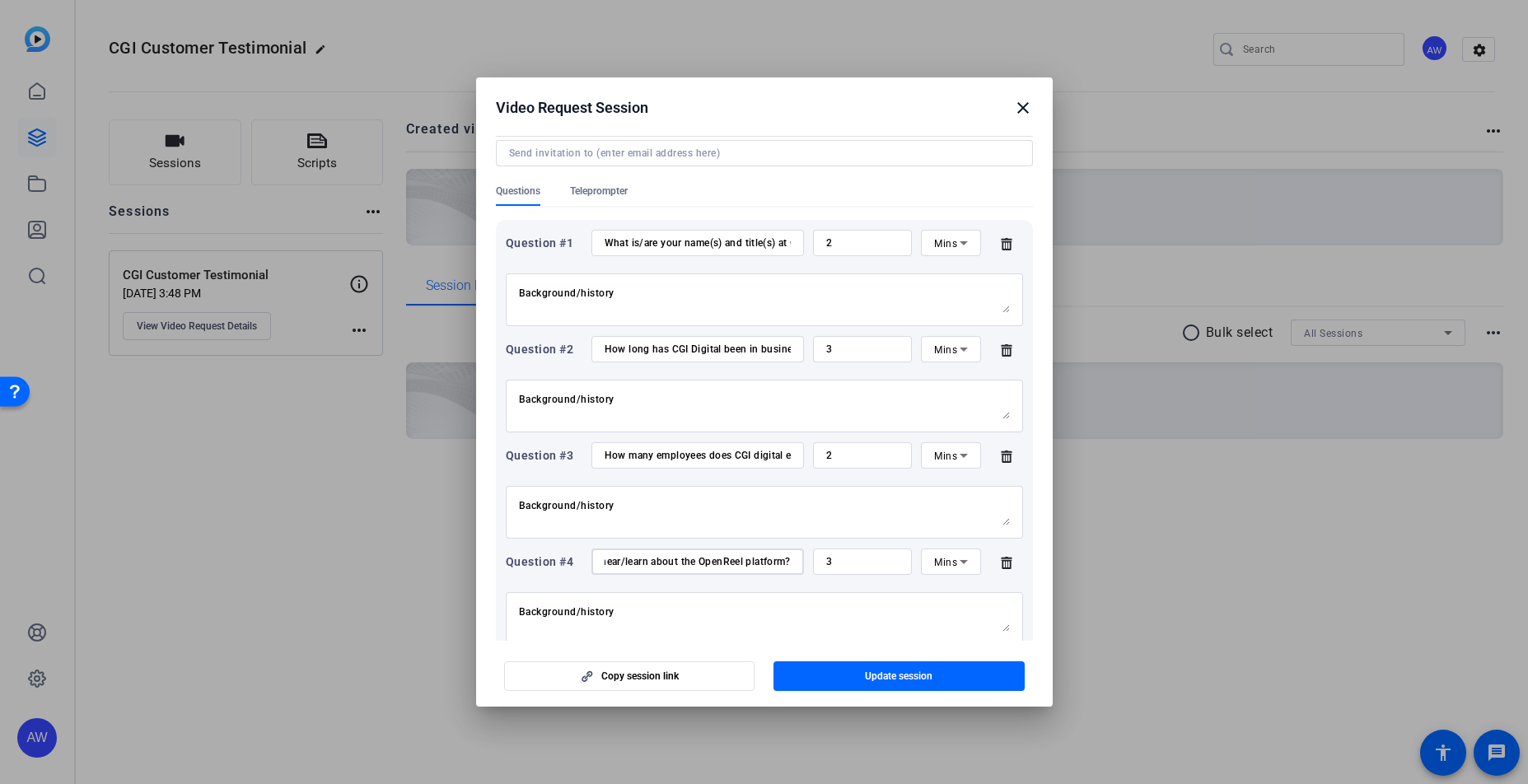
click at [601, 561] on div "How did you hear/learn about the OpenReel platform?" at bounding box center [697, 561] width 213 height 26
click at [605, 562] on input "How did you hear/learn about the OpenReel platform?" at bounding box center [697, 561] width 186 height 13
drag, startPoint x: 603, startPoint y: 559, endPoint x: 806, endPoint y: 559, distance: 203.0
click at [806, 559] on div "Question #4 How did you hear/learn about the OpenReel platform? 3 Mins" at bounding box center [764, 561] width 517 height 26
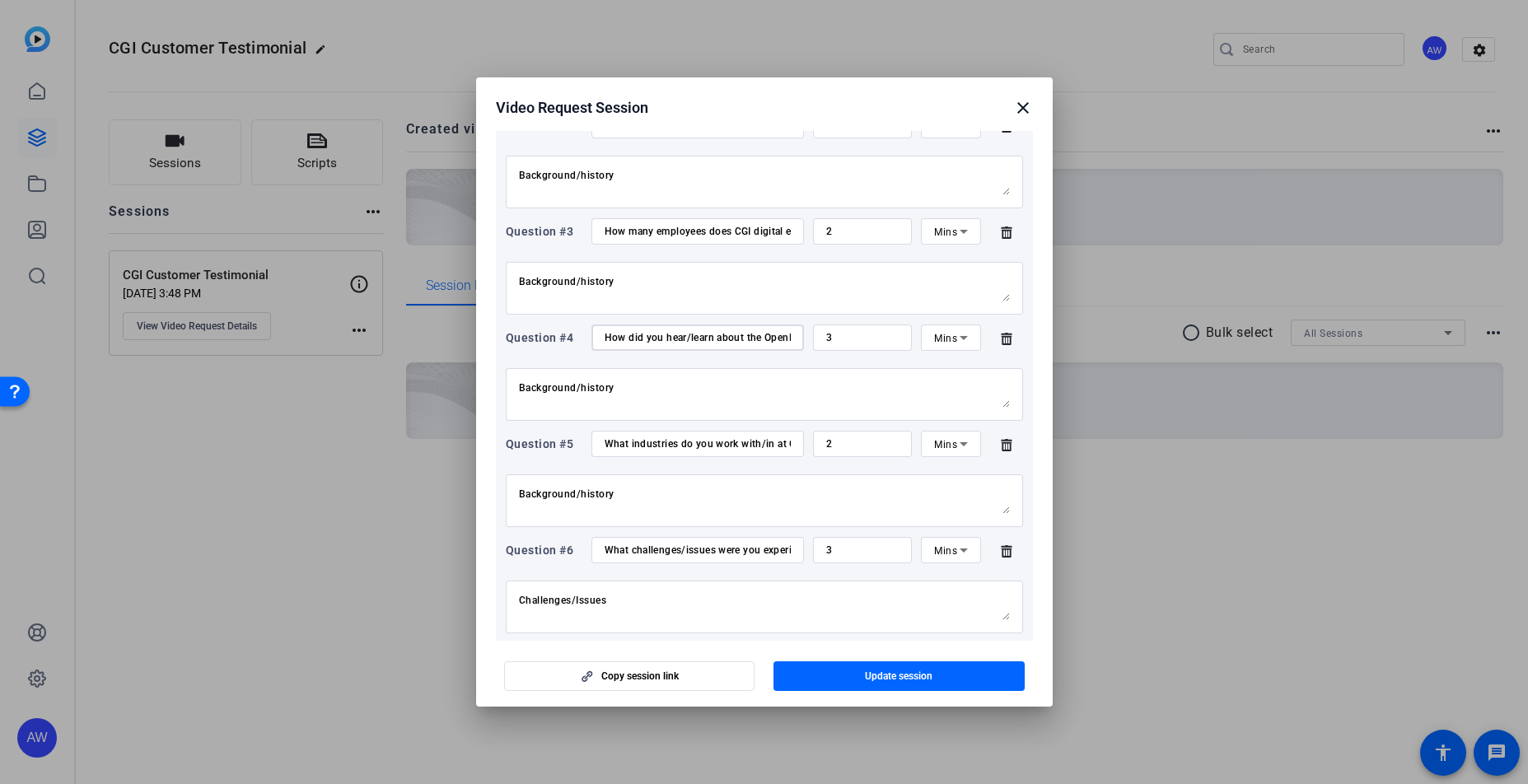
scroll to position [379, 0]
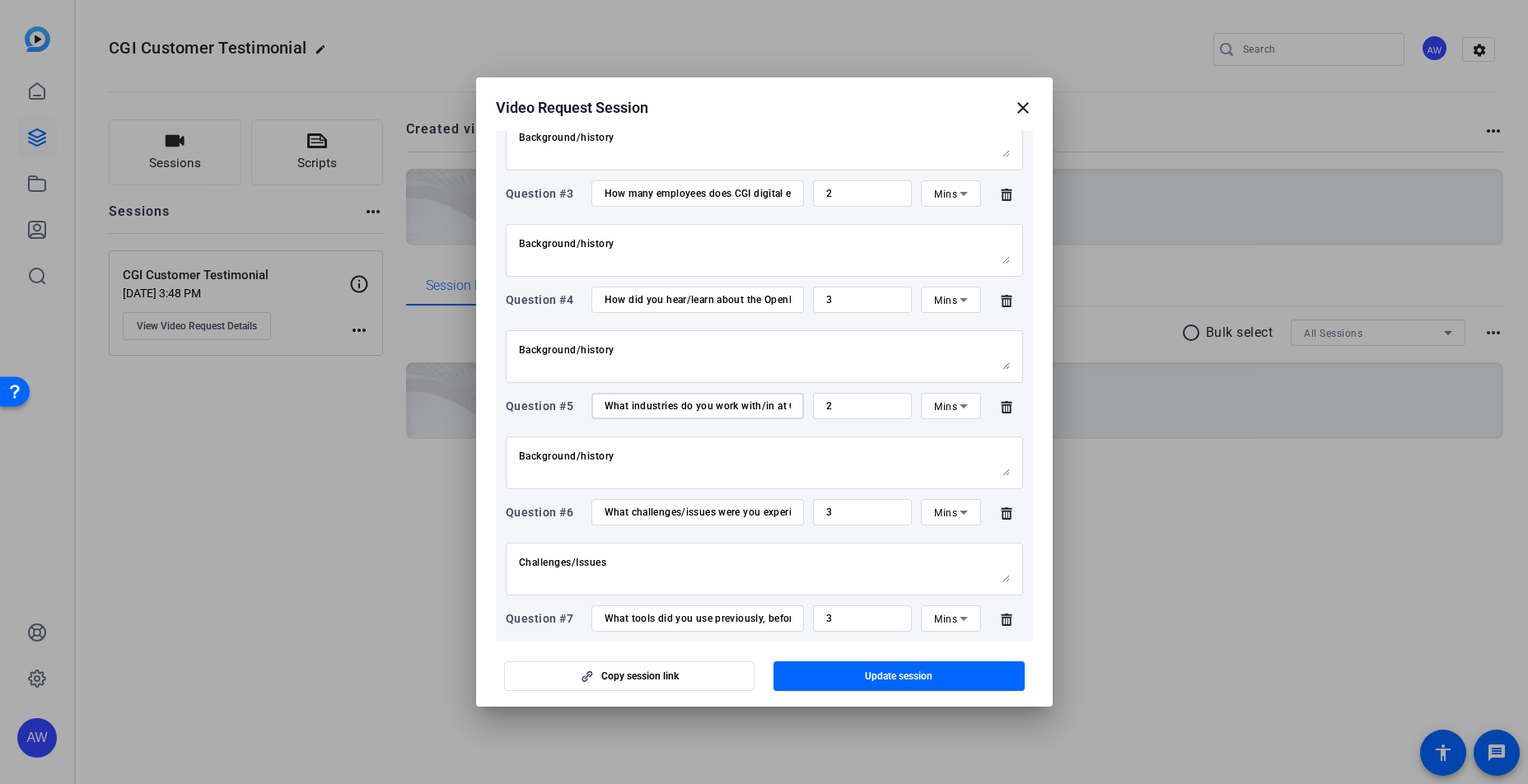
click at [609, 402] on input "What industries do you work with/in at CGI?" at bounding box center [697, 406] width 186 height 13
drag, startPoint x: 603, startPoint y: 405, endPoint x: 795, endPoint y: 407, distance: 192.0
click at [795, 407] on div "What industries do you work with/in at CGI?" at bounding box center [697, 405] width 213 height 26
click at [776, 401] on input "What industries do you work with/in at CGI?" at bounding box center [697, 406] width 186 height 13
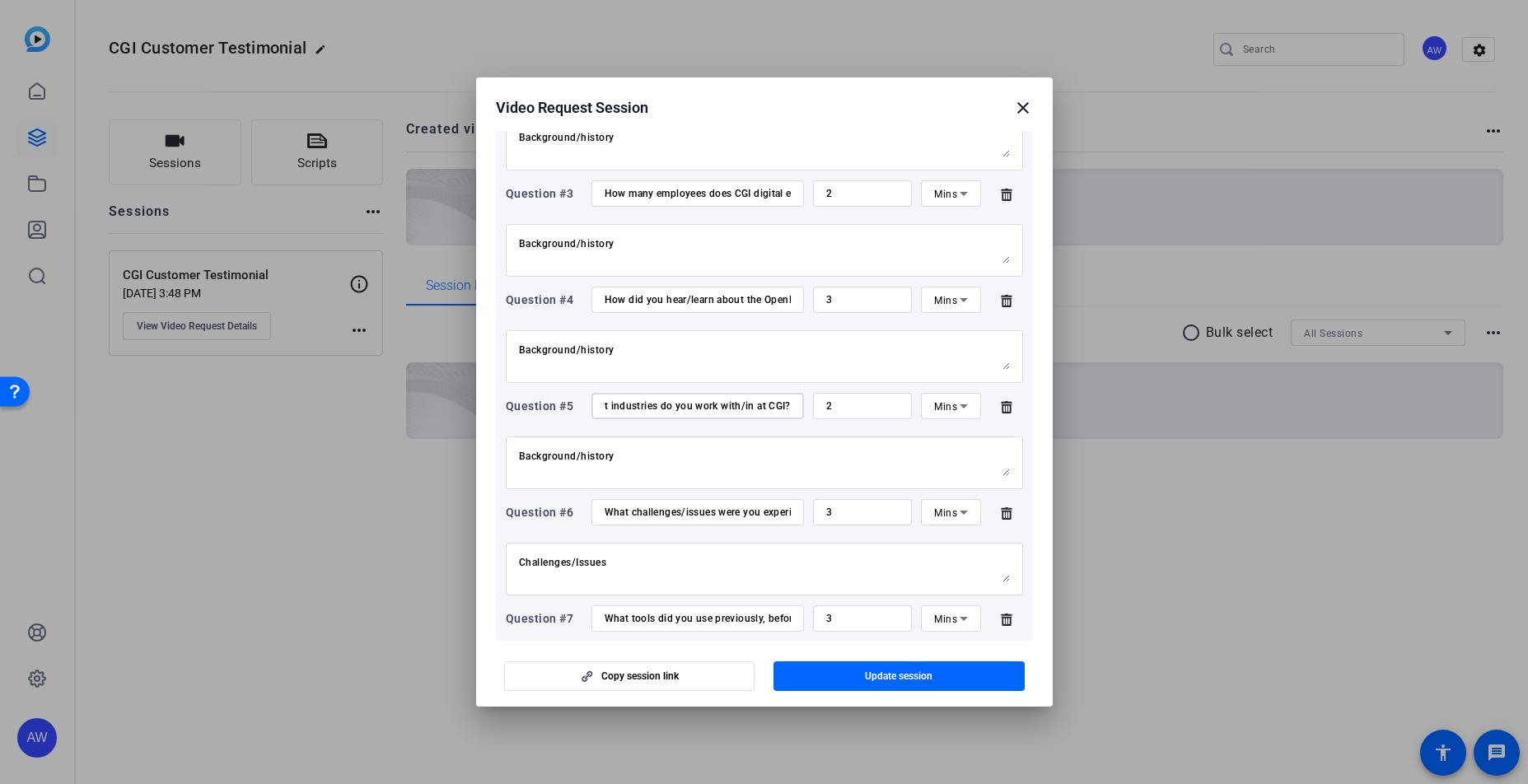
scroll to position [0, 0]
click at [787, 405] on div "What industries do you work with/in at CGI?" at bounding box center [697, 405] width 213 height 26
click at [608, 410] on input "What industries do you work with/in at CGI?" at bounding box center [697, 406] width 186 height 13
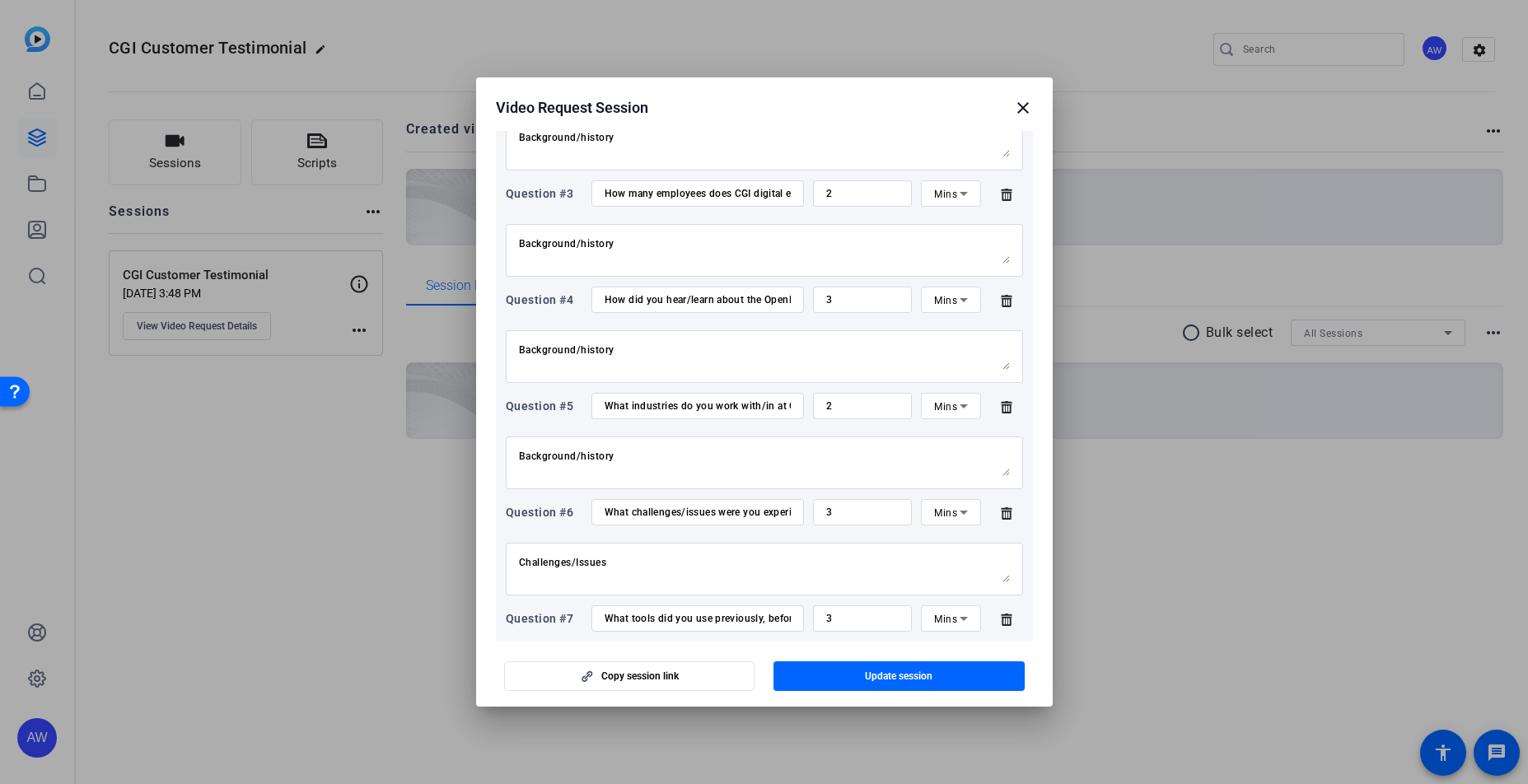
drag, startPoint x: 600, startPoint y: 408, endPoint x: 719, endPoint y: 409, distance: 119.0
click at [719, 409] on div "What industries do you work with/in at CGI?" at bounding box center [697, 405] width 213 height 26
click at [652, 435] on div "Background/history" at bounding box center [764, 459] width 517 height 61
drag, startPoint x: 605, startPoint y: 404, endPoint x: 782, endPoint y: 396, distance: 177.2
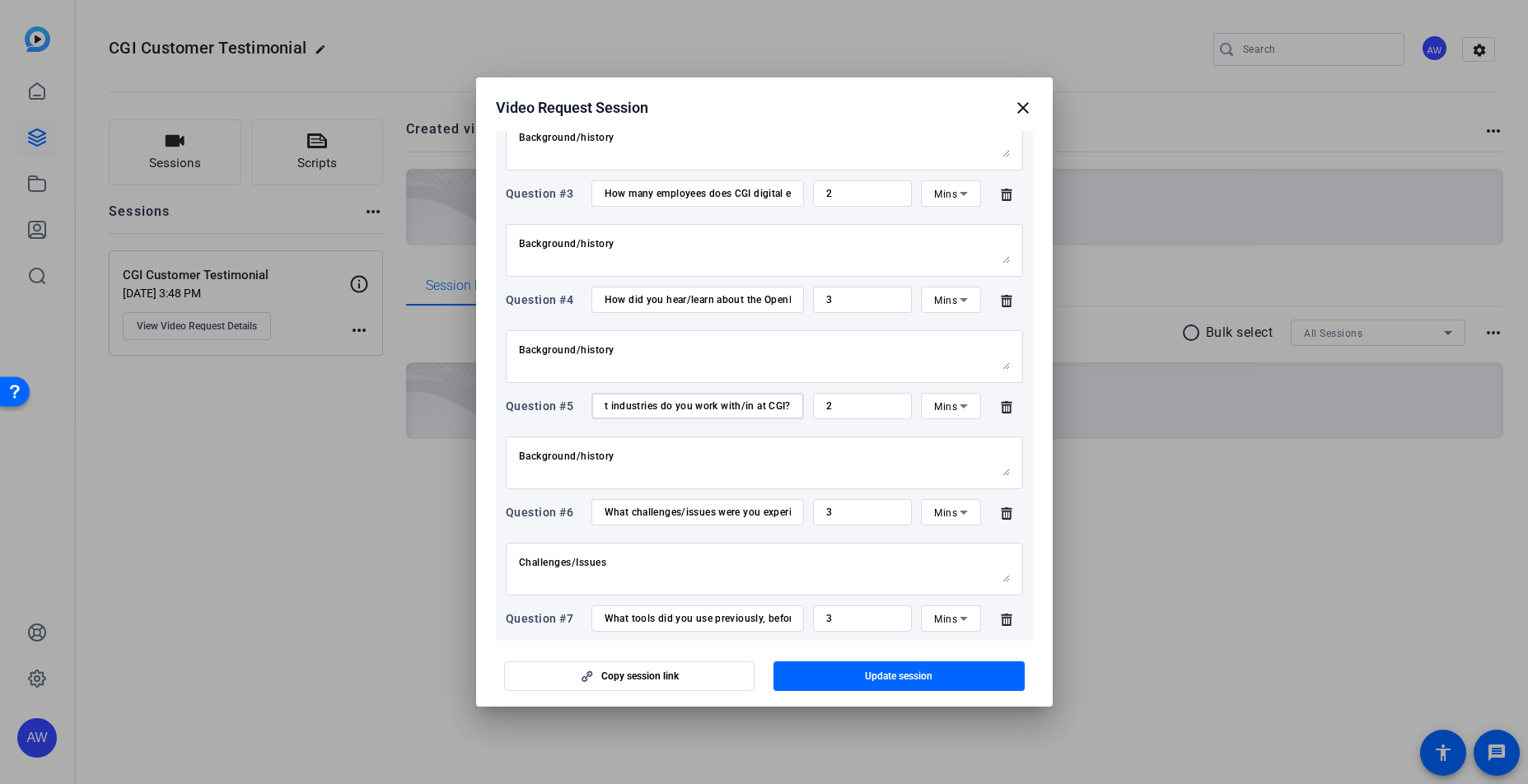
click at [782, 396] on div "What industries do you work with/in at CGI?" at bounding box center [697, 405] width 186 height 26
click at [773, 403] on input "What industries do you work with/in at CGI?" at bounding box center [697, 406] width 186 height 13
click at [787, 404] on div "What industries do you work with/in at CGI?" at bounding box center [697, 405] width 213 height 26
click at [640, 414] on div "What industries do you work with/in at CGI?" at bounding box center [697, 405] width 186 height 26
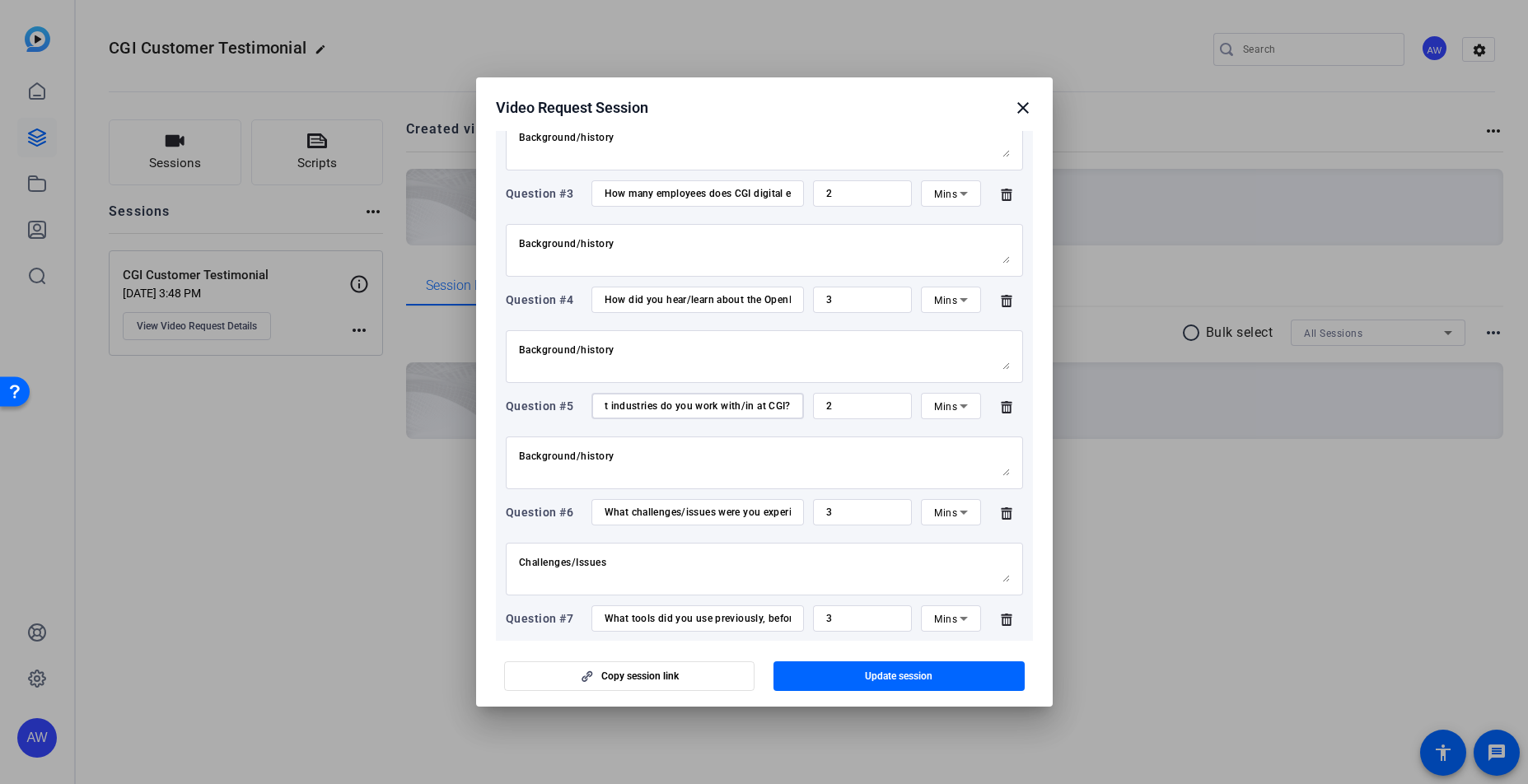
scroll to position [0, 26]
click at [613, 422] on div "Question #5 What industries do you work with/in at CGI? 2 Mins Background/histo…" at bounding box center [764, 440] width 517 height 96
drag, startPoint x: 604, startPoint y: 404, endPoint x: 835, endPoint y: 407, distance: 231.0
click at [835, 407] on div "Question #5 What industries do you work with/in at CGI? 2 Mins" at bounding box center [764, 405] width 517 height 26
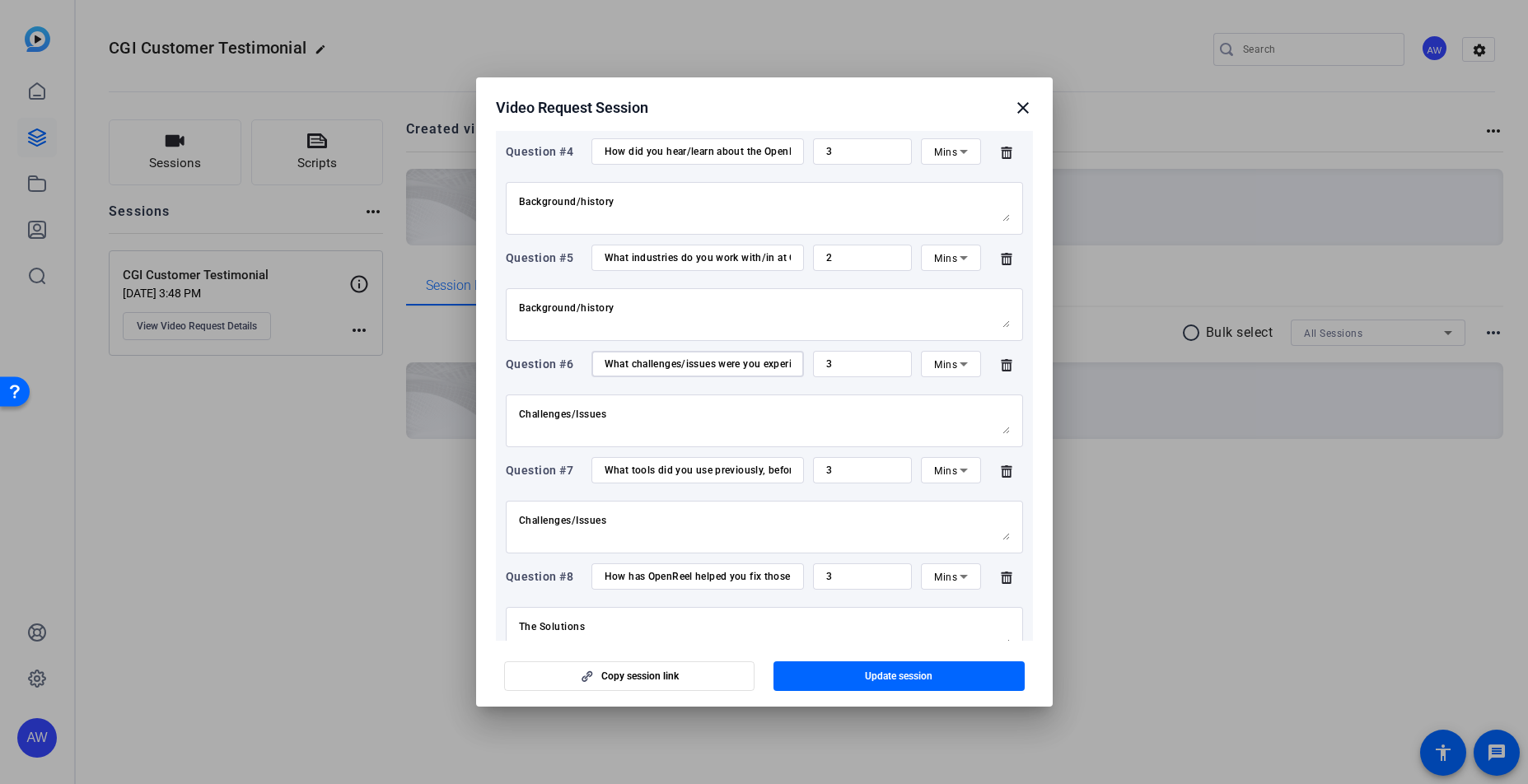
scroll to position [0, 172]
drag, startPoint x: 602, startPoint y: 363, endPoint x: 799, endPoint y: 359, distance: 197.0
click at [799, 359] on div "Question #6 What challenges/issues were you experiencing prior to utilizing Ope…" at bounding box center [764, 364] width 517 height 26
click at [605, 462] on div "What tools did you use previously, before OpenReel?" at bounding box center [697, 470] width 186 height 26
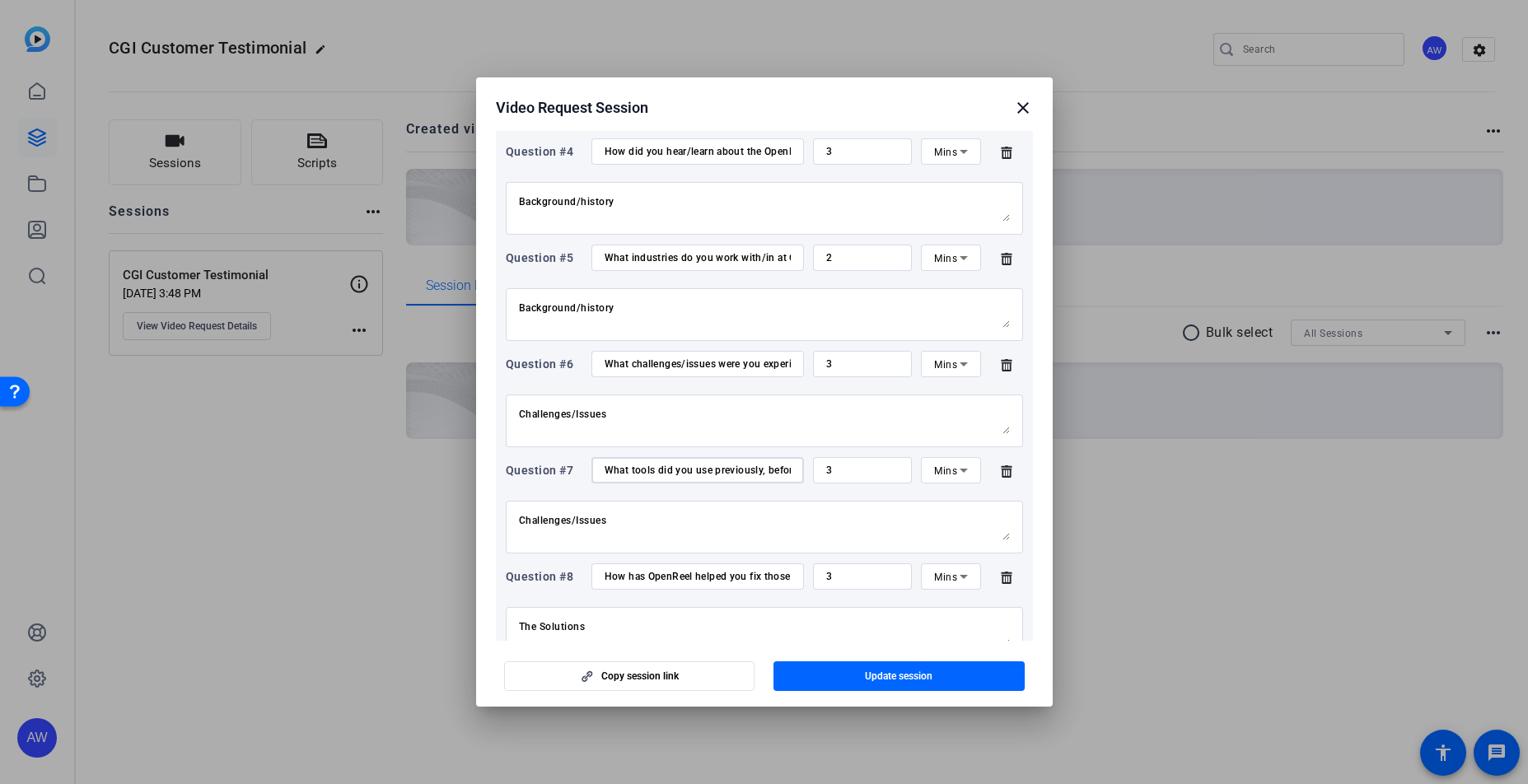
scroll to position [0, 66]
drag, startPoint x: 605, startPoint y: 470, endPoint x: 773, endPoint y: 472, distance: 168.0
click at [773, 472] on input "What tools did you use previously, before OpenReel?" at bounding box center [697, 470] width 186 height 13
click at [677, 476] on input "What tools did you use previously, before OpenReel?" at bounding box center [697, 470] width 186 height 13
click at [610, 498] on div "Challenges/Issues" at bounding box center [764, 523] width 517 height 61
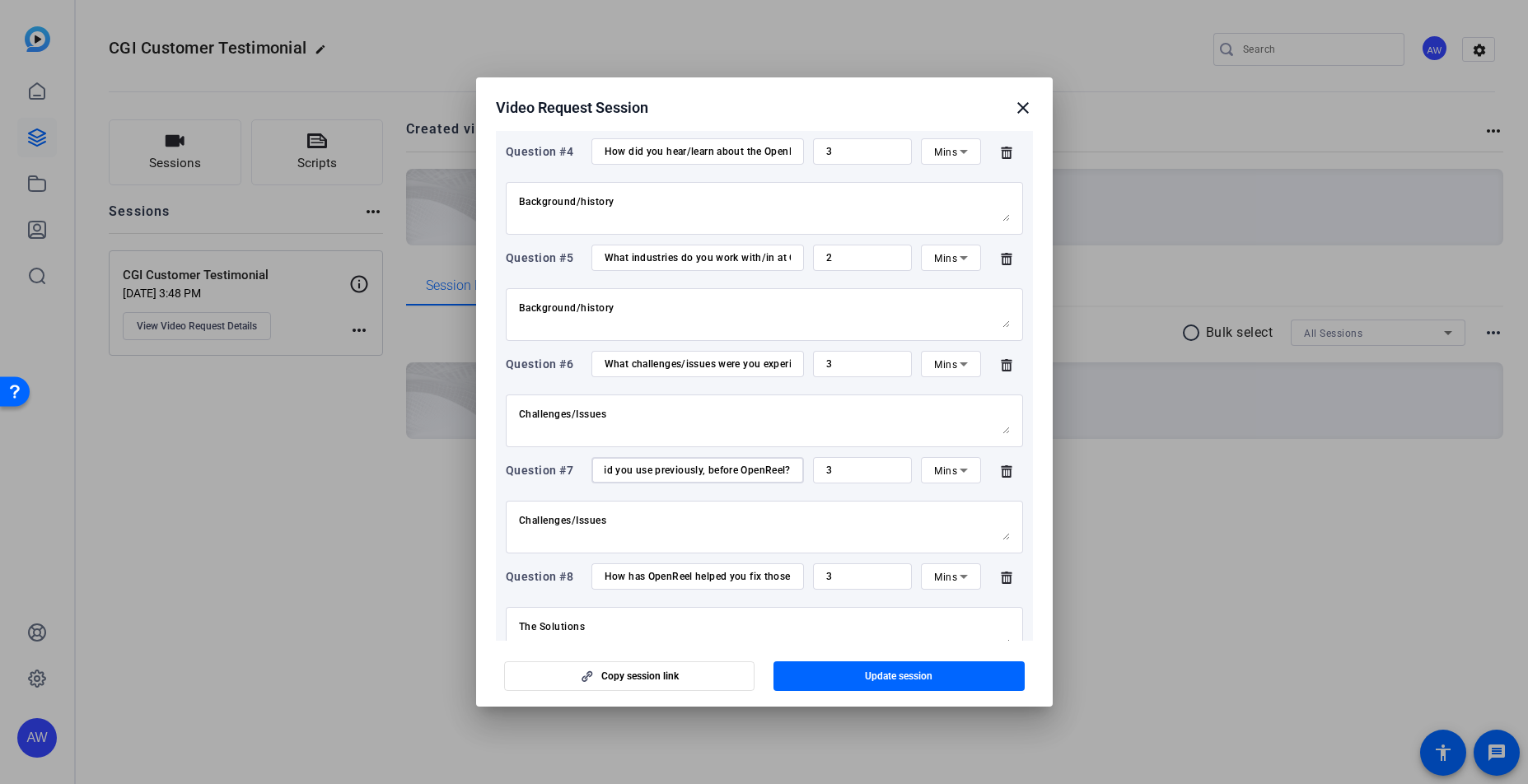
drag, startPoint x: 605, startPoint y: 470, endPoint x: 825, endPoint y: 472, distance: 220.0
click at [825, 472] on div "Question #7 What tools did you use previously, before OpenReel? 3 Mins" at bounding box center [764, 470] width 517 height 26
click at [634, 530] on textarea "Challenges/Issues" at bounding box center [764, 526] width 490 height 26
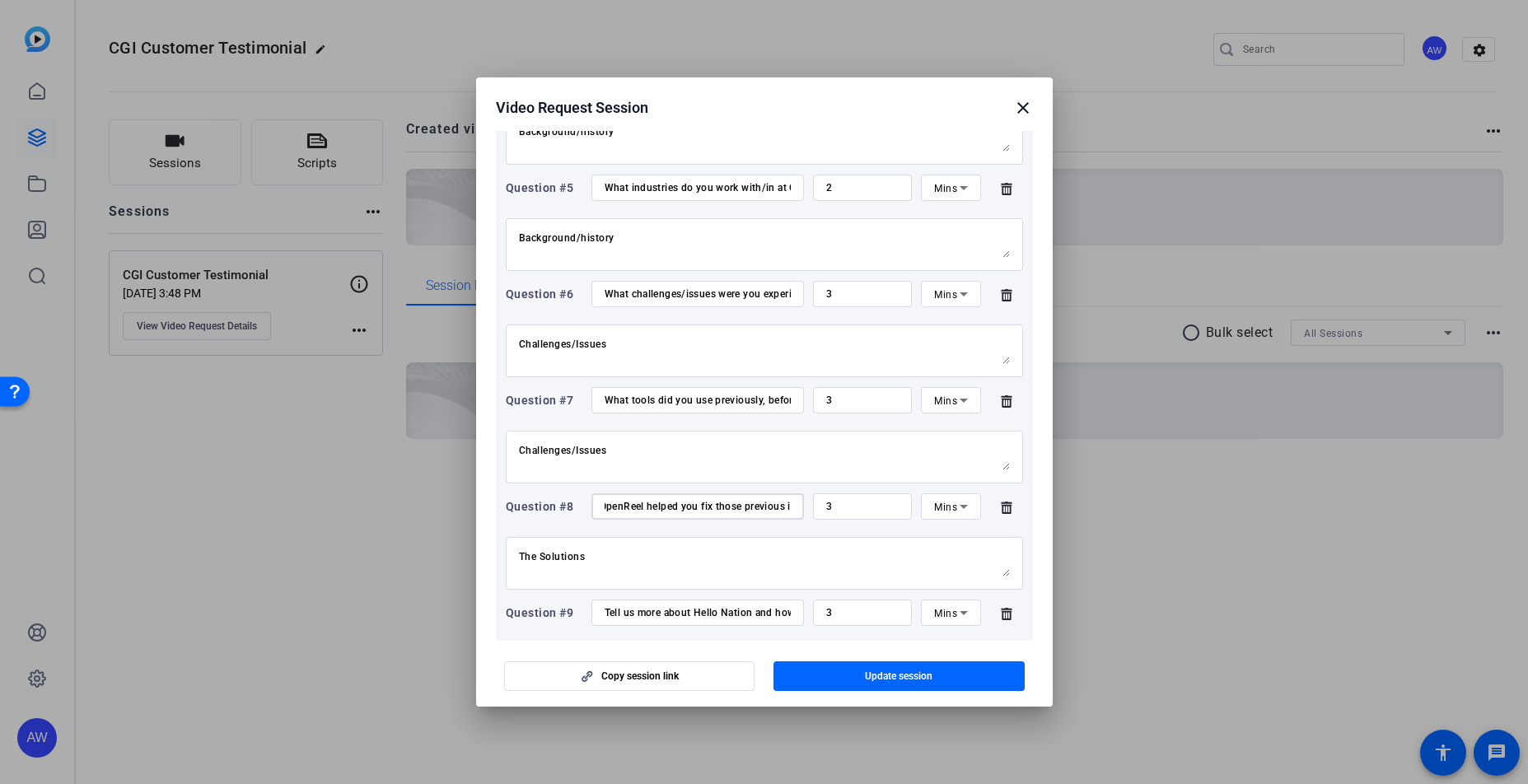
scroll to position [0, 133]
drag, startPoint x: 605, startPoint y: 507, endPoint x: 808, endPoint y: 509, distance: 203.0
click at [808, 509] on div "Question #8 How has OpenReel helped you fix those previous issues/ hurdles? 3 M…" at bounding box center [764, 506] width 517 height 26
click at [652, 550] on textarea "The Solutions" at bounding box center [764, 562] width 490 height 26
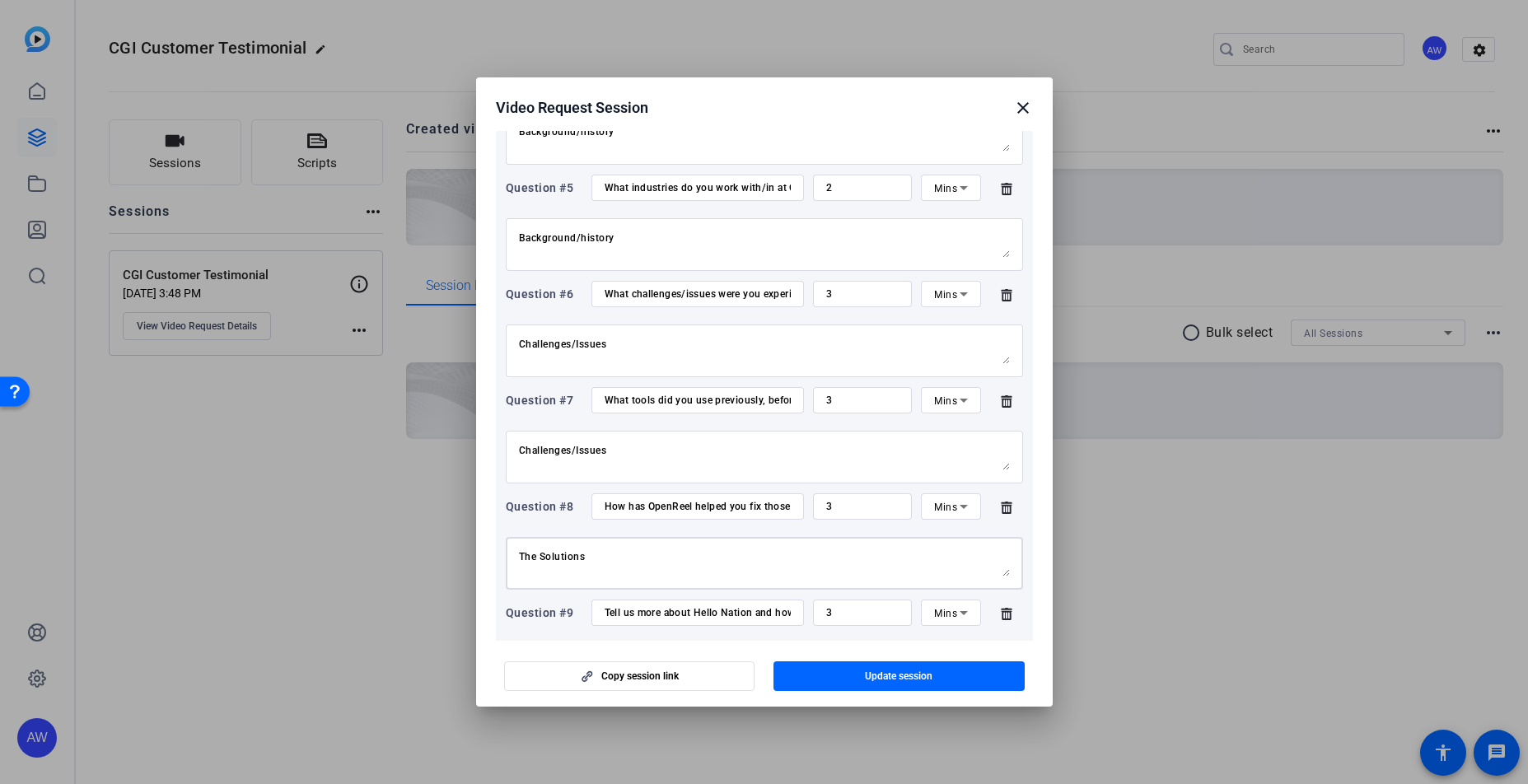
click at [614, 616] on input "Tell us more about Hello Nation and how the OpenReel platform is being used?" at bounding box center [697, 612] width 186 height 13
drag, startPoint x: 602, startPoint y: 613, endPoint x: 715, endPoint y: 612, distance: 113.0
click at [715, 612] on div "Tell us more about Hello Nation and how the OpenReel platform is being used?" at bounding box center [697, 612] width 213 height 26
click at [679, 612] on input "Tell us more about Hello Nation and how the OpenReel platform is being used?" at bounding box center [697, 612] width 186 height 13
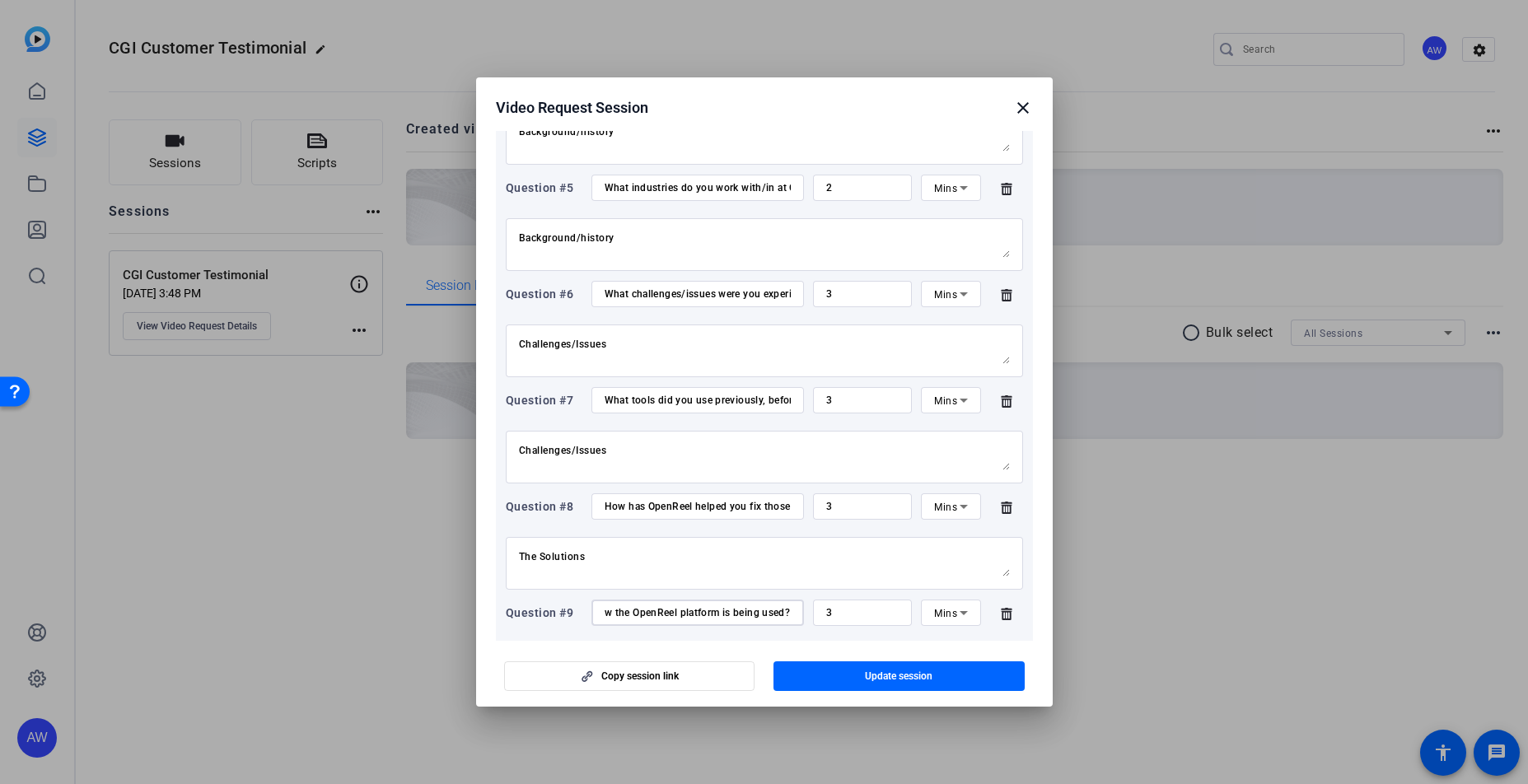
drag, startPoint x: 606, startPoint y: 613, endPoint x: 798, endPoint y: 614, distance: 192.0
click at [798, 614] on div "Question #9 Tell us more about Hello Nation and how the OpenReel platform is be…" at bounding box center [764, 612] width 517 height 26
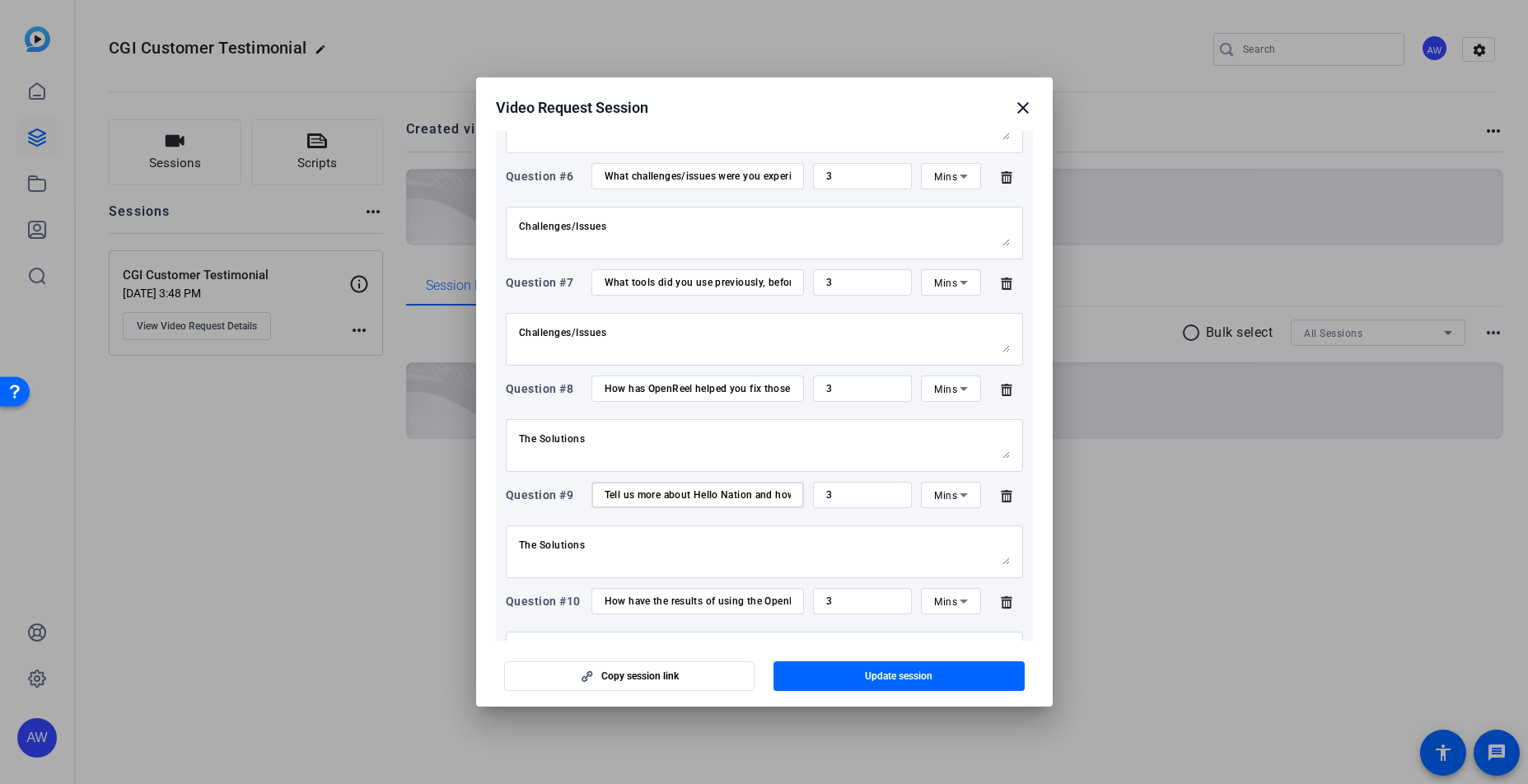
scroll to position [803, 0]
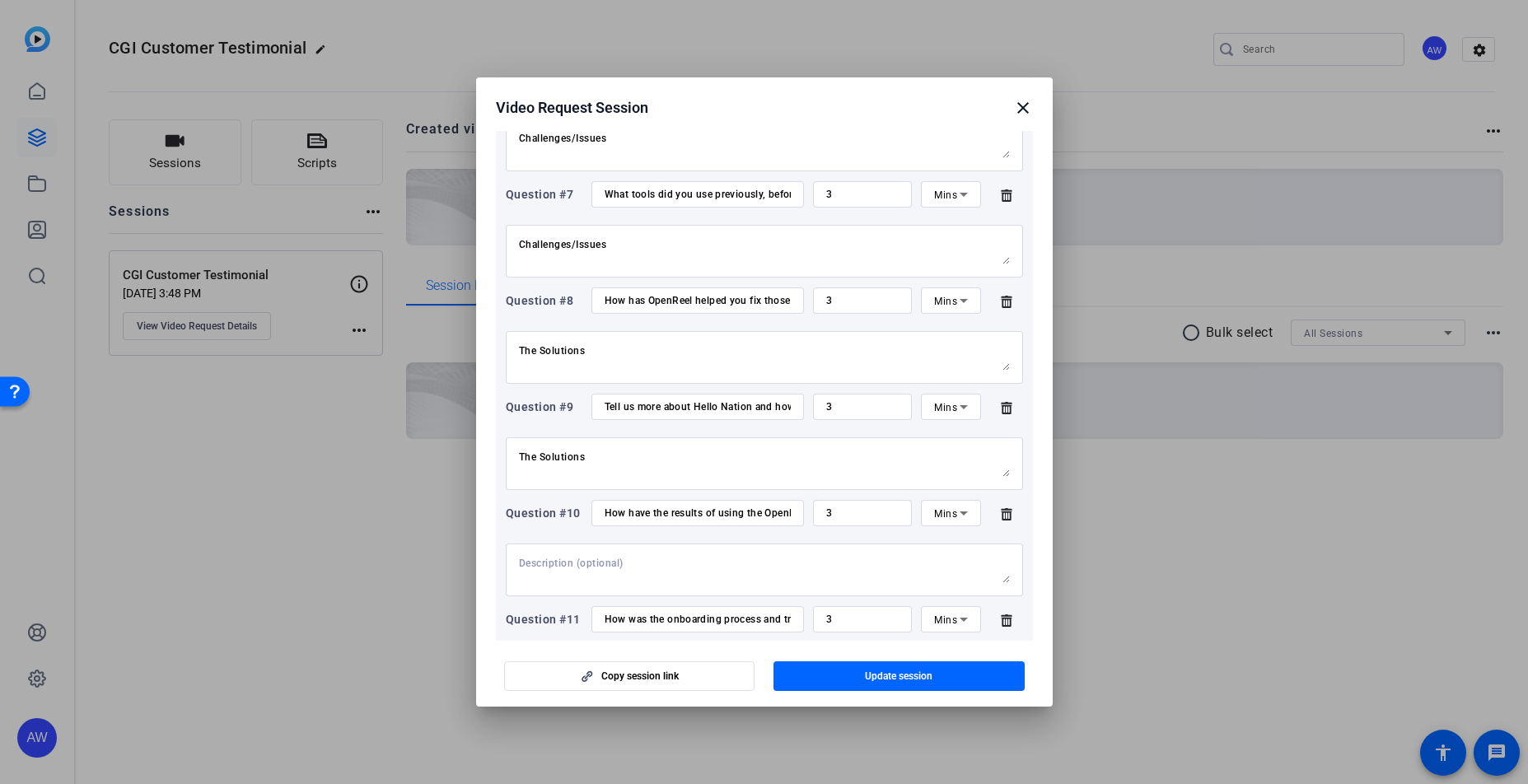
click at [679, 434] on div "The Solutions" at bounding box center [764, 460] width 517 height 61
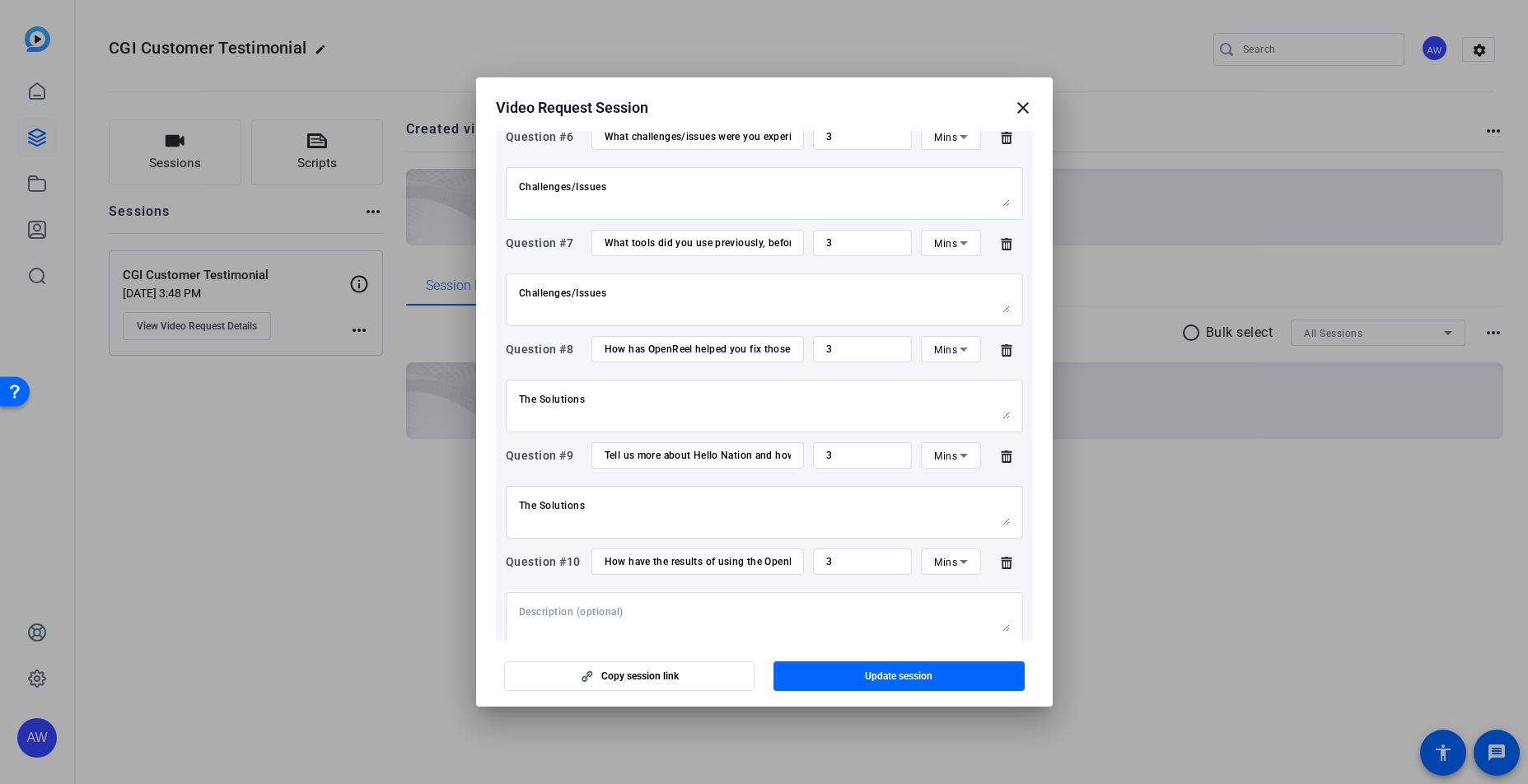
scroll to position [750, 0]
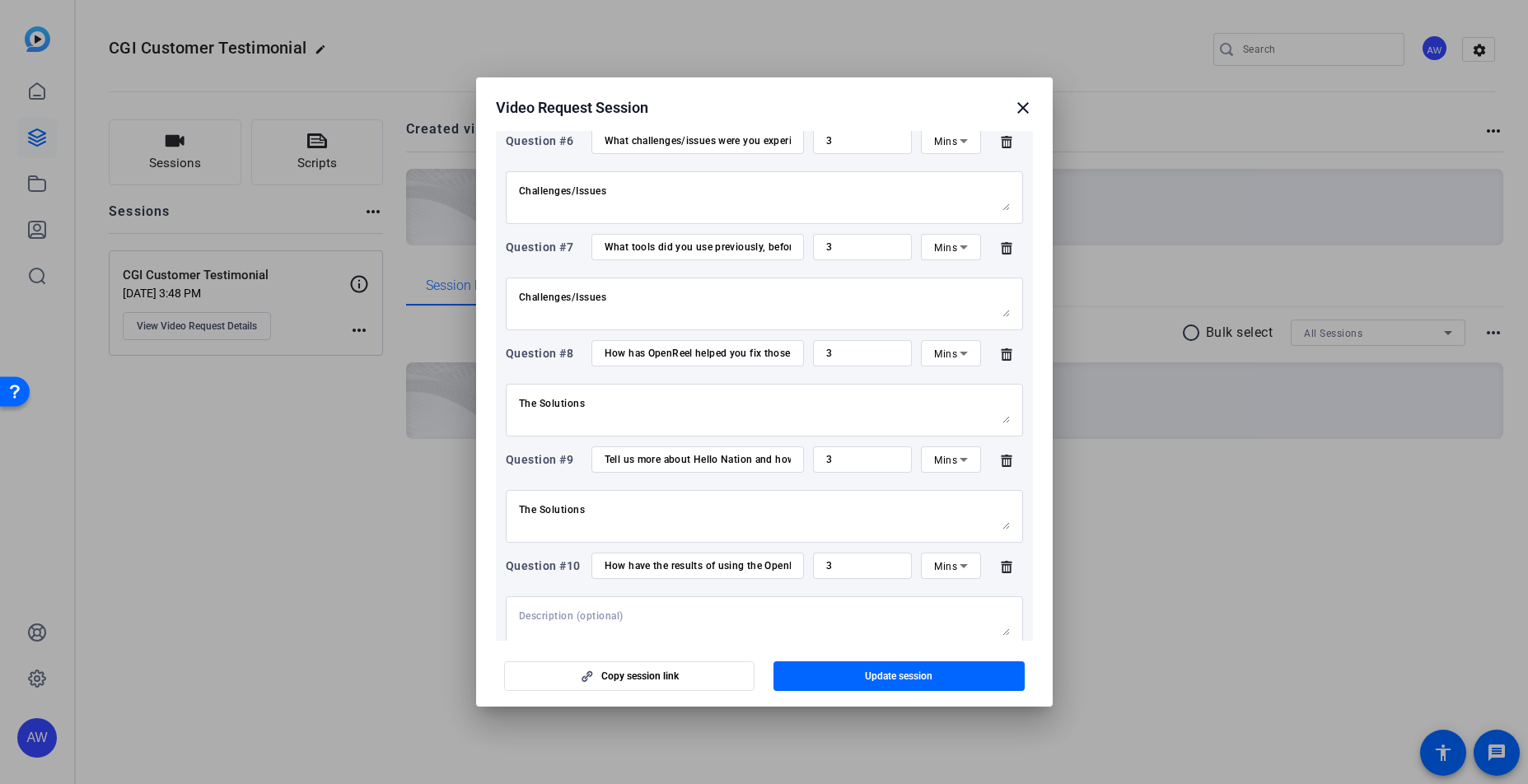
click at [617, 352] on input "How has OpenReel helped you fix those previous issues/ hurdles?" at bounding box center [697, 353] width 186 height 13
drag, startPoint x: 602, startPoint y: 353, endPoint x: 611, endPoint y: 353, distance: 9.0
click at [611, 353] on div "How has OpenReel helped you fix those previous issues/ hurdles?" at bounding box center [697, 353] width 213 height 26
drag, startPoint x: 603, startPoint y: 354, endPoint x: 698, endPoint y: 357, distance: 95.0
click at [702, 358] on div "How has OpenReel helped you fix those previous issues/ hurdles?" at bounding box center [697, 353] width 213 height 26
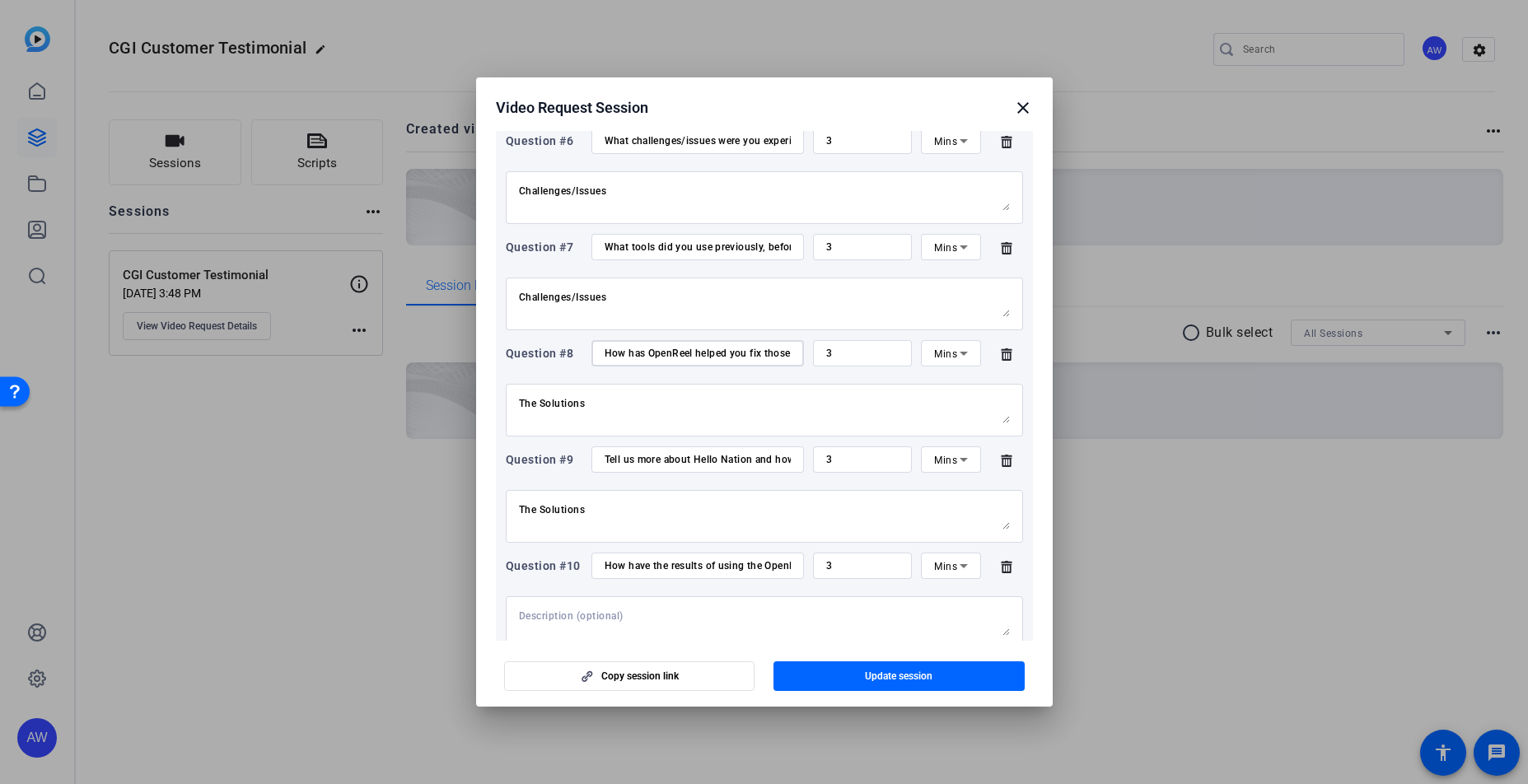
click at [665, 357] on input "How has OpenReel helped you fix those previous issues/ hurdles?" at bounding box center [697, 353] width 186 height 13
click at [600, 352] on div "How has OpenReel helped you fix those previous issues/ hurdles?" at bounding box center [697, 353] width 213 height 26
click at [605, 353] on input "How has OpenReel helped you fix those previous issues/ hurdles?" at bounding box center [697, 353] width 186 height 13
drag, startPoint x: 605, startPoint y: 354, endPoint x: 798, endPoint y: 356, distance: 193.0
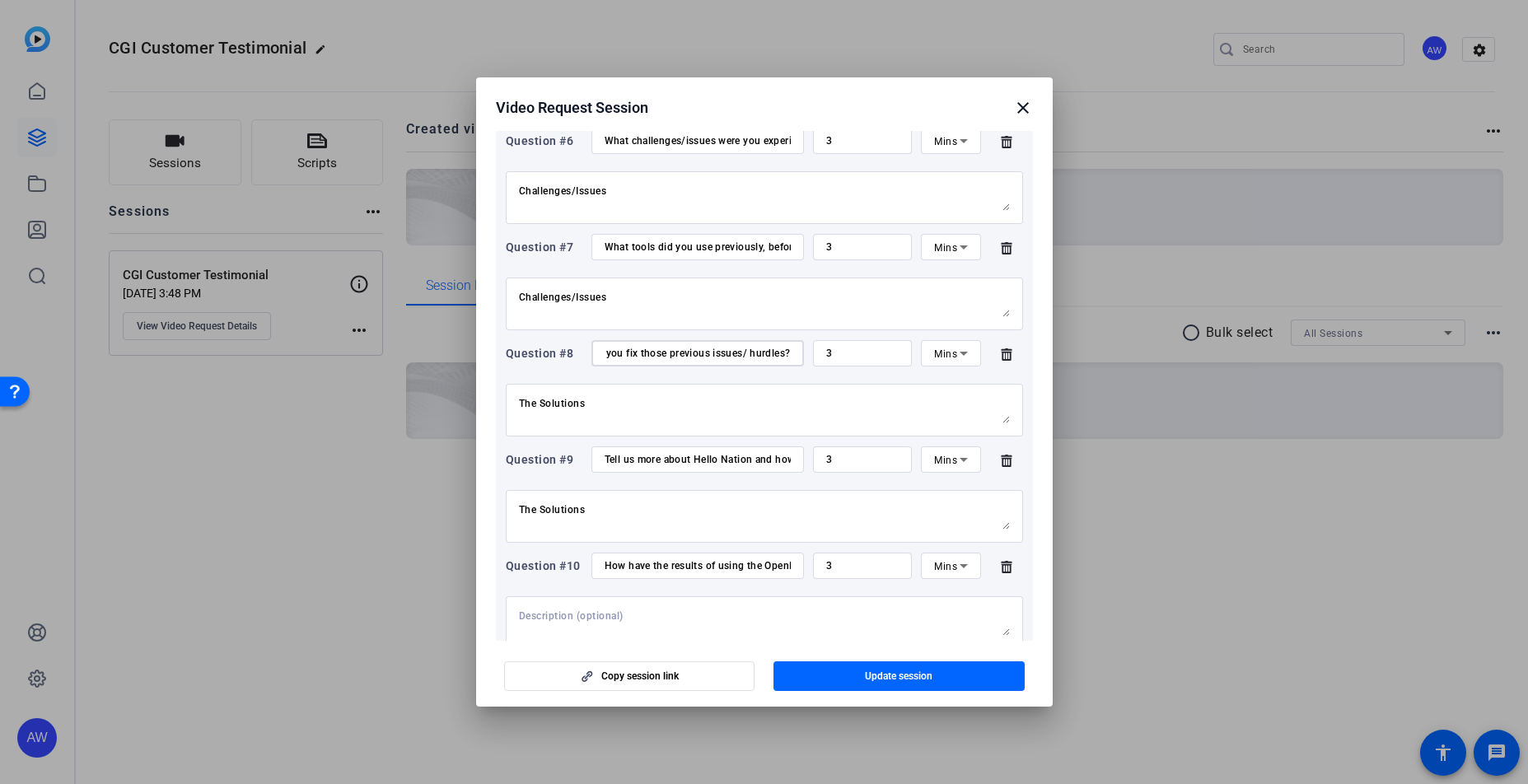
click at [798, 356] on div "Question #8 How has OpenReel helped you fix those previous issues/ hurdles? 3 M…" at bounding box center [764, 353] width 517 height 26
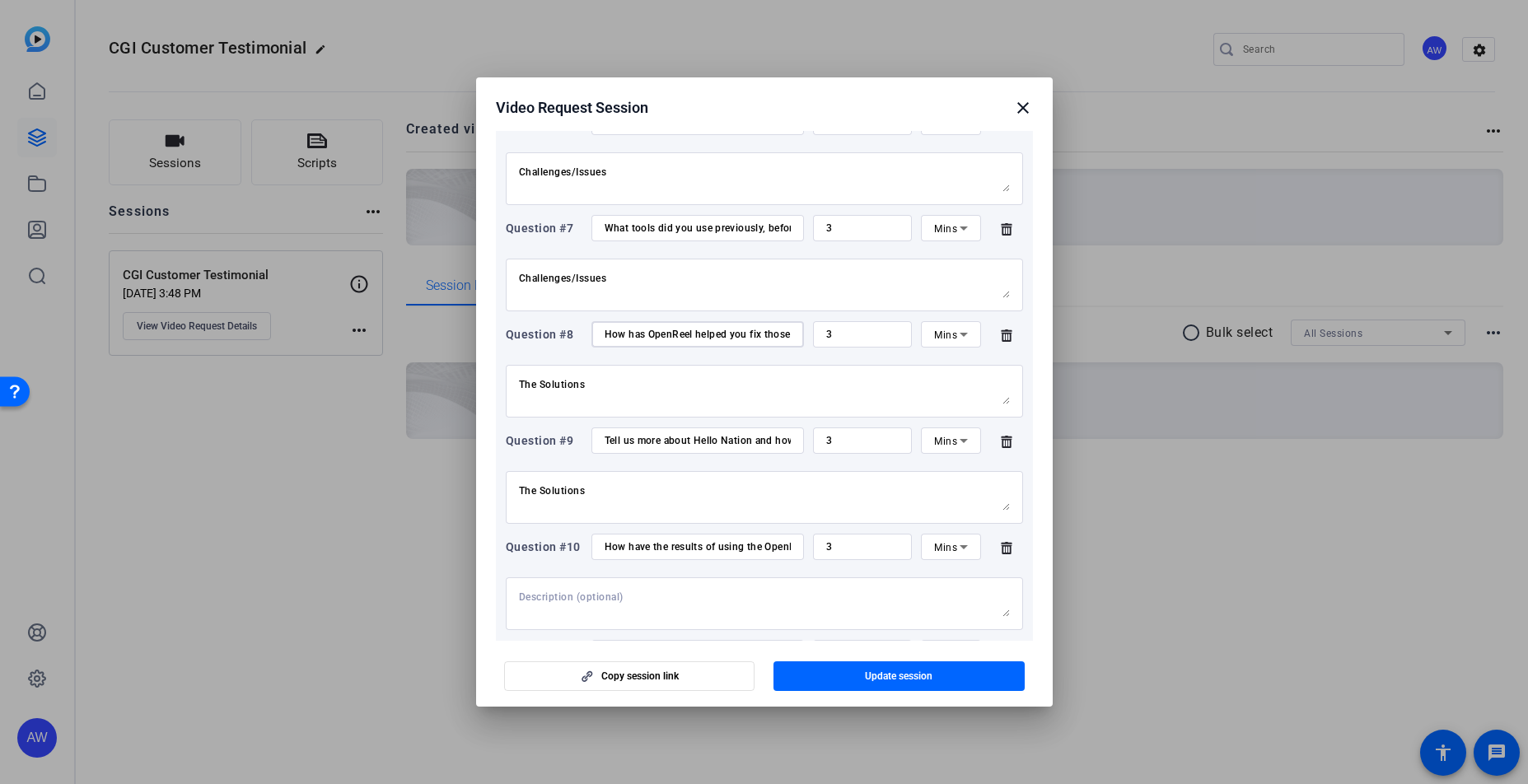
scroll to position [859, 0]
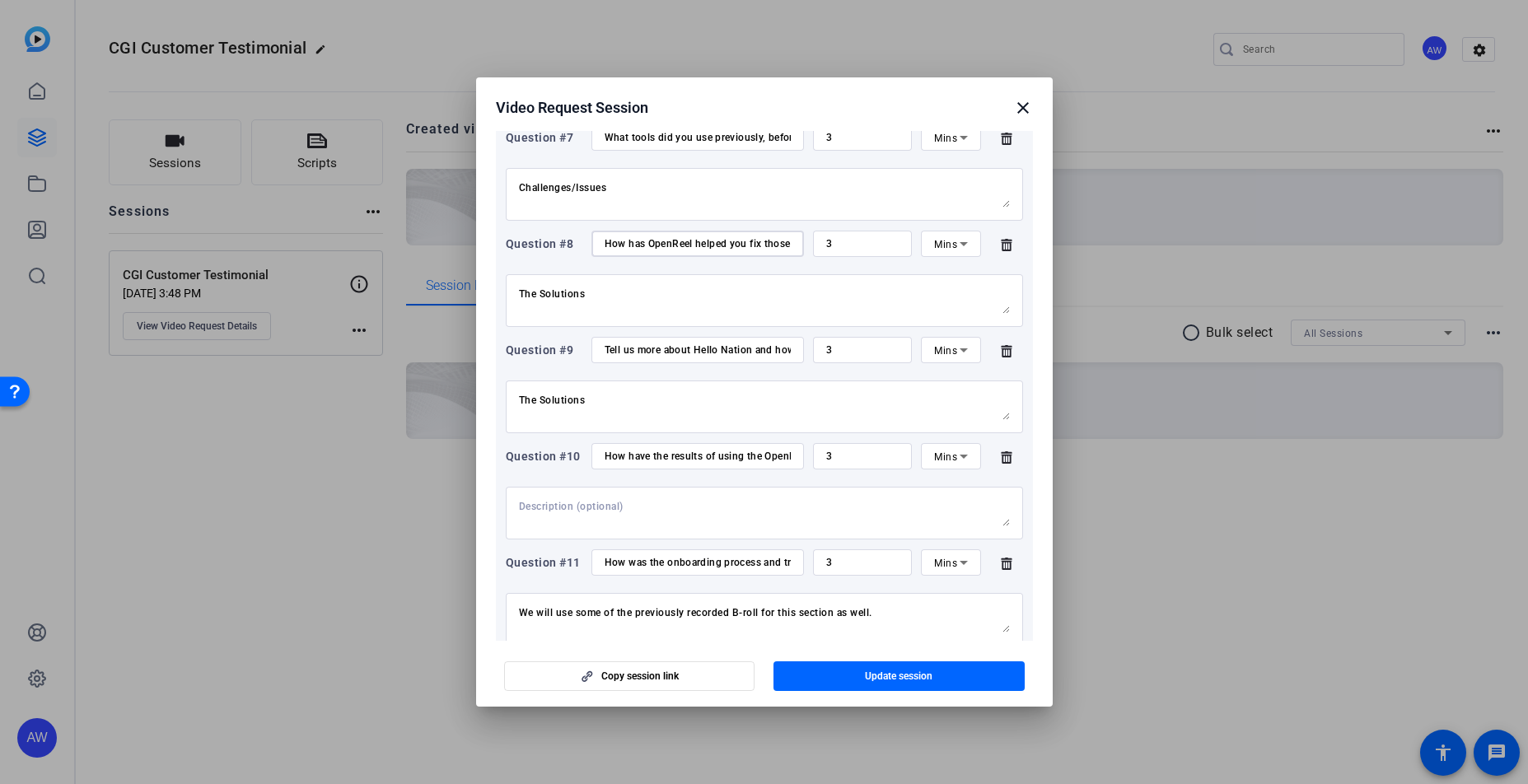
click at [605, 346] on input "Tell us more about Hello Nation and how the OpenReel platform is being used?" at bounding box center [697, 349] width 186 height 13
drag, startPoint x: 640, startPoint y: 350, endPoint x: 799, endPoint y: 353, distance: 159.0
click at [799, 353] on div "Question #9 Tell us more about Hello Nation and how the OpenReel platform is be…" at bounding box center [764, 349] width 517 height 26
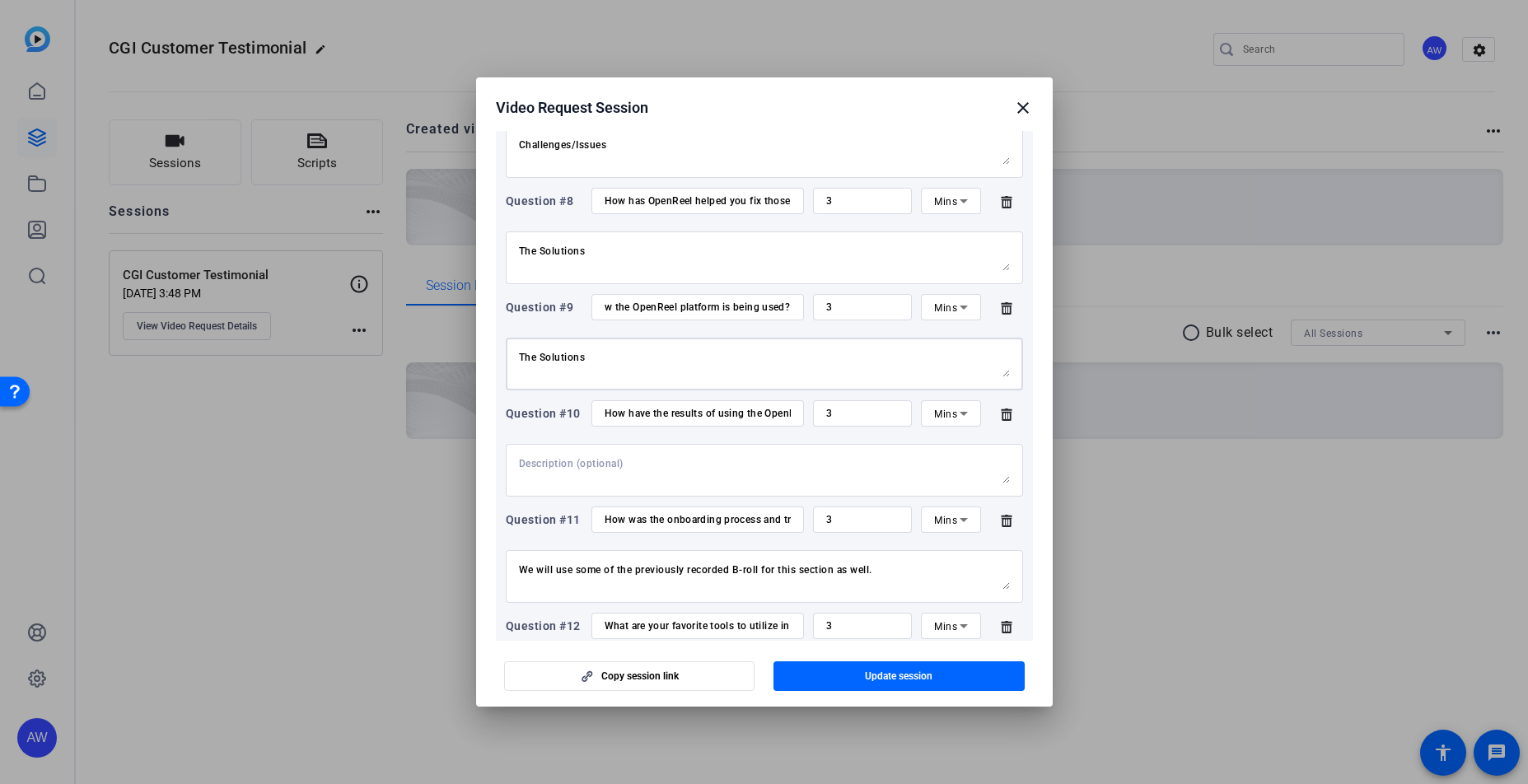
scroll to position [0, 0]
click at [755, 372] on textarea "The Solutions" at bounding box center [764, 364] width 490 height 26
click at [614, 417] on input "How have the results of using the OpenReel platform made an impact at CGI Digit…" at bounding box center [697, 413] width 186 height 13
drag, startPoint x: 606, startPoint y: 413, endPoint x: 802, endPoint y: 414, distance: 196.0
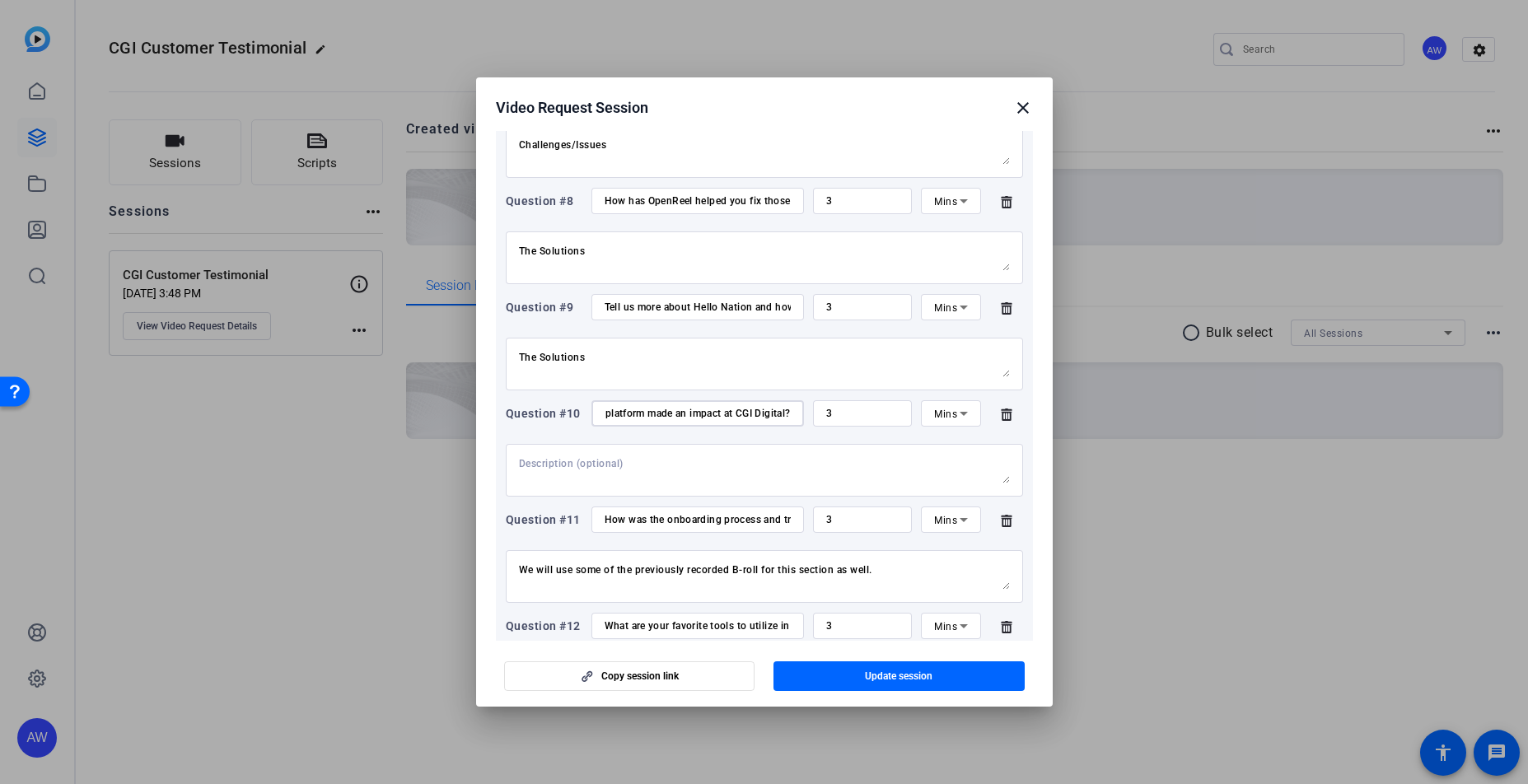
click at [802, 414] on div "Question #10 How have the results of using the OpenReel platform made an impact…" at bounding box center [764, 413] width 517 height 26
click at [791, 418] on div "How have the results of using the OpenReel platform made an impact at CGI Digit…" at bounding box center [697, 413] width 213 height 26
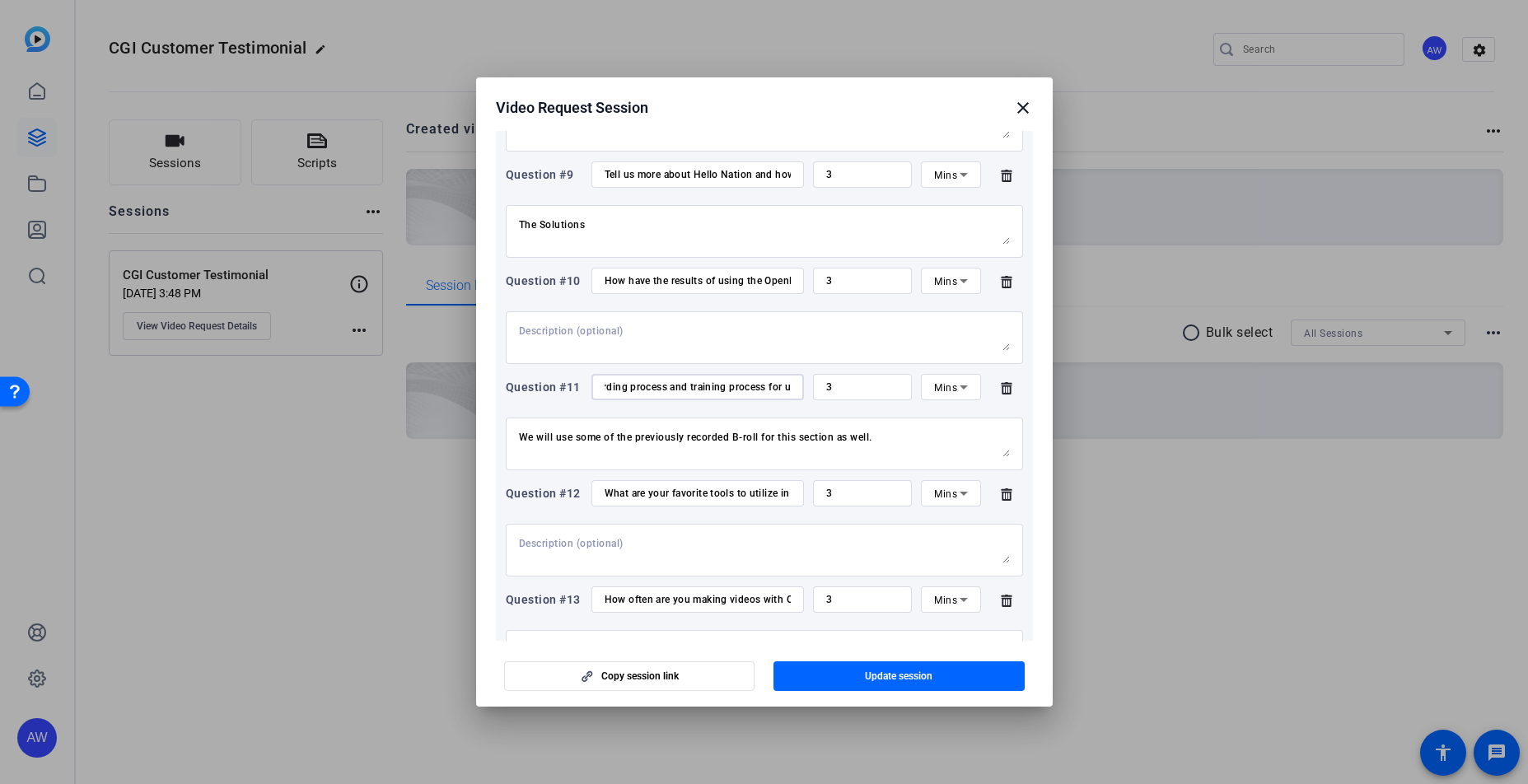
scroll to position [0, 173]
drag, startPoint x: 605, startPoint y: 387, endPoint x: 799, endPoint y: 384, distance: 194.0
click at [799, 384] on div "Question #11 How was the onboarding process and training process for using Open…" at bounding box center [764, 386] width 517 height 26
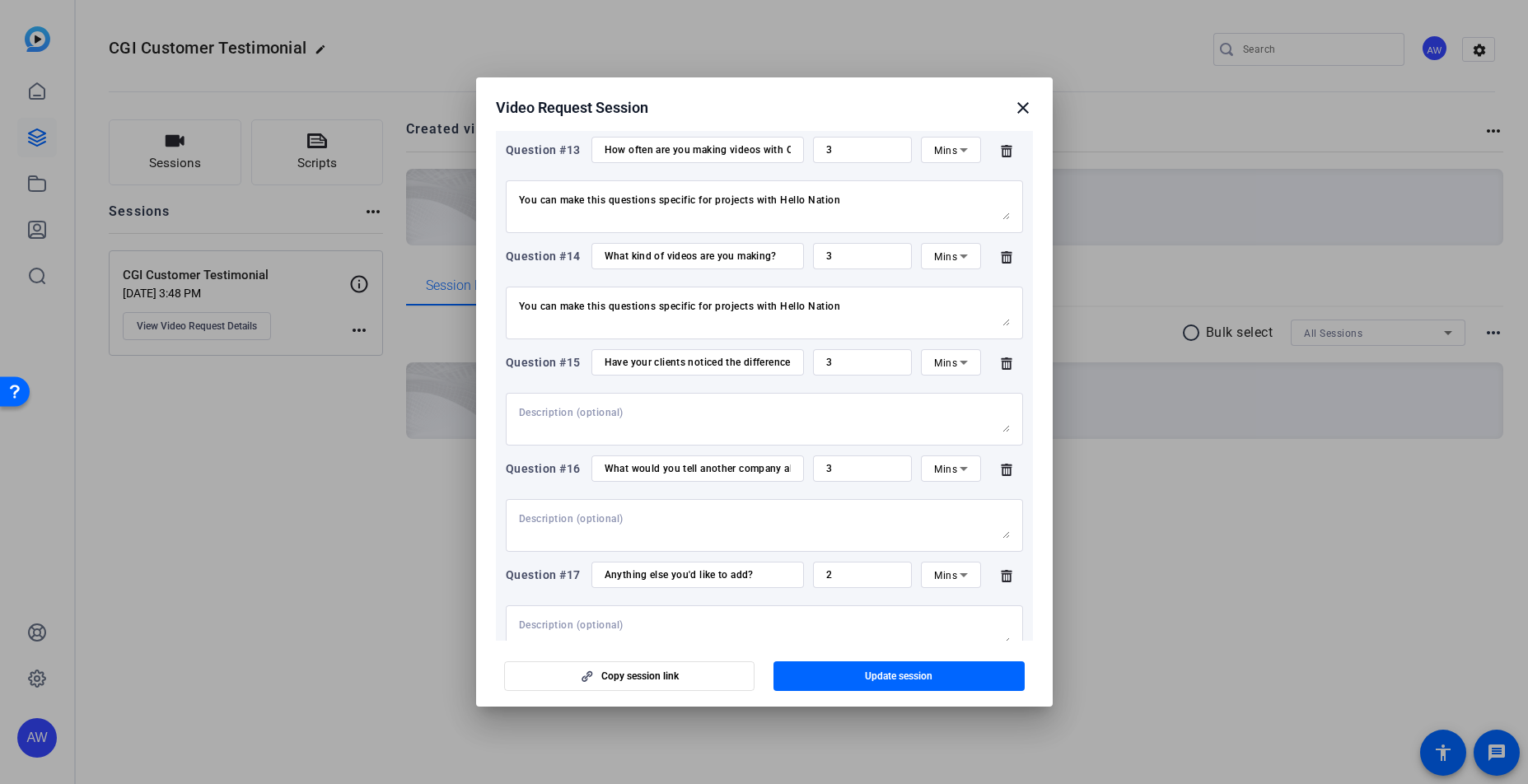
scroll to position [1617, 0]
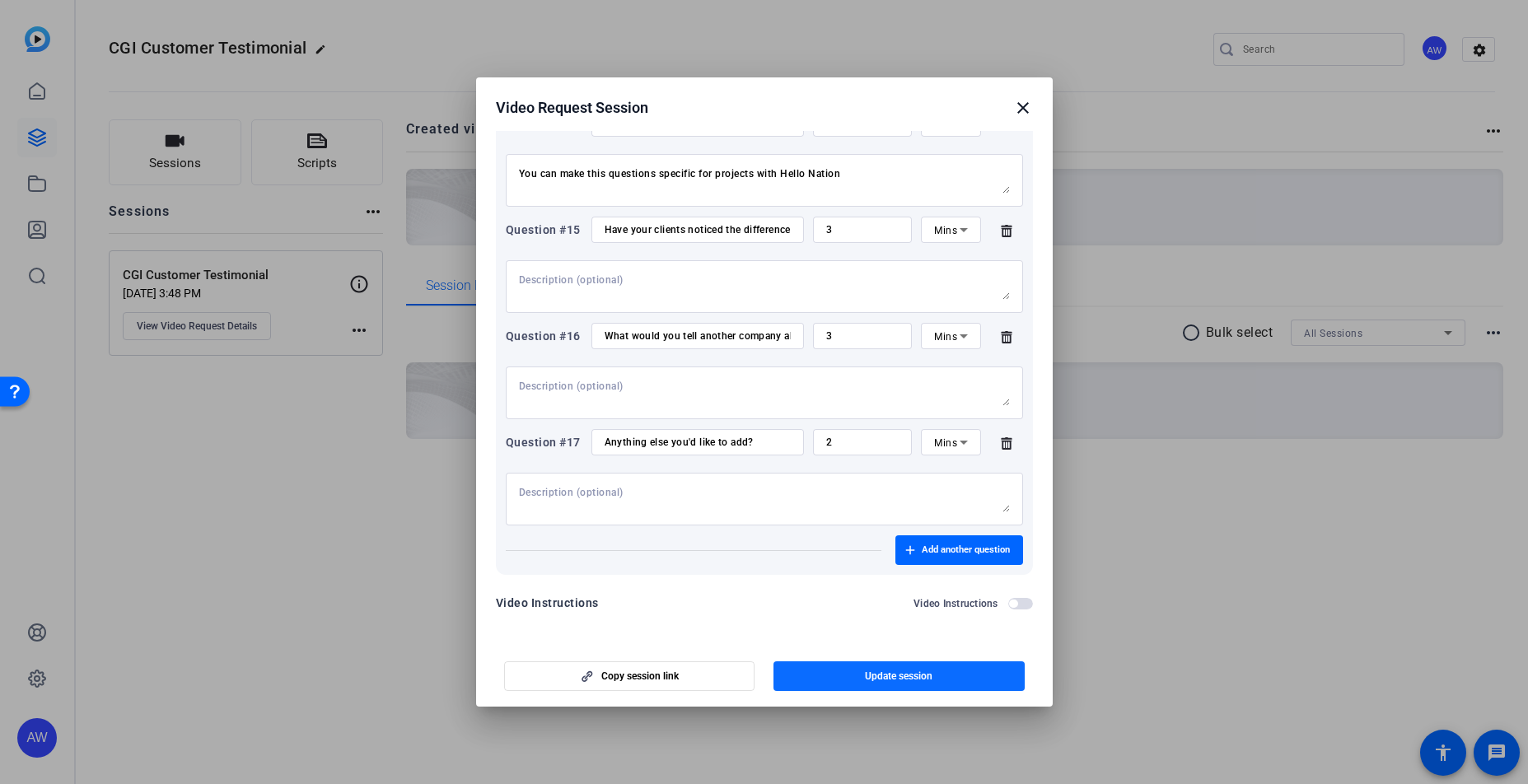
click at [886, 682] on span "Update session" at bounding box center [898, 675] width 67 height 13
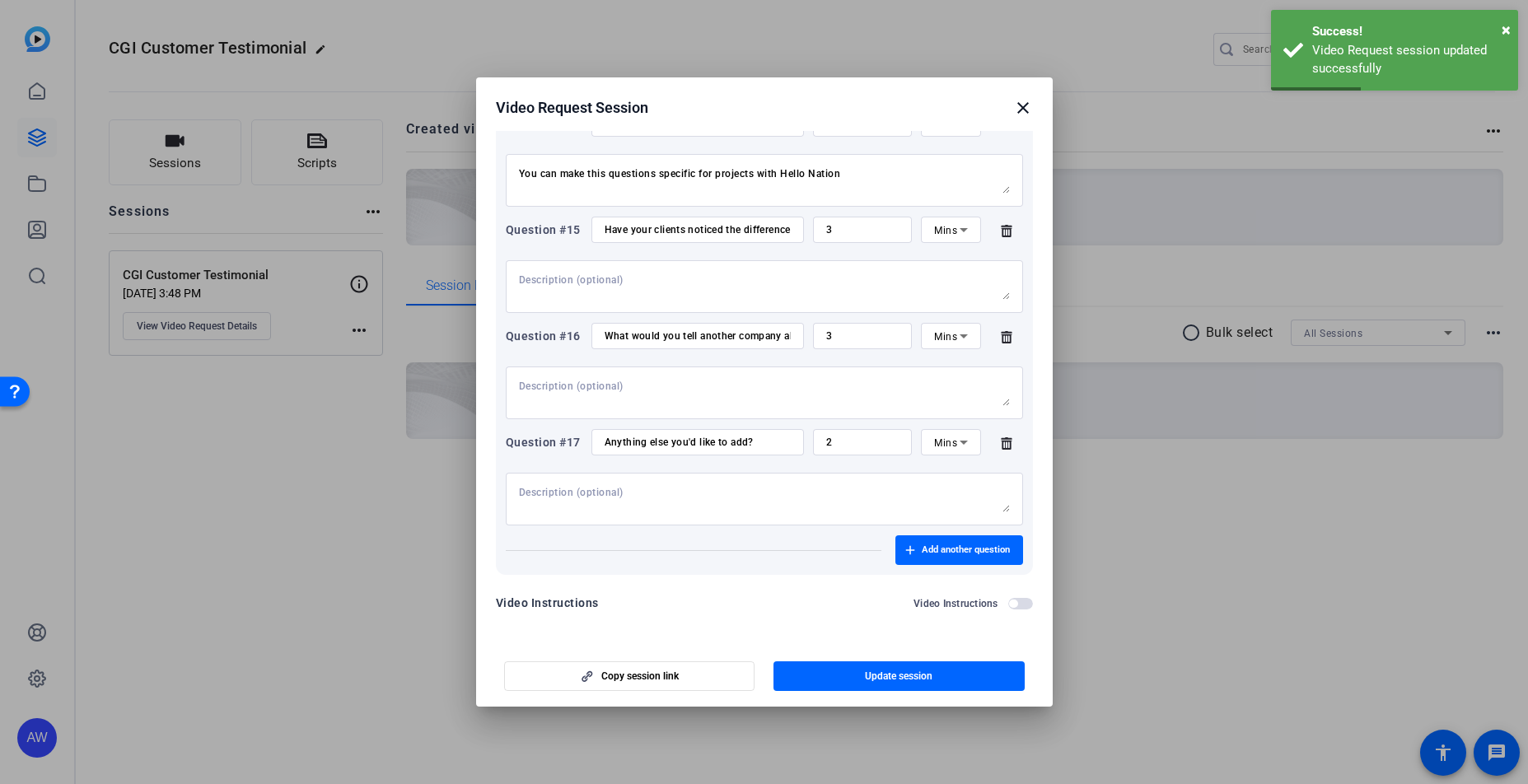
click at [1024, 107] on mat-icon "close" at bounding box center [1023, 108] width 20 height 20
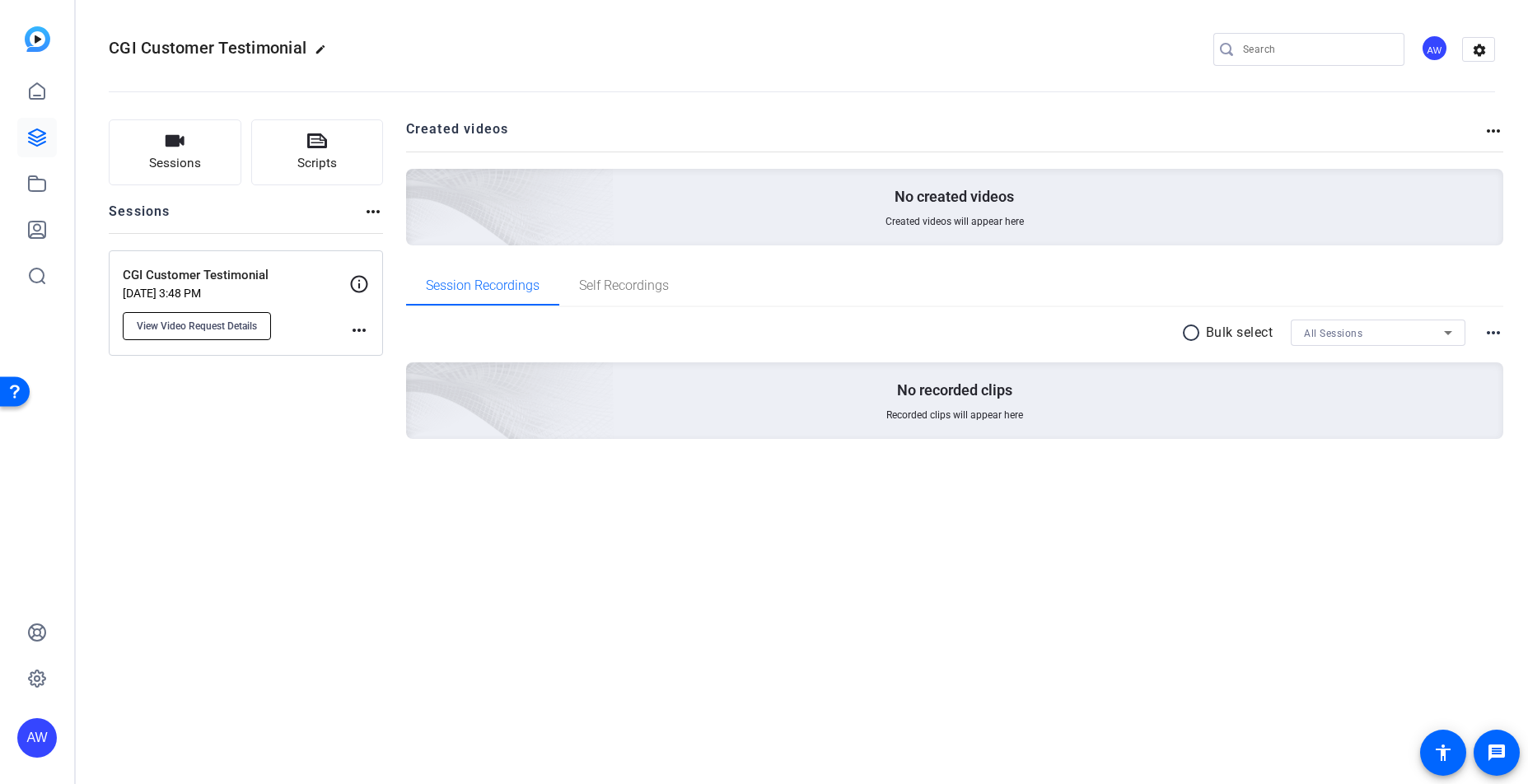
click at [243, 331] on span "View Video Request Details" at bounding box center [197, 326] width 120 height 13
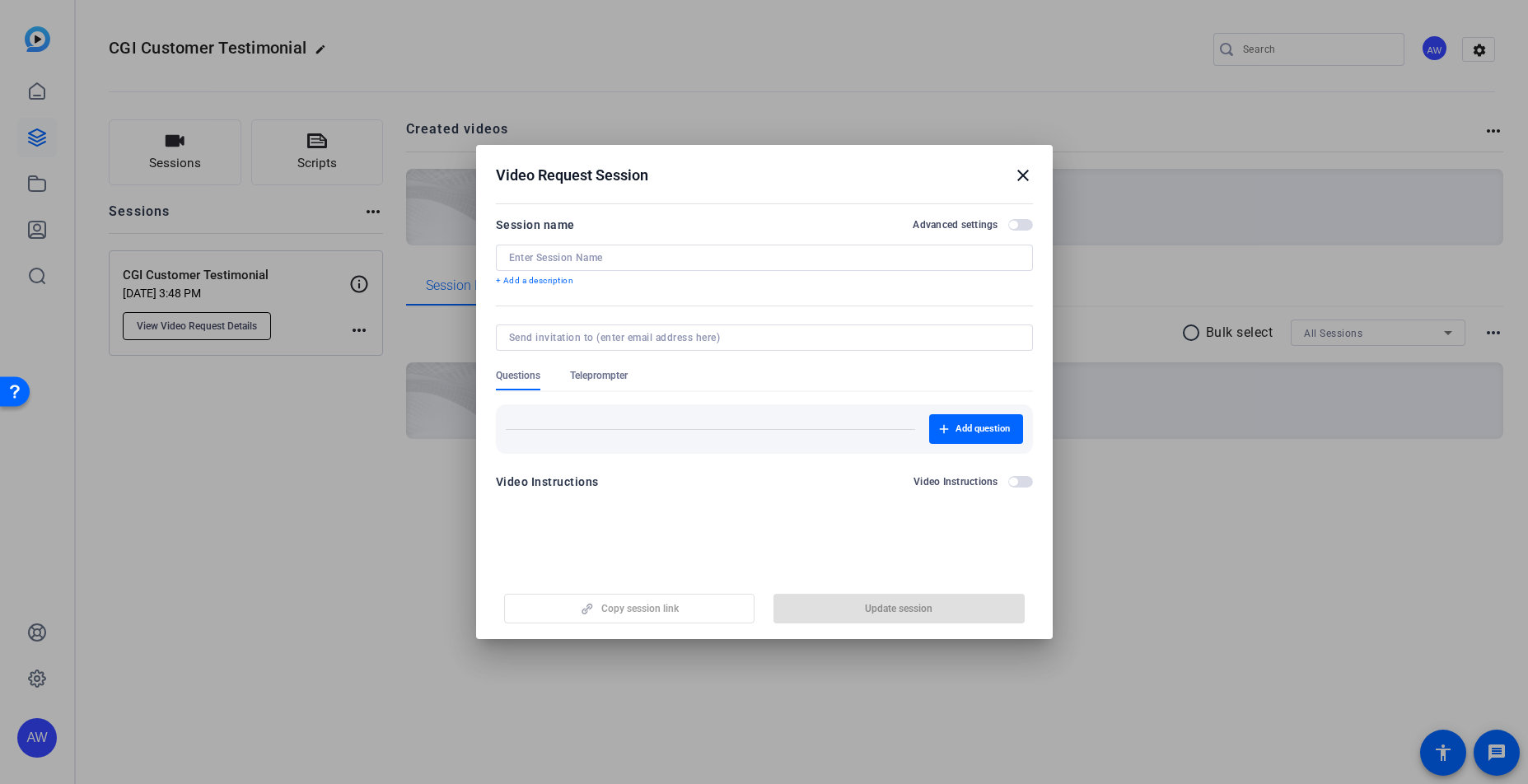
type input "CGI Customer Testimonial"
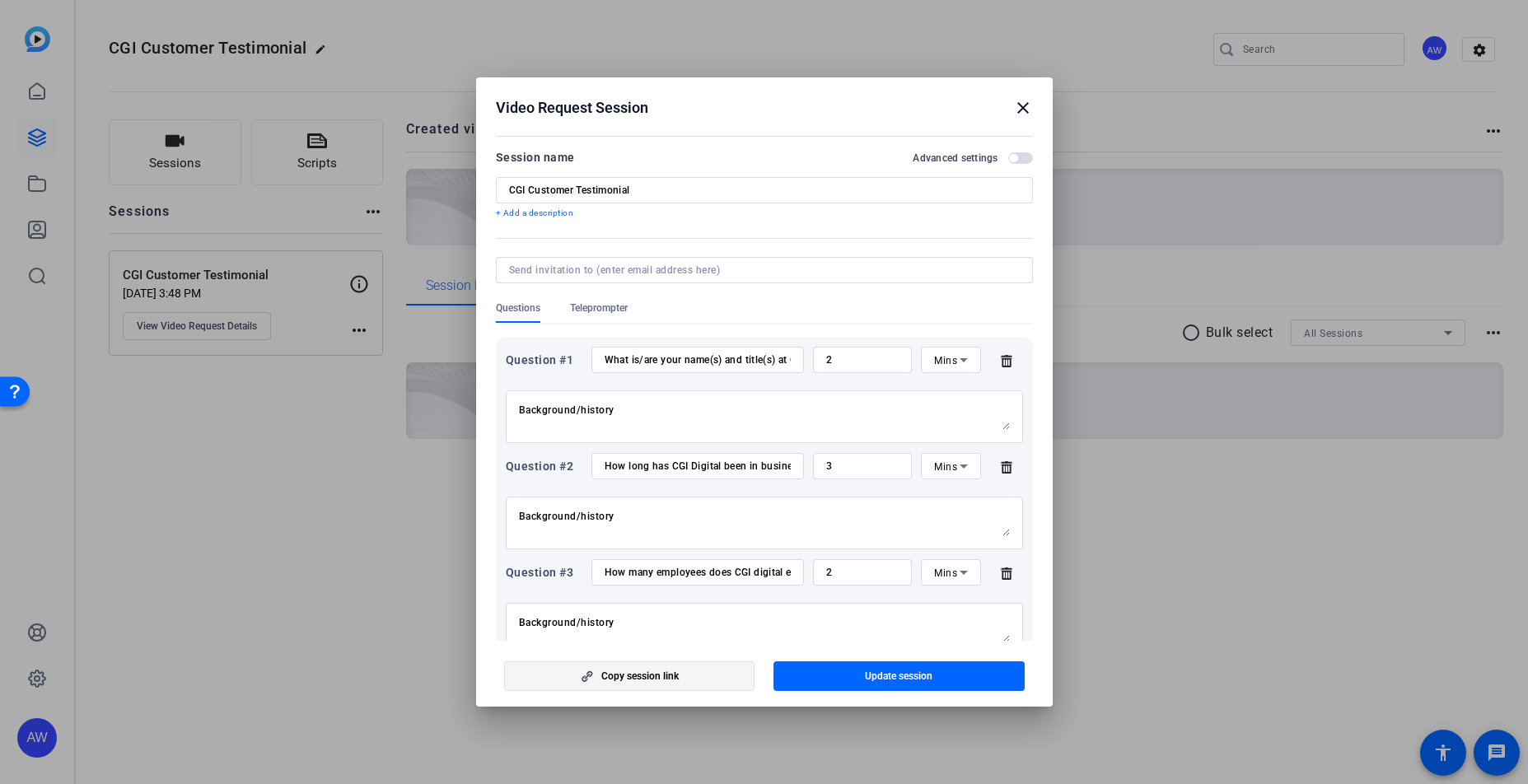
click at [628, 677] on span "Copy session link" at bounding box center [640, 675] width 77 height 13
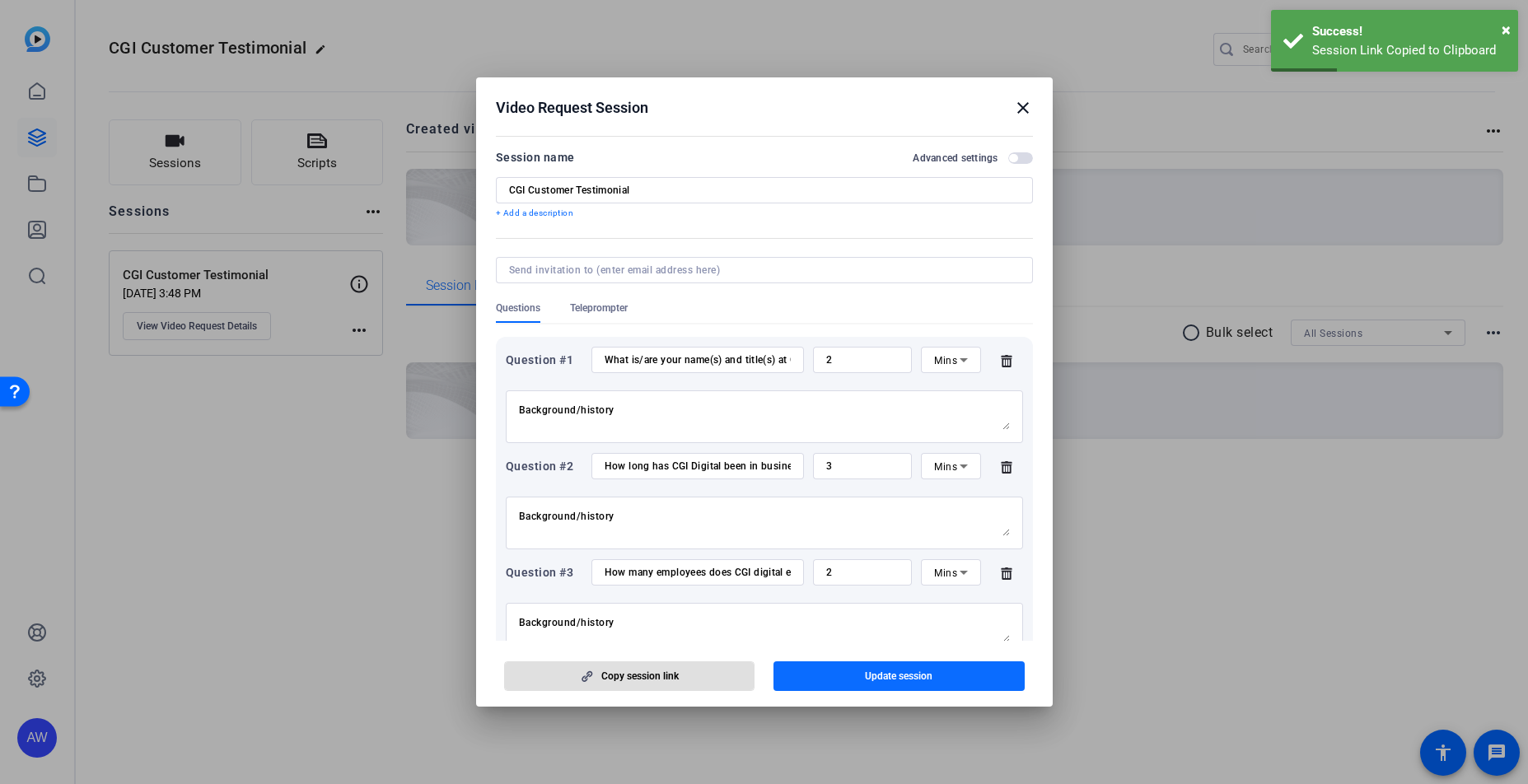
click at [882, 679] on span "Update session" at bounding box center [898, 675] width 67 height 13
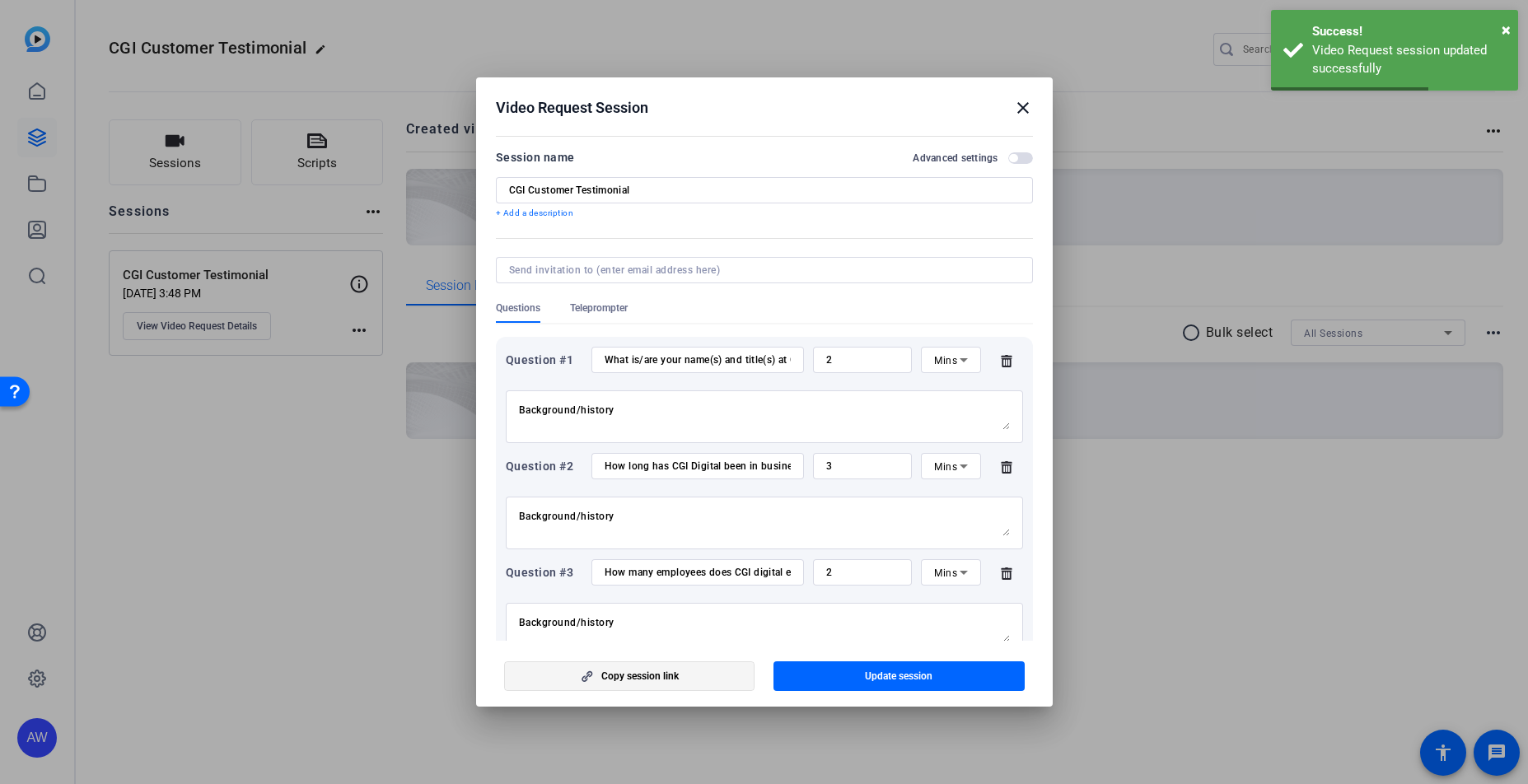
click at [649, 684] on span "button" at bounding box center [630, 676] width 250 height 40
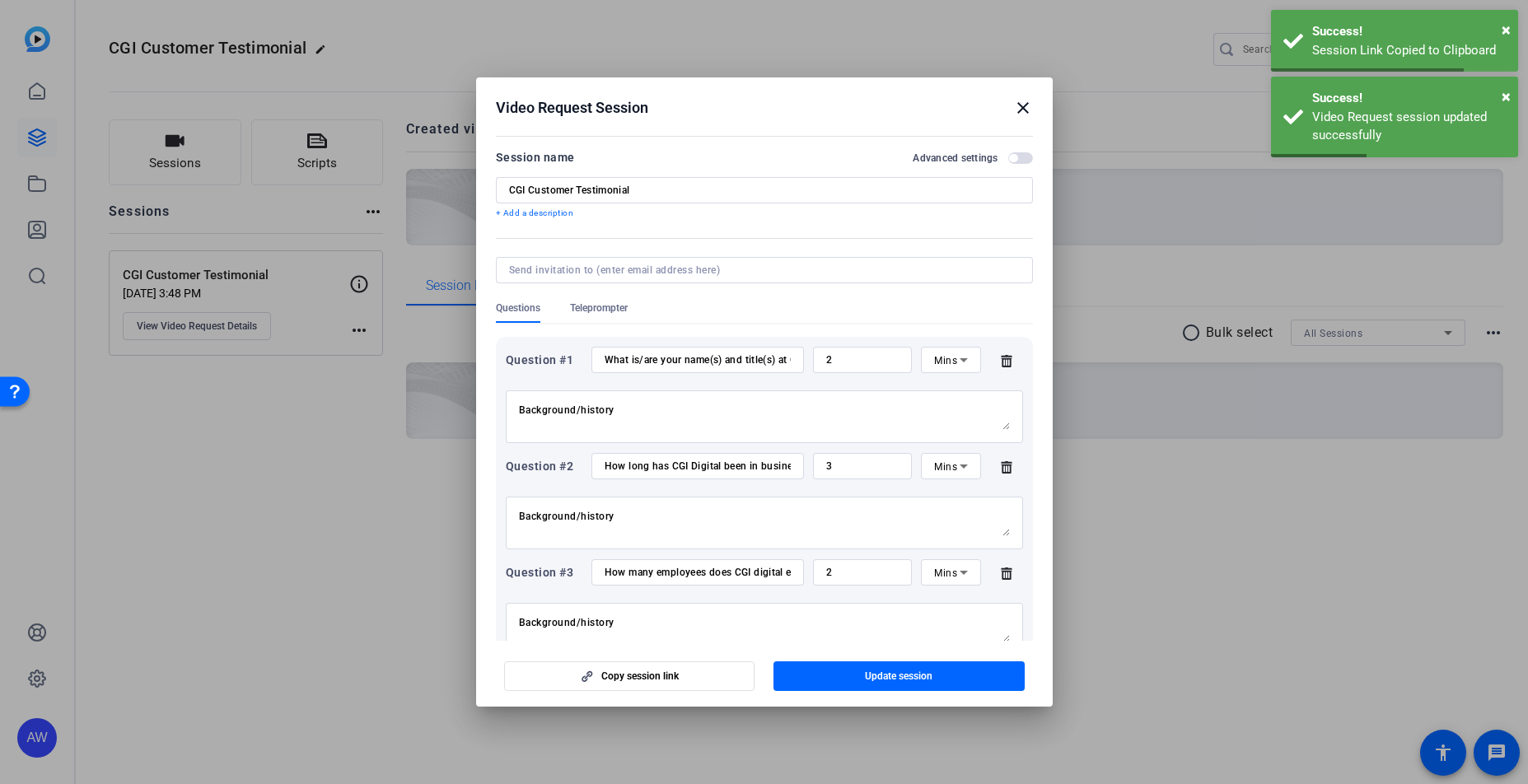
click at [1015, 114] on mat-icon "close" at bounding box center [1023, 108] width 20 height 20
